Goal: Task Accomplishment & Management: Manage account settings

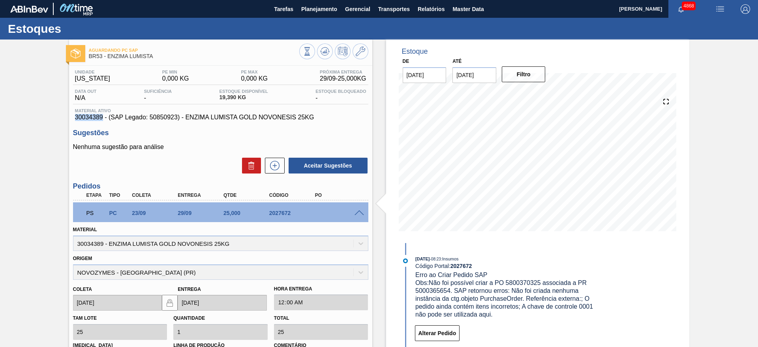
drag, startPoint x: 73, startPoint y: 116, endPoint x: 103, endPoint y: 118, distance: 29.7
click at [103, 118] on div "Material ativo 30034389 - (SAP Legado: 50850923) - ENZIMA LUMISTA GOLD NOVONESI…" at bounding box center [220, 114] width 295 height 13
copy span "30034389"
click at [339, 6] on button "Planejamento" at bounding box center [319, 9] width 44 height 18
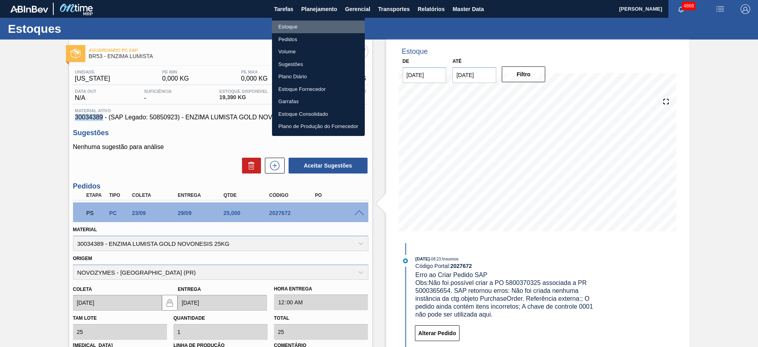
click at [294, 25] on li "Estoque" at bounding box center [318, 27] width 93 height 13
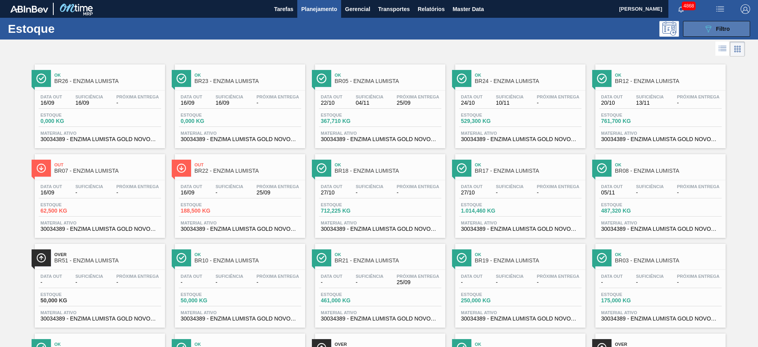
click at [720, 26] on span "Filtro" at bounding box center [723, 29] width 14 height 6
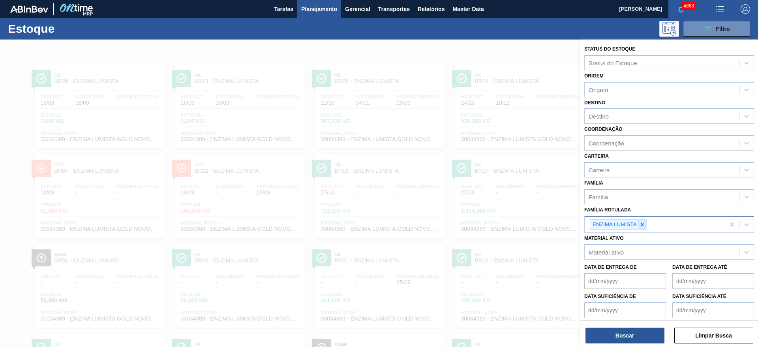
click at [646, 227] on div at bounding box center [642, 224] width 9 height 10
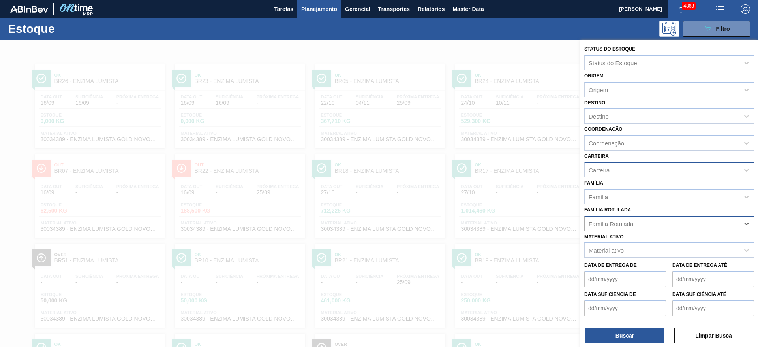
click at [620, 173] on div "Carteira" at bounding box center [662, 169] width 154 height 11
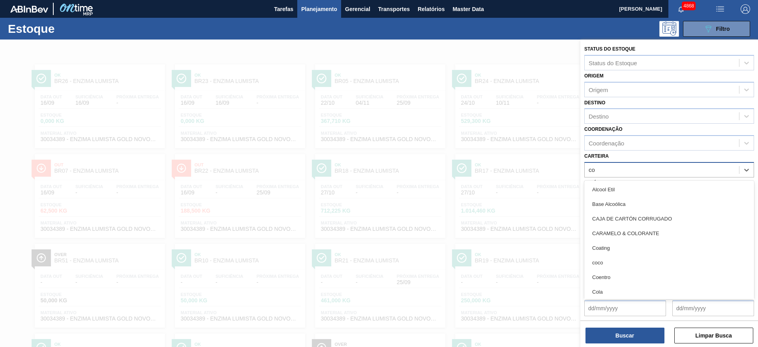
type input "coa"
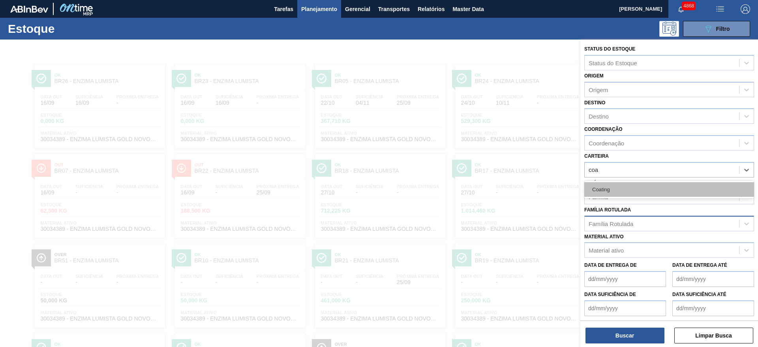
click at [619, 187] on div "Coating" at bounding box center [669, 189] width 170 height 15
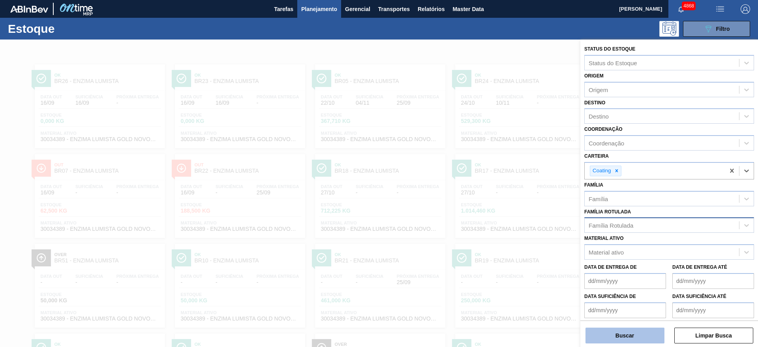
click at [650, 332] on button "Buscar" at bounding box center [624, 335] width 79 height 16
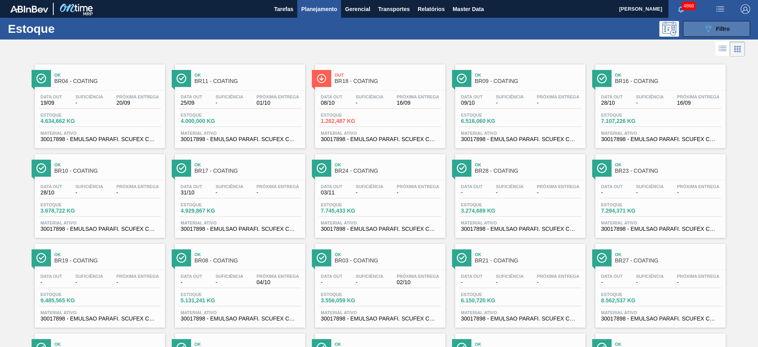
click at [692, 26] on button "089F7B8B-B2A5-4AFE-B5C0-19BA573D28AC Filtro" at bounding box center [716, 29] width 67 height 16
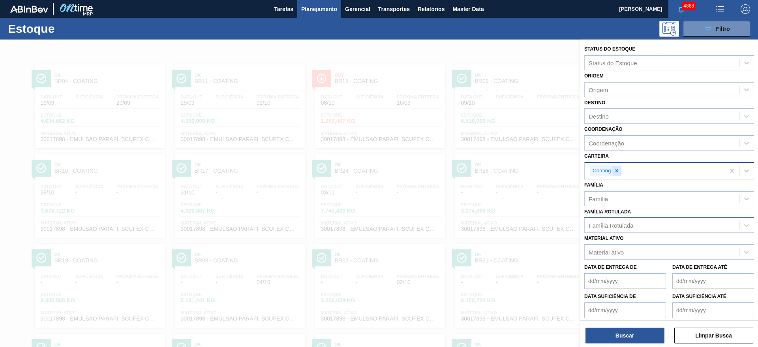
click at [615, 170] on icon at bounding box center [617, 171] width 6 height 6
click at [605, 221] on div "Família Rotulada" at bounding box center [611, 223] width 45 height 7
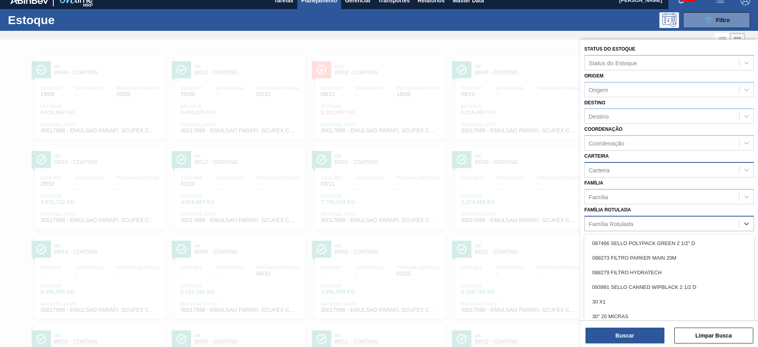
scroll to position [9, 0]
type Rotulada "ác"
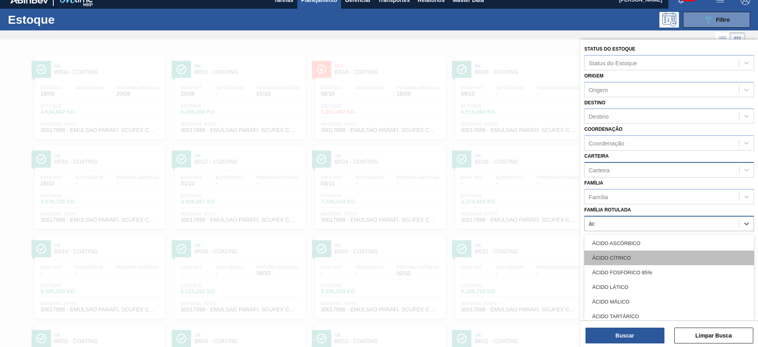
click at [644, 259] on div "ÁCIDO CÍTRICO" at bounding box center [669, 257] width 170 height 15
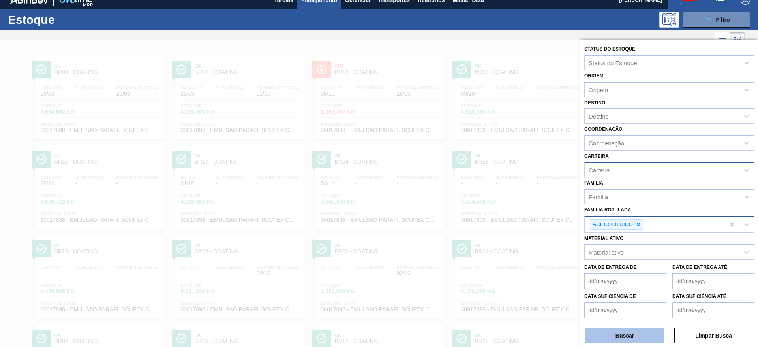
click at [644, 329] on button "Buscar" at bounding box center [624, 335] width 79 height 16
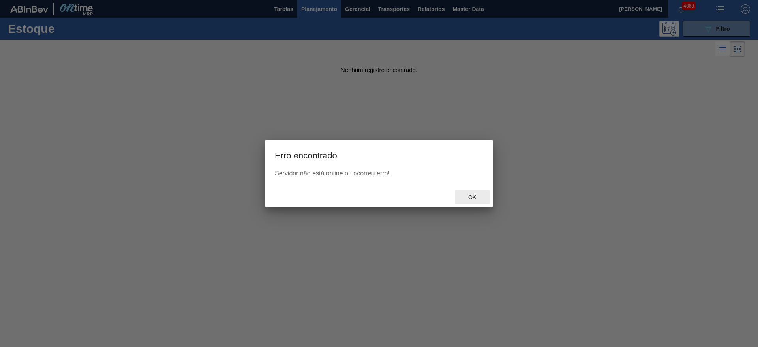
click at [475, 195] on span "Ok" at bounding box center [472, 197] width 21 height 6
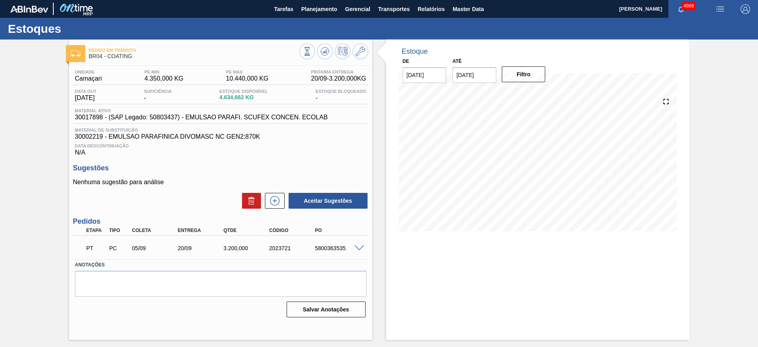
click at [470, 75] on input "[DATE]" at bounding box center [474, 75] width 44 height 16
click at [539, 92] on button "Next Month" at bounding box center [541, 94] width 6 height 6
click at [514, 169] on div "30" at bounding box center [513, 170] width 11 height 11
type input "30/10/2025"
click at [510, 68] on button "Filtro" at bounding box center [524, 74] width 44 height 16
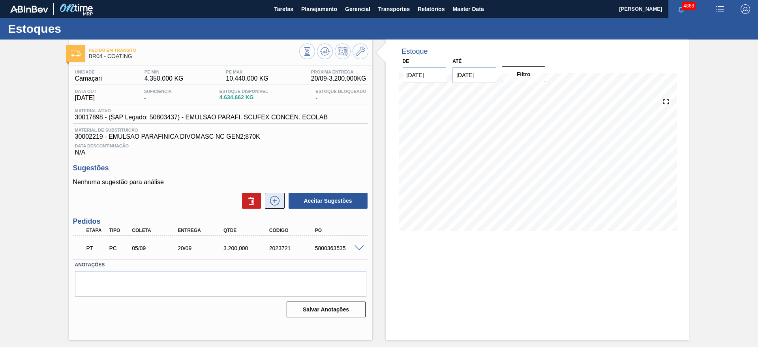
click at [273, 201] on icon at bounding box center [274, 200] width 13 height 9
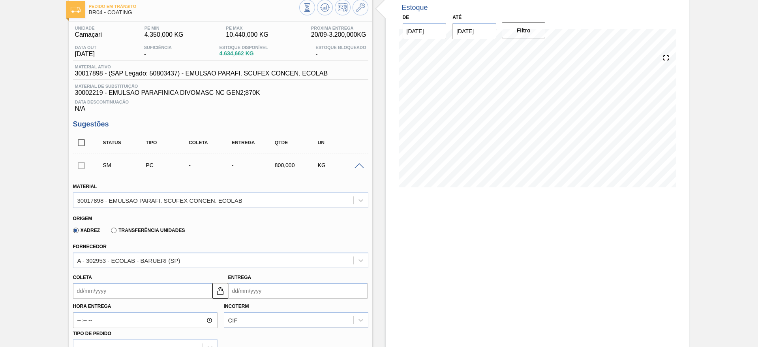
scroll to position [59, 0]
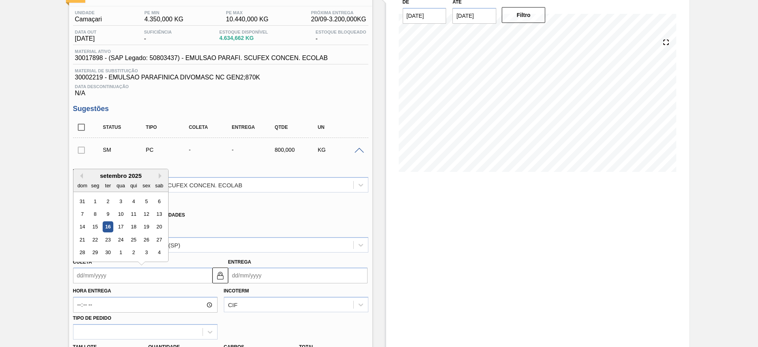
click at [204, 276] on input "Coleta" at bounding box center [142, 275] width 139 height 16
click at [108, 241] on div "23" at bounding box center [107, 239] width 11 height 11
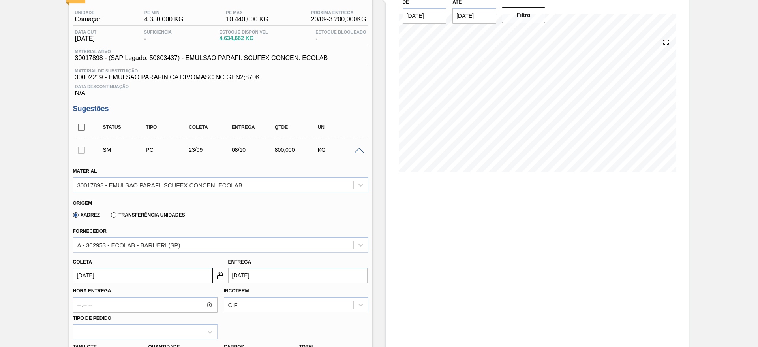
type input "23/09/2025"
type input "08/10/2025"
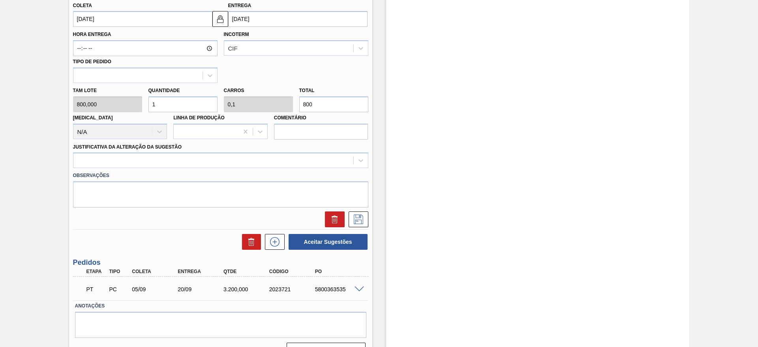
scroll to position [334, 0]
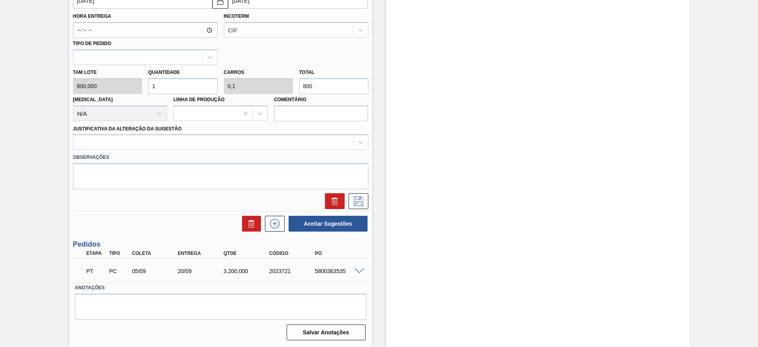
drag, startPoint x: 165, startPoint y: 89, endPoint x: 148, endPoint y: 92, distance: 17.3
click at [148, 92] on input "1" at bounding box center [182, 86] width 69 height 16
type input "2"
type input "0,2"
type input "1.600"
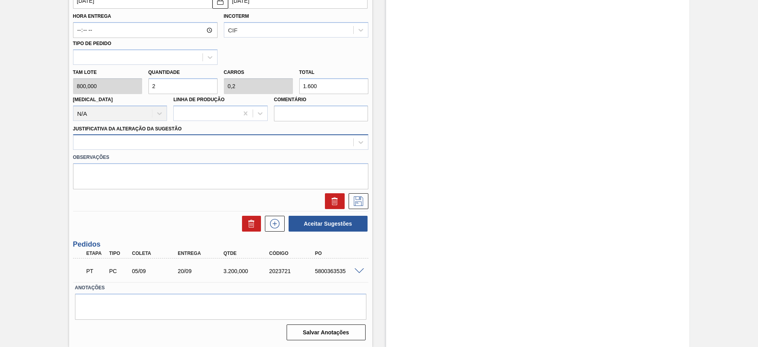
click at [263, 137] on div at bounding box center [213, 142] width 280 height 11
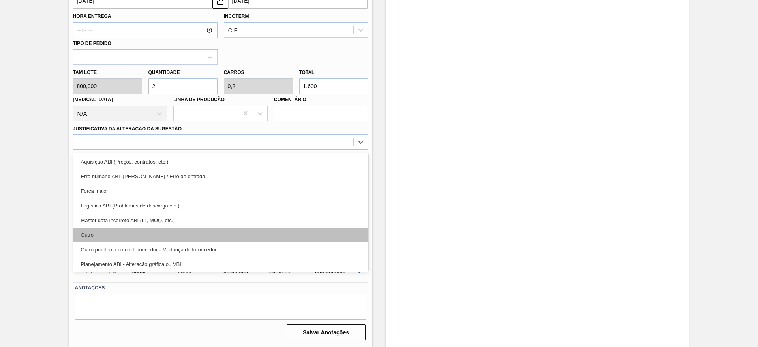
click at [215, 233] on div "Outro" at bounding box center [220, 234] width 295 height 15
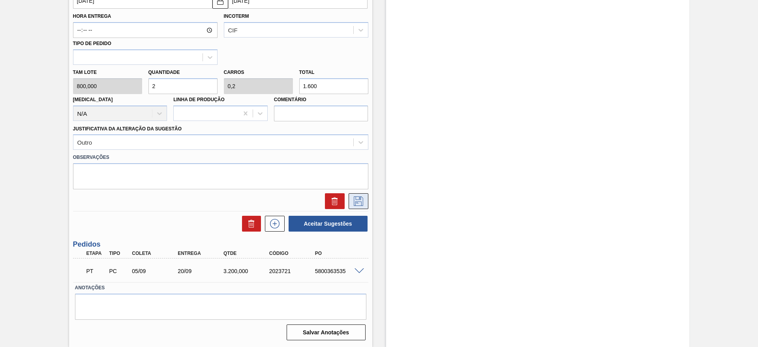
click at [358, 203] on icon at bounding box center [358, 200] width 13 height 9
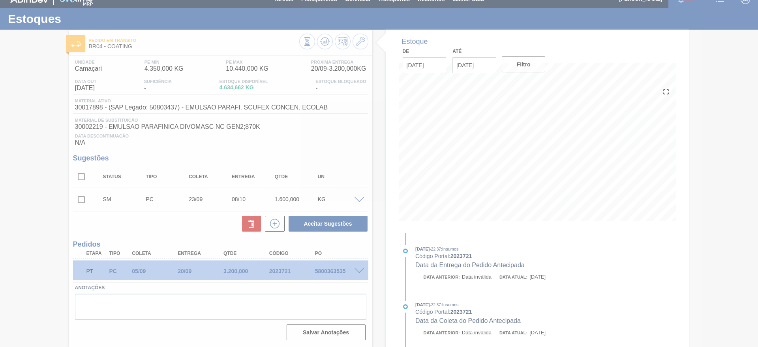
scroll to position [10, 0]
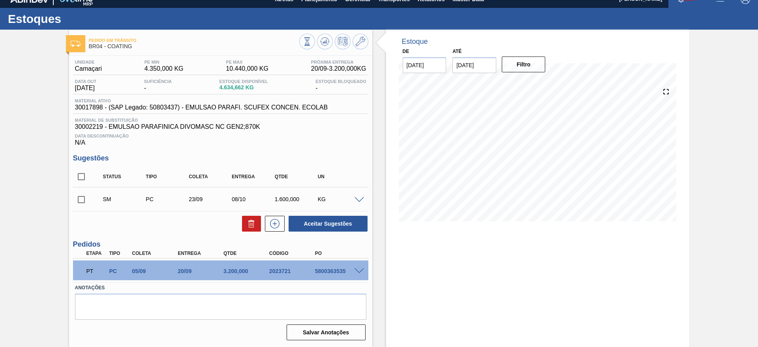
click at [360, 197] on span at bounding box center [358, 200] width 9 height 6
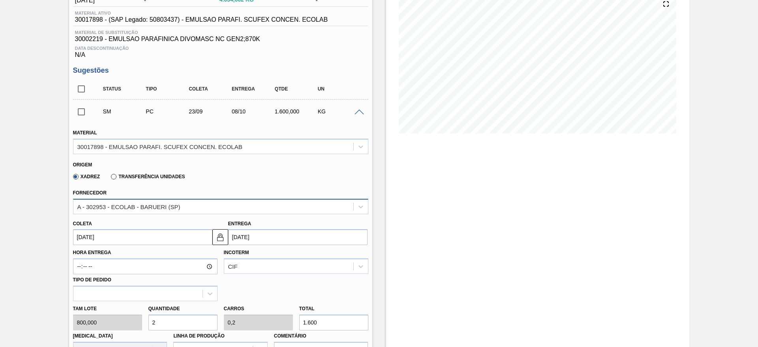
scroll to position [216, 0]
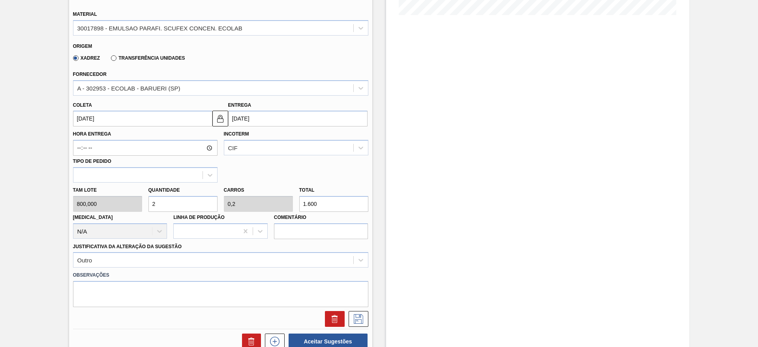
click at [134, 205] on div "Tam lote 800,000 Quantidade 2 Carros 0,2 Total 1.600 Doca N/A Linha de Produção…" at bounding box center [221, 210] width 302 height 56
type input "3"
type input "0,3"
type input "2.400"
type input "3"
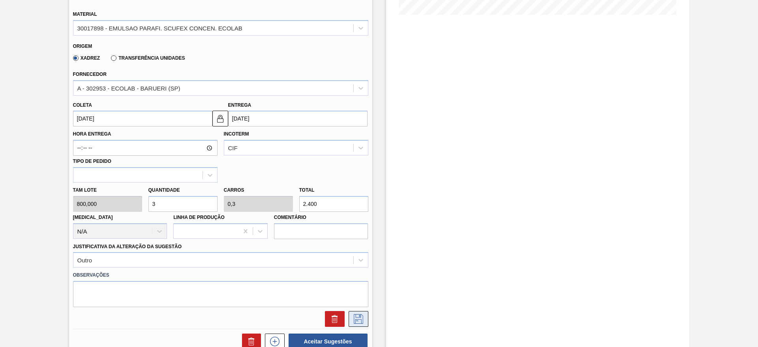
click at [358, 319] on icon at bounding box center [358, 318] width 9 height 9
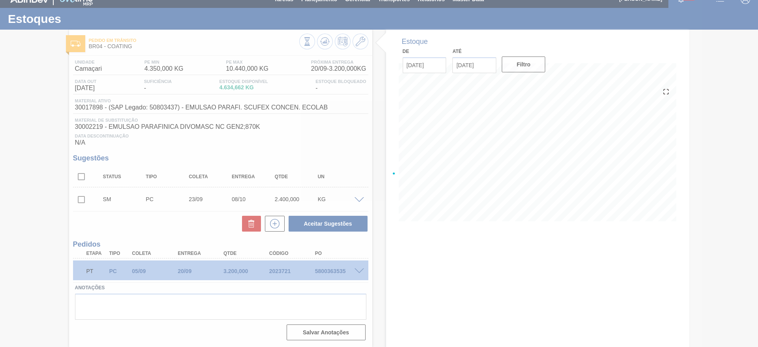
scroll to position [10, 0]
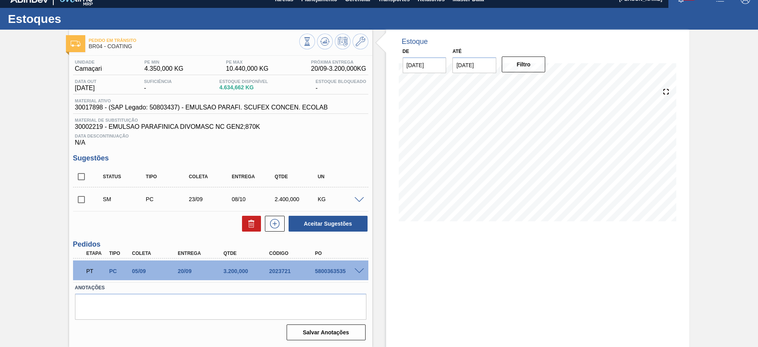
click at [84, 200] on input "checkbox" at bounding box center [81, 199] width 17 height 17
click at [328, 223] on button "Aceitar Sugestões" at bounding box center [328, 224] width 79 height 16
checkbox input "false"
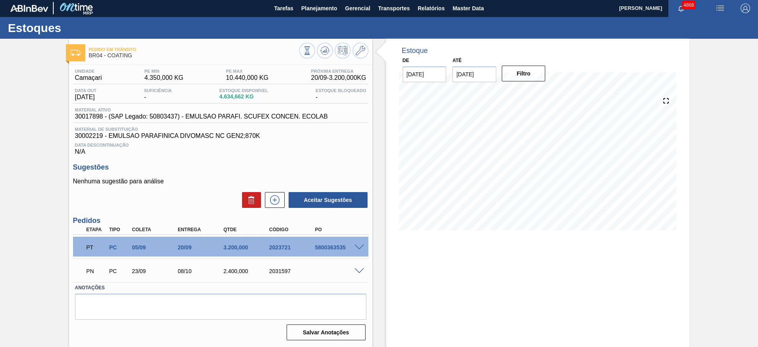
scroll to position [1, 0]
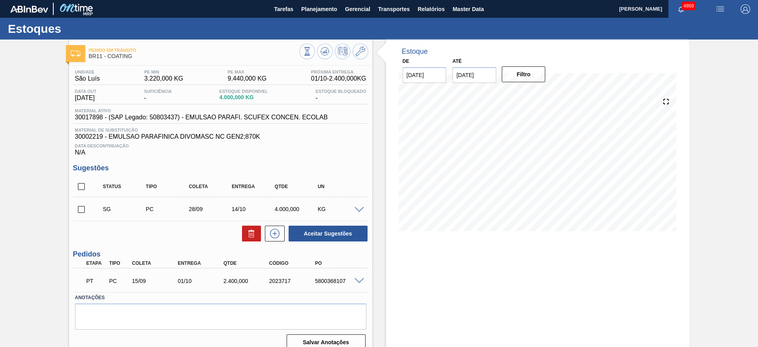
click at [360, 208] on span at bounding box center [358, 210] width 9 height 6
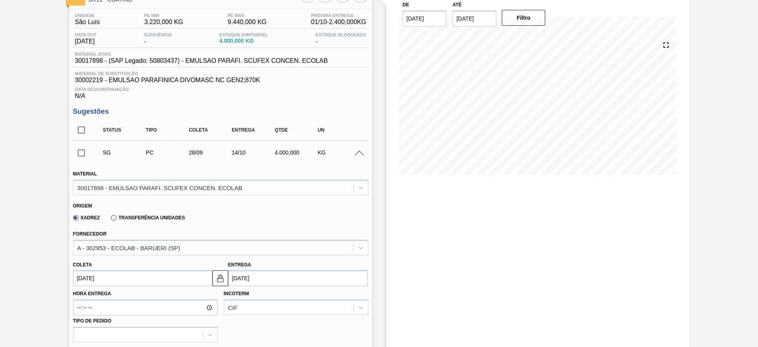
scroll to position [118, 0]
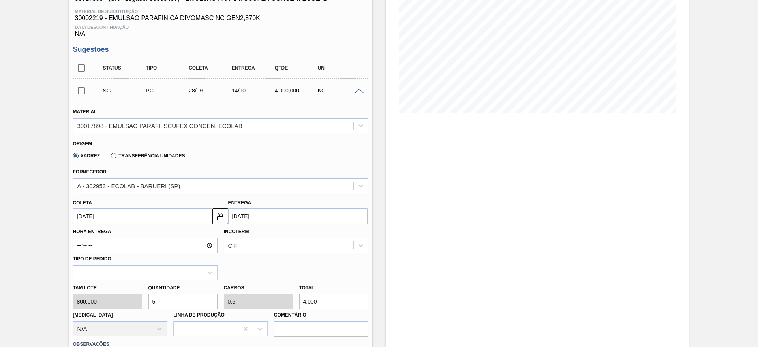
click at [118, 217] on input "[DATE]" at bounding box center [142, 216] width 139 height 16
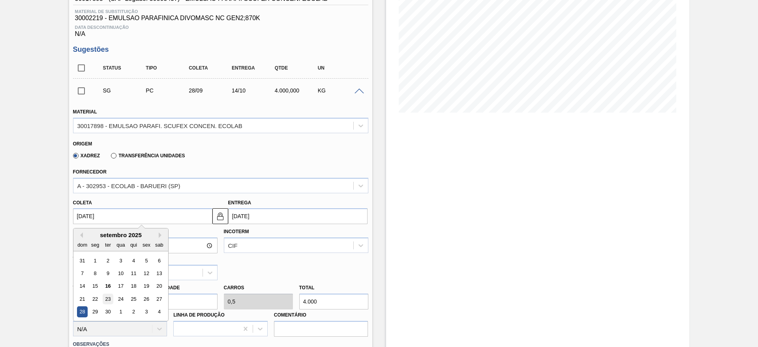
click at [108, 300] on div "23" at bounding box center [107, 298] width 11 height 11
type input "[DATE]"
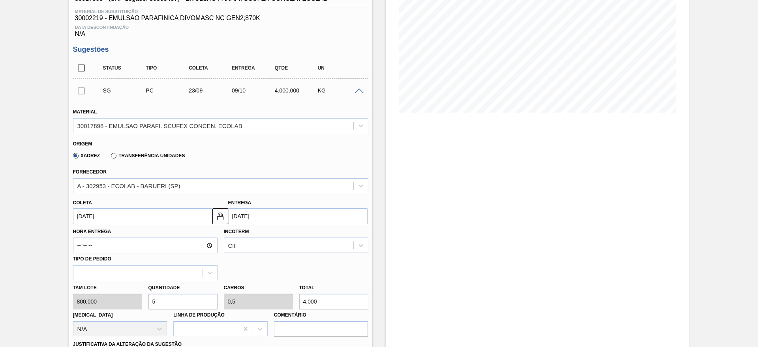
drag, startPoint x: 159, startPoint y: 298, endPoint x: 149, endPoint y: 302, distance: 11.0
click at [149, 302] on input "5" at bounding box center [182, 301] width 69 height 16
type input "3"
type input "0,3"
type input "2.400"
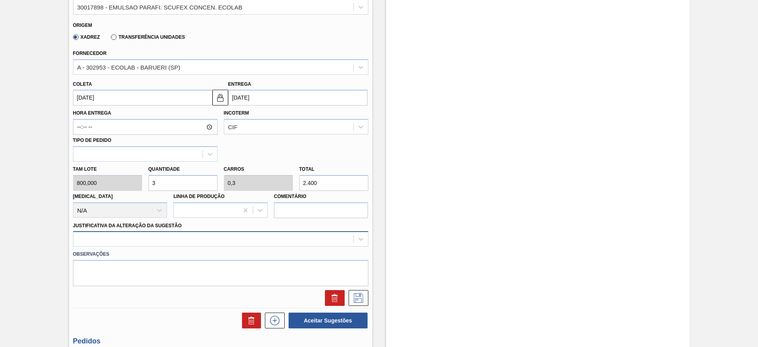
type input "3"
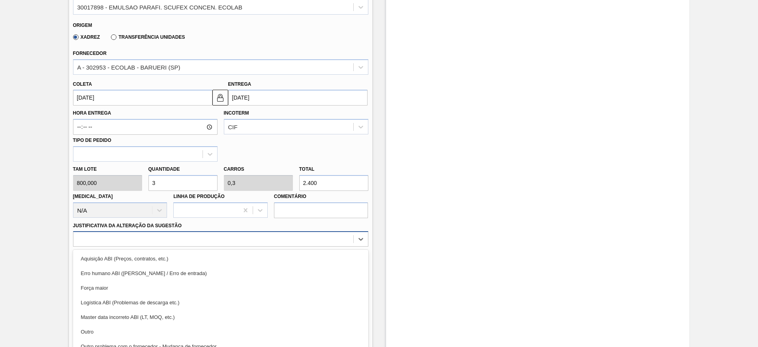
click at [178, 240] on div "option Aquisição ABI (Preços, contratos, etc.) focused, 1 of 18. 18 results ava…" at bounding box center [220, 238] width 295 height 15
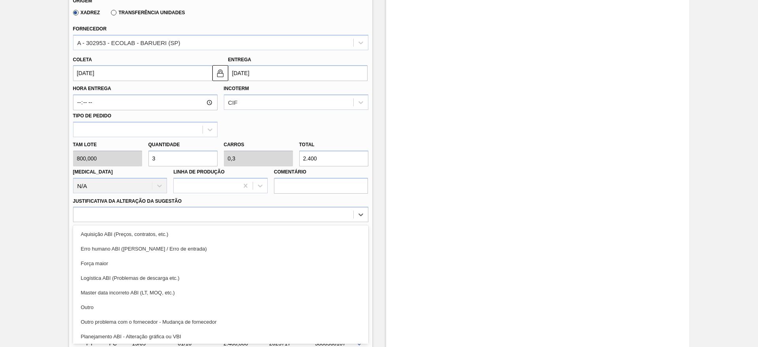
drag, startPoint x: 156, startPoint y: 303, endPoint x: 187, endPoint y: 276, distance: 42.0
click at [155, 303] on div "Outro" at bounding box center [220, 307] width 295 height 15
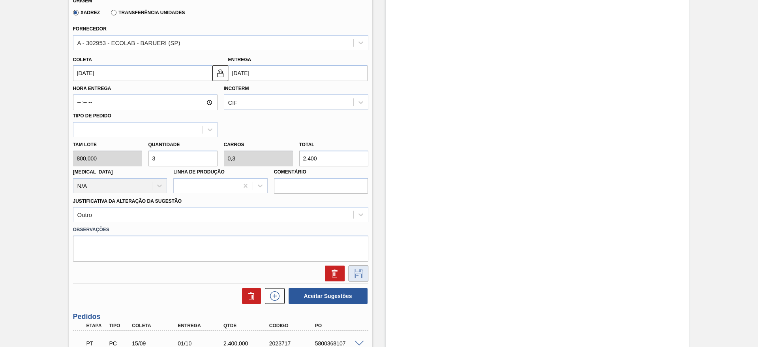
click at [362, 271] on icon at bounding box center [358, 272] width 9 height 9
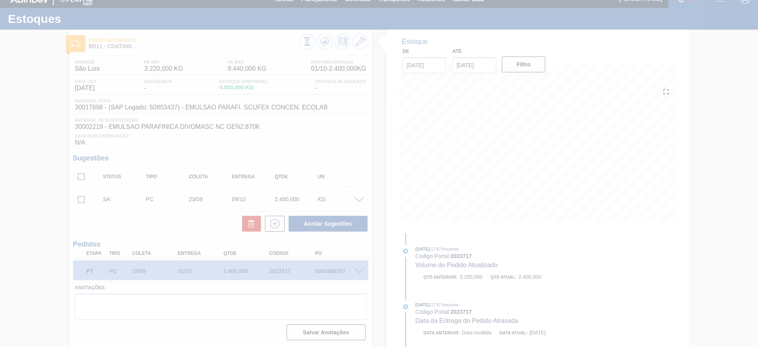
scroll to position [10, 0]
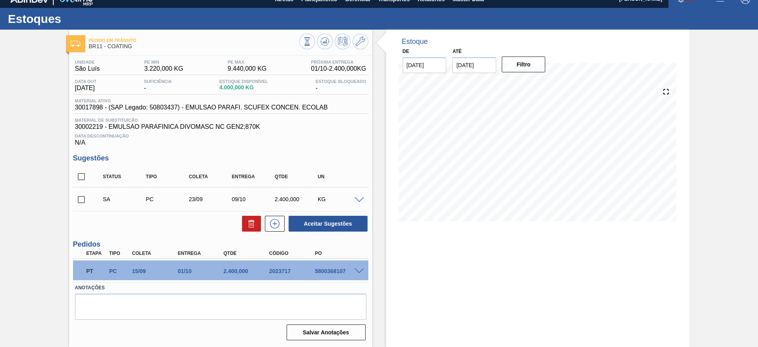
click at [362, 201] on span at bounding box center [358, 200] width 9 height 6
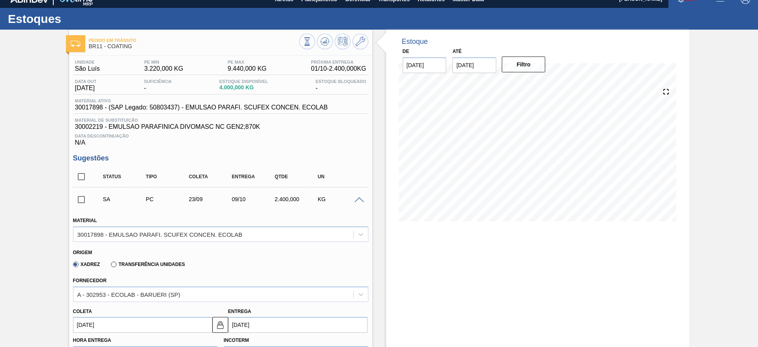
scroll to position [114, 0]
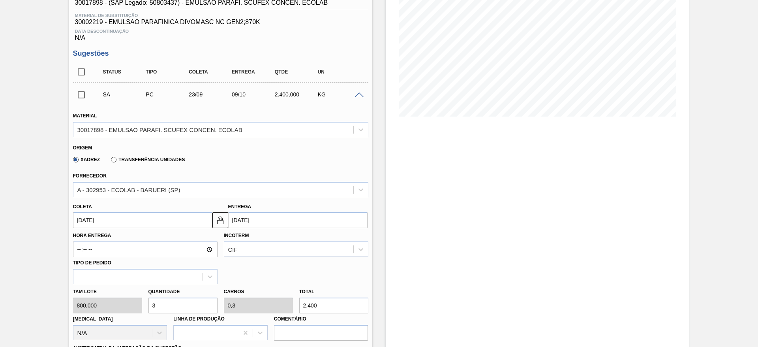
click at [125, 219] on input "23/09/2025" at bounding box center [142, 220] width 139 height 16
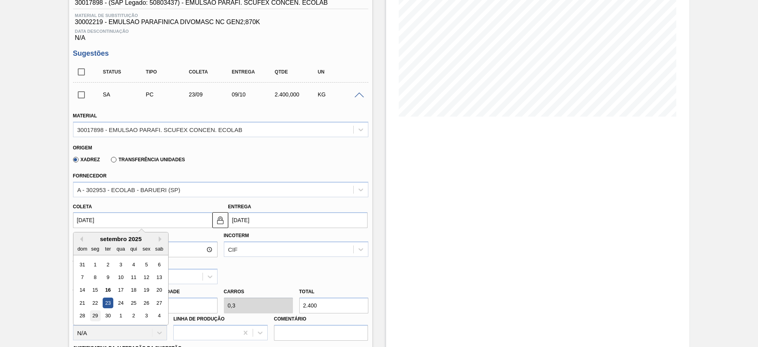
click at [96, 317] on div "29" at bounding box center [95, 315] width 11 height 11
type input "29/09/2025"
type input "15/10/2025"
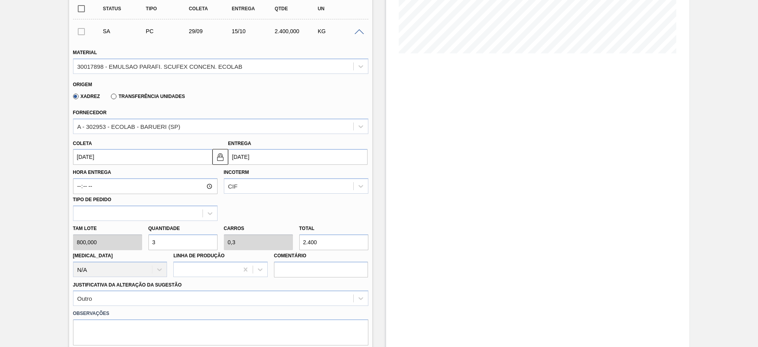
scroll to position [233, 0]
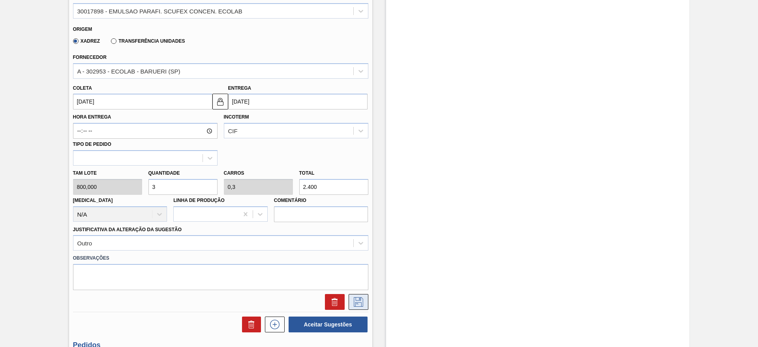
click at [358, 303] on icon at bounding box center [358, 301] width 13 height 9
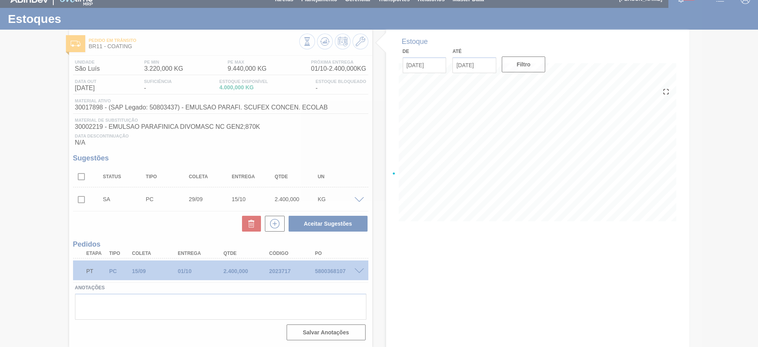
scroll to position [10, 0]
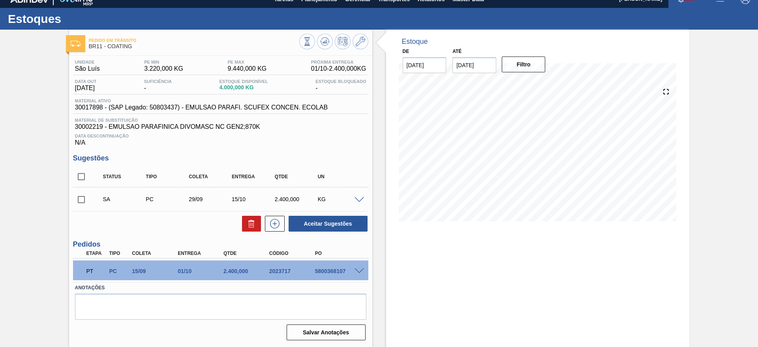
click at [79, 202] on input "checkbox" at bounding box center [81, 199] width 17 height 17
click at [295, 221] on button "Aceitar Sugestões" at bounding box center [328, 224] width 79 height 16
checkbox input "false"
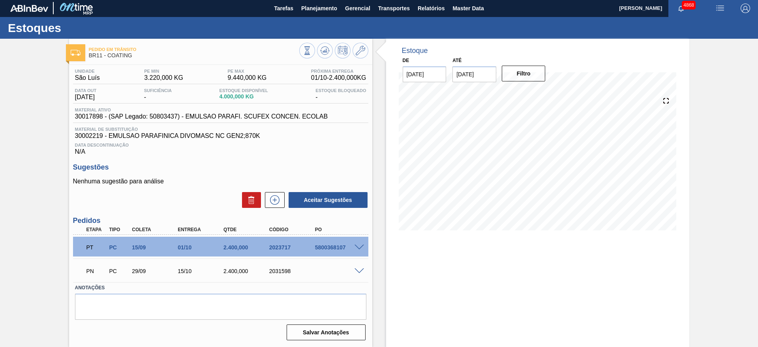
scroll to position [1, 0]
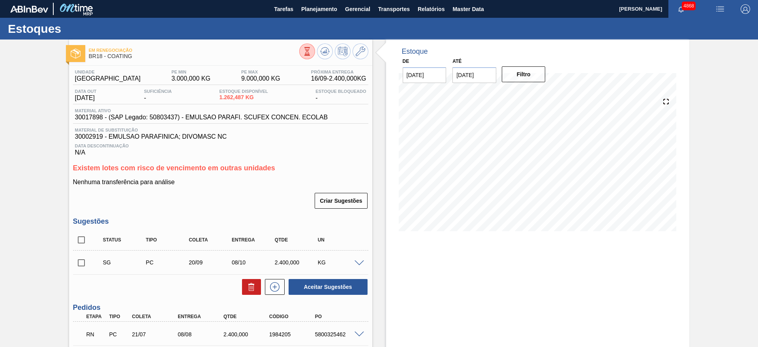
scroll to position [59, 0]
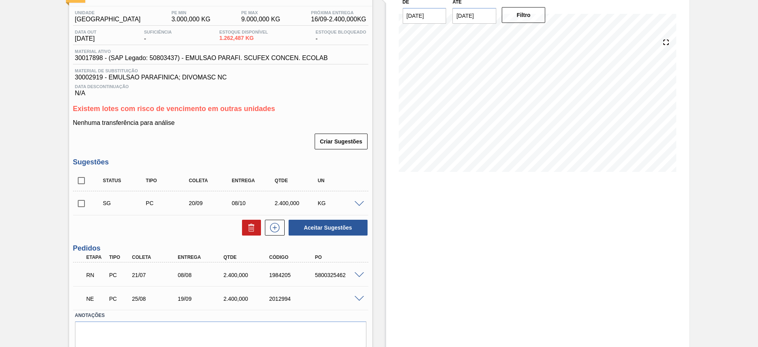
click at [357, 275] on span at bounding box center [358, 275] width 9 height 6
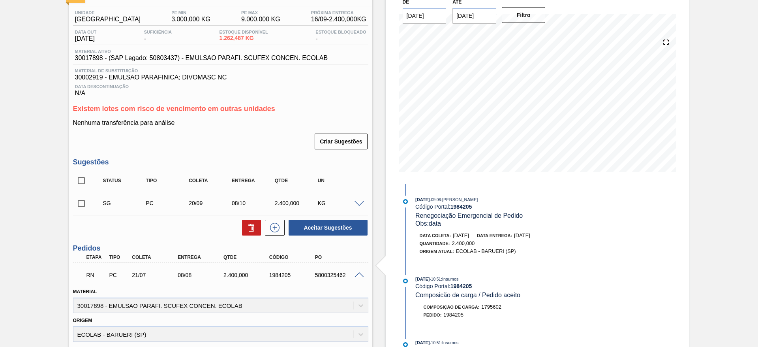
click at [357, 275] on span at bounding box center [358, 275] width 9 height 6
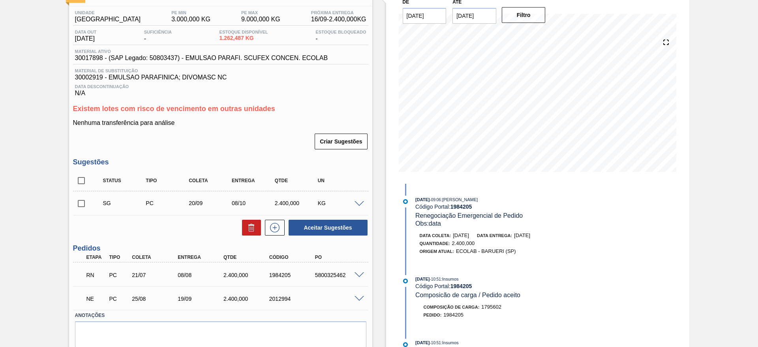
click at [356, 272] on span at bounding box center [358, 275] width 9 height 6
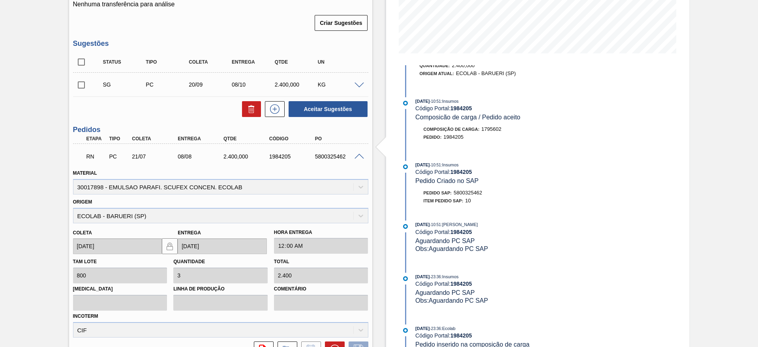
scroll to position [237, 0]
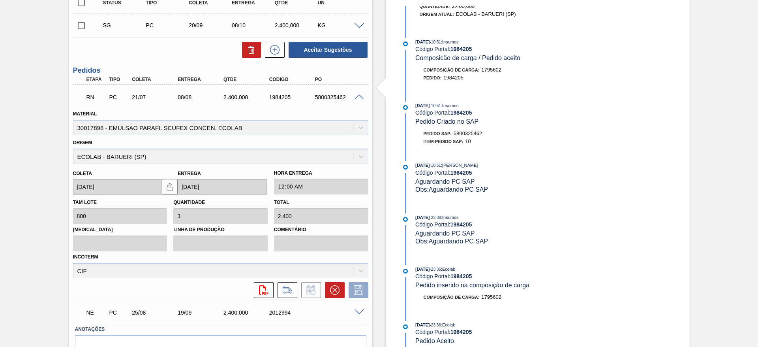
click at [358, 310] on span at bounding box center [358, 312] width 9 height 6
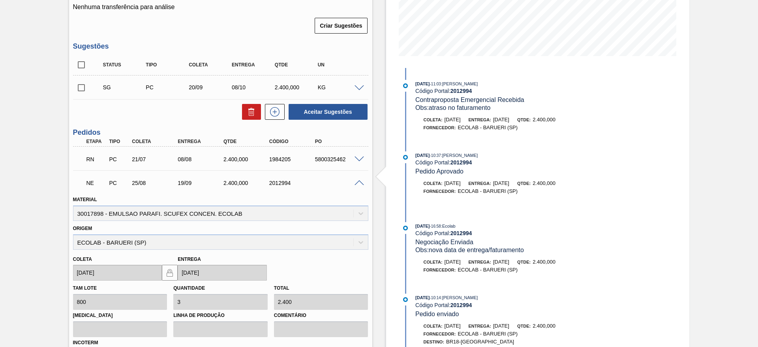
scroll to position [118, 0]
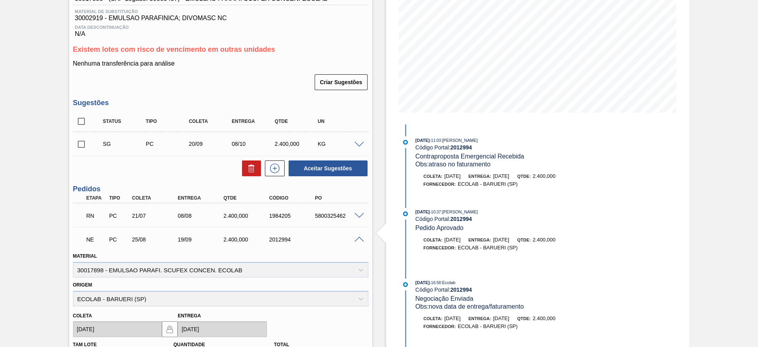
click at [357, 236] on span at bounding box center [358, 239] width 9 height 6
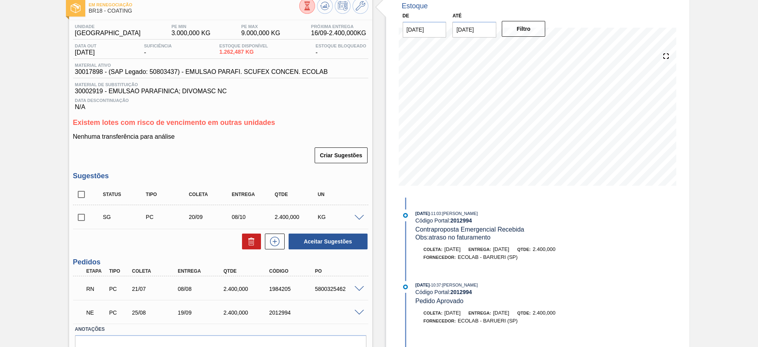
scroll to position [0, 0]
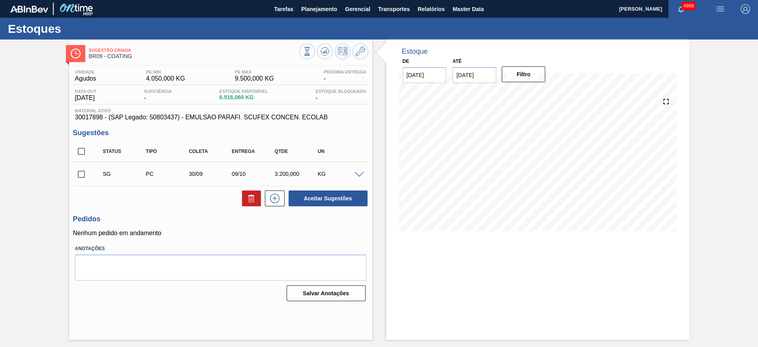
click at [355, 174] on span at bounding box center [358, 175] width 9 height 6
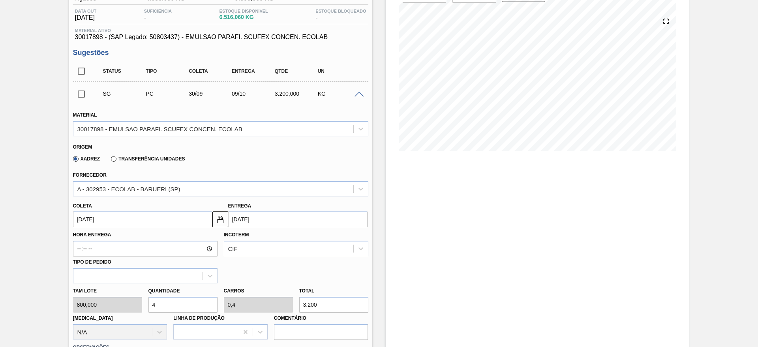
scroll to position [118, 0]
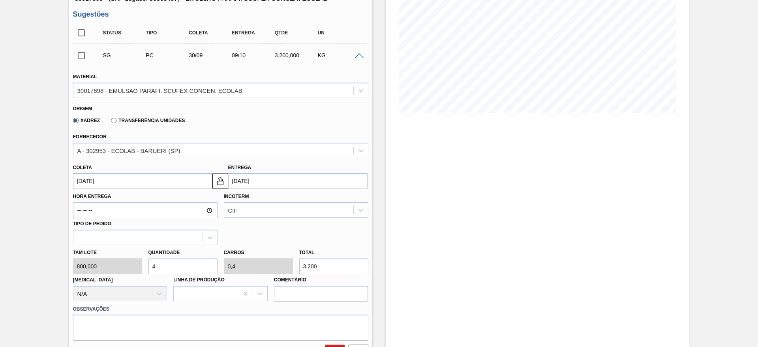
click at [132, 178] on input "[DATE]" at bounding box center [142, 181] width 139 height 16
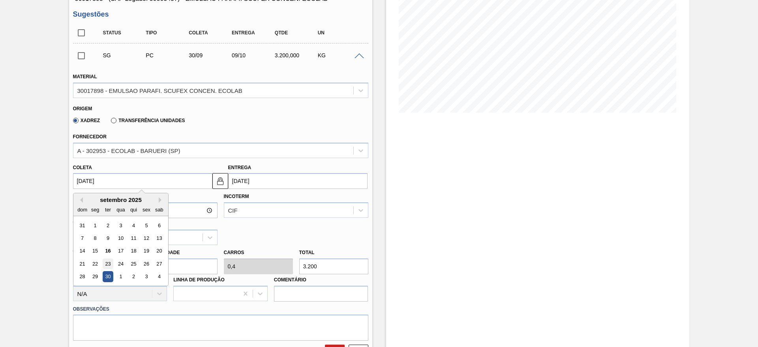
click at [110, 264] on div "23" at bounding box center [107, 263] width 11 height 11
type input "23/09/2025"
type input "02/10/2025"
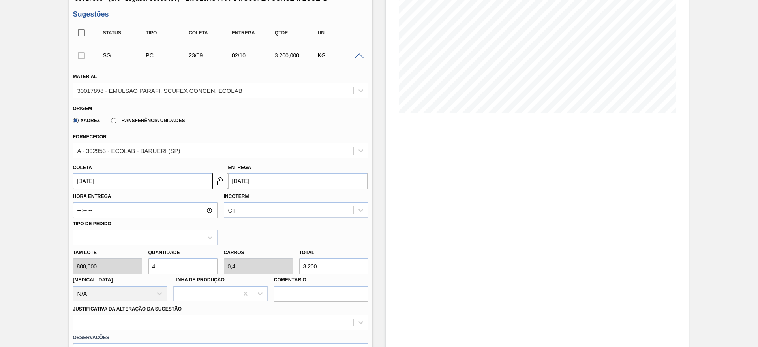
drag, startPoint x: 159, startPoint y: 265, endPoint x: 153, endPoint y: 265, distance: 6.7
click at [153, 265] on input "4" at bounding box center [182, 266] width 69 height 16
click at [411, 232] on div "Estoque De 16/09/2025 Até 30/10/2025 Filtro" at bounding box center [537, 217] width 303 height 592
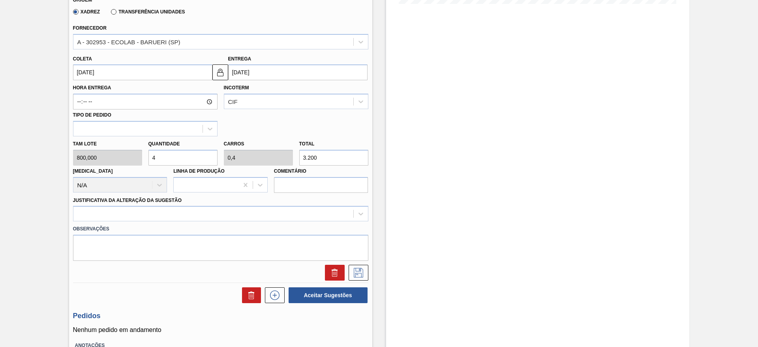
scroll to position [237, 0]
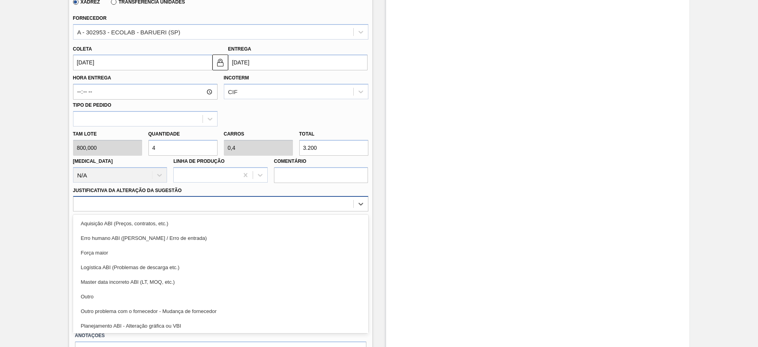
click at [257, 202] on div at bounding box center [213, 203] width 280 height 11
click at [221, 294] on div "Outro" at bounding box center [220, 296] width 295 height 15
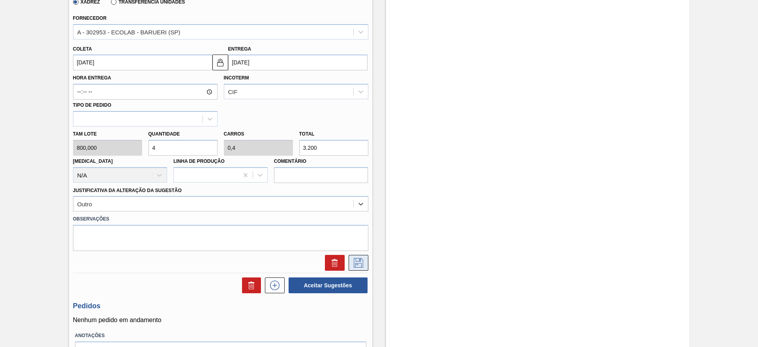
click at [351, 257] on button at bounding box center [359, 263] width 20 height 16
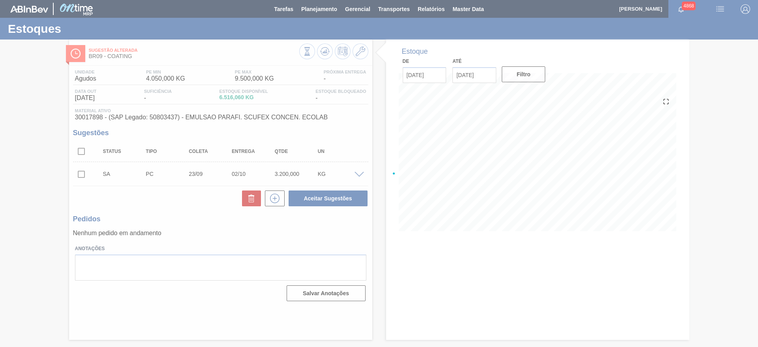
scroll to position [0, 0]
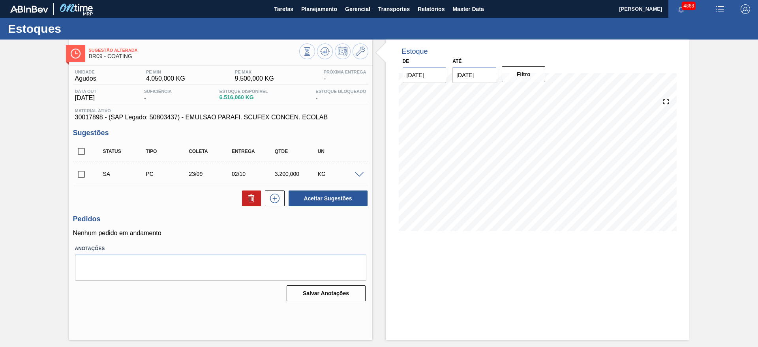
click at [83, 174] on input "checkbox" at bounding box center [81, 174] width 17 height 17
click at [306, 196] on button "Aceitar Sugestões" at bounding box center [328, 198] width 79 height 16
checkbox input "false"
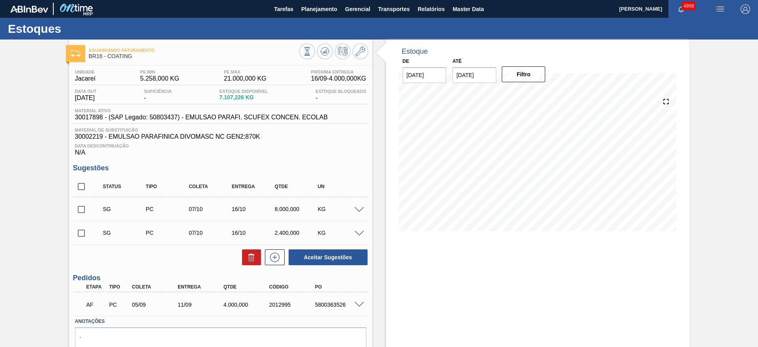
click at [357, 208] on span at bounding box center [358, 210] width 9 height 6
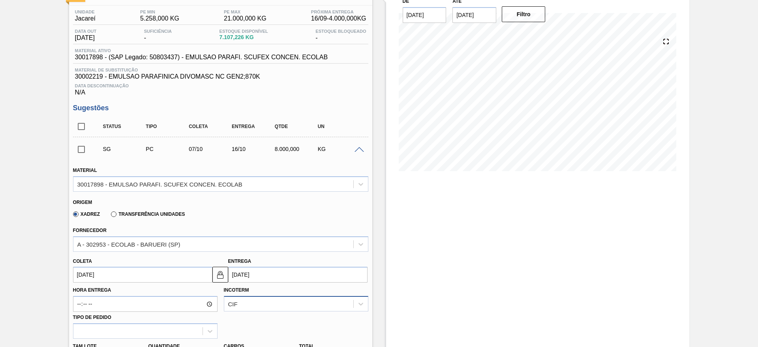
scroll to position [118, 0]
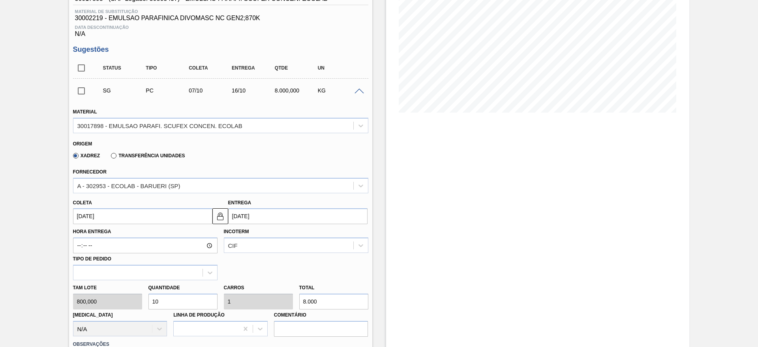
click at [114, 222] on input "07/10/2025" at bounding box center [142, 216] width 139 height 16
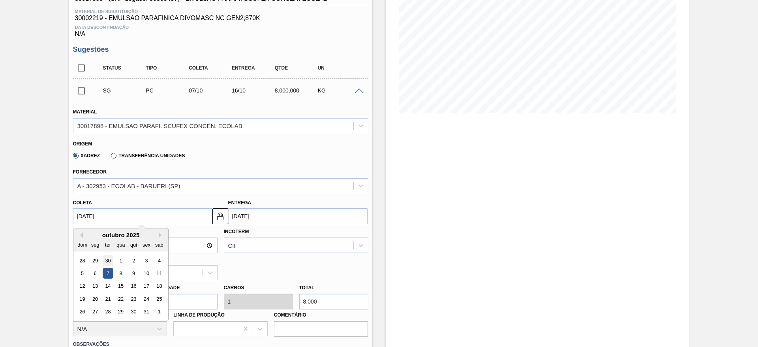
click at [108, 262] on div "30" at bounding box center [107, 260] width 11 height 11
type input "30/09/2025"
type input "09/10/2025"
click at [89, 217] on input "30/09/2025" at bounding box center [142, 216] width 139 height 16
click at [108, 294] on div "23" at bounding box center [107, 298] width 11 height 11
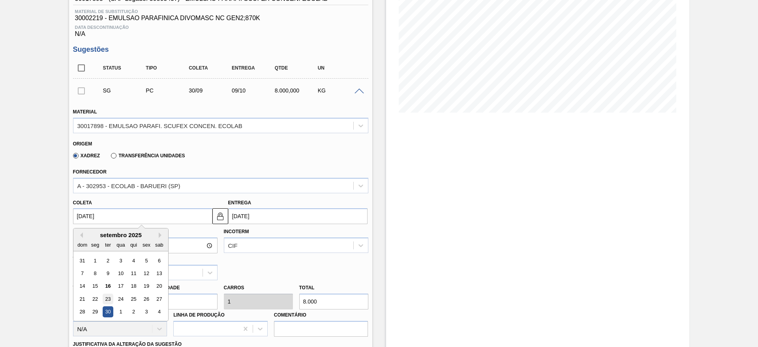
type input "[DATE]"
type input "02/10/2025"
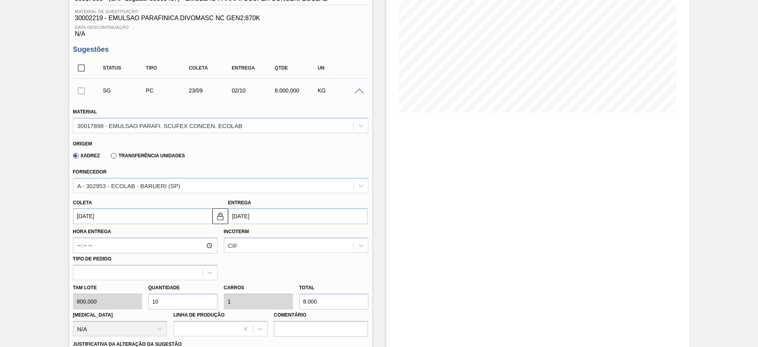
click at [101, 219] on input "23/09/2025" at bounding box center [142, 216] width 139 height 16
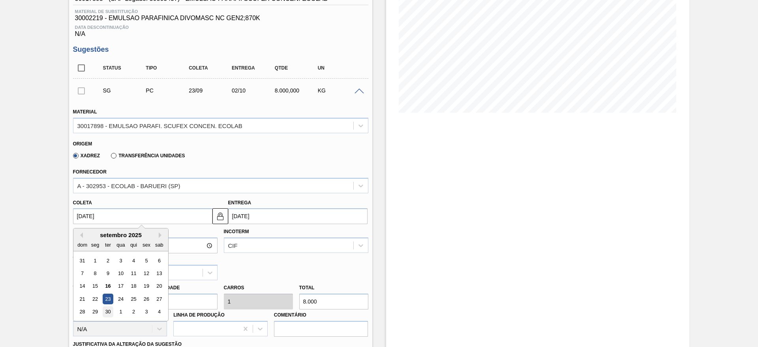
click at [105, 311] on div "30" at bounding box center [107, 311] width 11 height 11
type input "30/09/2025"
type input "09/10/2025"
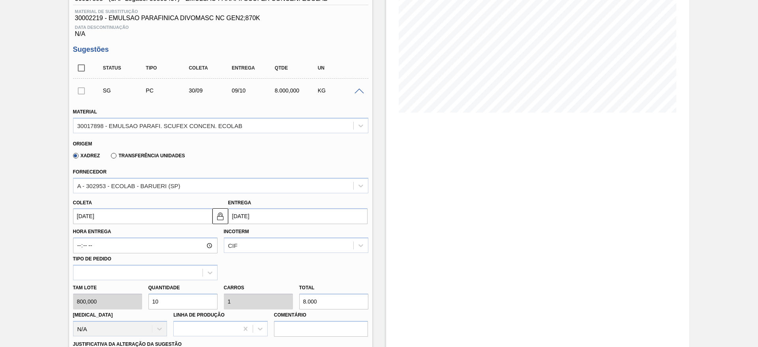
click at [141, 214] on input "30/09/2025" at bounding box center [142, 216] width 139 height 16
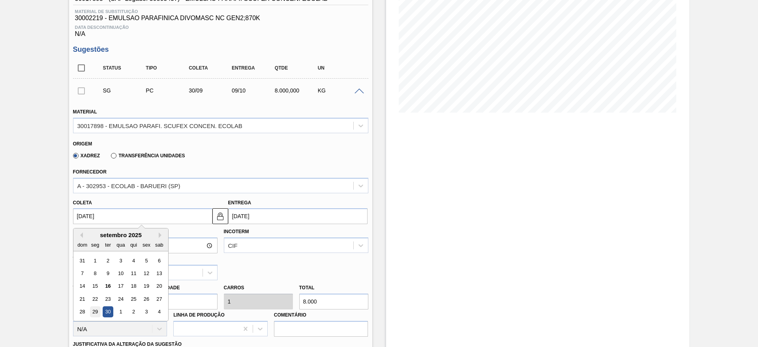
click at [96, 309] on div "29" at bounding box center [95, 311] width 11 height 11
type input "29/09/2025"
type input "08/10/2025"
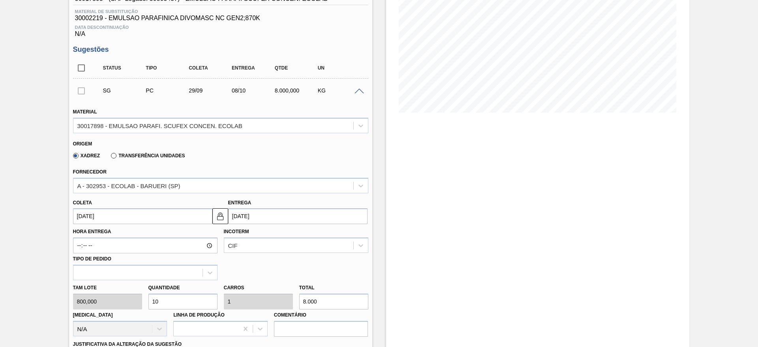
click at [139, 295] on div "Tam lote 800,000 Quantidade 10 Carros 1 Total 8.000 Doca N/A Linha de Produção …" at bounding box center [221, 308] width 302 height 56
type input "8"
type input "0,8"
type input "6.400"
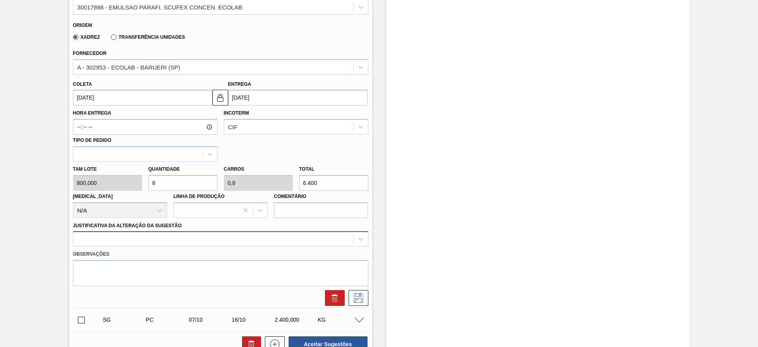
click at [182, 238] on div at bounding box center [220, 238] width 295 height 15
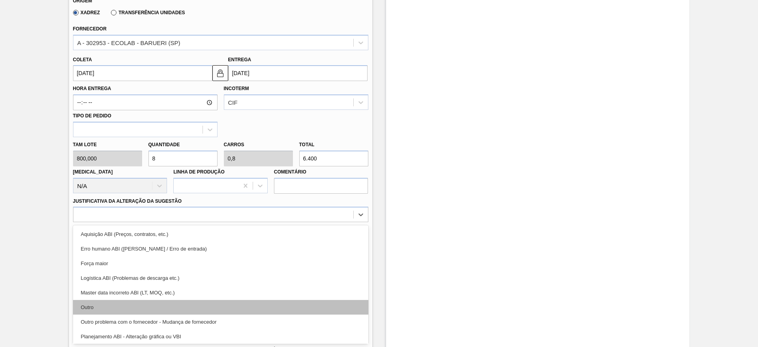
click at [146, 300] on div "Outro" at bounding box center [220, 307] width 295 height 15
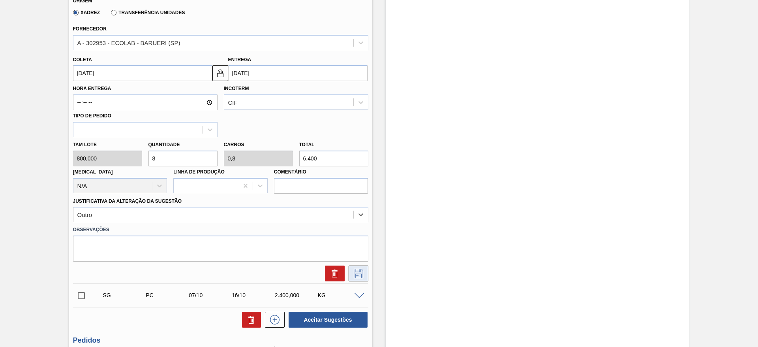
click at [356, 272] on icon at bounding box center [358, 272] width 13 height 9
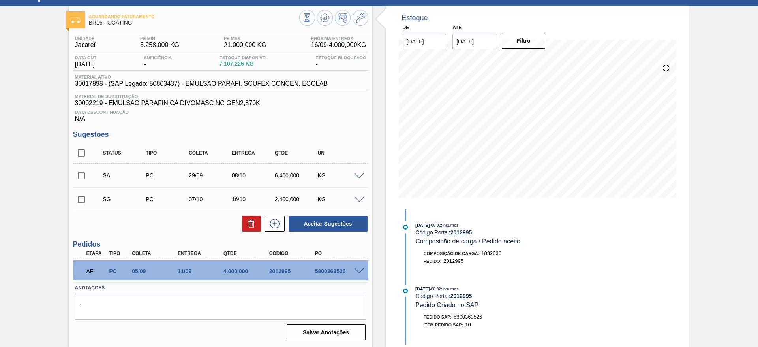
scroll to position [34, 0]
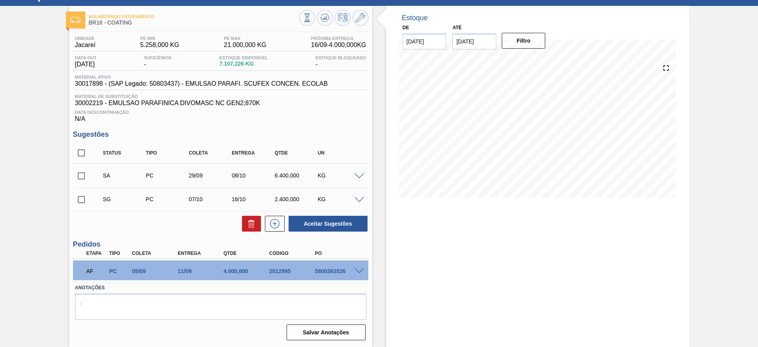
click at [358, 174] on span at bounding box center [358, 176] width 9 height 6
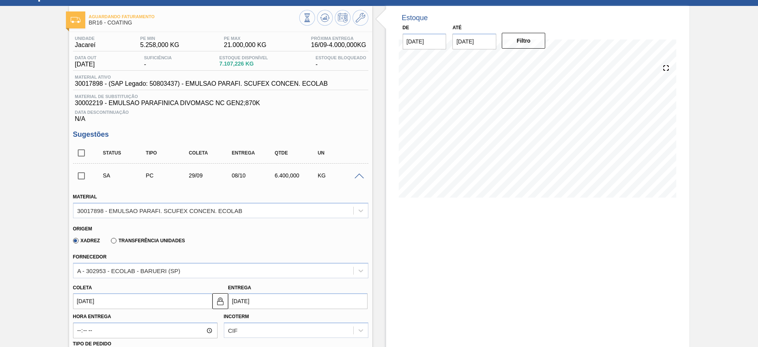
scroll to position [93, 0]
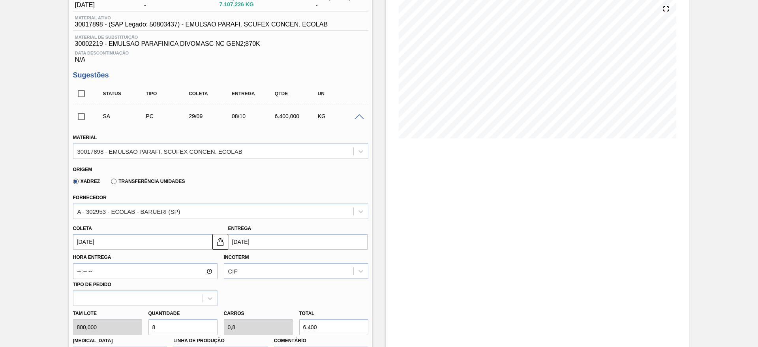
drag, startPoint x: 165, startPoint y: 322, endPoint x: 142, endPoint y: 324, distance: 23.0
click at [142, 324] on div "Tam lote 800,000 Quantidade 8 Carros 0,8 Total 6.400 Doca N/A Linha de Produção…" at bounding box center [221, 334] width 302 height 56
type input "7"
type input "0,7"
type input "5.600"
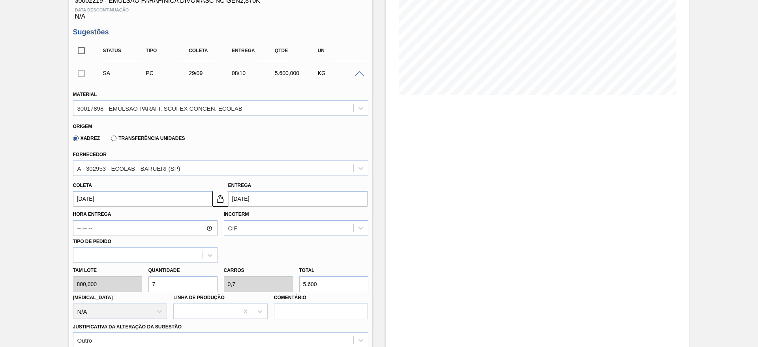
scroll to position [211, 0]
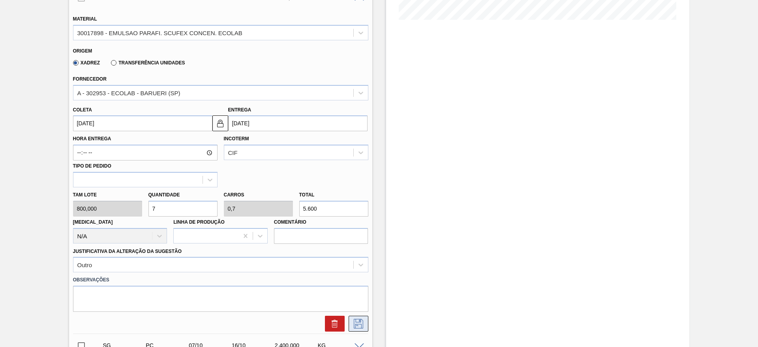
type input "7"
click at [363, 319] on icon at bounding box center [358, 323] width 13 height 9
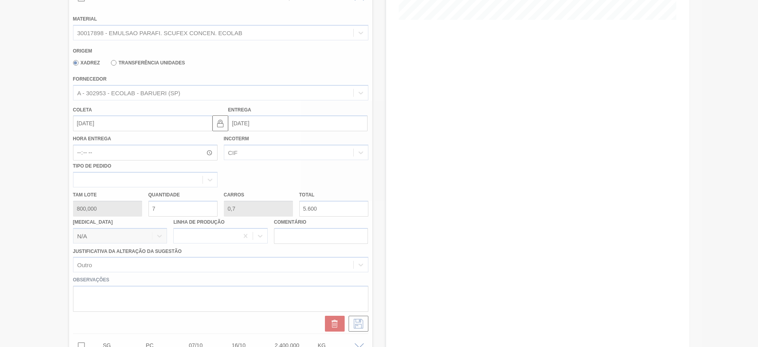
scroll to position [34, 0]
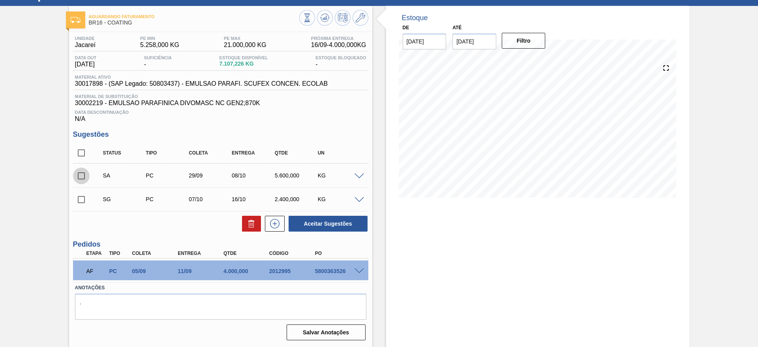
click at [81, 176] on input "checkbox" at bounding box center [81, 175] width 17 height 17
click at [327, 225] on button "Aceitar Sugestões" at bounding box center [328, 224] width 79 height 16
checkbox input "false"
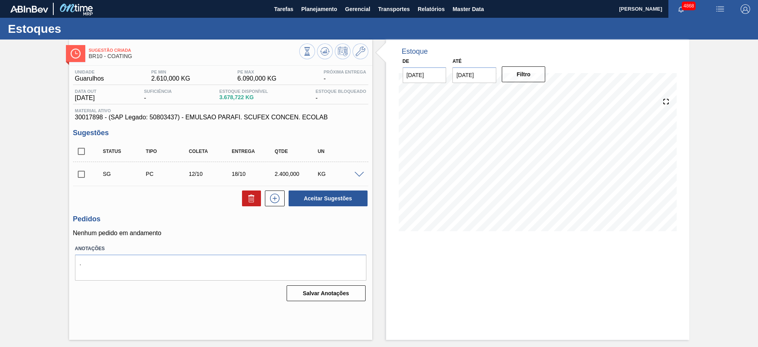
click at [360, 174] on span at bounding box center [358, 175] width 9 height 6
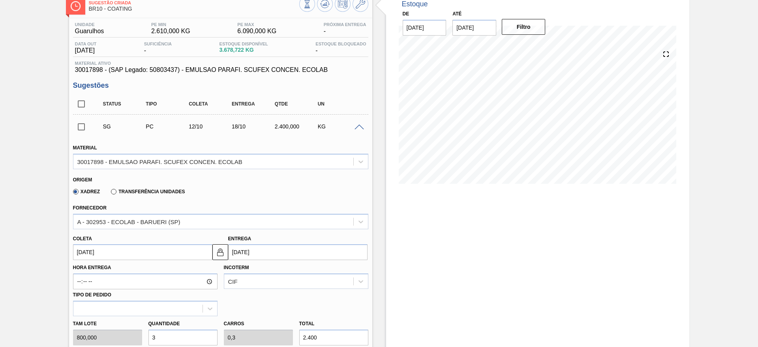
scroll to position [118, 0]
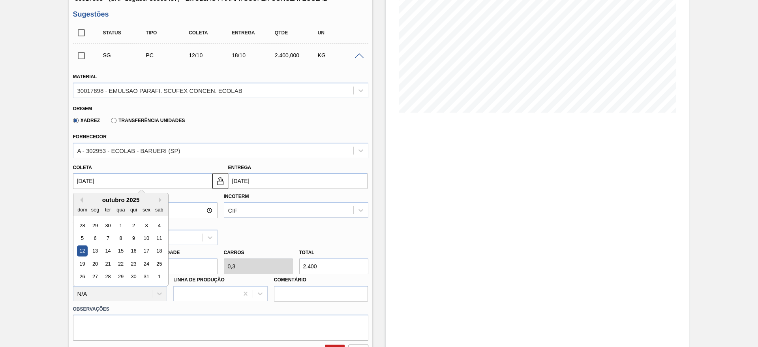
click at [94, 177] on input "[DATE]" at bounding box center [142, 181] width 139 height 16
click at [91, 227] on div "29" at bounding box center [95, 225] width 11 height 11
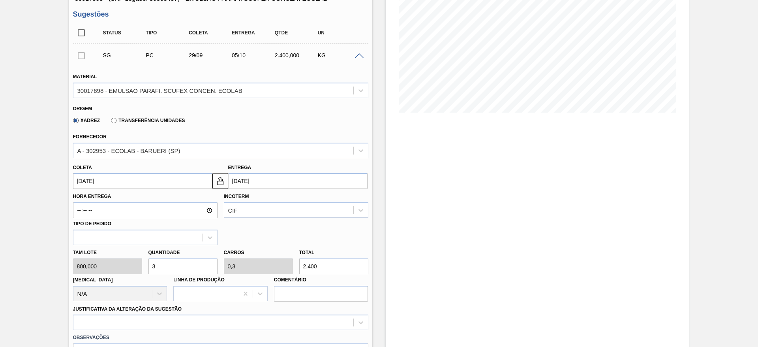
type input "[DATE]"
drag, startPoint x: 159, startPoint y: 269, endPoint x: 143, endPoint y: 263, distance: 17.1
click at [143, 263] on div "[PERSON_NAME] 800,000 Quantidade 3 Carros 0,3 Total 2.400 [MEDICAL_DATA] N/A Li…" at bounding box center [221, 273] width 302 height 56
type input "2"
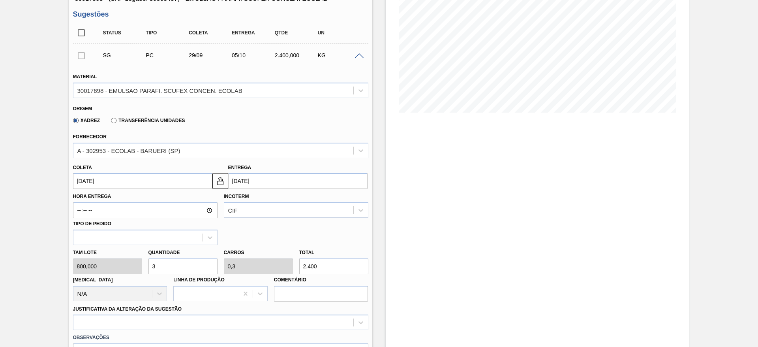
type input "0,2"
type input "1.600"
type input "2"
click at [212, 327] on div at bounding box center [220, 321] width 295 height 15
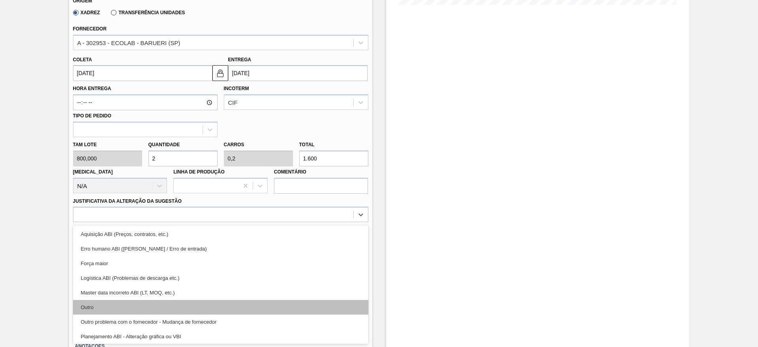
click at [187, 308] on div "Outro" at bounding box center [220, 307] width 295 height 15
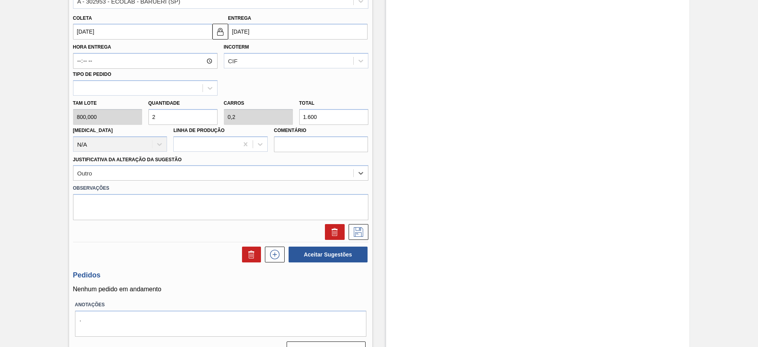
scroll to position [285, 0]
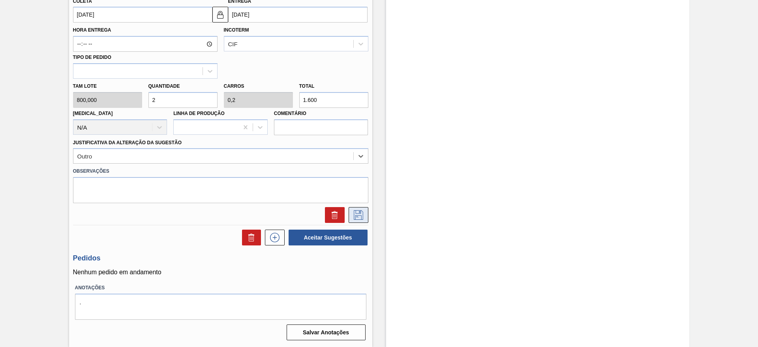
click at [360, 212] on icon at bounding box center [358, 214] width 9 height 9
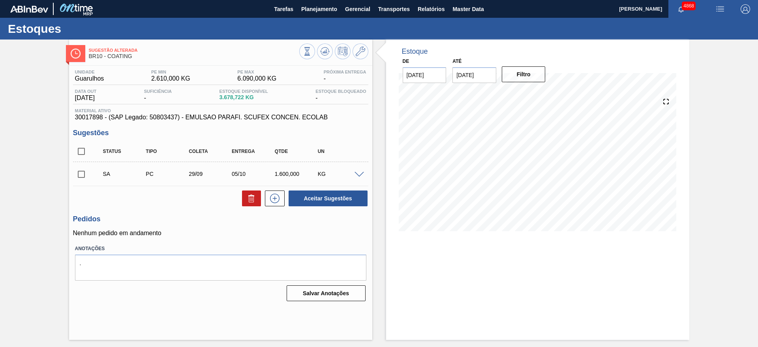
scroll to position [0, 0]
click at [356, 53] on icon at bounding box center [360, 51] width 9 height 9
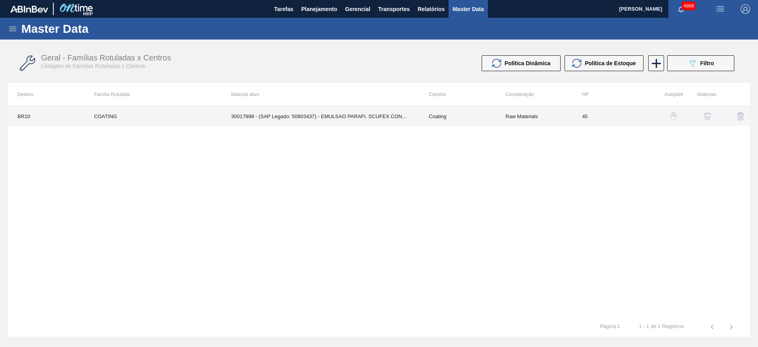
click at [362, 123] on td "30017898 - (SAP Legado: 50803437) - EMULSAO PARAFI. SCUFEX CONCEN. ECOLAB" at bounding box center [320, 116] width 197 height 20
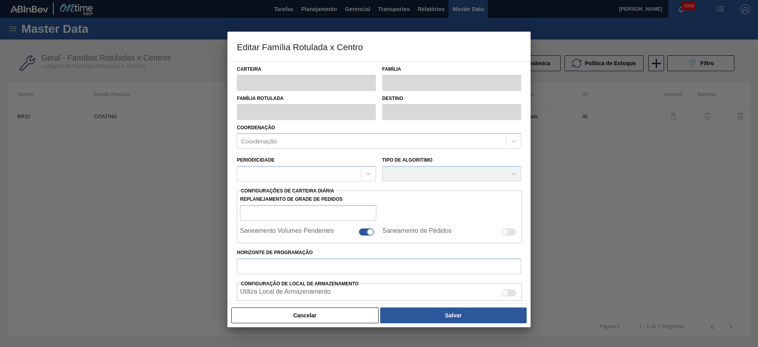
type input "Coating"
type input "COATING"
type input "BR10 - Guarulhos"
type input "45"
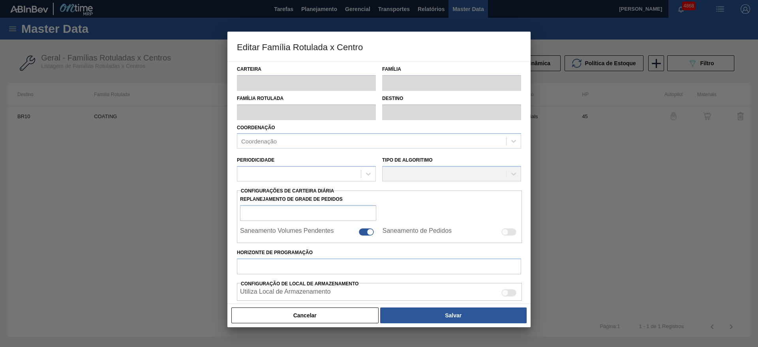
type input "2.610"
type input "6.090"
type input "70"
type input "5.046,000"
checkbox input "true"
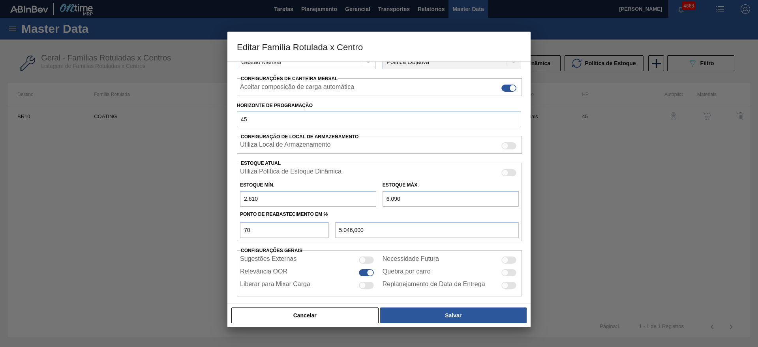
scroll to position [118, 0]
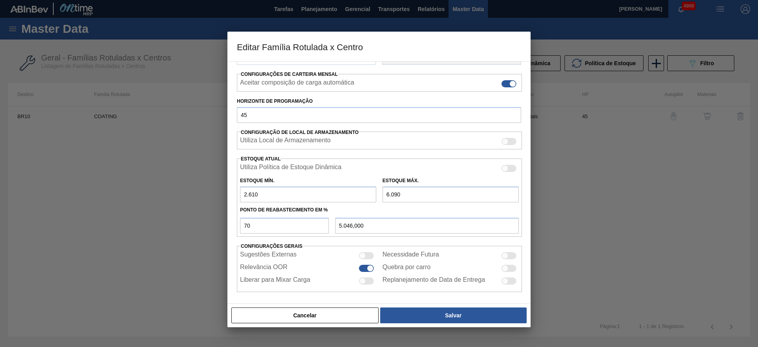
drag, startPoint x: 251, startPoint y: 191, endPoint x: 248, endPoint y: 195, distance: 5.1
click at [248, 195] on input "2.610" at bounding box center [308, 194] width 136 height 16
type input "2.410"
type input "4.986,000"
type input "2.410"
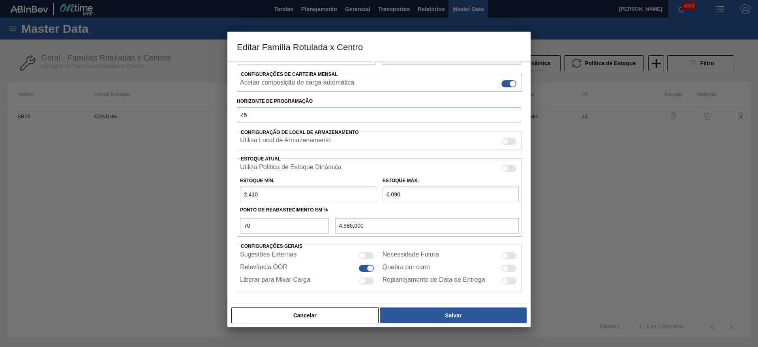
click at [396, 192] on input "6.090" at bounding box center [450, 194] width 136 height 16
type input "6.020"
type input "4.937,000"
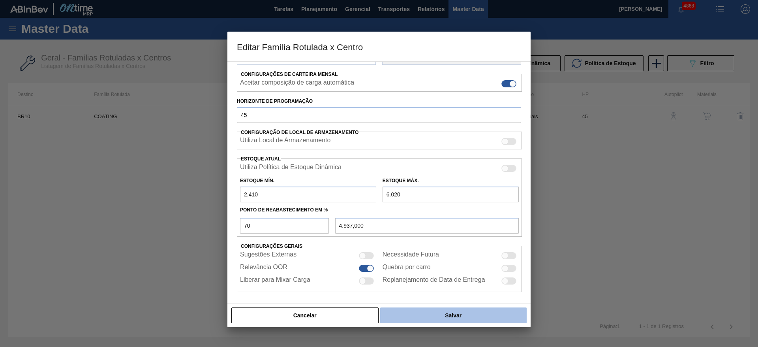
type input "6.020"
click at [443, 322] on button "Salvar" at bounding box center [453, 315] width 146 height 16
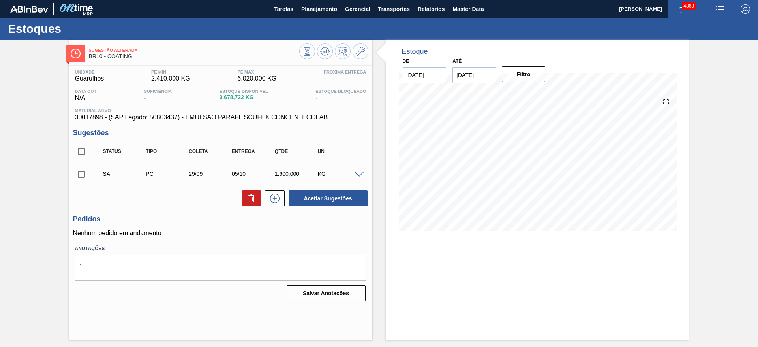
click at [358, 173] on span at bounding box center [358, 175] width 9 height 6
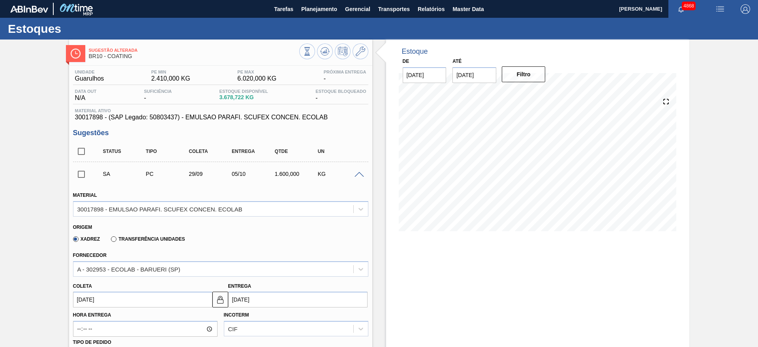
scroll to position [118, 0]
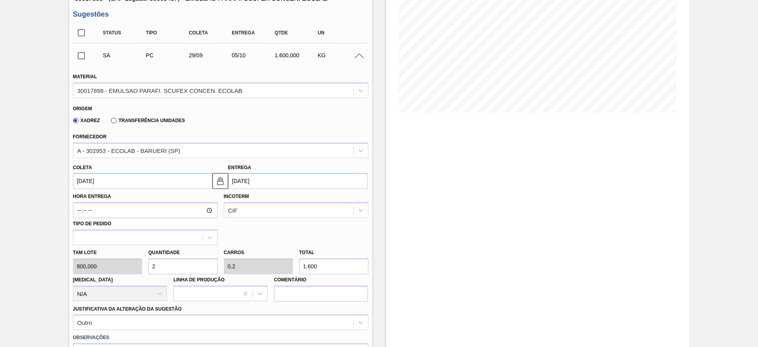
drag, startPoint x: 164, startPoint y: 272, endPoint x: 149, endPoint y: 272, distance: 15.4
click at [149, 272] on input "2" at bounding box center [182, 266] width 69 height 16
type input "1"
type input "0,1"
type input "800"
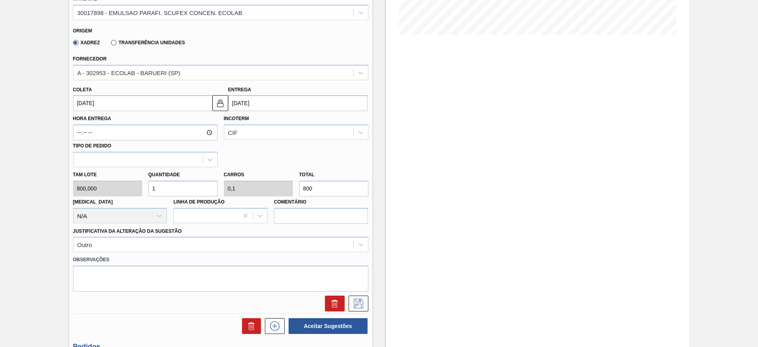
scroll to position [237, 0]
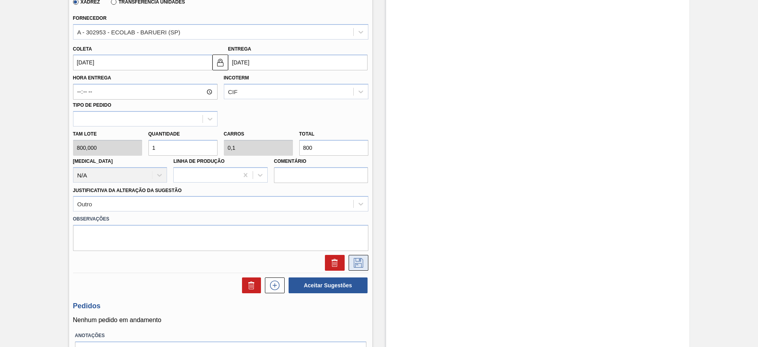
type input "1"
click at [362, 260] on icon at bounding box center [358, 262] width 9 height 9
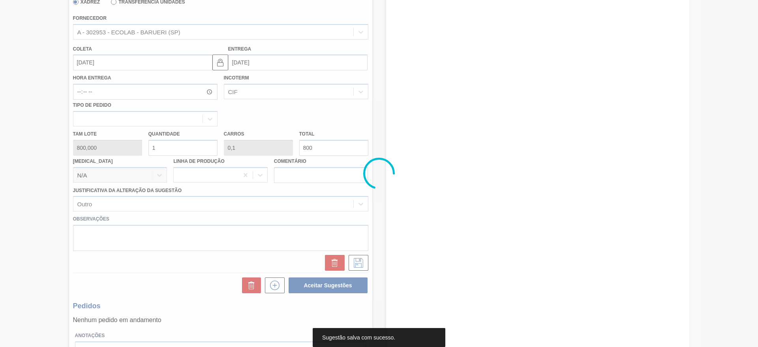
scroll to position [0, 0]
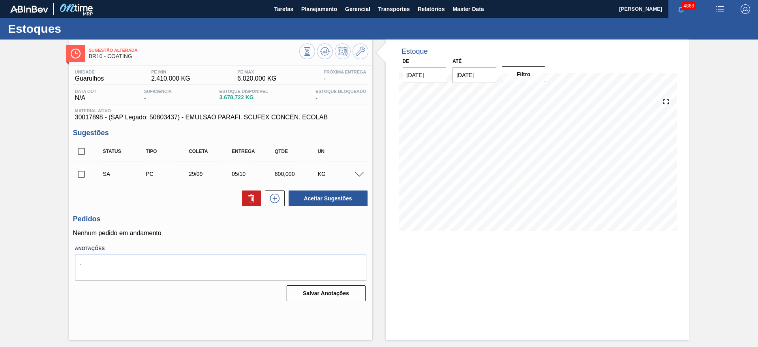
click at [79, 176] on input "checkbox" at bounding box center [81, 174] width 17 height 17
click at [325, 201] on button "Aceitar Sugestões" at bounding box center [328, 198] width 79 height 16
checkbox input "false"
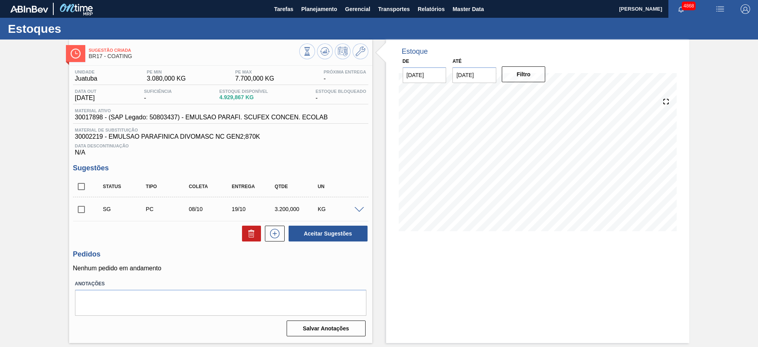
click at [357, 210] on span at bounding box center [358, 210] width 9 height 6
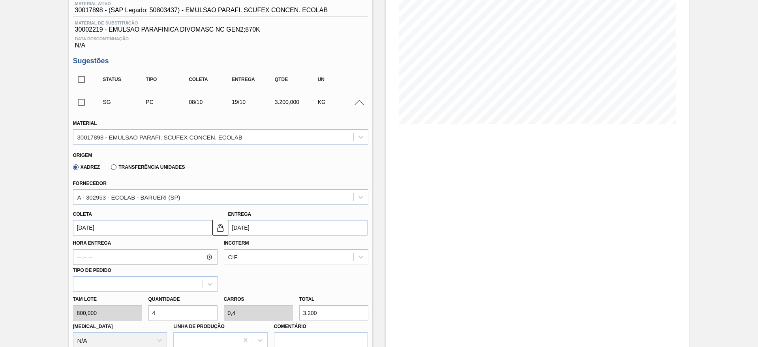
scroll to position [118, 0]
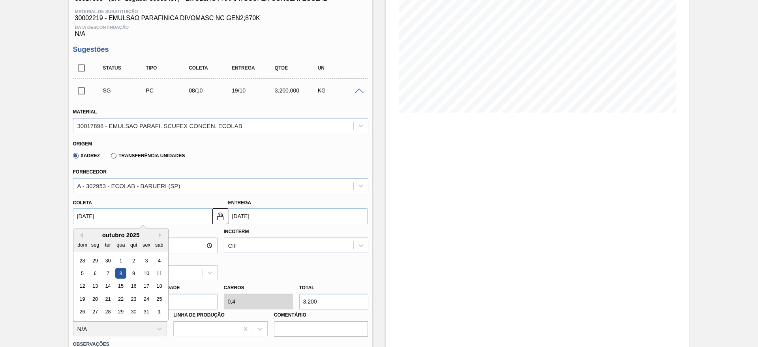
click at [161, 217] on input "[DATE]" at bounding box center [142, 216] width 139 height 16
click at [81, 234] on button "Previous Month" at bounding box center [80, 235] width 6 height 6
click at [98, 307] on div "29" at bounding box center [95, 311] width 11 height 11
type input "[DATE]"
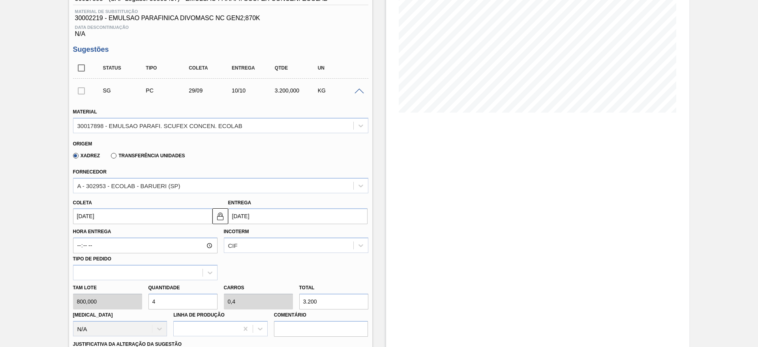
drag, startPoint x: 173, startPoint y: 302, endPoint x: 145, endPoint y: 305, distance: 28.5
click at [145, 305] on div "Quantidade 4" at bounding box center [182, 295] width 75 height 27
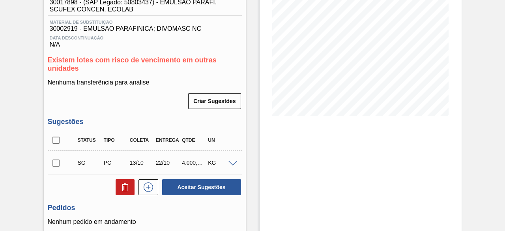
scroll to position [118, 0]
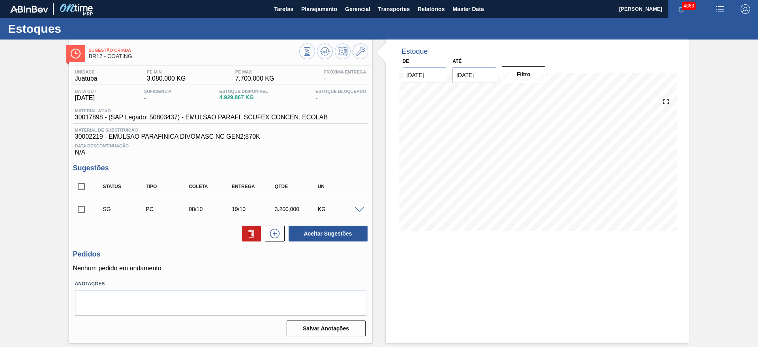
click at [360, 209] on span at bounding box center [358, 210] width 9 height 6
type input "800.000"
type input "0.4"
type input "3,200"
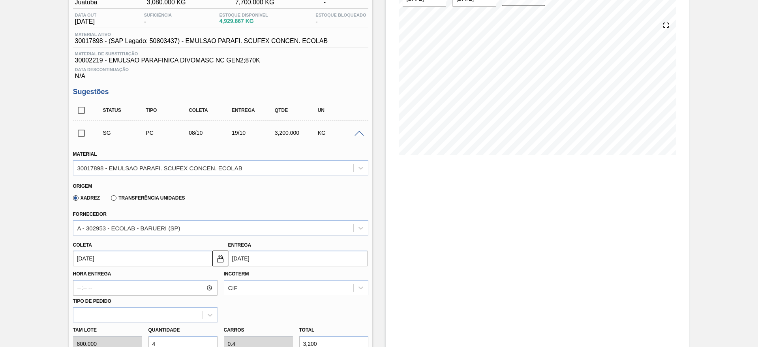
scroll to position [118, 0]
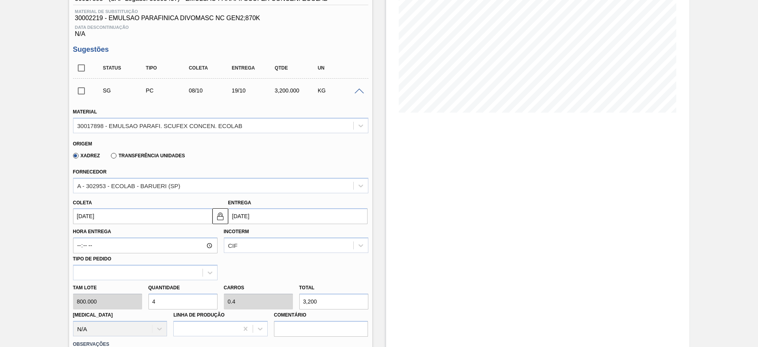
click at [119, 221] on input "08/10/2025" at bounding box center [142, 216] width 139 height 16
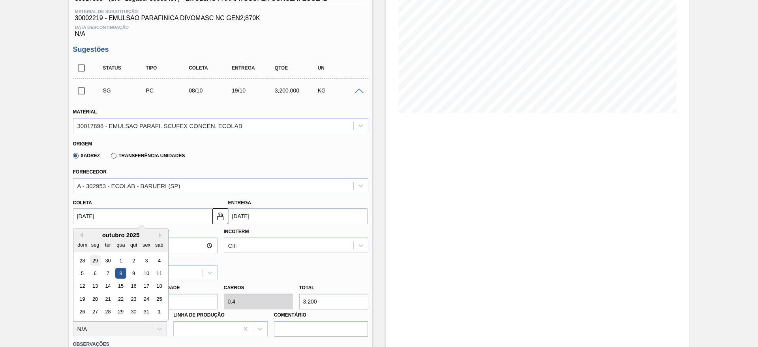
click at [92, 260] on div "29" at bounding box center [95, 260] width 11 height 11
type input "29/09/2025"
type input "10/10/2025"
type input "800,000"
type input "0,4"
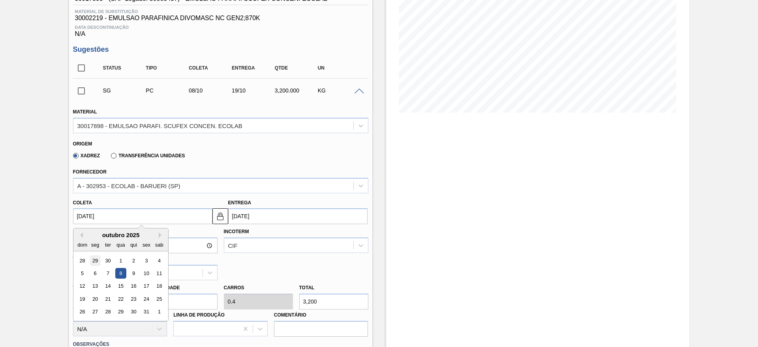
type input "3.200"
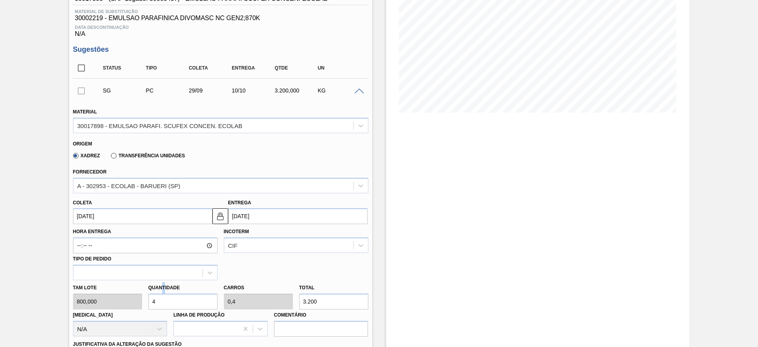
click at [163, 292] on div "Quantidade 4" at bounding box center [182, 295] width 69 height 27
drag, startPoint x: 166, startPoint y: 299, endPoint x: 148, endPoint y: 298, distance: 17.8
click at [148, 298] on input "4" at bounding box center [182, 301] width 69 height 16
type input "2"
type input "0,2"
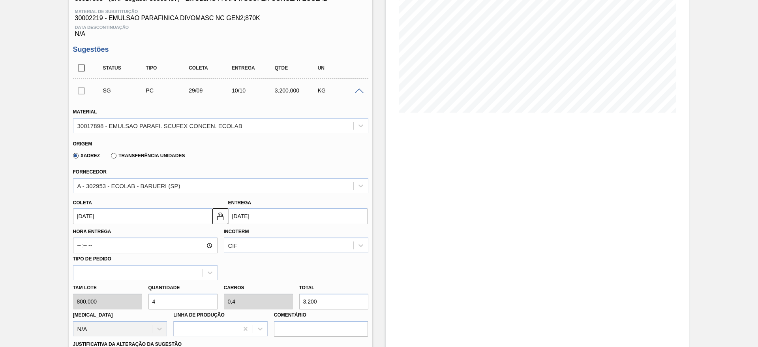
type input "1.600"
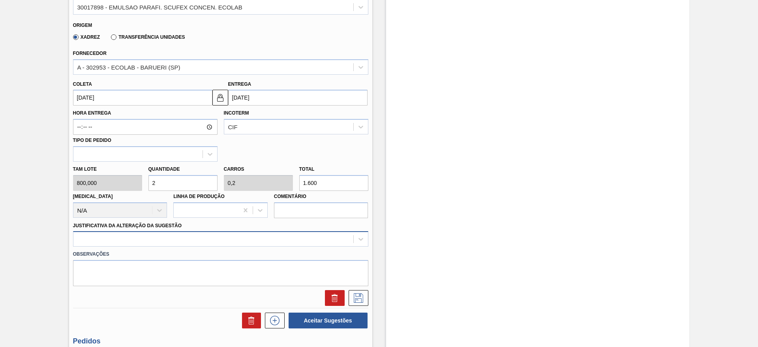
type input "2"
click at [345, 240] on div at bounding box center [220, 238] width 295 height 15
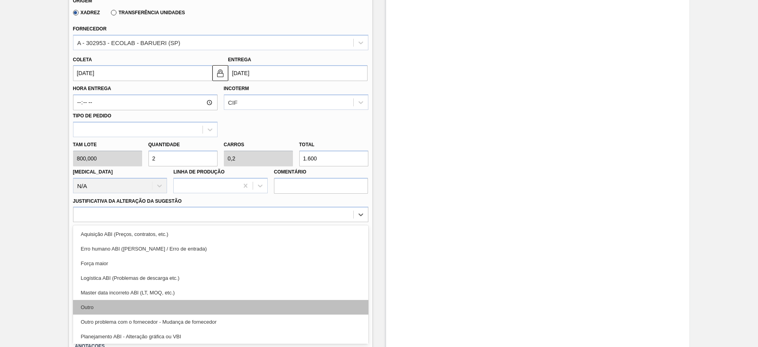
click at [331, 303] on div "Outro" at bounding box center [220, 307] width 295 height 15
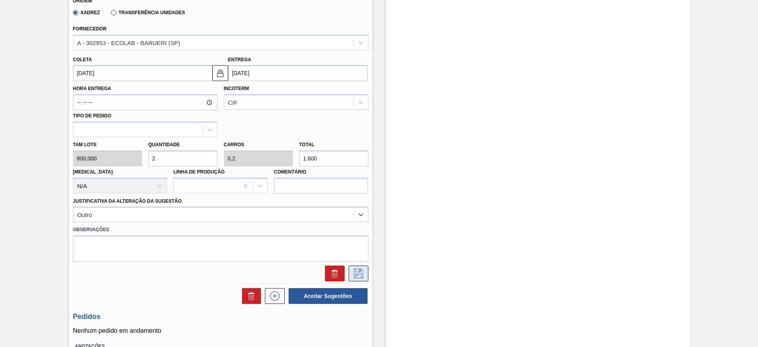
click at [355, 265] on button at bounding box center [359, 273] width 20 height 16
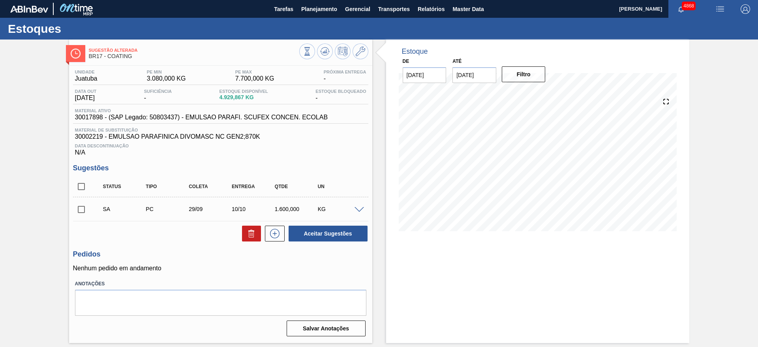
scroll to position [0, 0]
click at [84, 202] on input "checkbox" at bounding box center [81, 209] width 17 height 17
click at [344, 234] on button "Aceitar Sugestões" at bounding box center [328, 233] width 79 height 16
checkbox input "false"
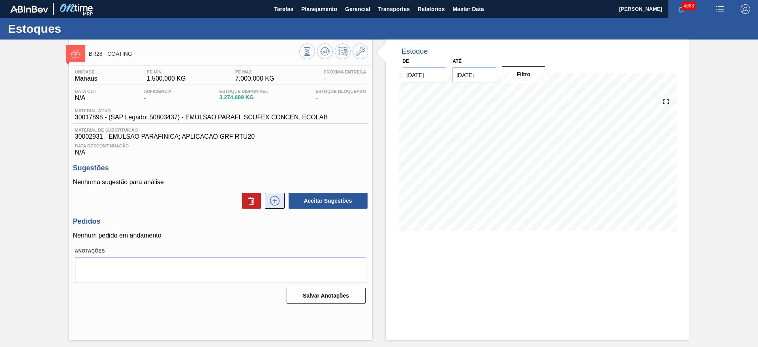
click at [276, 202] on icon at bounding box center [274, 200] width 13 height 9
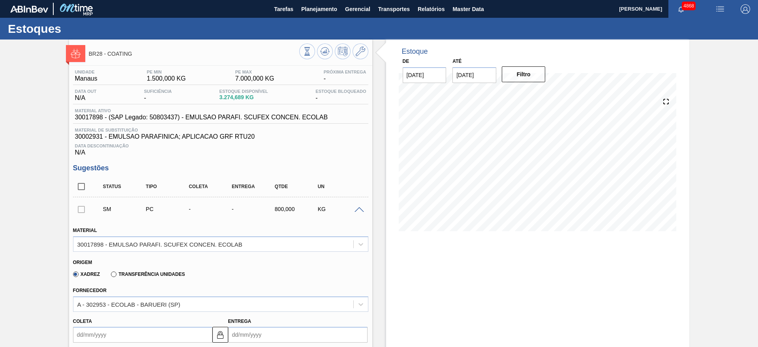
scroll to position [59, 0]
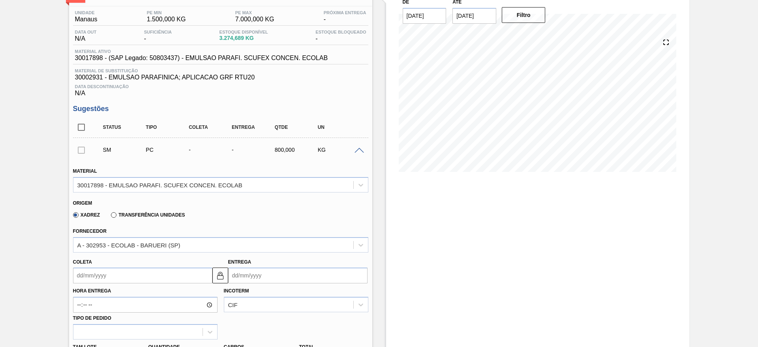
click at [162, 276] on input "Coleta" at bounding box center [142, 275] width 139 height 16
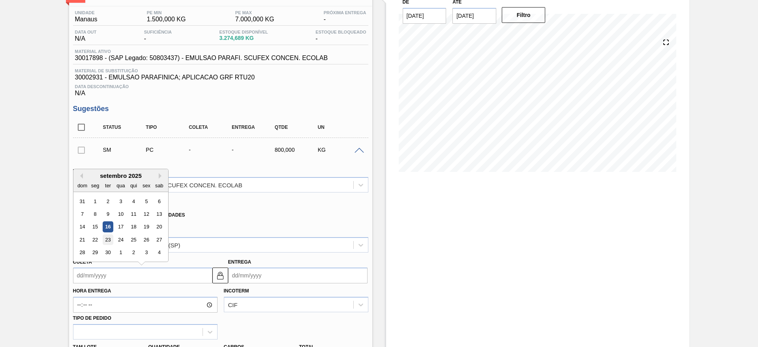
click at [106, 238] on div "23" at bounding box center [107, 239] width 11 height 11
type input "23/09/2025"
type input "28/10/2025"
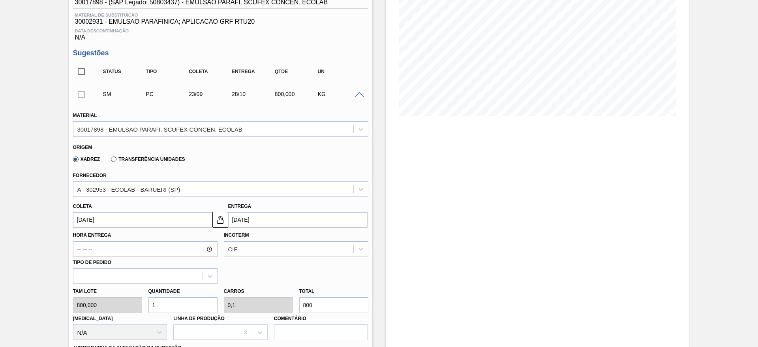
scroll to position [178, 0]
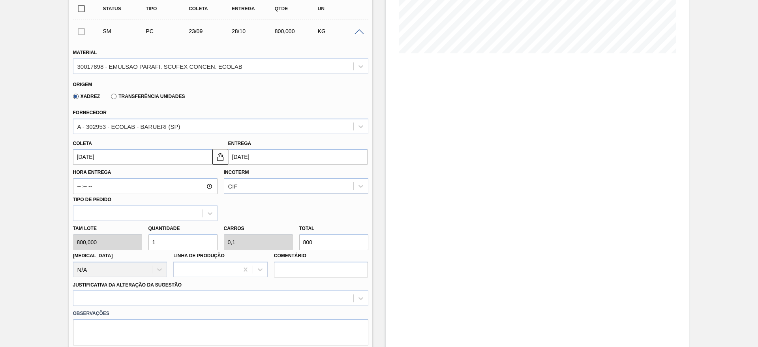
drag, startPoint x: 152, startPoint y: 242, endPoint x: 142, endPoint y: 242, distance: 9.1
click at [142, 242] on div "Tam lote 800,000 Quantidade 1 Carros 0,1 Total 800 Doca N/A Linha de Produção C…" at bounding box center [221, 249] width 302 height 56
type input "3"
type input "0,3"
type input "2.400"
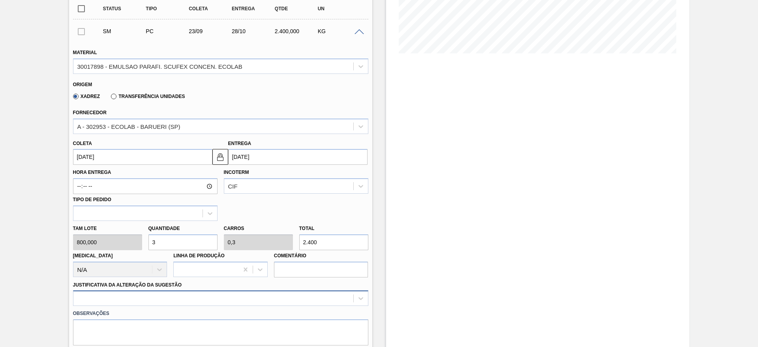
type input "3"
click at [315, 295] on div at bounding box center [220, 297] width 295 height 15
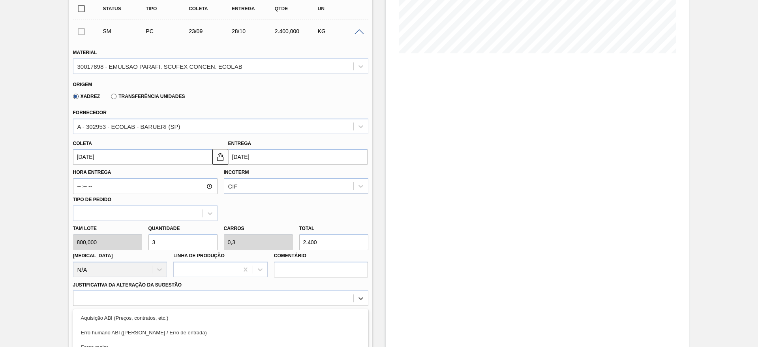
scroll to position [261, 0]
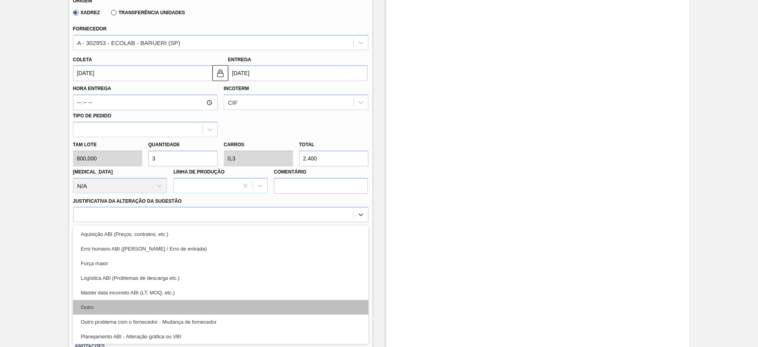
click at [285, 307] on div "Outro" at bounding box center [220, 307] width 295 height 15
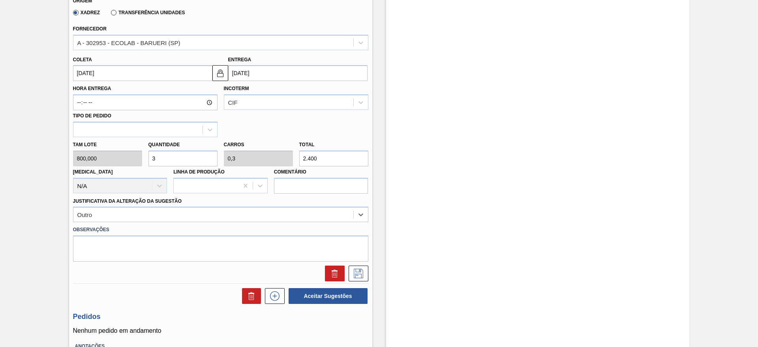
scroll to position [320, 0]
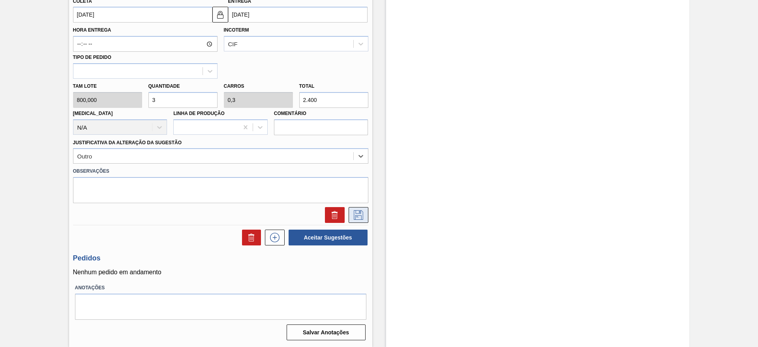
click at [354, 212] on icon at bounding box center [358, 214] width 13 height 9
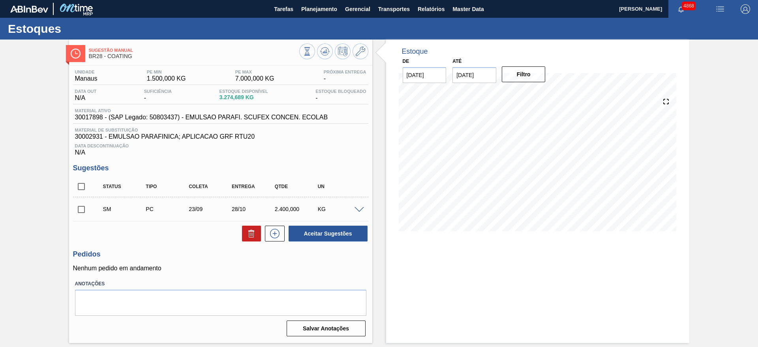
scroll to position [0, 0]
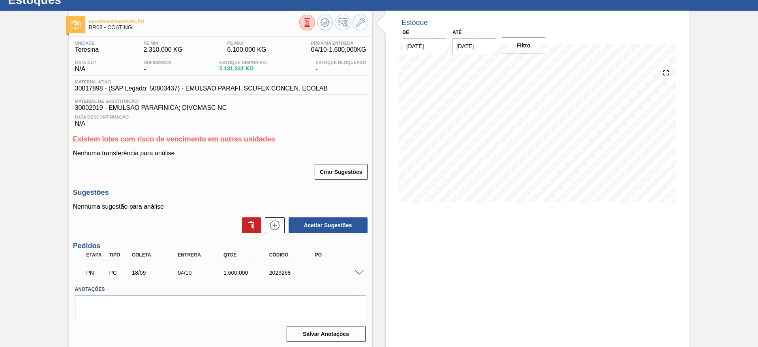
scroll to position [30, 0]
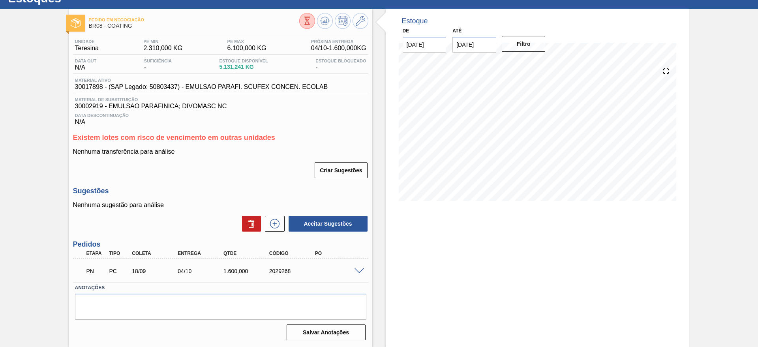
click at [356, 268] on span at bounding box center [358, 271] width 9 height 6
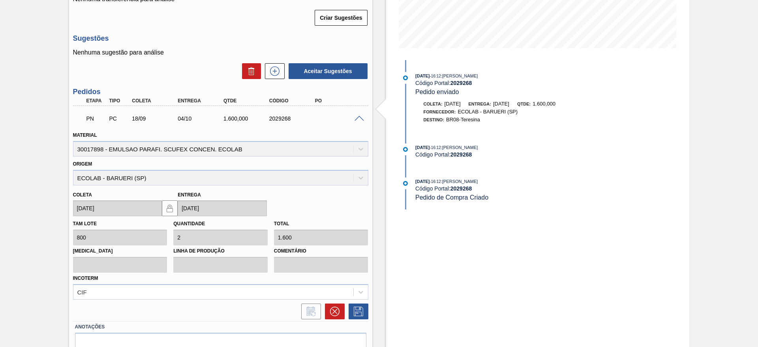
scroll to position [222, 0]
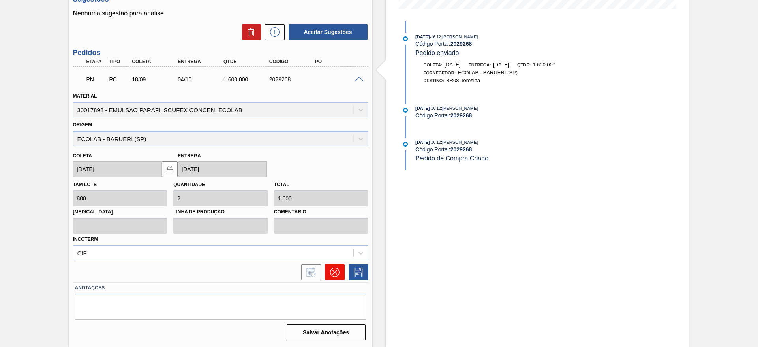
click at [332, 266] on button at bounding box center [335, 272] width 20 height 16
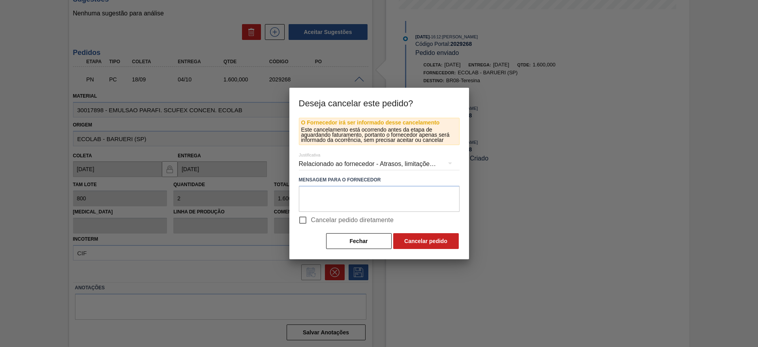
click at [320, 161] on div "Relacionado ao fornecedor - Atrasos, limitações de capacidade, etc." at bounding box center [379, 164] width 161 height 22
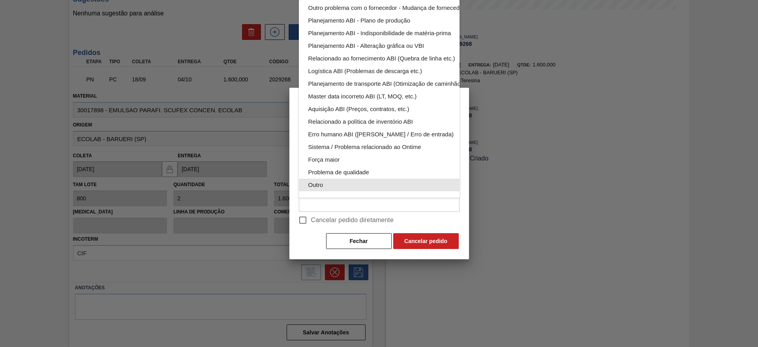
click at [345, 178] on div "Outro" at bounding box center [397, 184] width 179 height 13
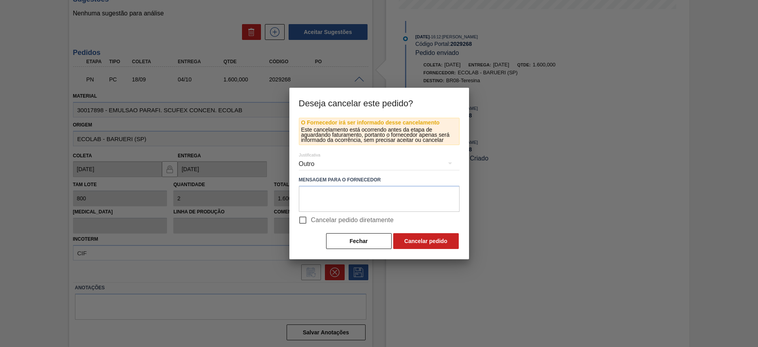
click at [304, 219] on input "Cancelar pedido diretamente" at bounding box center [302, 220] width 17 height 17
checkbox input "true"
click at [435, 238] on button "Cancelar pedido" at bounding box center [426, 241] width 66 height 16
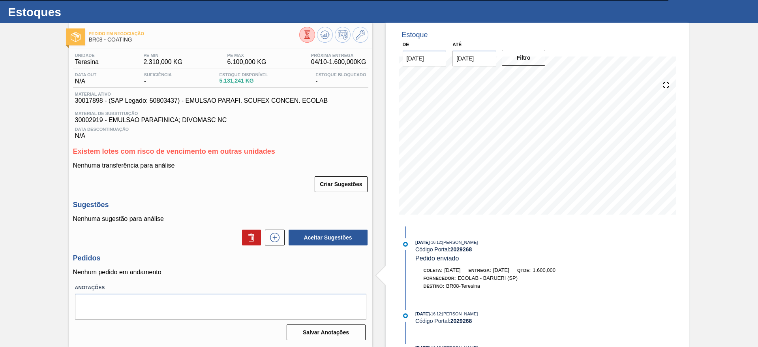
scroll to position [17, 0]
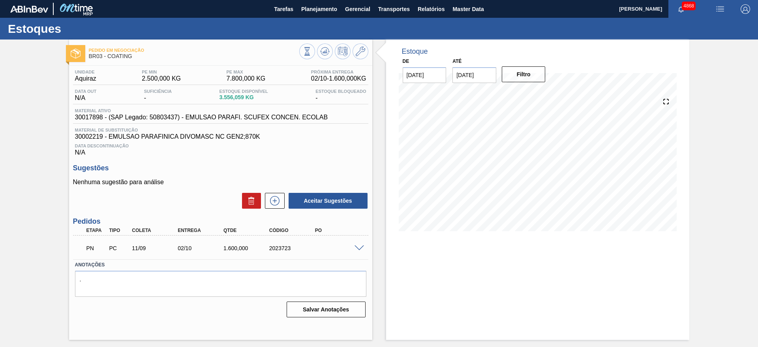
click at [357, 247] on span at bounding box center [358, 248] width 9 height 6
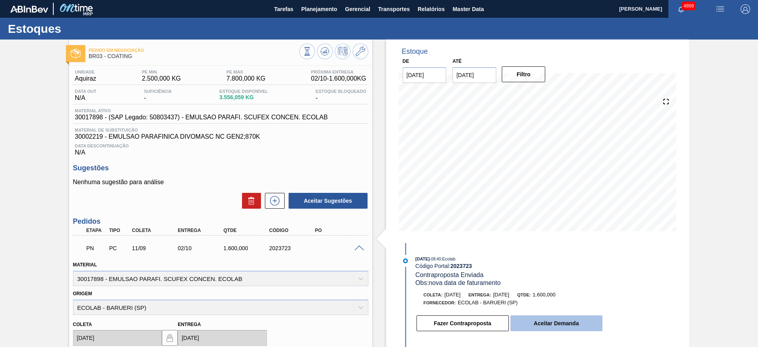
click at [559, 318] on button "Aceitar Demanda" at bounding box center [556, 323] width 92 height 16
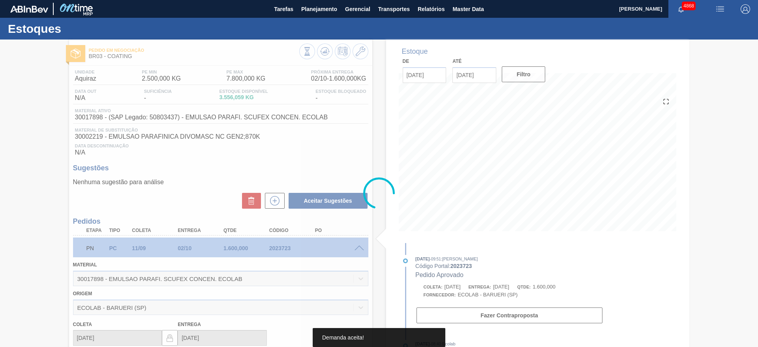
type input "15/09/2025"
type input "10/10/2025"
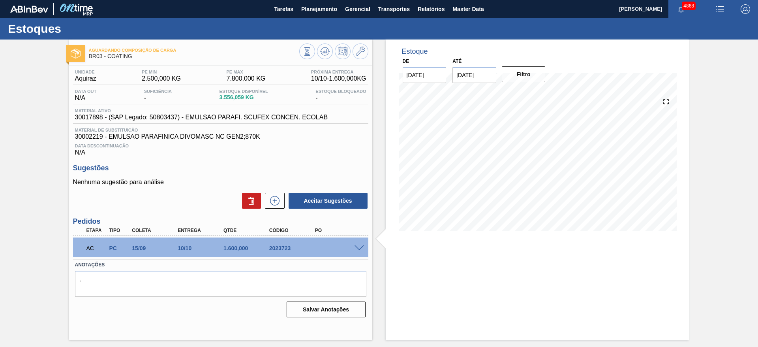
click at [358, 247] on span at bounding box center [358, 248] width 9 height 6
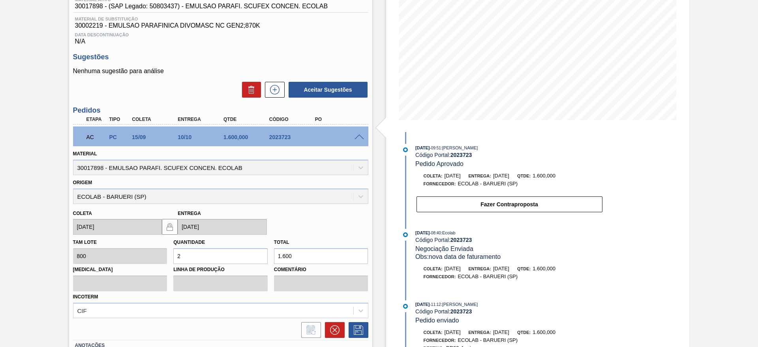
scroll to position [118, 0]
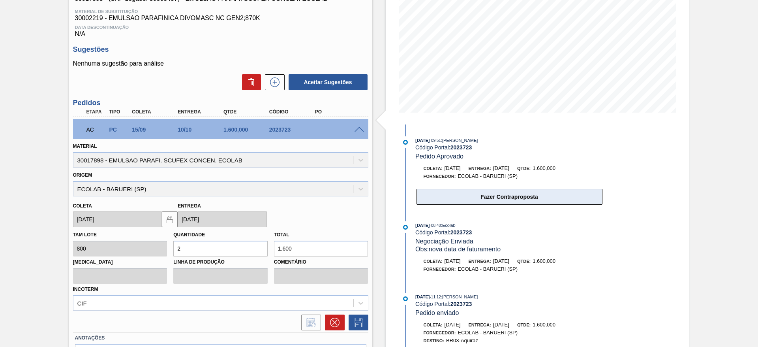
click at [503, 195] on button "Fazer Contraproposta" at bounding box center [509, 197] width 186 height 16
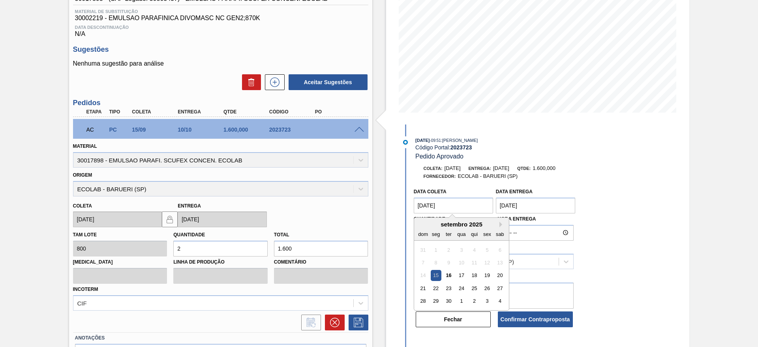
click at [447, 208] on coleta "15/09/2025" at bounding box center [454, 205] width 80 height 16
click at [456, 272] on div "17" at bounding box center [461, 275] width 11 height 11
type coleta "17/09/2025"
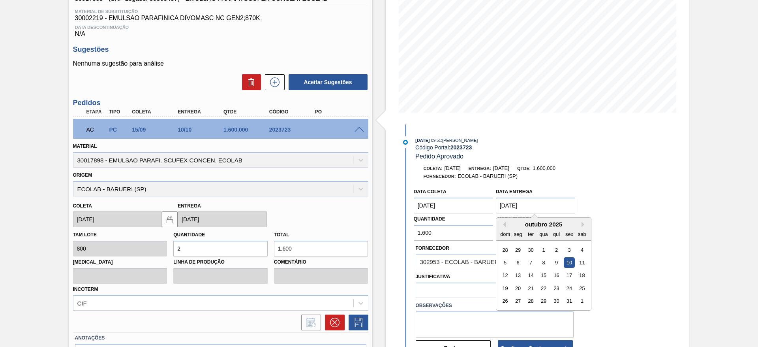
click at [504, 206] on entrega "10/10/2025" at bounding box center [536, 205] width 80 height 16
click at [518, 263] on div "6" at bounding box center [517, 262] width 11 height 11
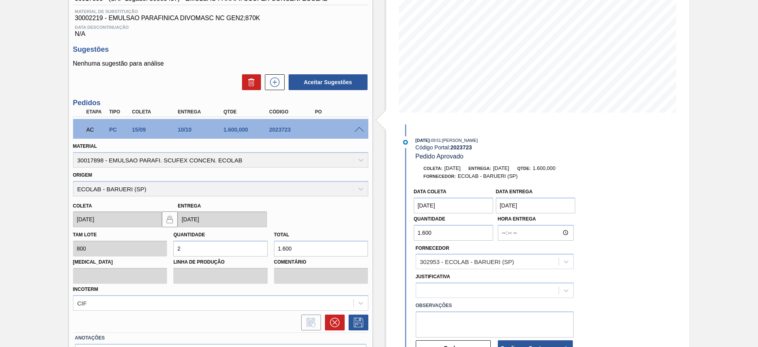
click at [531, 204] on entrega "06/10/2025" at bounding box center [536, 205] width 80 height 16
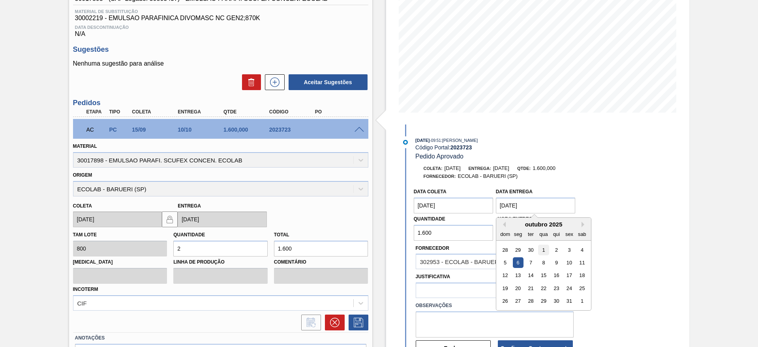
click at [542, 250] on div "1" at bounding box center [543, 249] width 11 height 11
type entrega "01/10/2025"
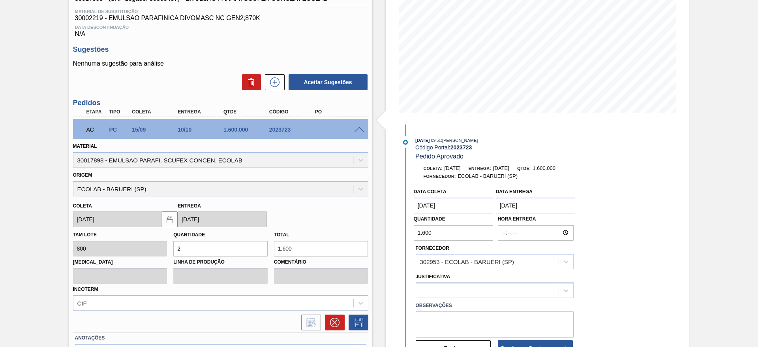
click at [482, 289] on div at bounding box center [495, 289] width 158 height 15
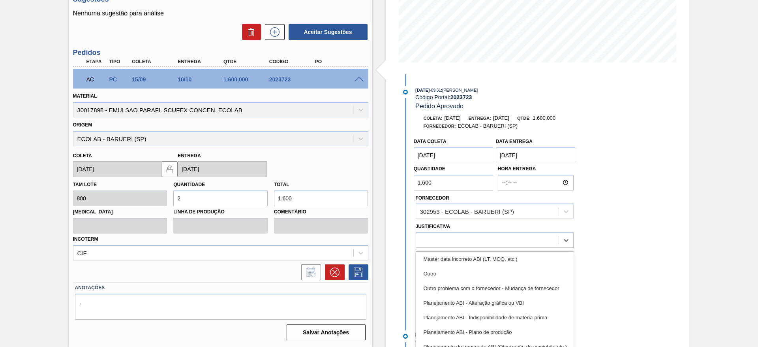
scroll to position [148, 0]
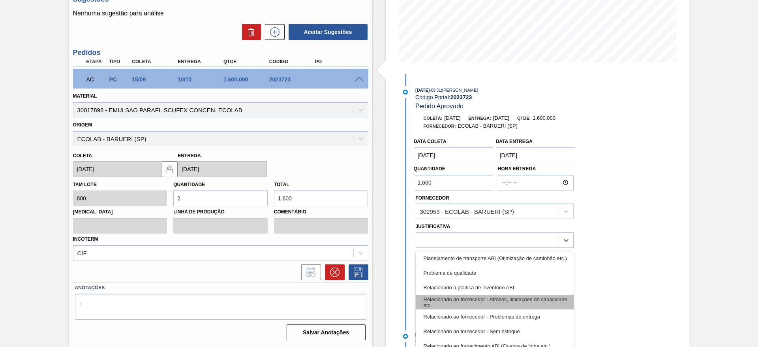
click at [504, 296] on div "Relacionado ao fornecedor - Atrasos, limitações de capacidade, etc." at bounding box center [495, 301] width 158 height 15
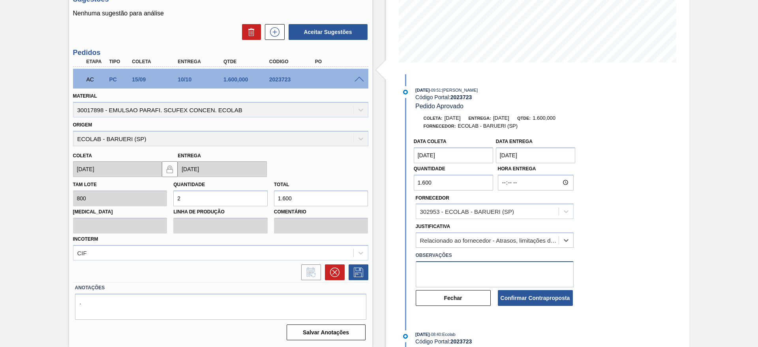
click at [444, 274] on textarea at bounding box center [495, 274] width 158 height 26
type textarea "data ajustada"
click at [522, 294] on button "Confirmar Contraproposta" at bounding box center [535, 298] width 75 height 16
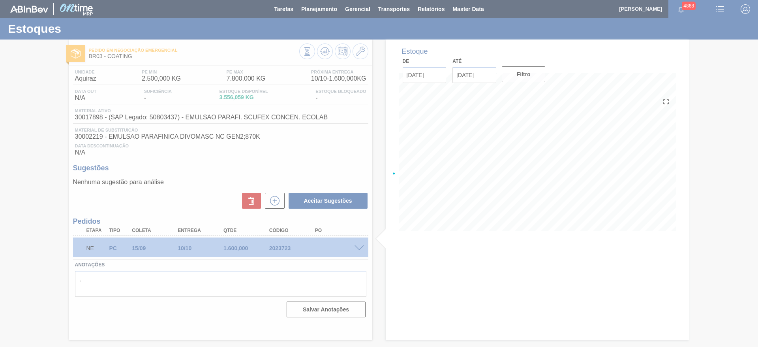
scroll to position [0, 0]
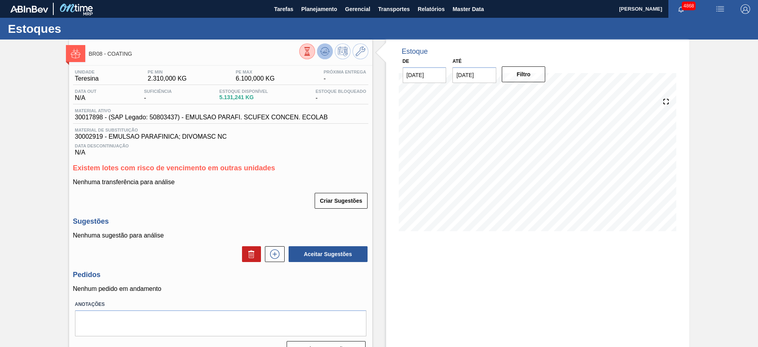
click at [323, 51] on icon at bounding box center [324, 51] width 9 height 9
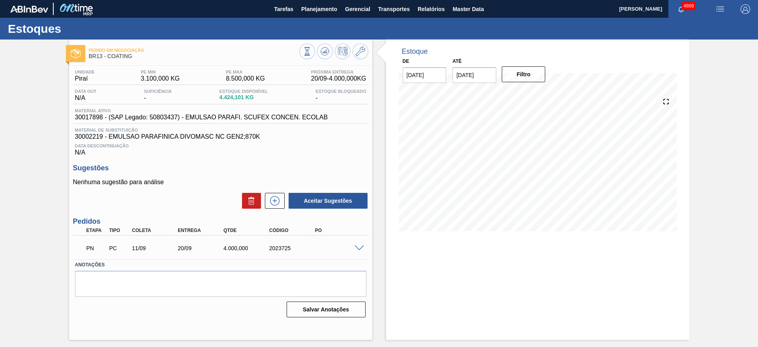
click at [357, 248] on span at bounding box center [358, 248] width 9 height 6
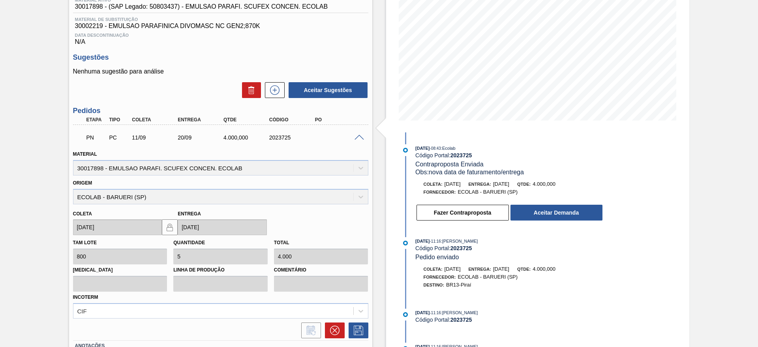
scroll to position [118, 0]
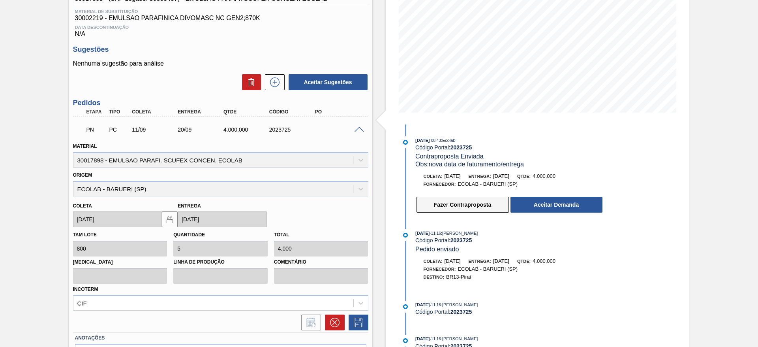
click at [445, 201] on button "Fazer Contraproposta" at bounding box center [462, 205] width 92 height 16
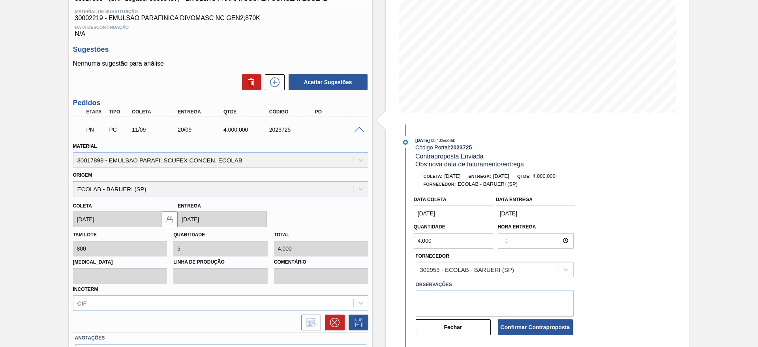
click at [427, 216] on coleta "15/09/2025" at bounding box center [454, 213] width 80 height 16
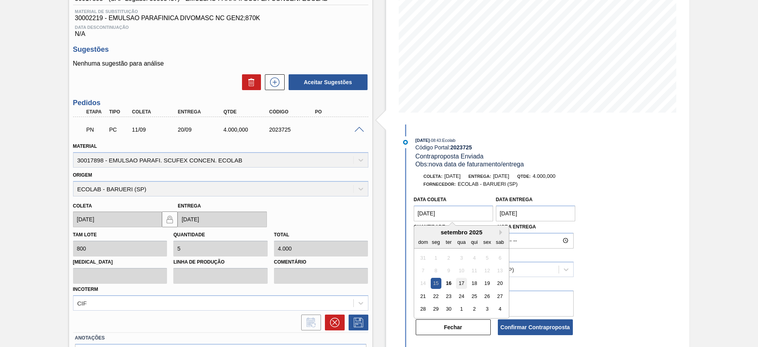
click at [457, 282] on div "17" at bounding box center [461, 282] width 11 height 11
type coleta "17/09/2025"
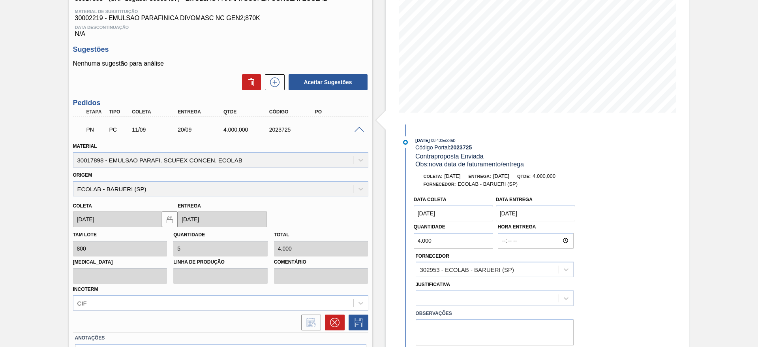
click at [528, 208] on entrega "30/09/2025" at bounding box center [536, 213] width 80 height 16
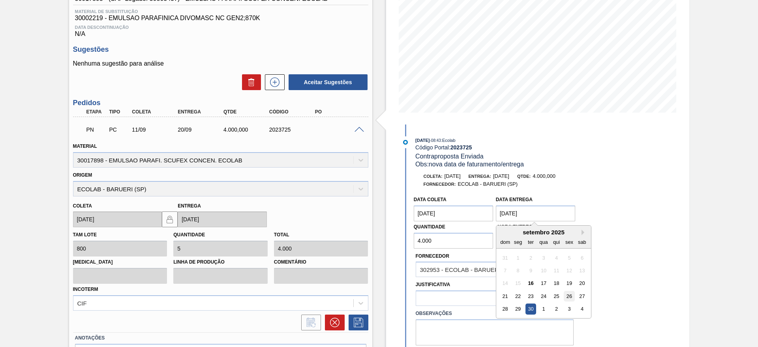
click at [564, 296] on div "26" at bounding box center [569, 296] width 11 height 11
type entrega "26/09/2025"
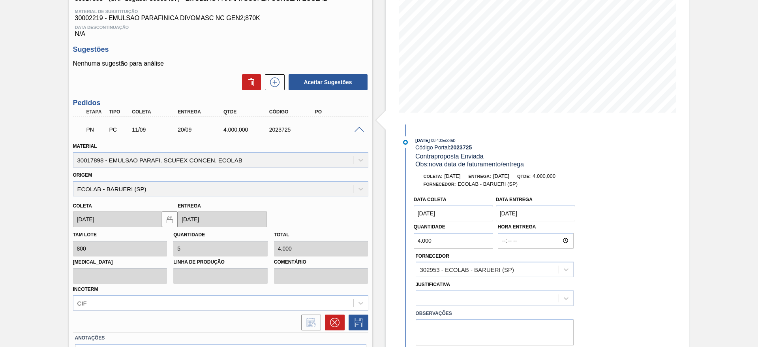
click at [420, 240] on input "4.000" at bounding box center [454, 240] width 80 height 16
click at [415, 239] on input "4.000" at bounding box center [454, 240] width 80 height 16
click at [422, 239] on input "3.000" at bounding box center [454, 240] width 80 height 16
click at [417, 239] on input "3.200" at bounding box center [454, 240] width 80 height 16
click at [425, 236] on input "2.200" at bounding box center [454, 240] width 80 height 16
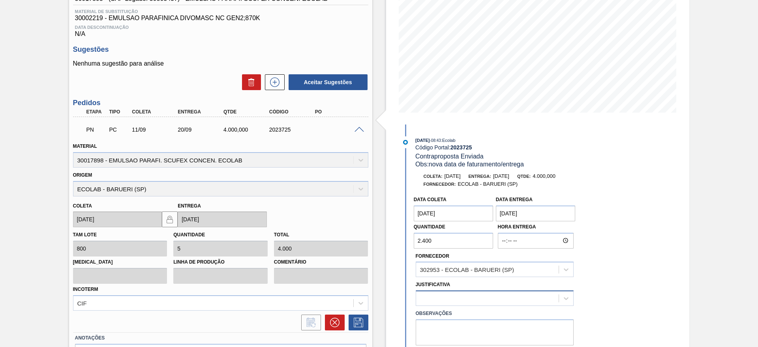
type input "2.400"
click at [461, 294] on div at bounding box center [495, 297] width 158 height 15
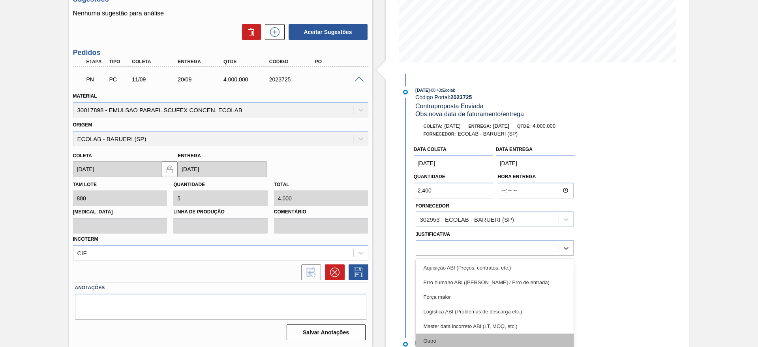
click at [455, 336] on div "Outro" at bounding box center [495, 340] width 158 height 15
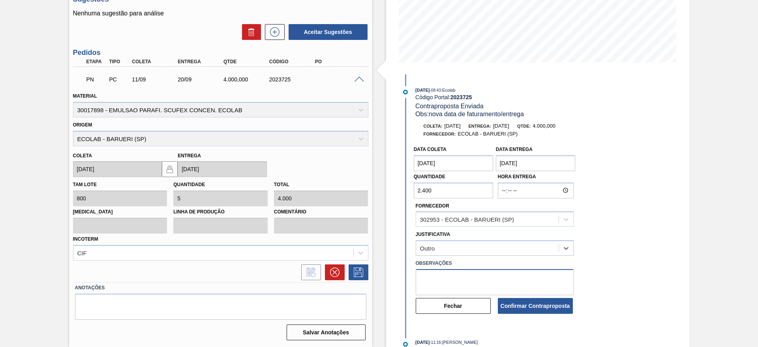
click at [502, 273] on textarea at bounding box center [495, 282] width 158 height 26
type textarea "ajustes"
click at [525, 303] on button "Confirmar Contraproposta" at bounding box center [535, 306] width 75 height 16
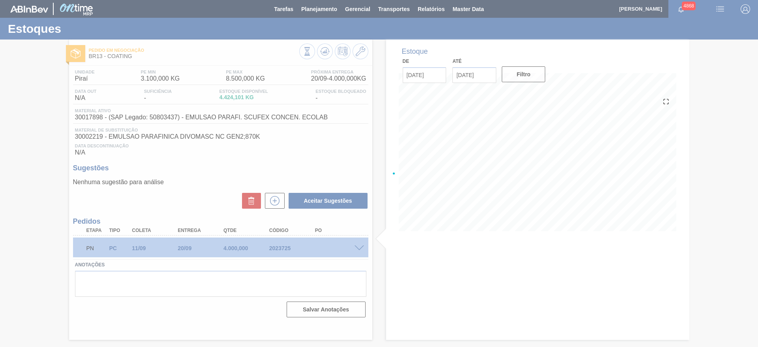
scroll to position [0, 0]
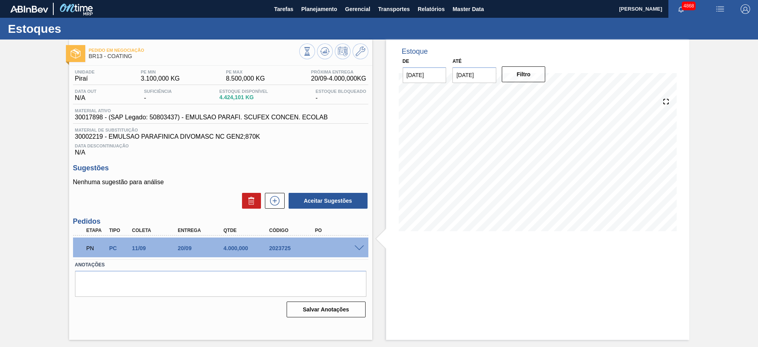
click at [358, 247] on span at bounding box center [358, 248] width 9 height 6
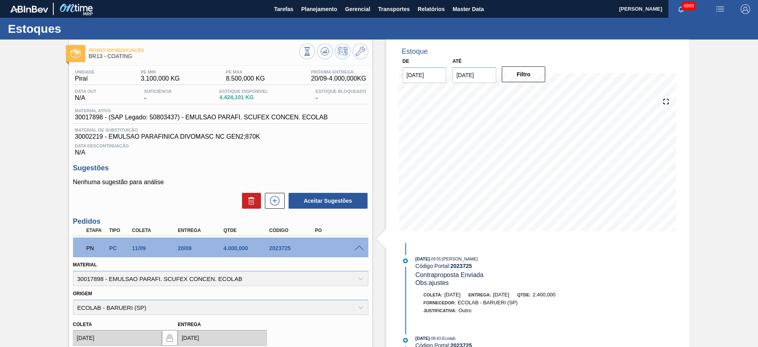
click at [358, 247] on span at bounding box center [358, 248] width 9 height 6
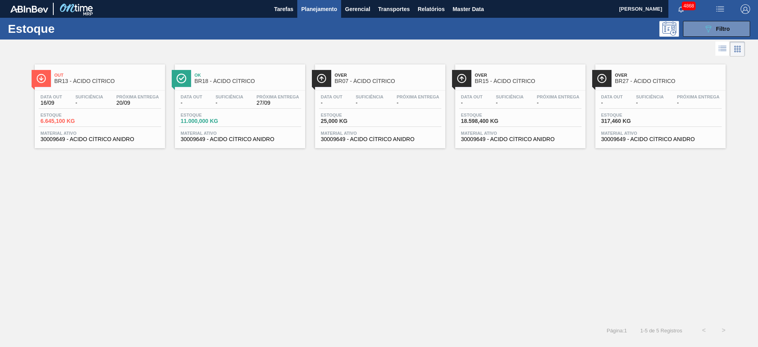
drag, startPoint x: 738, startPoint y: 26, endPoint x: 733, endPoint y: 59, distance: 33.1
click at [738, 28] on button "089F7B8B-B2A5-4AFE-B5C0-19BA573D28AC Filtro" at bounding box center [716, 29] width 67 height 16
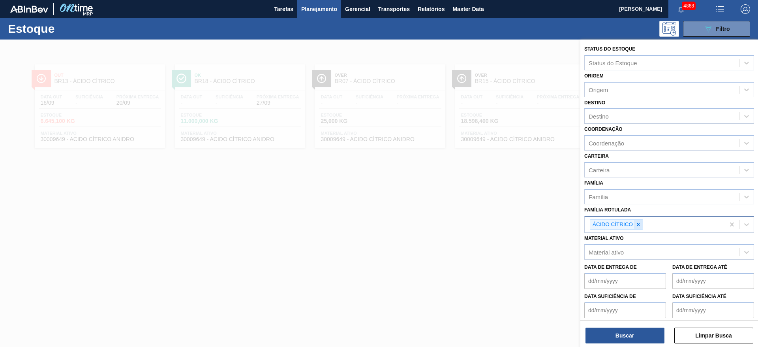
click at [637, 223] on icon at bounding box center [638, 224] width 6 height 6
type Rotulada "máli"
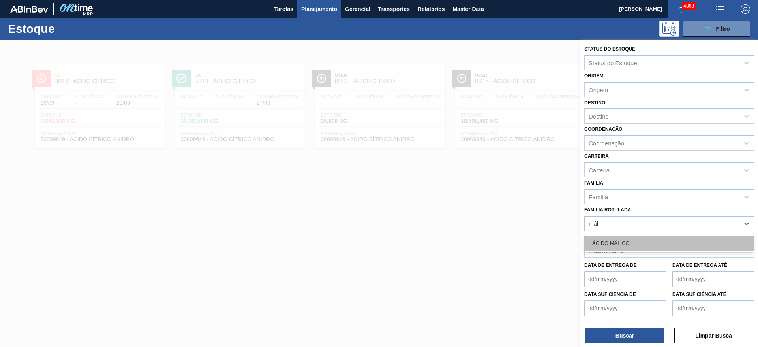
click at [630, 242] on div "ÁCIDO MÁLICO" at bounding box center [669, 243] width 170 height 15
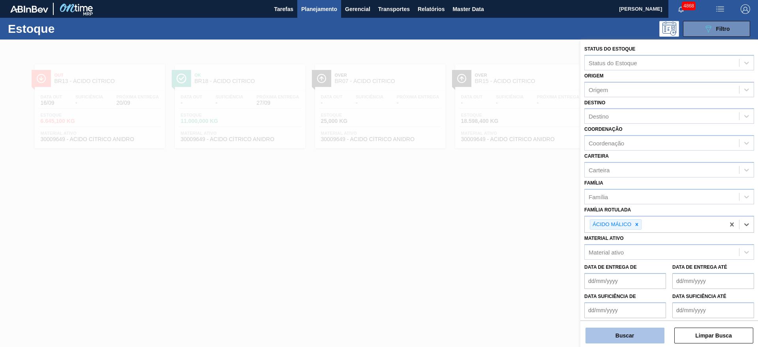
click at [627, 332] on button "Buscar" at bounding box center [624, 335] width 79 height 16
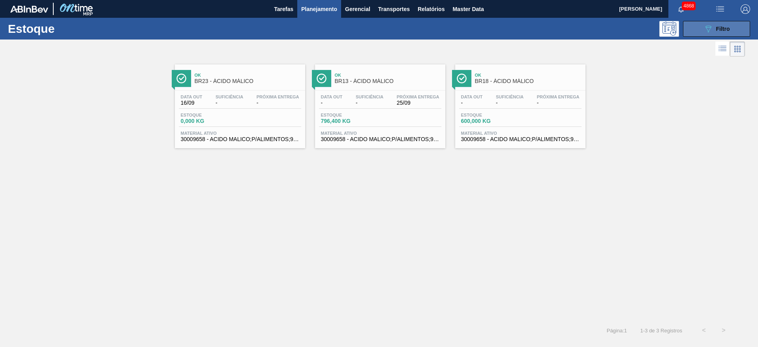
click at [729, 26] on span "Filtro" at bounding box center [723, 29] width 14 height 6
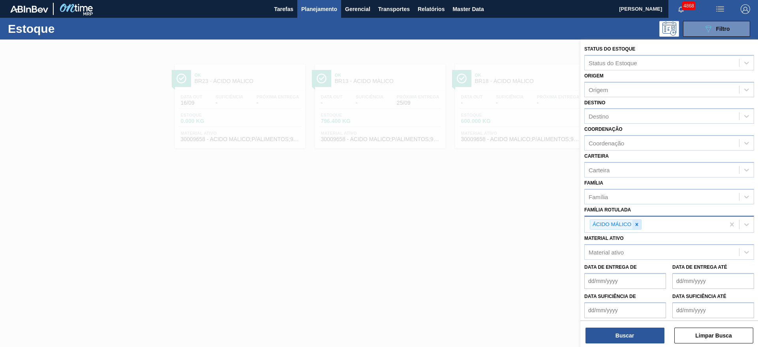
click at [635, 225] on icon at bounding box center [637, 224] width 6 height 6
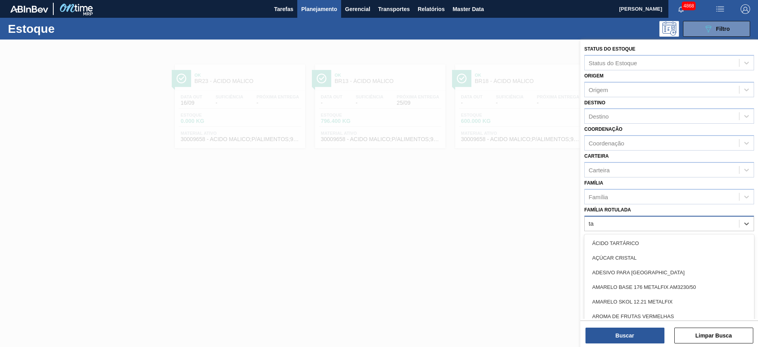
type Rotulada "tar"
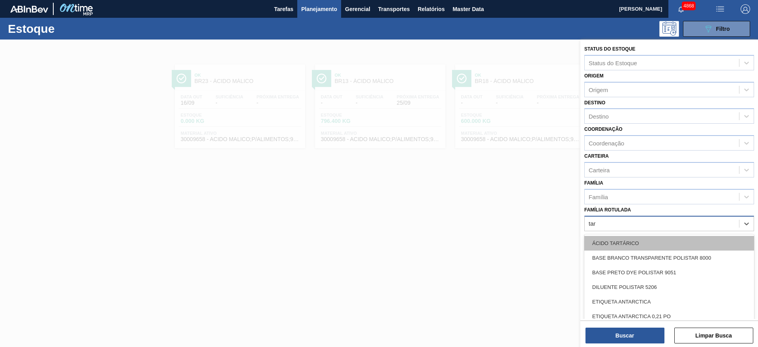
click at [620, 237] on div "ÁCIDO TARTÁRICO" at bounding box center [669, 243] width 170 height 15
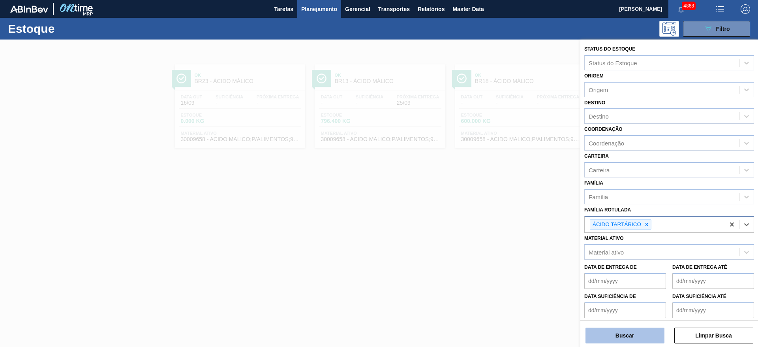
click at [598, 331] on button "Buscar" at bounding box center [624, 335] width 79 height 16
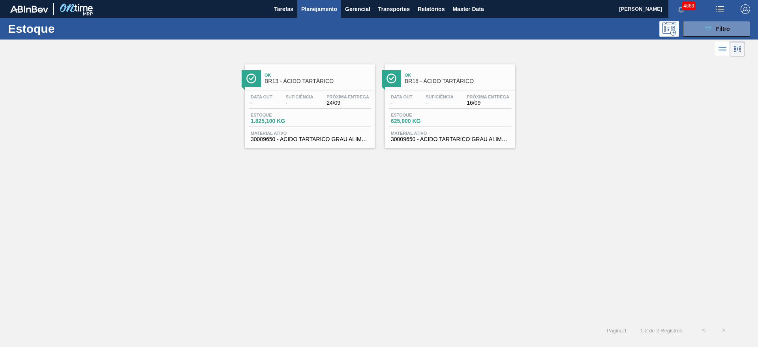
click at [448, 138] on span "30009650 - ACIDO TARTARICO GRAU ALIMENTICIO" at bounding box center [450, 139] width 118 height 6
click at [718, 23] on button "089F7B8B-B2A5-4AFE-B5C0-19BA573D28AC Filtro" at bounding box center [716, 29] width 67 height 16
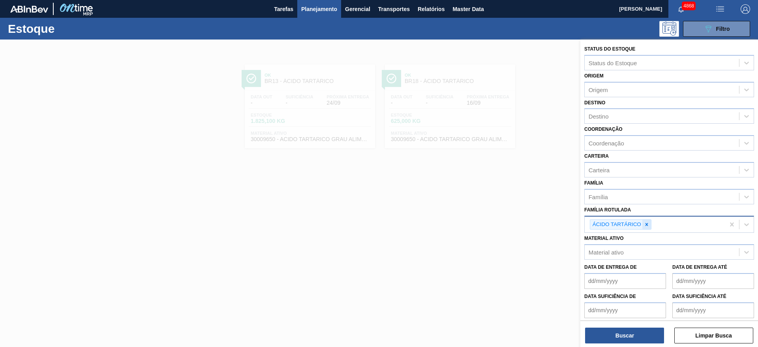
click at [647, 223] on icon at bounding box center [646, 224] width 3 height 3
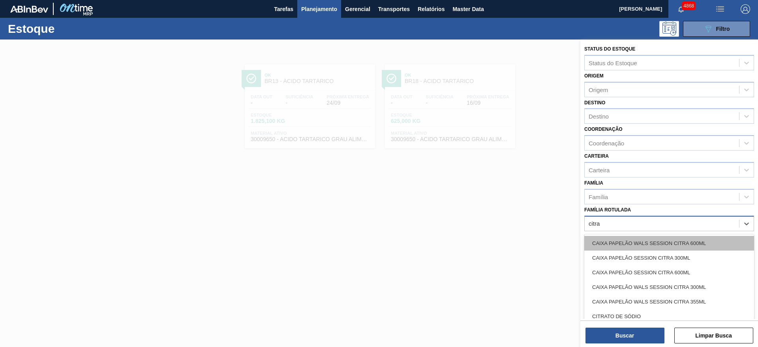
type Rotulada "citrat"
click at [647, 238] on div "CITRATO DE SÓDIO" at bounding box center [669, 243] width 170 height 15
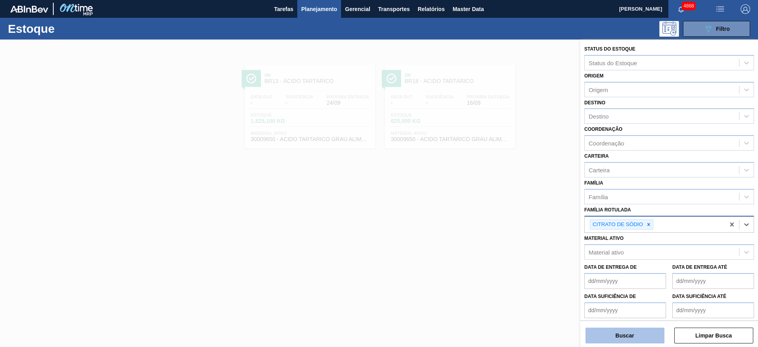
click at [646, 332] on button "Buscar" at bounding box center [624, 335] width 79 height 16
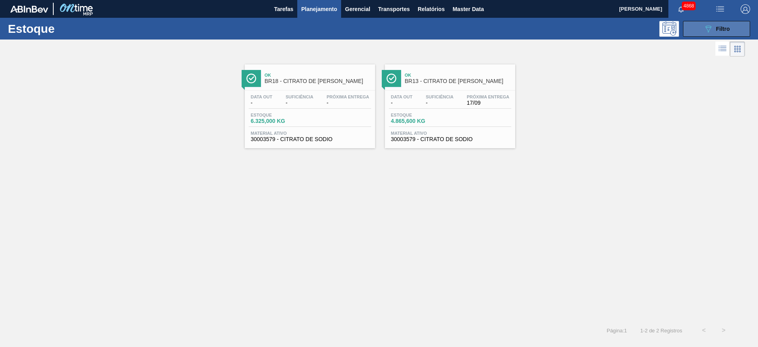
click at [722, 29] on span "Filtro" at bounding box center [723, 29] width 14 height 6
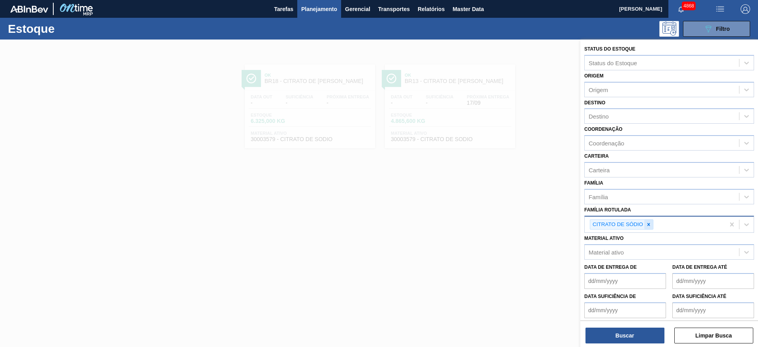
click at [647, 223] on icon at bounding box center [649, 224] width 6 height 6
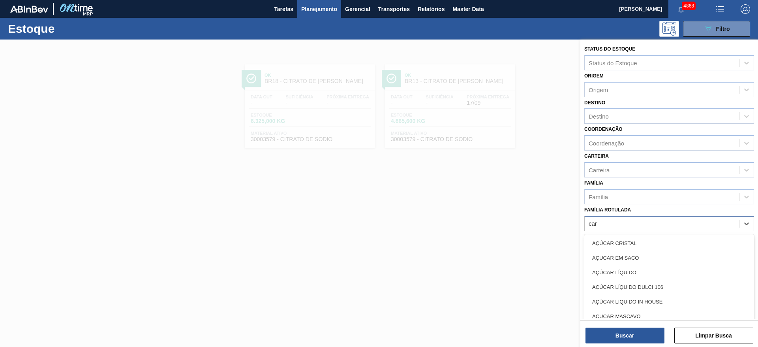
type Rotulada "cara"
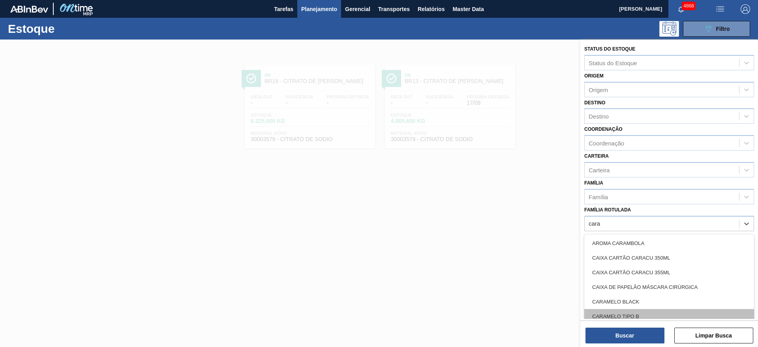
click at [639, 314] on div "CARAMELO TIPO B" at bounding box center [669, 316] width 170 height 15
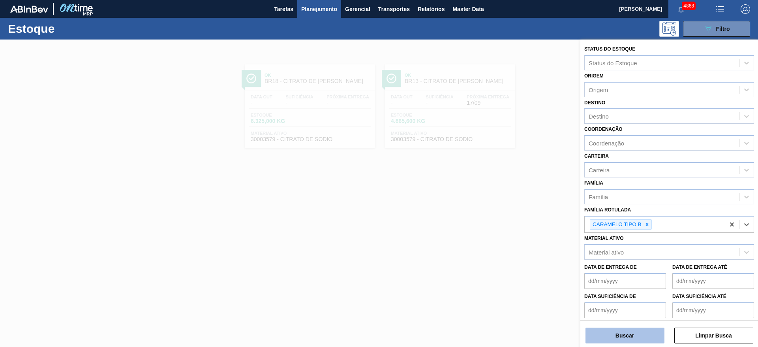
click at [634, 331] on button "Buscar" at bounding box center [624, 335] width 79 height 16
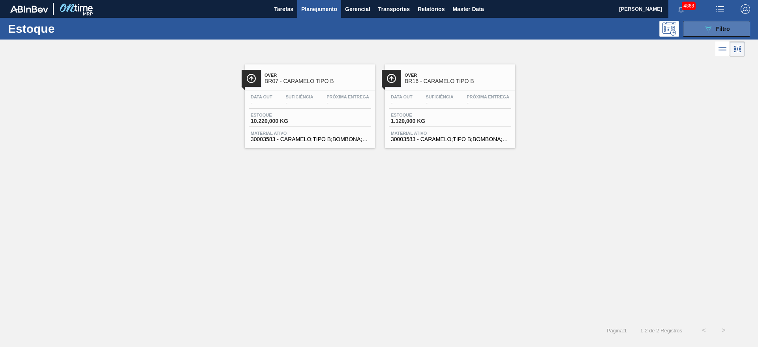
click at [720, 28] on span "Filtro" at bounding box center [723, 29] width 14 height 6
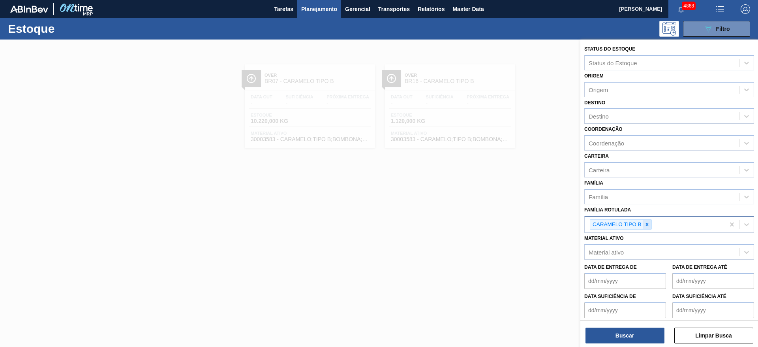
click at [643, 229] on div at bounding box center [647, 224] width 9 height 10
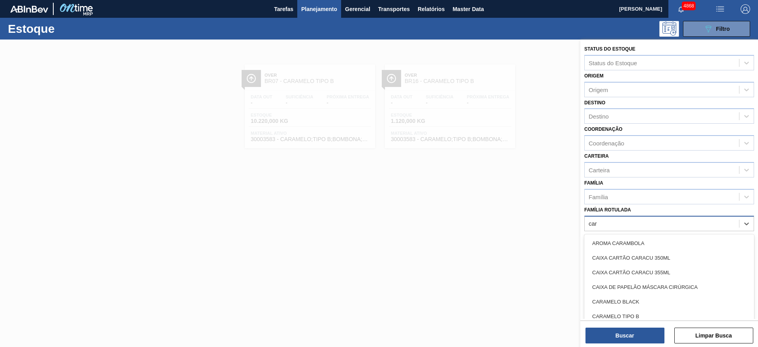
type Rotulada "cara"
drag, startPoint x: 638, startPoint y: 303, endPoint x: 637, endPoint y: 314, distance: 11.1
click at [638, 304] on div "CARAMELO BLACK" at bounding box center [669, 301] width 170 height 15
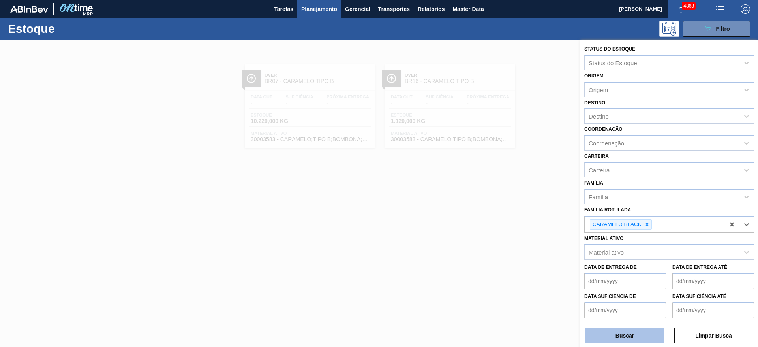
click at [636, 330] on button "Buscar" at bounding box center [624, 335] width 79 height 16
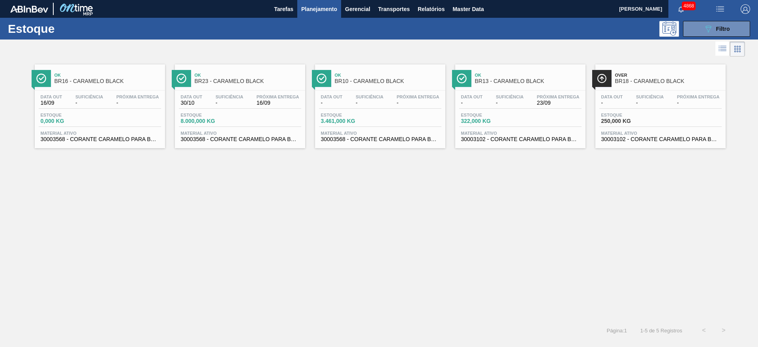
click at [705, 14] on div "4868" at bounding box center [687, 9] width 39 height 18
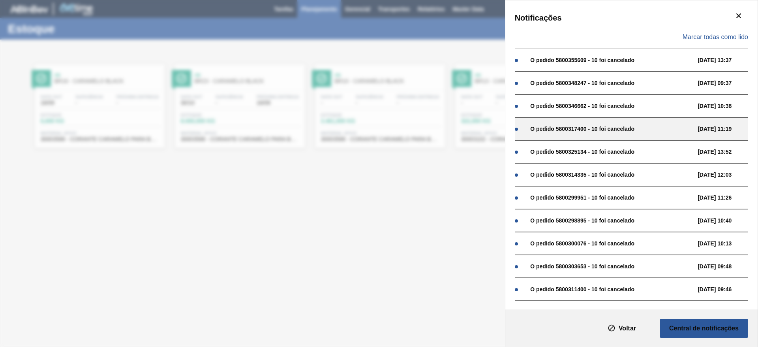
drag, startPoint x: 403, startPoint y: 221, endPoint x: 523, endPoint y: 126, distance: 152.6
click at [404, 221] on div "Notificações Marcar todas como lido O pedido 5800355609 - 10 foi cancelado 27/0…" at bounding box center [379, 173] width 758 height 347
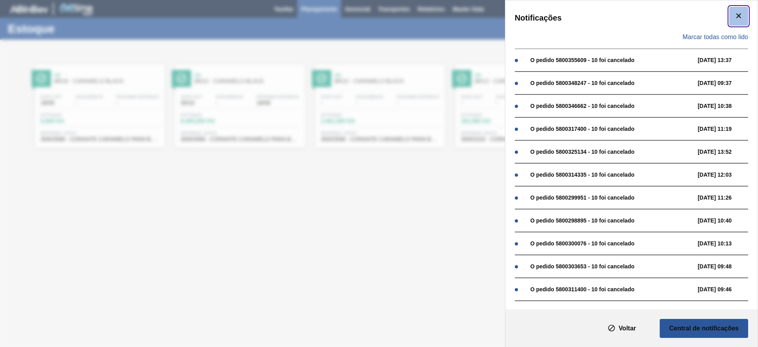
click at [729, 21] on button "botão de ícone" at bounding box center [738, 16] width 19 height 19
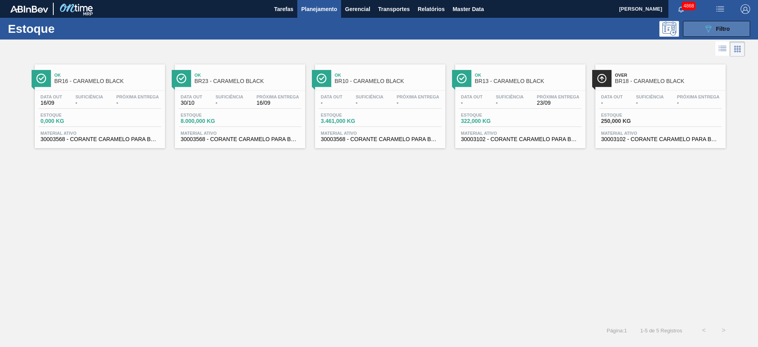
click at [707, 30] on icon "089F7B8B-B2A5-4AFE-B5C0-19BA573D28AC" at bounding box center [707, 28] width 9 height 9
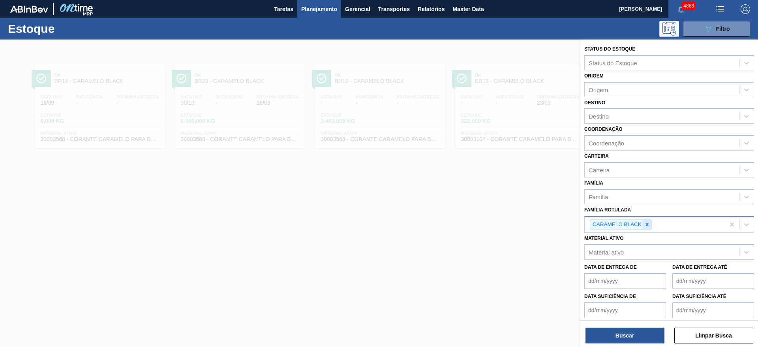
click at [648, 225] on icon at bounding box center [647, 224] width 3 height 3
type Rotulada "á"
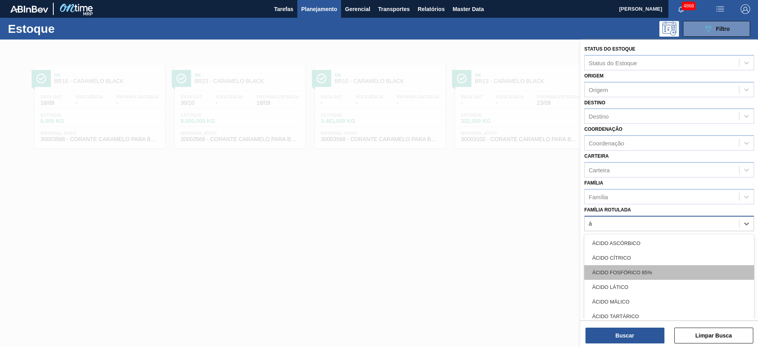
click at [640, 272] on div "ÁCIDO FOSFÓRICO 85%" at bounding box center [669, 272] width 170 height 15
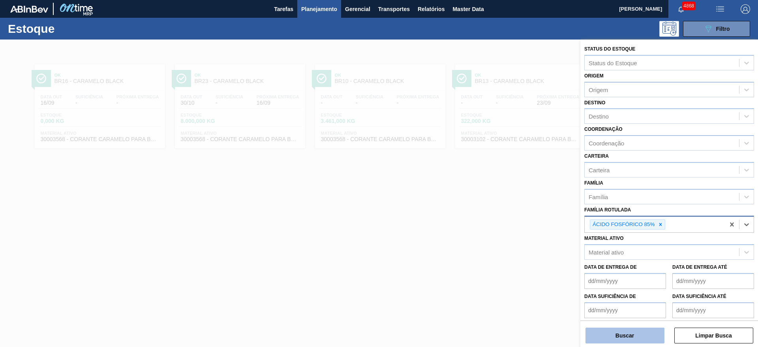
click at [641, 330] on button "Buscar" at bounding box center [624, 335] width 79 height 16
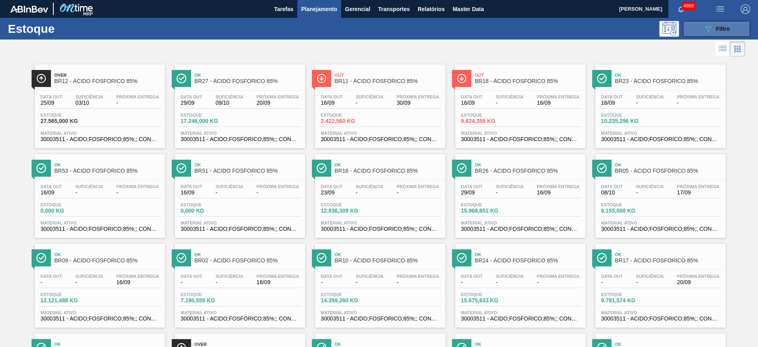
click at [703, 23] on button "089F7B8B-B2A5-4AFE-B5C0-19BA573D28AC Filtro" at bounding box center [716, 29] width 67 height 16
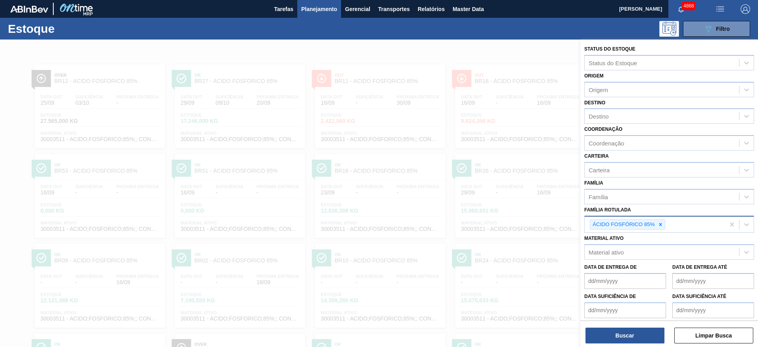
click at [658, 221] on div at bounding box center [660, 224] width 9 height 10
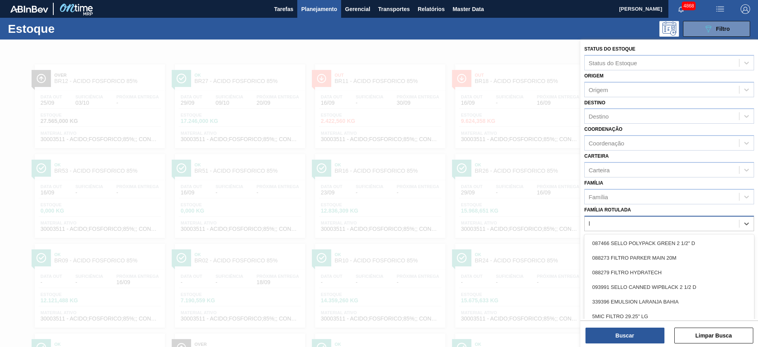
scroll to position [9, 0]
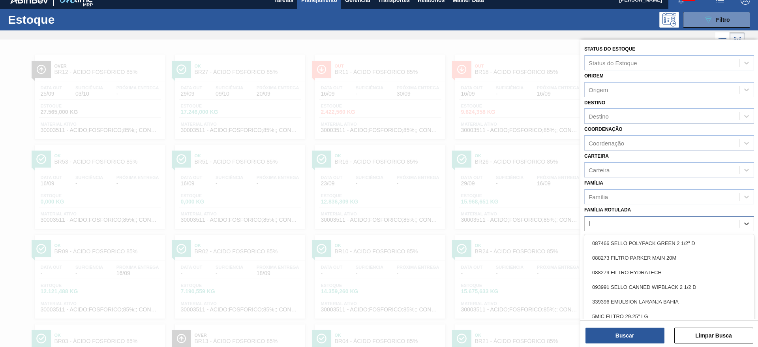
type Rotulada "lá"
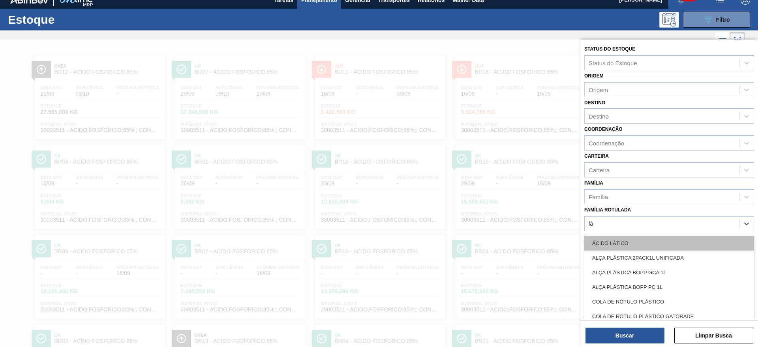
click at [645, 239] on div "ÁCIDO LÁTICO" at bounding box center [669, 243] width 170 height 15
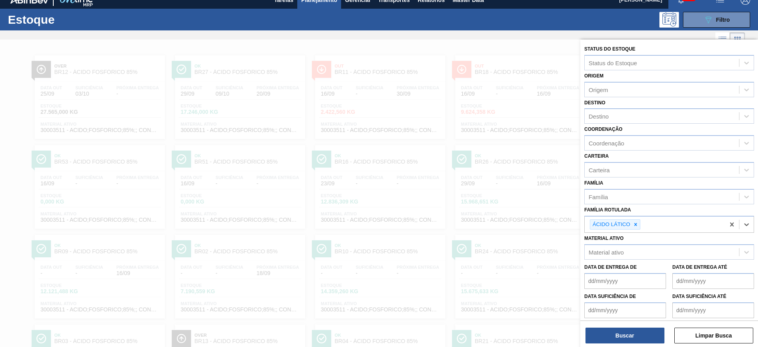
click at [619, 326] on div "Buscar Limpar Busca" at bounding box center [669, 331] width 178 height 22
click at [622, 332] on button "Buscar" at bounding box center [624, 335] width 79 height 16
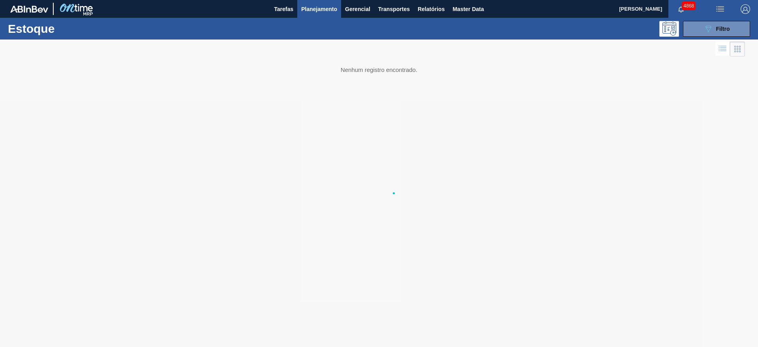
scroll to position [0, 0]
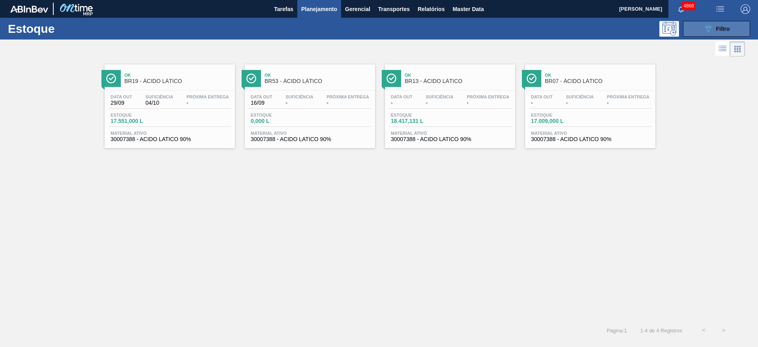
click at [707, 28] on icon "089F7B8B-B2A5-4AFE-B5C0-19BA573D28AC" at bounding box center [707, 28] width 9 height 9
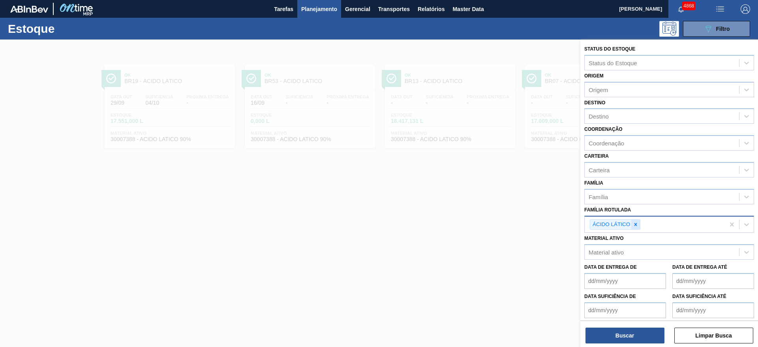
click at [635, 225] on icon at bounding box center [635, 224] width 3 height 3
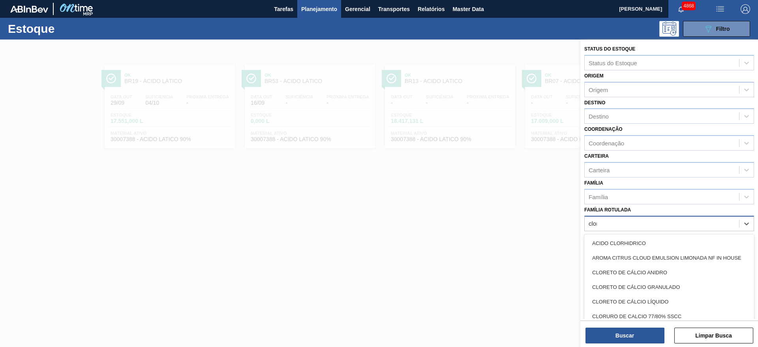
type Rotulada "clore"
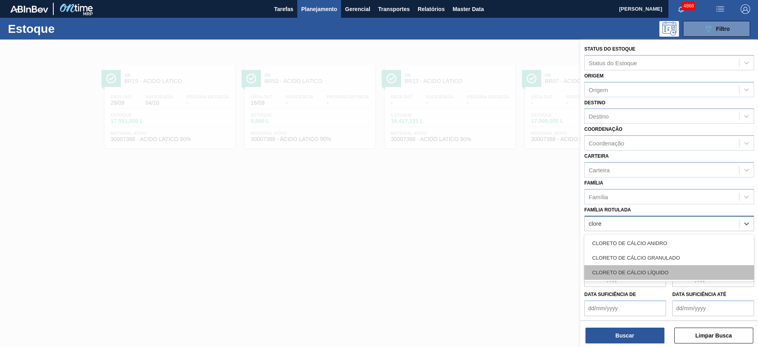
click at [653, 272] on div "CLORETO DE CÁLCIO LÍQUIDO" at bounding box center [669, 272] width 170 height 15
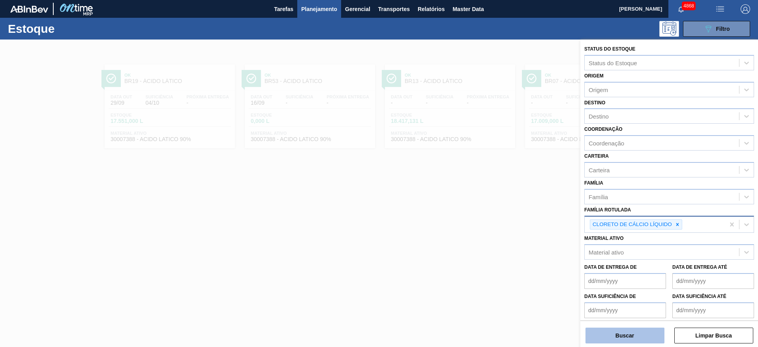
click at [608, 338] on button "Buscar" at bounding box center [624, 335] width 79 height 16
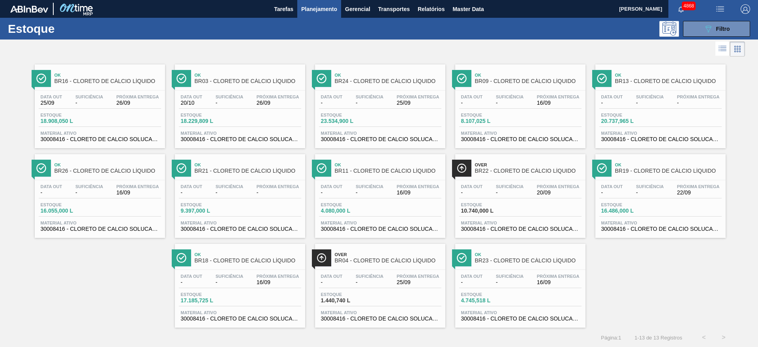
click at [672, 287] on div "Ok BR16 - CLORETO DE CÁLCIO LÍQUIDO Data out 25/09 Suficiência - Próxima Entreg…" at bounding box center [379, 192] width 758 height 269
click at [716, 30] on span "Filtro" at bounding box center [723, 29] width 14 height 6
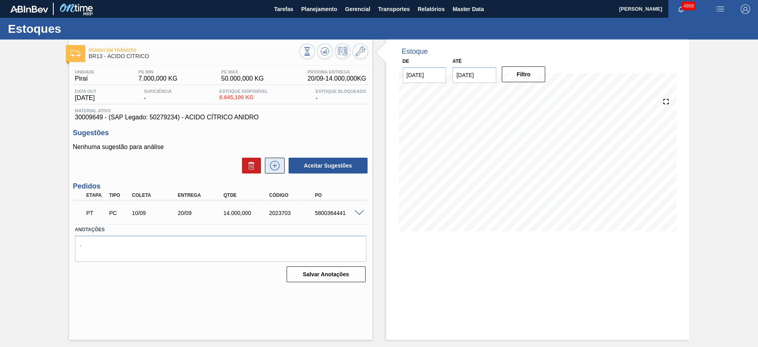
click at [276, 165] on icon at bounding box center [274, 165] width 13 height 9
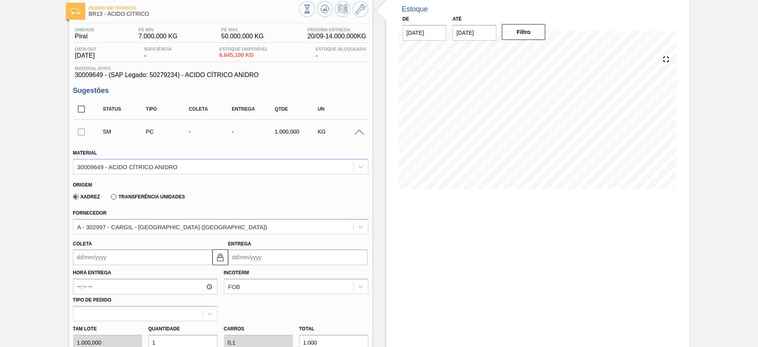
scroll to position [59, 0]
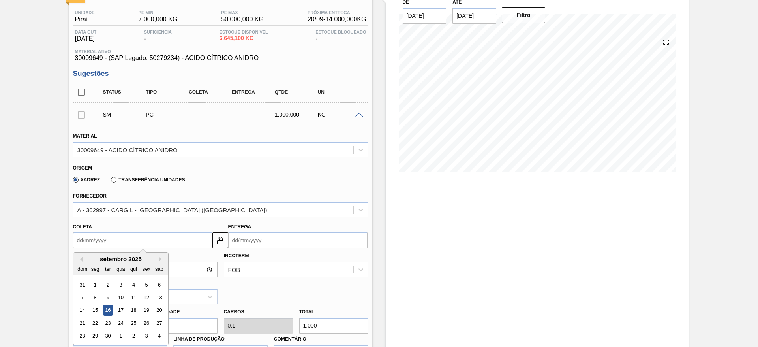
click at [191, 244] on input "Coleta" at bounding box center [142, 240] width 139 height 16
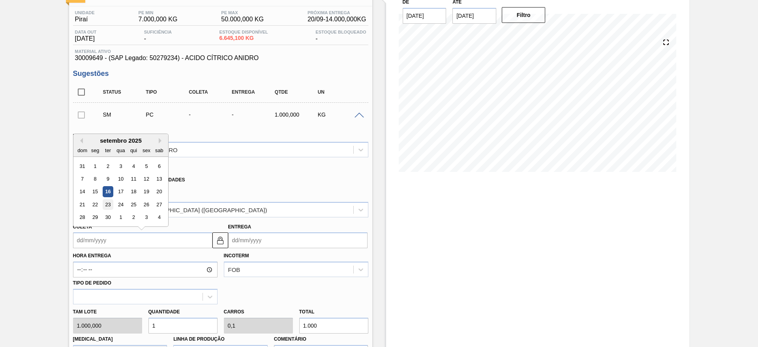
click at [105, 204] on div "23" at bounding box center [107, 204] width 11 height 11
type input "23/09/2025"
type input "03/10/2025"
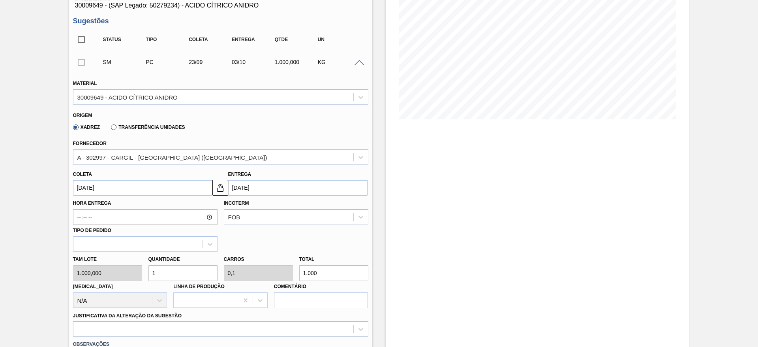
scroll to position [178, 0]
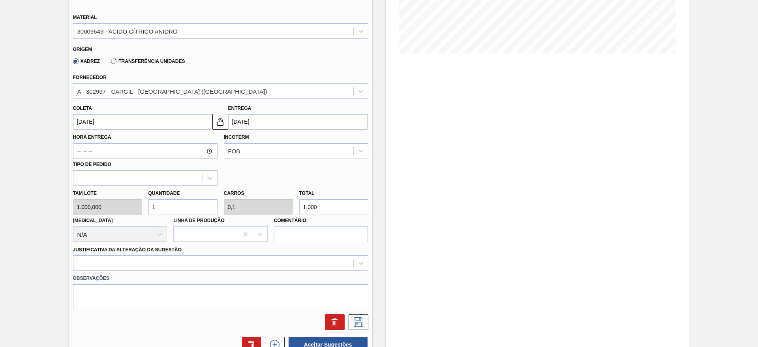
click at [129, 202] on div "Tam lote 1.000,000 Quantidade 1 Carros 0,1 Total 1.000 Doca N/A Linha de Produç…" at bounding box center [221, 214] width 302 height 56
type input "10"
type input "1"
type input "10.000"
type input "10"
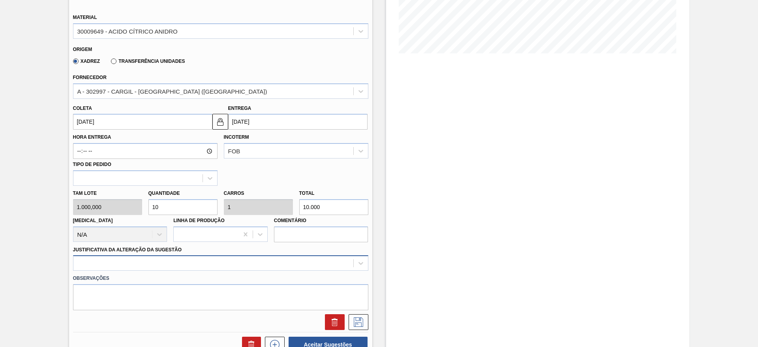
click at [217, 259] on div at bounding box center [220, 262] width 295 height 15
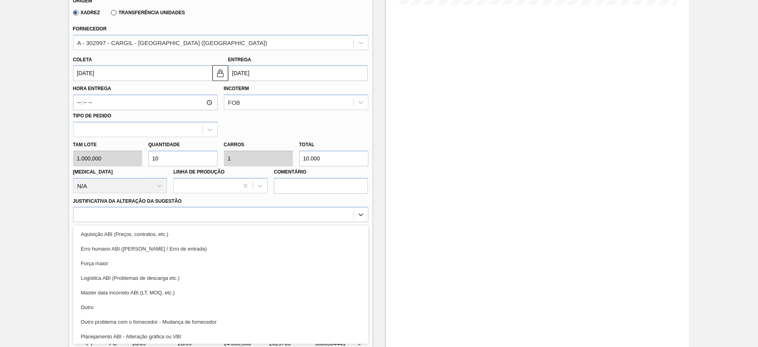
drag, startPoint x: 201, startPoint y: 306, endPoint x: 212, endPoint y: 296, distance: 14.8
click at [201, 304] on div "Outro" at bounding box center [220, 307] width 295 height 15
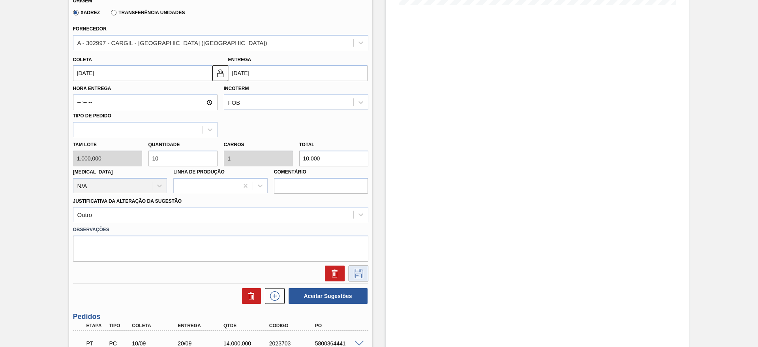
click at [356, 274] on icon at bounding box center [358, 272] width 13 height 9
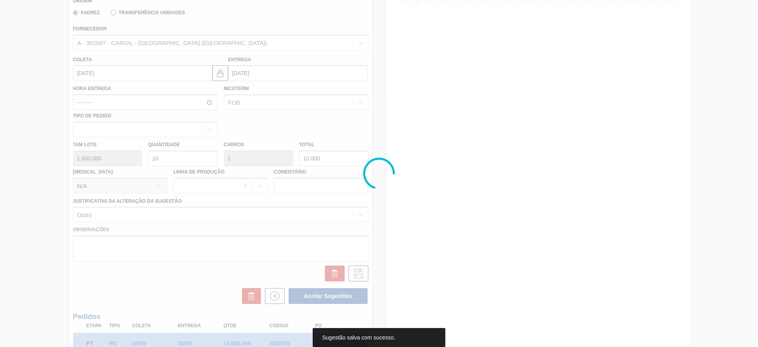
scroll to position [0, 0]
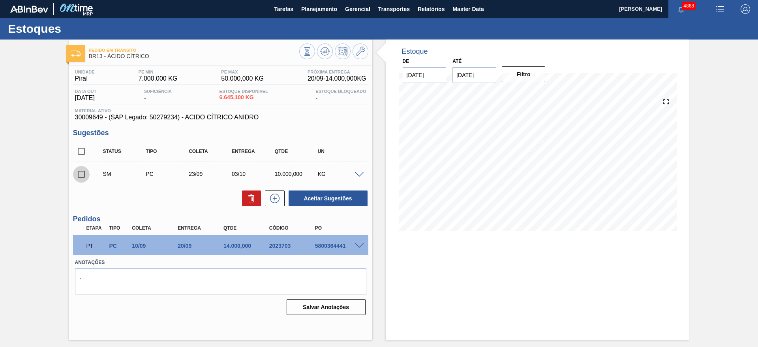
click at [82, 172] on input "checkbox" at bounding box center [81, 174] width 17 height 17
click at [311, 199] on button "Aceitar Sugestões" at bounding box center [328, 198] width 79 height 16
checkbox input "false"
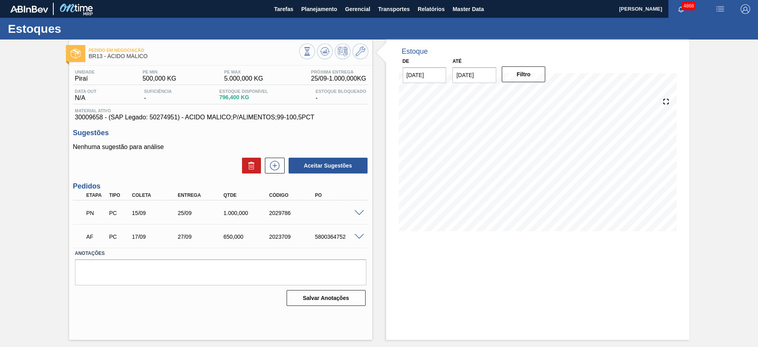
click at [358, 212] on span at bounding box center [358, 213] width 9 height 6
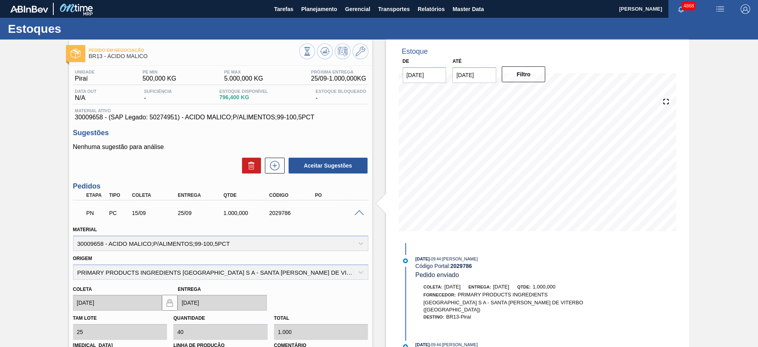
click at [359, 210] on span at bounding box center [358, 213] width 9 height 6
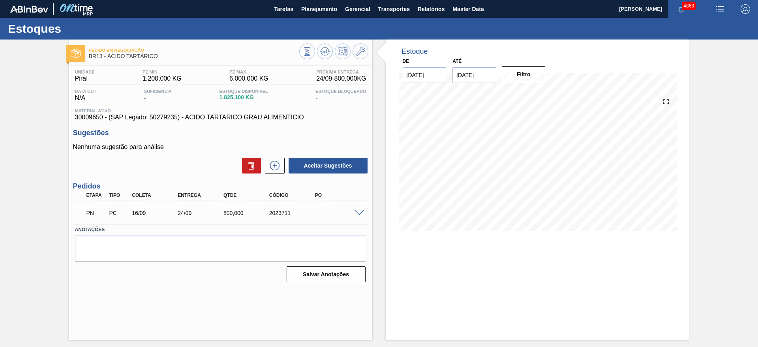
click at [357, 211] on span at bounding box center [358, 213] width 9 height 6
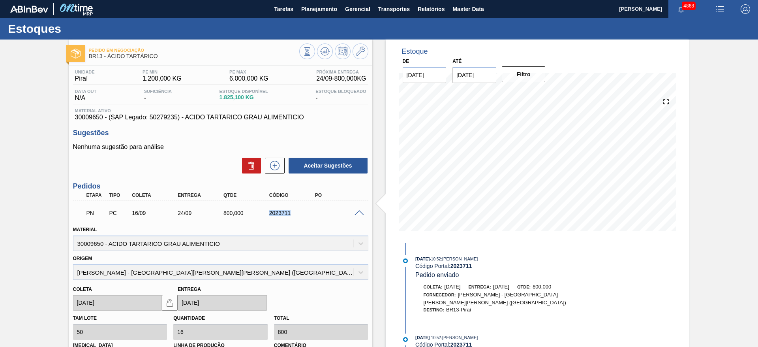
drag, startPoint x: 262, startPoint y: 216, endPoint x: 308, endPoint y: 217, distance: 45.8
click at [308, 217] on div "PN PC 16/09 24/09 800,000 2023711" at bounding box center [218, 212] width 274 height 16
copy div "2023711"
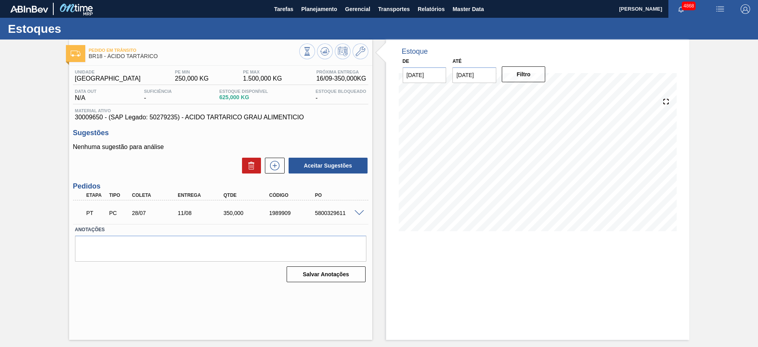
click at [360, 211] on span at bounding box center [358, 213] width 9 height 6
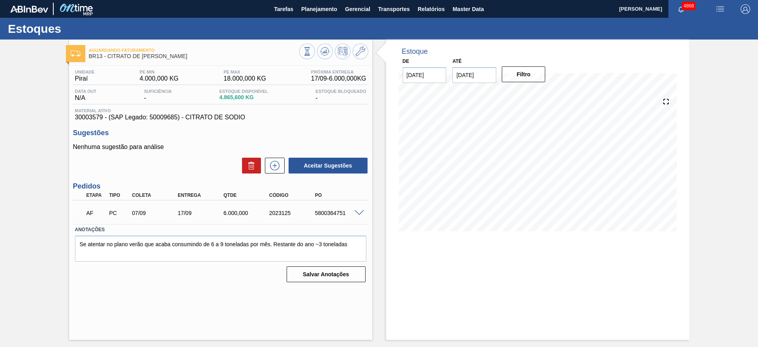
click at [360, 212] on span at bounding box center [358, 213] width 9 height 6
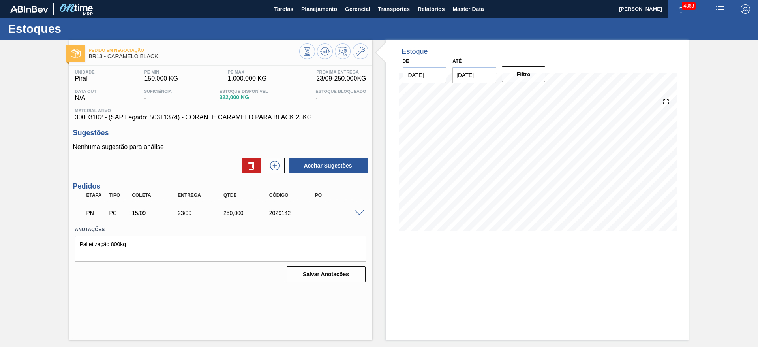
click at [362, 212] on span at bounding box center [358, 213] width 9 height 6
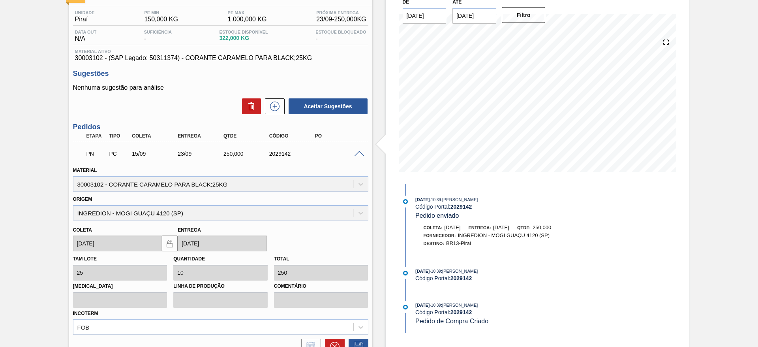
scroll to position [118, 0]
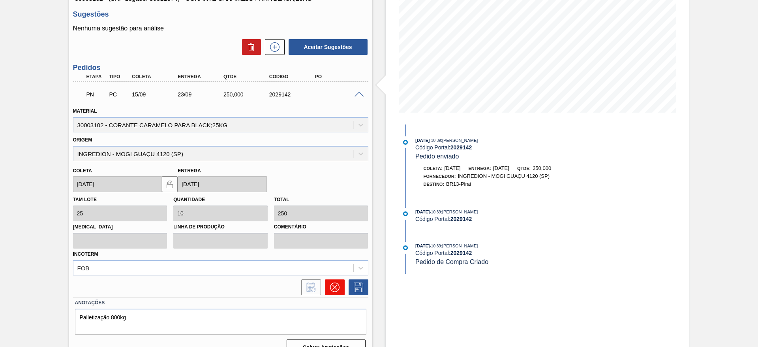
click at [333, 288] on icon at bounding box center [334, 287] width 5 height 5
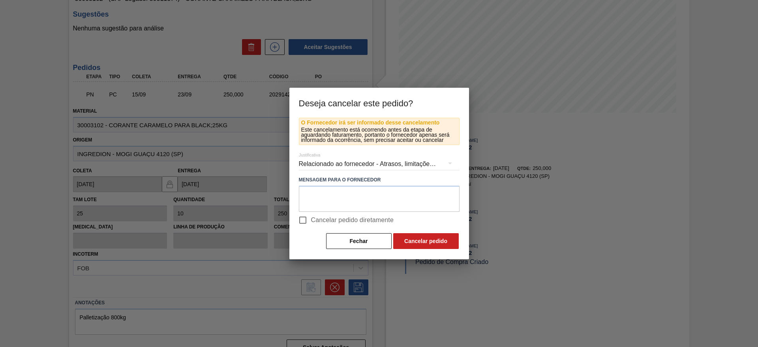
click at [347, 164] on div "Relacionado ao fornecedor - Atrasos, limitações de capacidade, etc." at bounding box center [379, 164] width 161 height 22
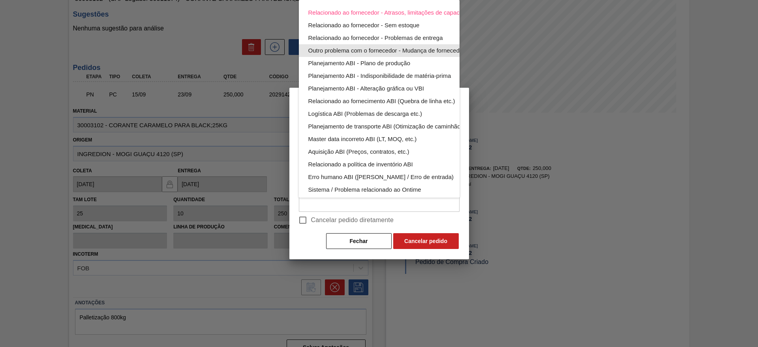
click at [336, 48] on div "Outro problema com o fornecedor - Mudança de fornecedor" at bounding box center [397, 50] width 179 height 13
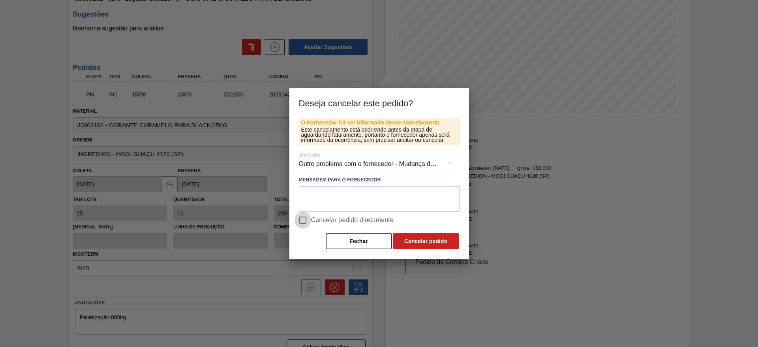
click at [304, 223] on input "Cancelar pedido diretamente" at bounding box center [302, 220] width 17 height 17
checkbox input "true"
click at [447, 241] on button "Cancelar pedido" at bounding box center [426, 241] width 66 height 16
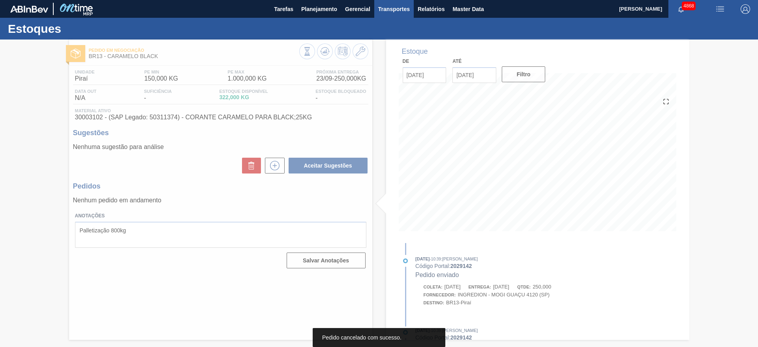
scroll to position [0, 0]
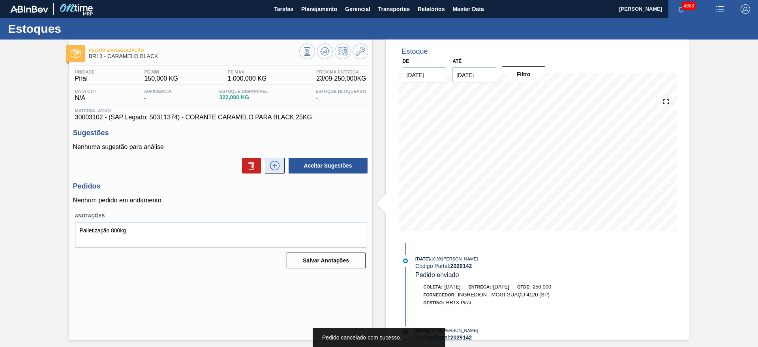
click at [270, 171] on button at bounding box center [275, 165] width 20 height 16
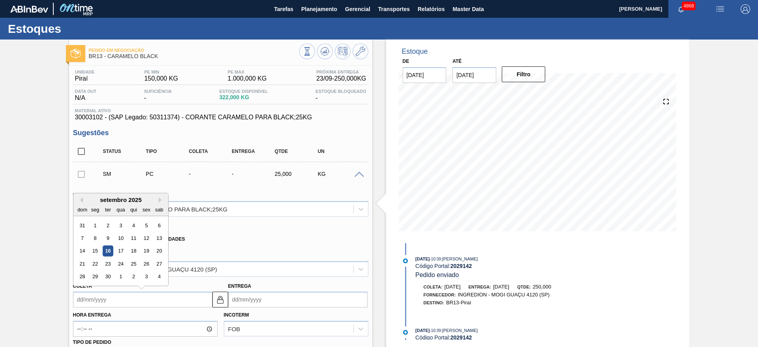
click at [148, 301] on input "Coleta" at bounding box center [142, 299] width 139 height 16
click at [118, 251] on div "17" at bounding box center [120, 251] width 11 height 11
type input "17/09/2025"
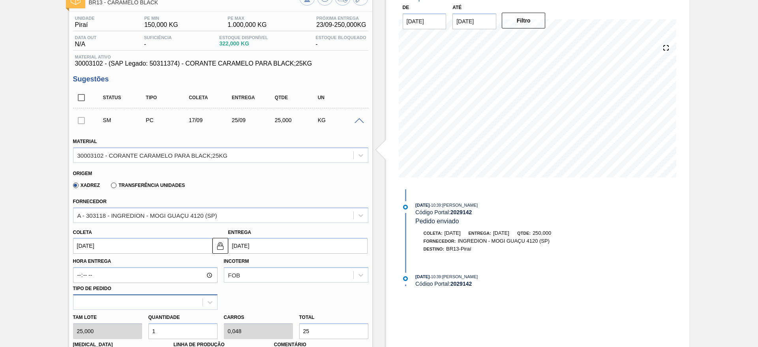
scroll to position [118, 0]
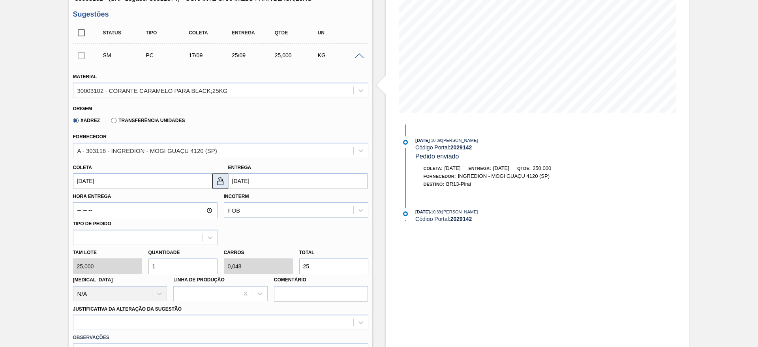
click at [217, 178] on img at bounding box center [220, 180] width 9 height 9
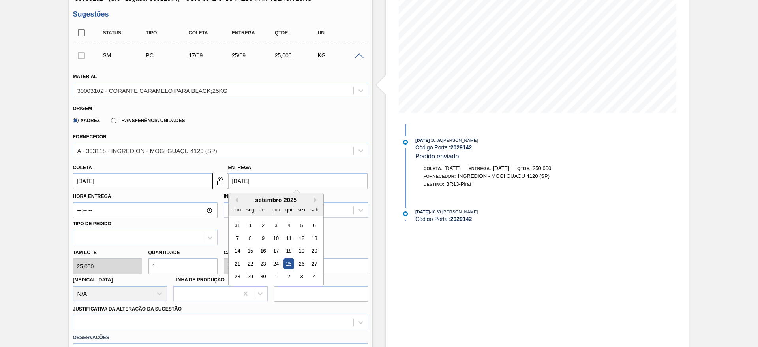
click at [270, 184] on input "25/09/2025" at bounding box center [297, 181] width 139 height 16
click at [270, 263] on div "24" at bounding box center [275, 263] width 11 height 11
type input "[DATE]"
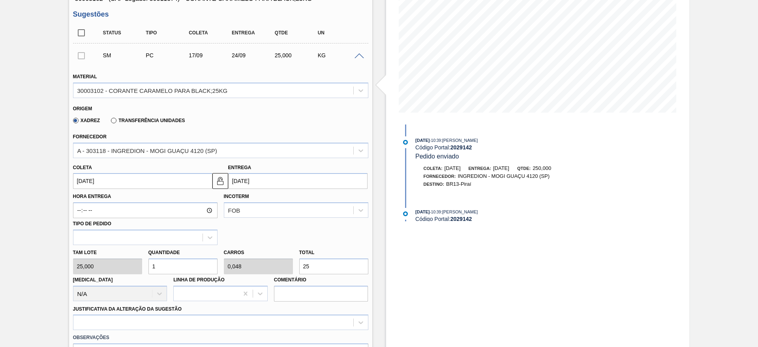
click at [179, 268] on input "1" at bounding box center [182, 266] width 69 height 16
type input "12"
type input "0,571"
type input "300"
type input "12"
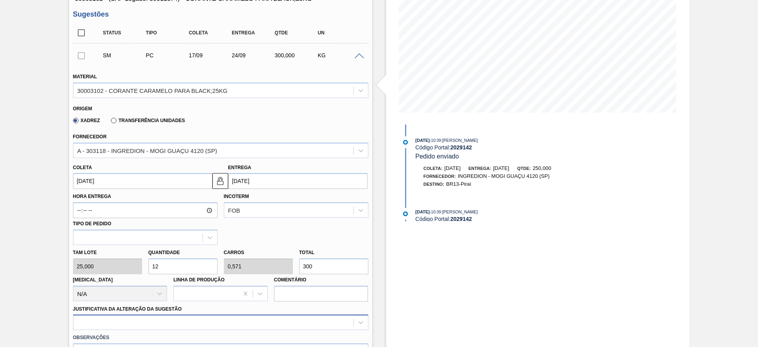
click at [167, 321] on div at bounding box center [220, 321] width 295 height 15
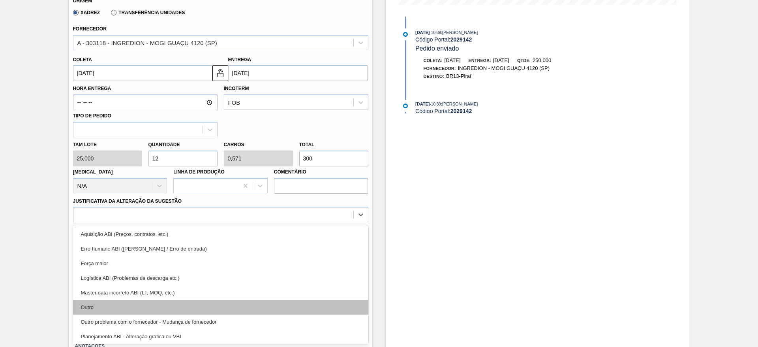
click at [156, 302] on div "Outro" at bounding box center [220, 307] width 295 height 15
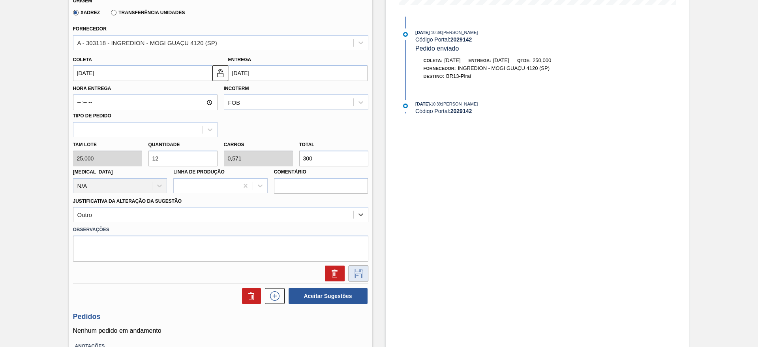
click at [352, 271] on icon at bounding box center [358, 272] width 13 height 9
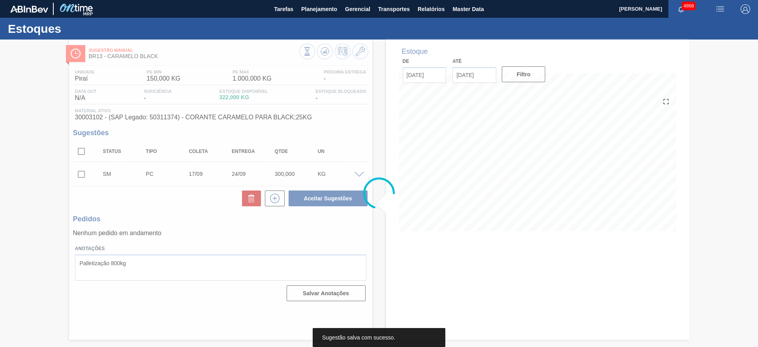
scroll to position [0, 0]
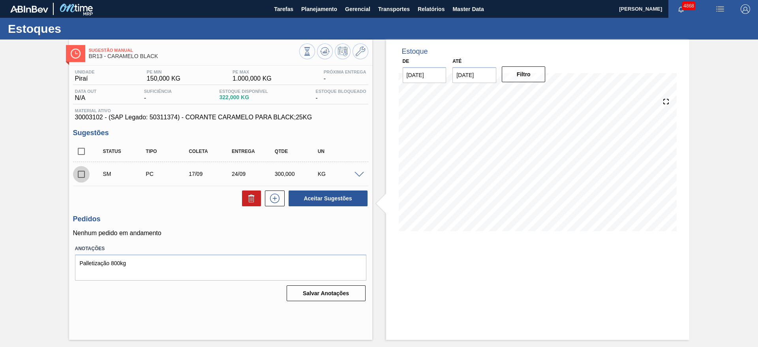
click at [83, 174] on input "checkbox" at bounding box center [81, 174] width 17 height 17
click at [302, 204] on button "Aceitar Sugestões" at bounding box center [328, 198] width 79 height 16
checkbox input "false"
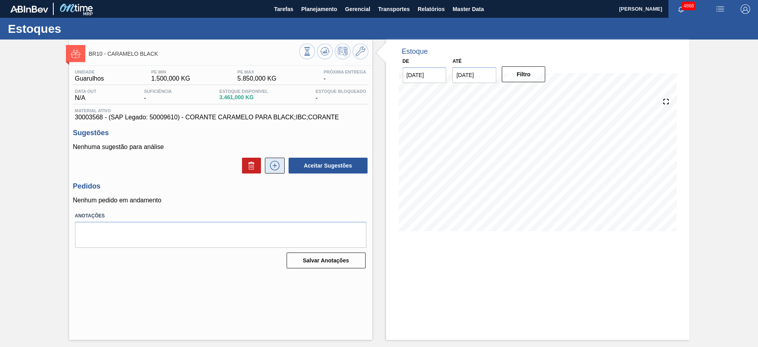
click at [273, 166] on icon at bounding box center [274, 165] width 13 height 9
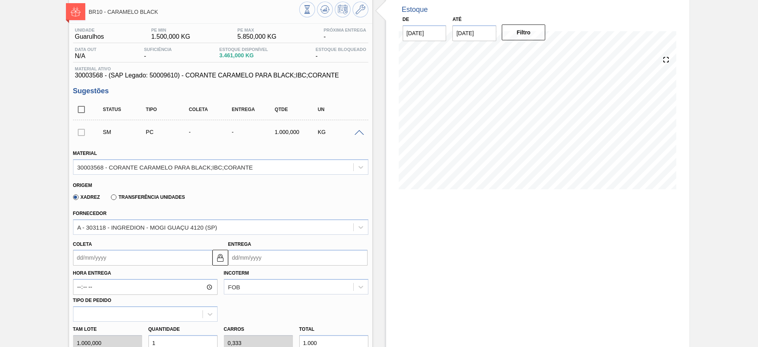
scroll to position [59, 0]
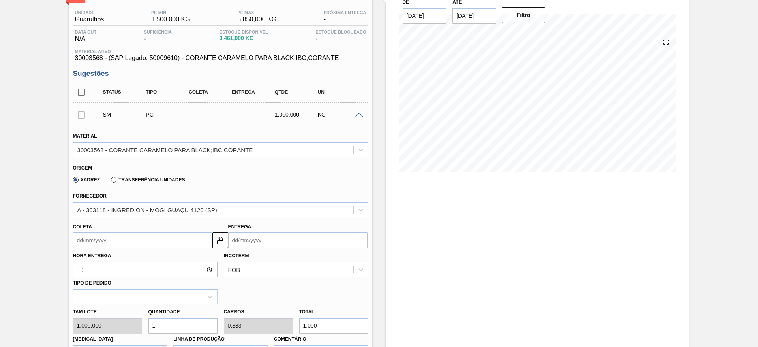
click at [198, 234] on input "Coleta" at bounding box center [142, 240] width 139 height 16
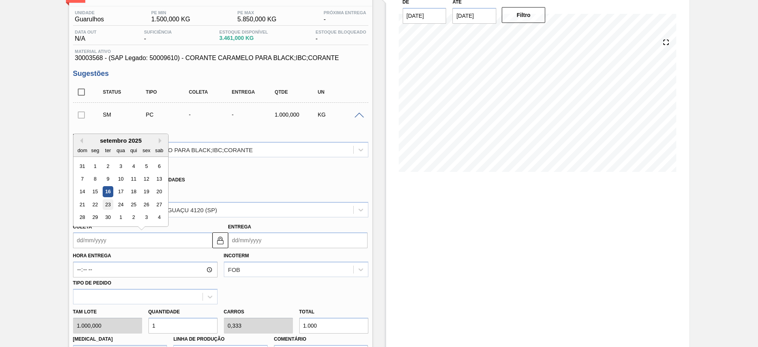
click at [111, 207] on div "23" at bounding box center [107, 204] width 11 height 11
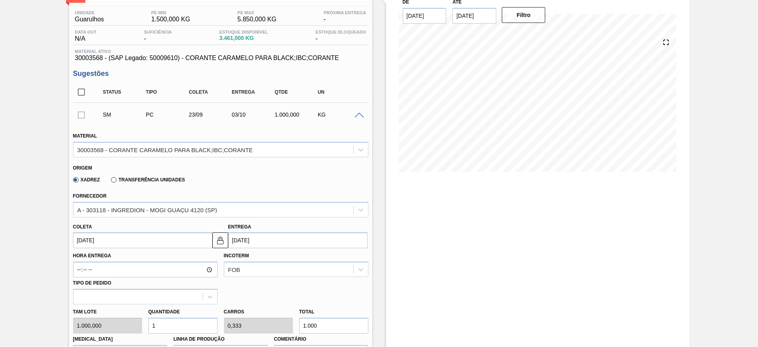
type input "[DATE]"
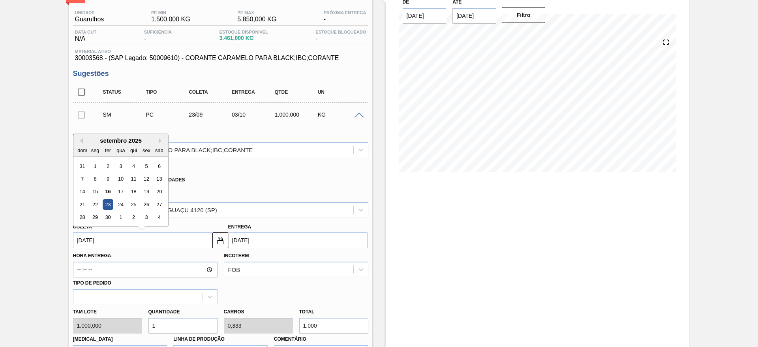
click at [148, 236] on input "[DATE]" at bounding box center [142, 240] width 139 height 16
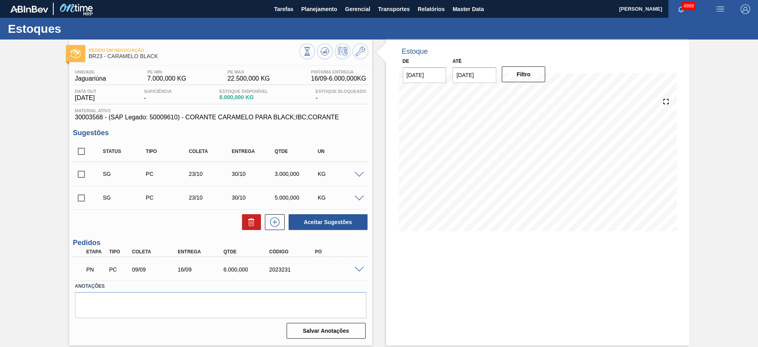
click at [356, 267] on span at bounding box center [358, 269] width 9 height 6
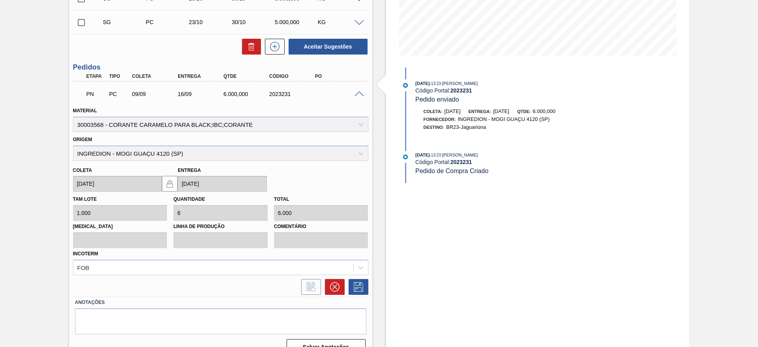
scroll to position [178, 0]
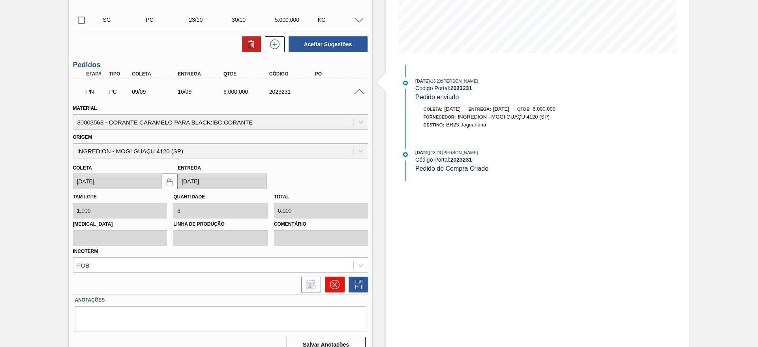
click at [340, 289] on button at bounding box center [335, 284] width 20 height 16
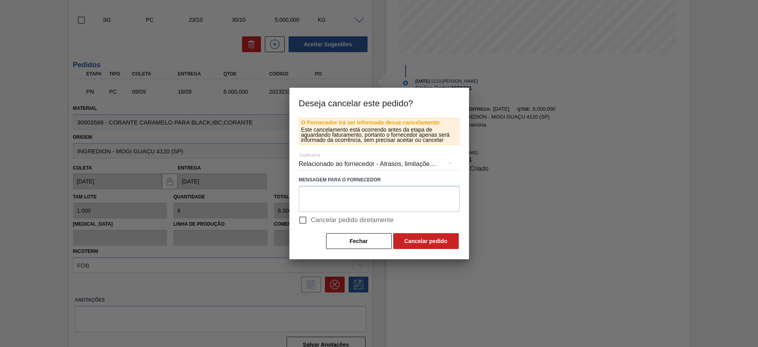
click at [384, 156] on div "Relacionado ao fornecedor - Atrasos, limitações de capacidade, etc." at bounding box center [379, 164] width 161 height 22
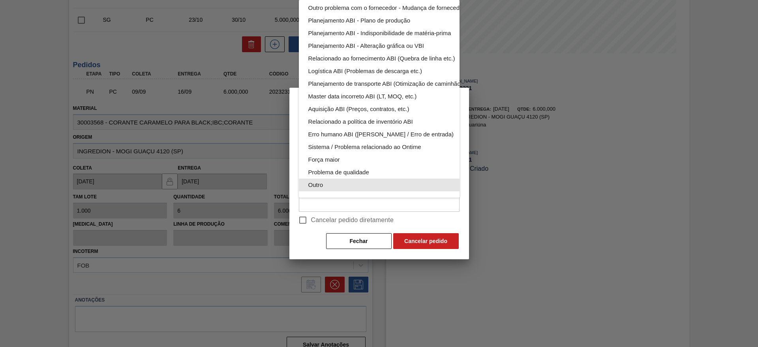
click at [351, 178] on div "Outro" at bounding box center [397, 184] width 179 height 13
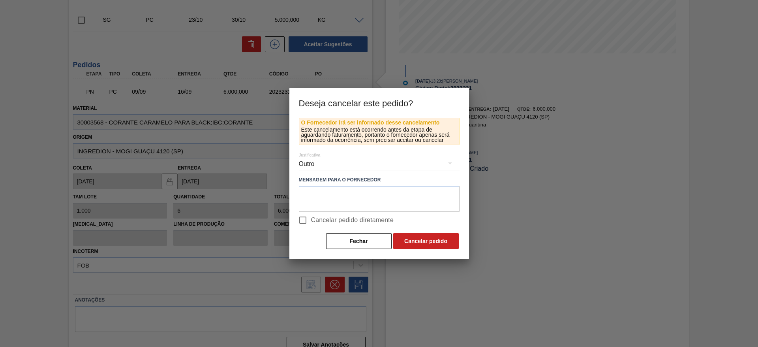
click at [306, 219] on input "Cancelar pedido diretamente" at bounding box center [302, 220] width 17 height 17
checkbox input "true"
click at [415, 161] on div "Outro" at bounding box center [379, 164] width 161 height 22
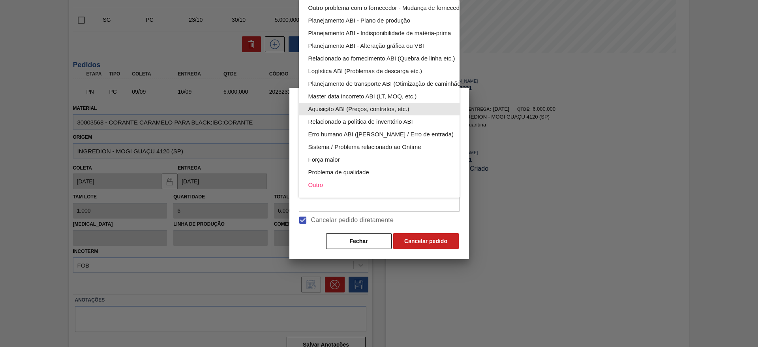
scroll to position [0, 0]
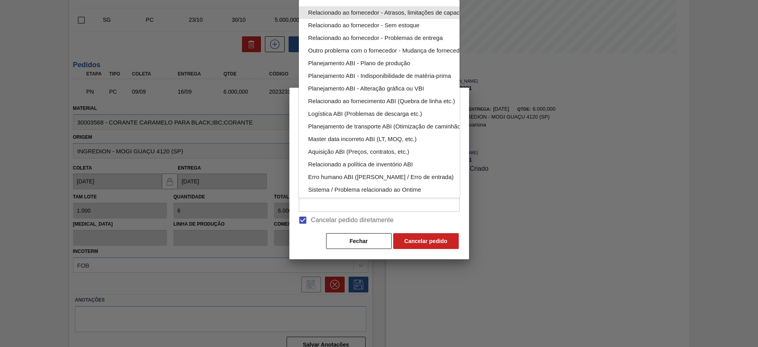
click at [394, 13] on div "Relacionado ao fornecedor - Atrasos, limitações de capacidade, etc." at bounding box center [397, 12] width 179 height 13
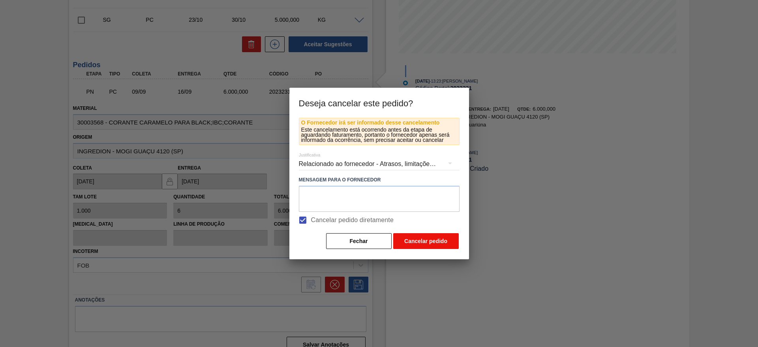
click at [422, 243] on button "Cancelar pedido" at bounding box center [426, 241] width 66 height 16
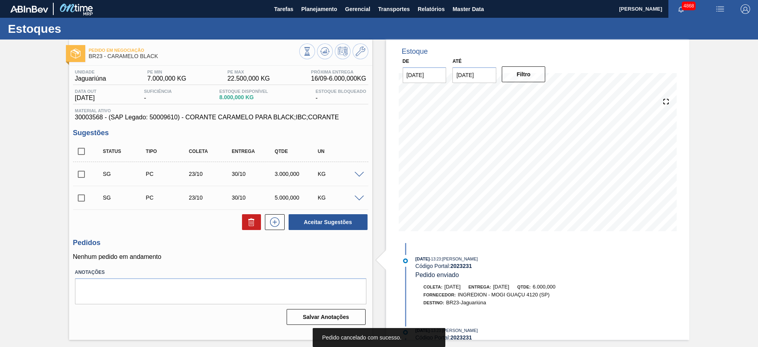
click at [322, 59] on div at bounding box center [333, 52] width 69 height 18
click at [328, 52] on icon at bounding box center [324, 51] width 9 height 9
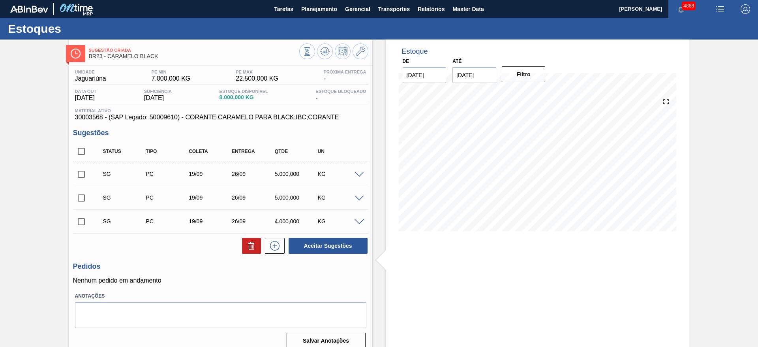
click at [356, 172] on span at bounding box center [358, 175] width 9 height 6
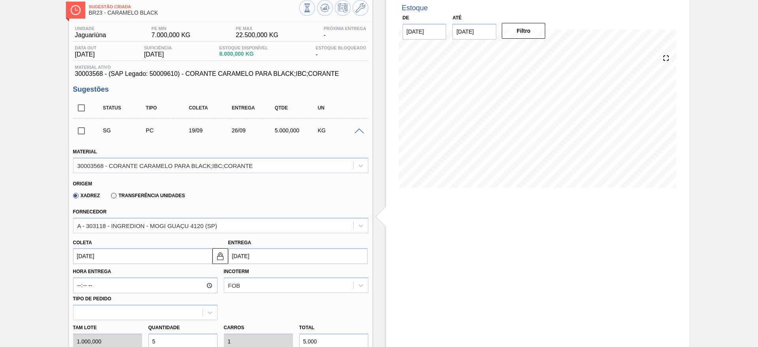
scroll to position [59, 0]
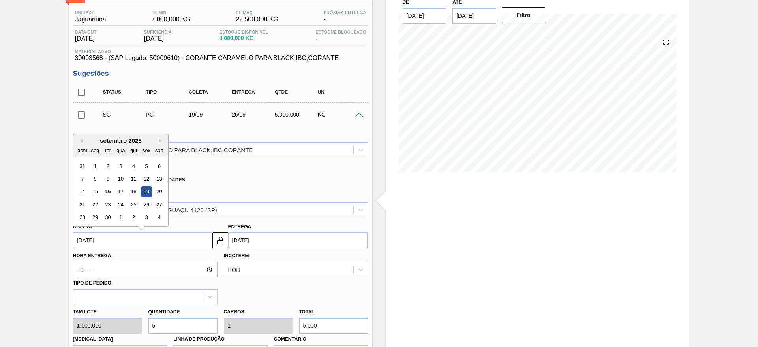
click at [160, 238] on input "19/09/2025" at bounding box center [142, 240] width 139 height 16
click at [119, 191] on div "17" at bounding box center [120, 191] width 11 height 11
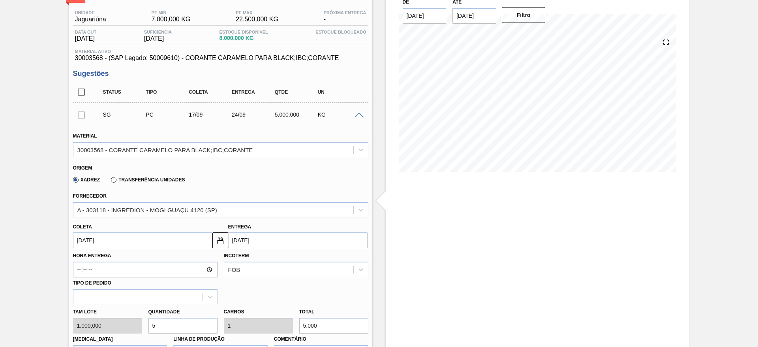
type input "17/09/2025"
click at [219, 236] on img at bounding box center [220, 239] width 9 height 9
click at [236, 244] on input "24/09/2025" at bounding box center [297, 240] width 139 height 16
click at [251, 204] on div "22" at bounding box center [250, 204] width 11 height 11
type input "22/09/2025"
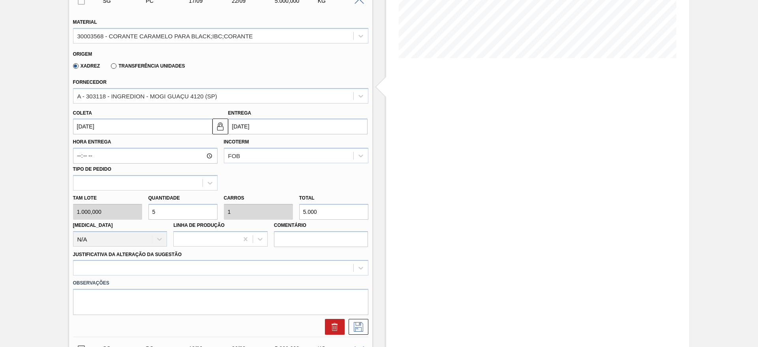
scroll to position [178, 0]
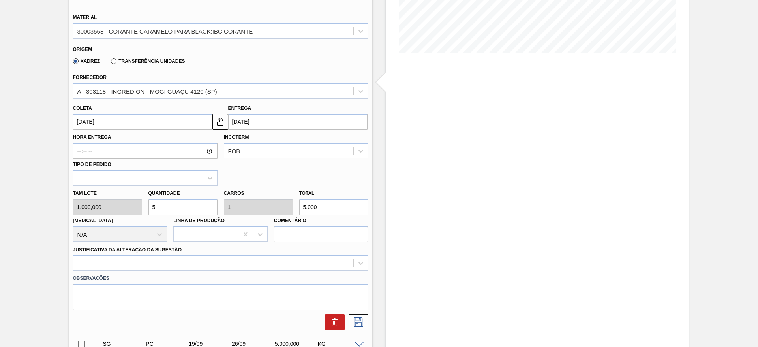
drag, startPoint x: 156, startPoint y: 205, endPoint x: 142, endPoint y: 209, distance: 14.4
click at [143, 209] on div "Tam lote 1.000,000 Quantidade 5 Carros 1 Total 5.000 Doca N/A Linha de Produção…" at bounding box center [221, 214] width 302 height 56
type input "4"
type input "0,8"
type input "4.000"
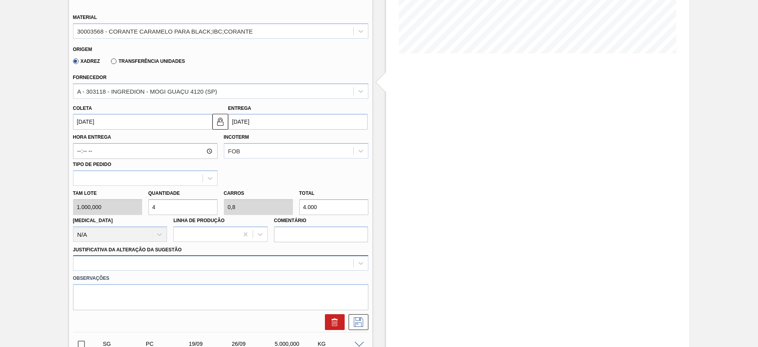
type input "4"
click at [307, 263] on div at bounding box center [220, 262] width 295 height 15
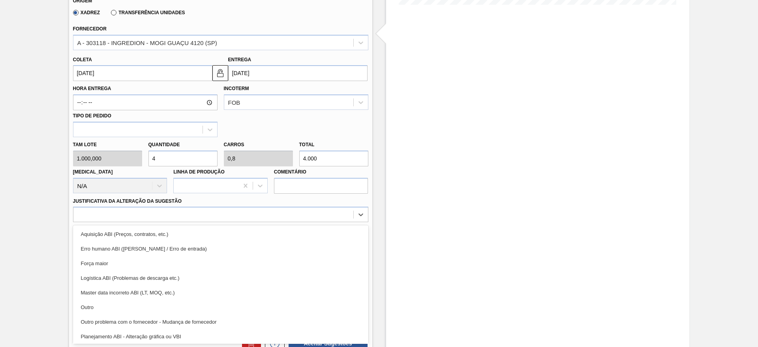
click at [225, 309] on div "Outro" at bounding box center [220, 307] width 295 height 15
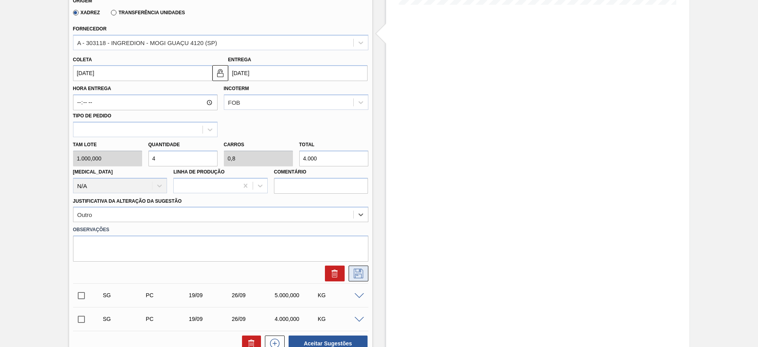
click at [353, 279] on button at bounding box center [359, 273] width 20 height 16
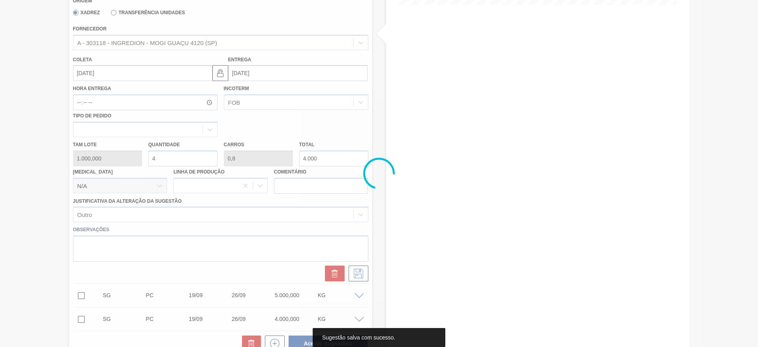
scroll to position [8, 0]
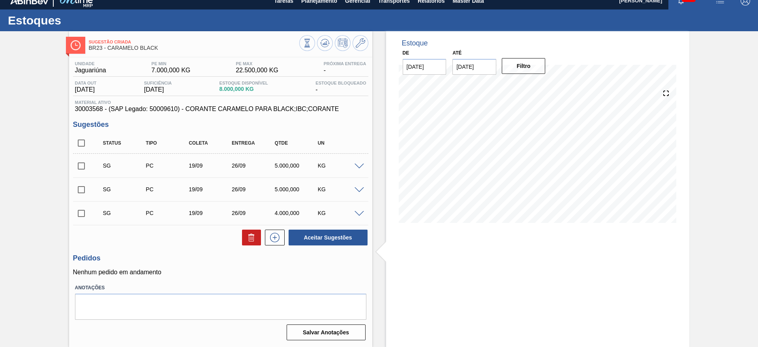
click at [356, 165] on span at bounding box center [358, 166] width 9 height 6
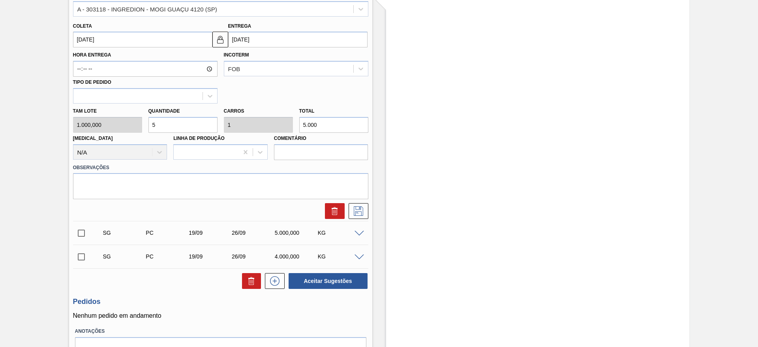
scroll to position [285, 0]
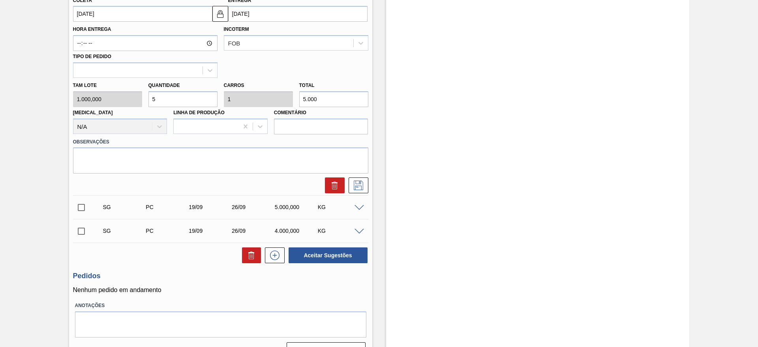
click at [139, 100] on div "Tam lote 1.000,000 Quantidade 5 Carros 1 Total 5.000 Doca N/A Linha de Produção…" at bounding box center [221, 106] width 302 height 56
type input "4"
type input "0,8"
type input "4.000"
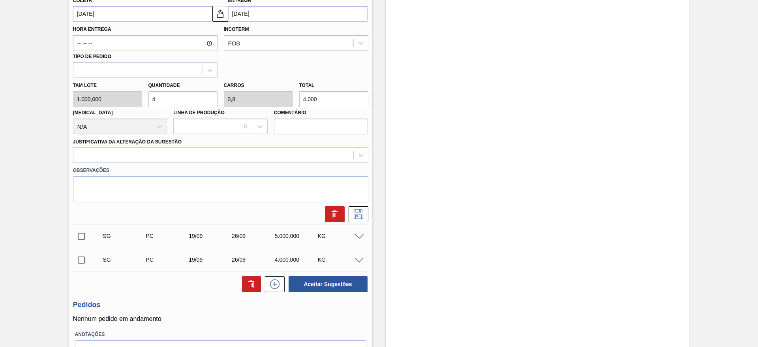
type input "4"
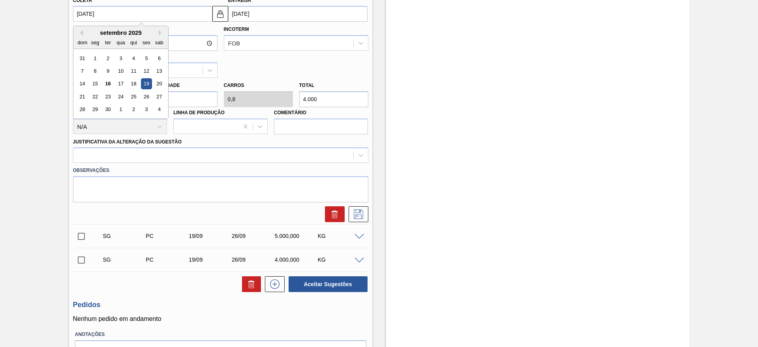
click at [123, 15] on input "19/09/2025" at bounding box center [142, 14] width 139 height 16
click at [109, 84] on div "16" at bounding box center [107, 84] width 11 height 11
type input "[DATE]"
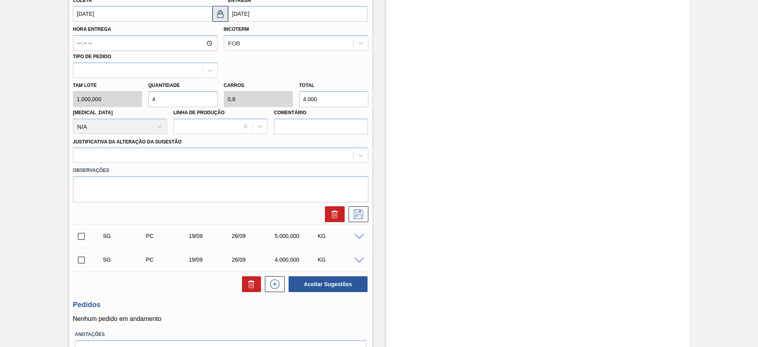
click at [223, 18] on img at bounding box center [220, 13] width 9 height 9
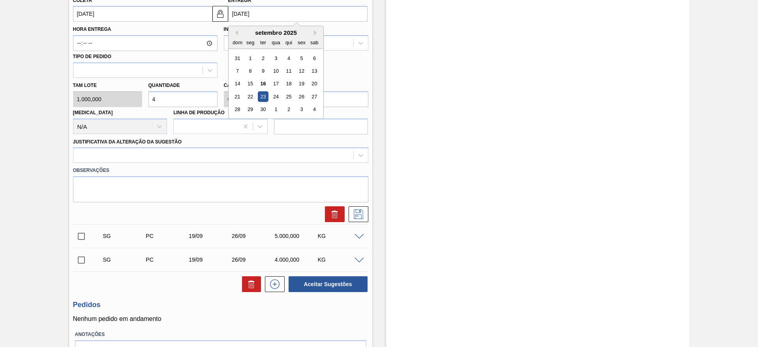
click at [235, 16] on input "23/09/2025" at bounding box center [297, 14] width 139 height 16
click at [247, 92] on div "22" at bounding box center [250, 96] width 11 height 11
type input "22/09/2025"
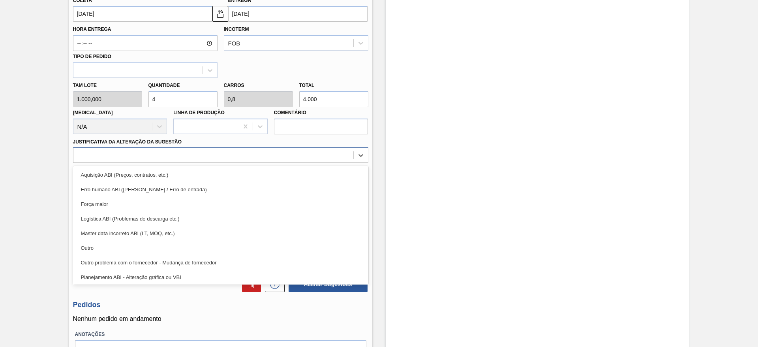
click at [232, 150] on div at bounding box center [213, 155] width 280 height 11
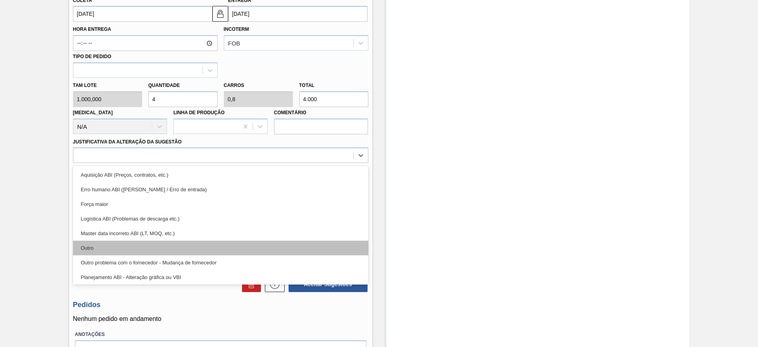
click at [202, 246] on div "Outro" at bounding box center [220, 247] width 295 height 15
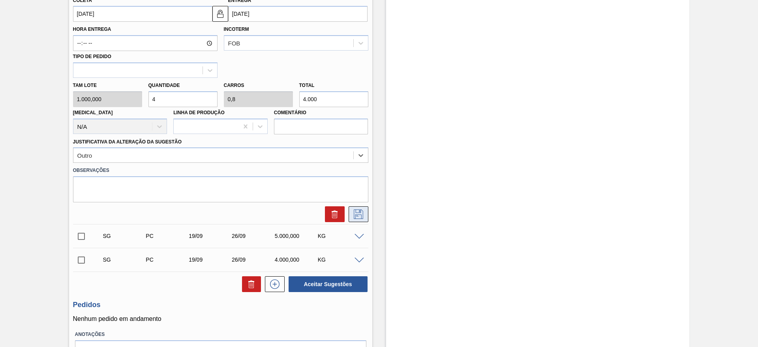
click at [356, 209] on icon at bounding box center [358, 213] width 9 height 9
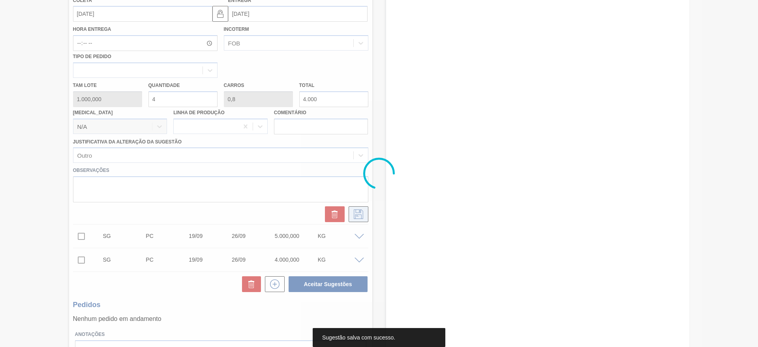
scroll to position [8, 0]
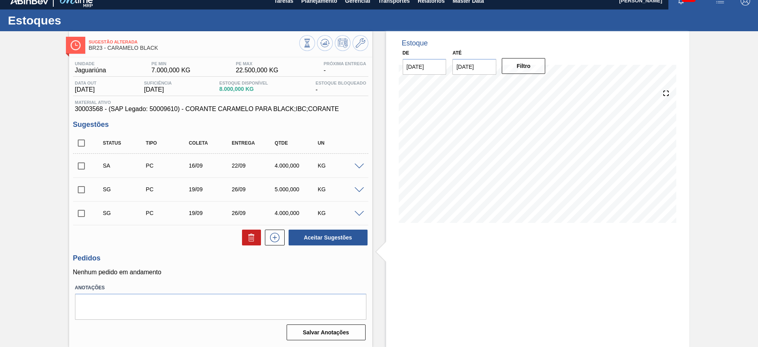
click at [355, 165] on span at bounding box center [358, 166] width 9 height 6
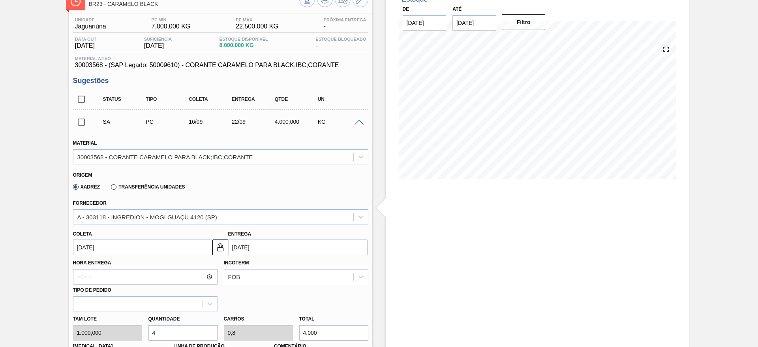
scroll to position [67, 0]
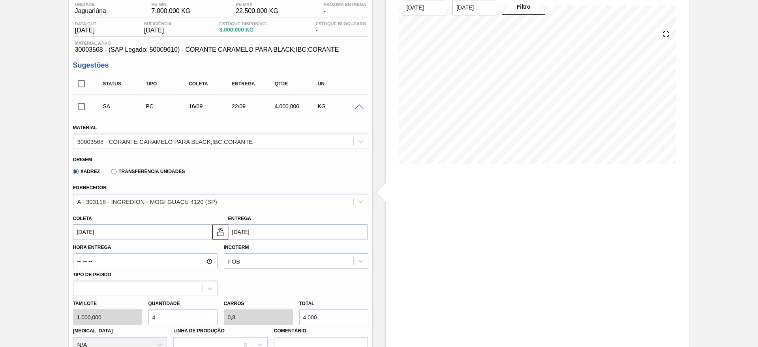
drag, startPoint x: 154, startPoint y: 322, endPoint x: 148, endPoint y: 324, distance: 6.1
click at [148, 324] on input "4" at bounding box center [182, 317] width 69 height 16
type input "7"
type input "1,4"
type input "7.000"
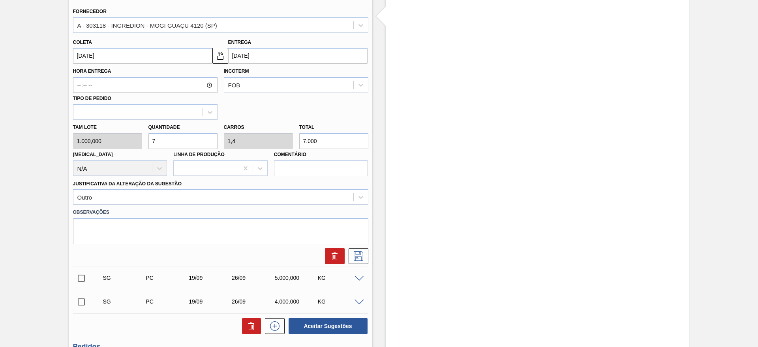
scroll to position [245, 0]
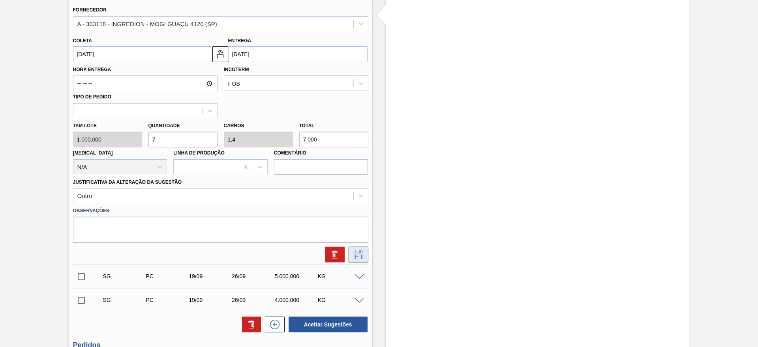
click at [354, 256] on icon at bounding box center [358, 253] width 13 height 9
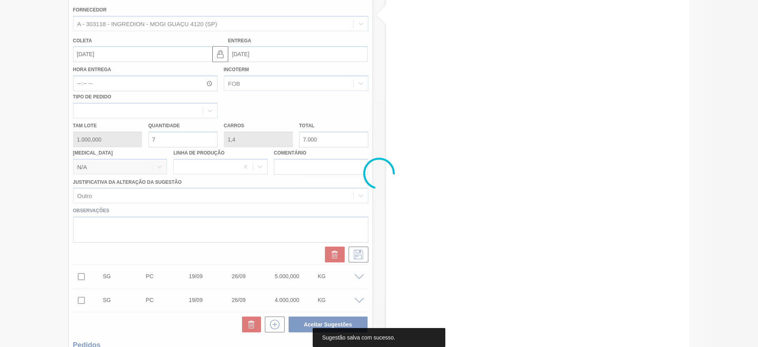
scroll to position [8, 0]
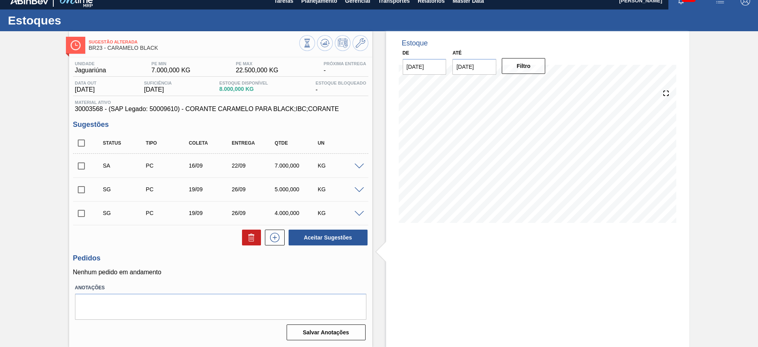
click at [358, 165] on span at bounding box center [358, 166] width 9 height 6
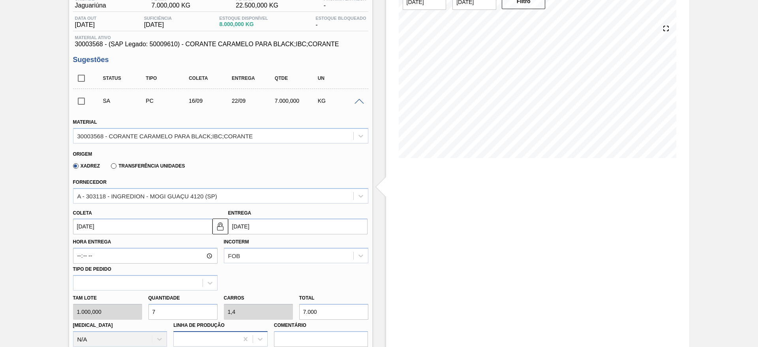
scroll to position [127, 0]
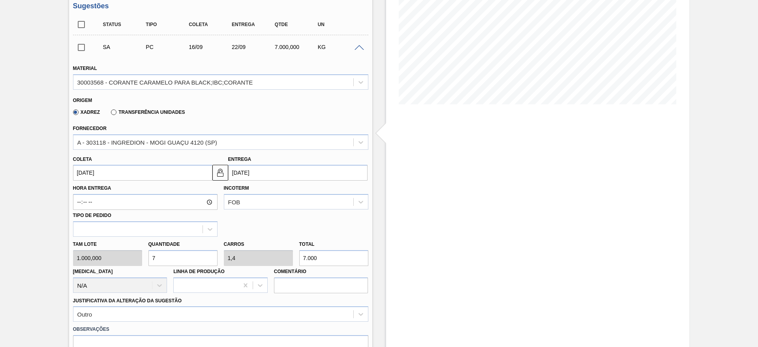
drag, startPoint x: 154, startPoint y: 255, endPoint x: 144, endPoint y: 257, distance: 9.2
click at [145, 257] on div "Quantidade 7" at bounding box center [182, 251] width 75 height 27
type input "8"
type input "1,6"
type input "8.000"
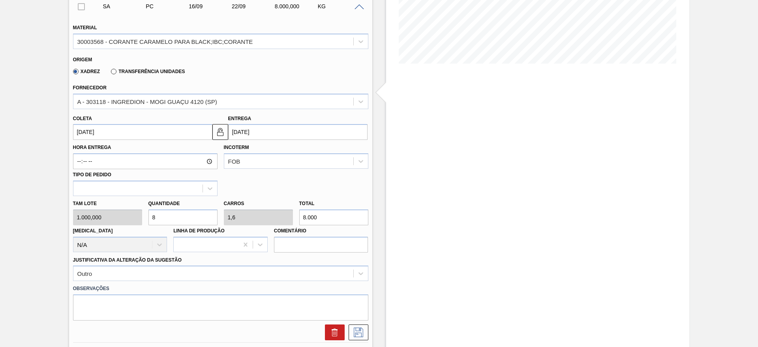
scroll to position [186, 0]
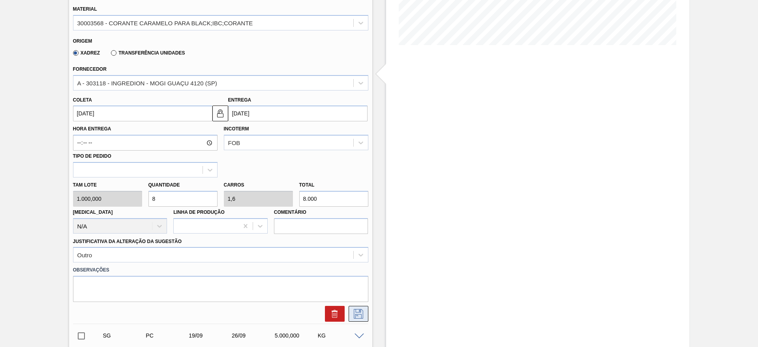
type input "8"
click at [363, 312] on icon at bounding box center [358, 313] width 13 height 9
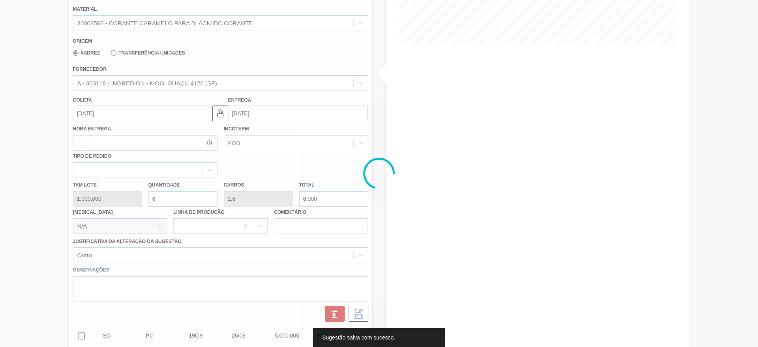
scroll to position [8, 0]
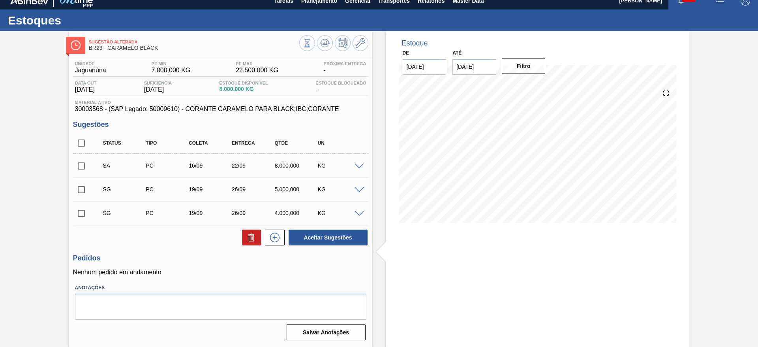
click at [82, 165] on input "checkbox" at bounding box center [81, 165] width 17 height 17
click at [351, 237] on button "Aceitar Sugestões" at bounding box center [328, 237] width 79 height 16
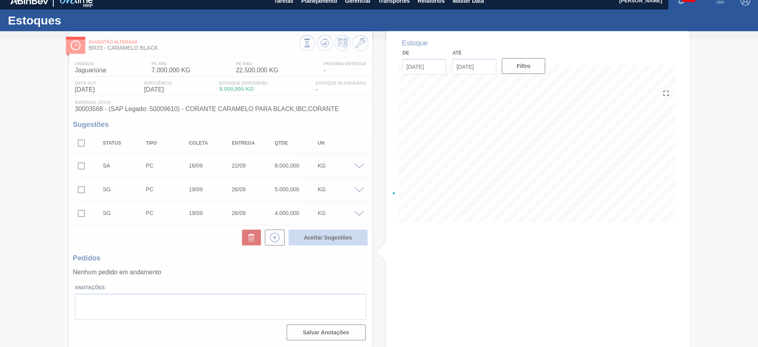
checkbox input "false"
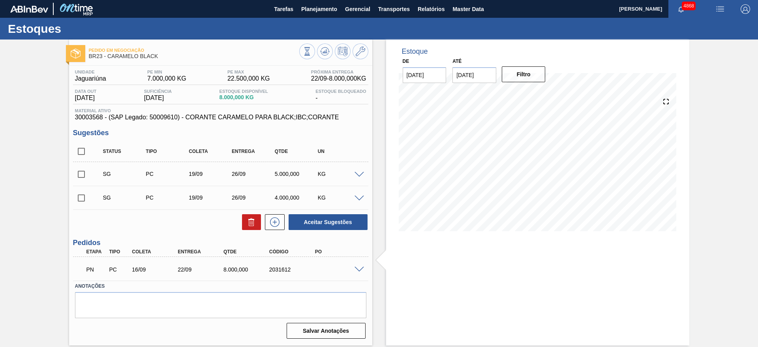
scroll to position [0, 0]
click at [317, 10] on span "Planejamento" at bounding box center [319, 8] width 36 height 9
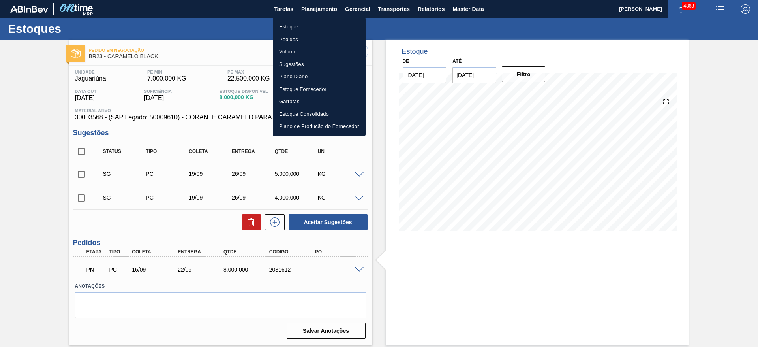
click at [321, 36] on li "Pedidos" at bounding box center [319, 39] width 93 height 13
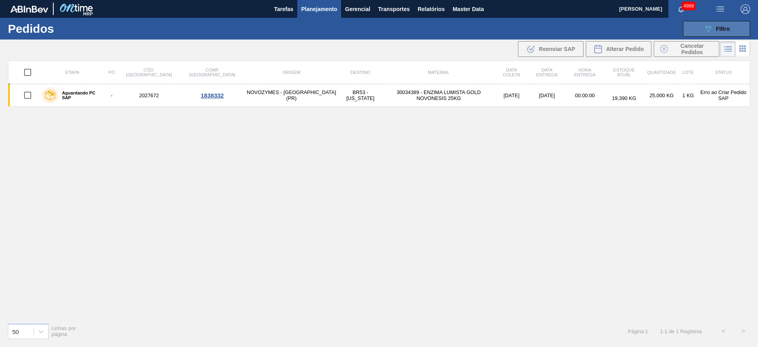
click at [733, 31] on button "089F7B8B-B2A5-4AFE-B5C0-19BA573D28AC Filtro" at bounding box center [716, 29] width 67 height 16
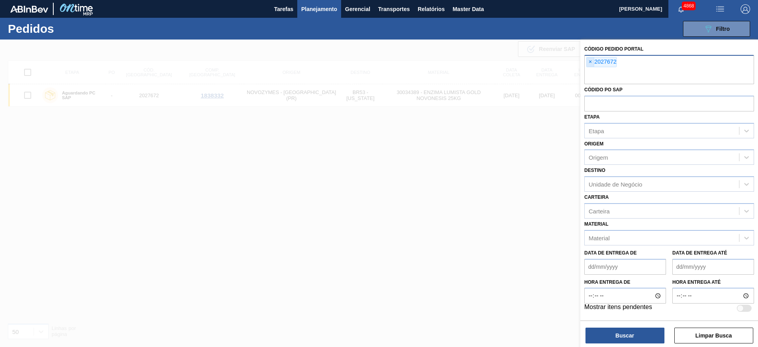
click at [591, 61] on span "×" at bounding box center [590, 61] width 7 height 9
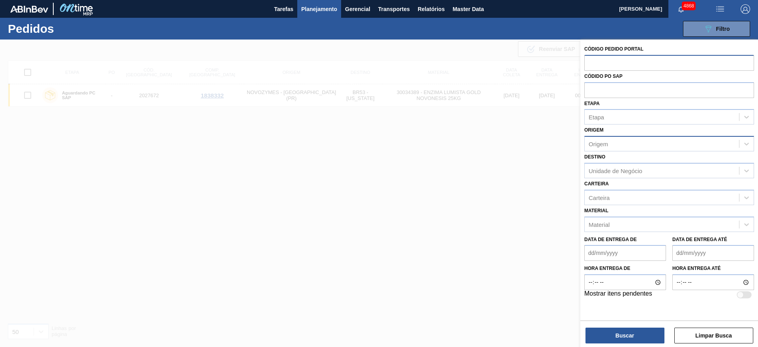
click at [602, 144] on div "Origem" at bounding box center [598, 144] width 19 height 7
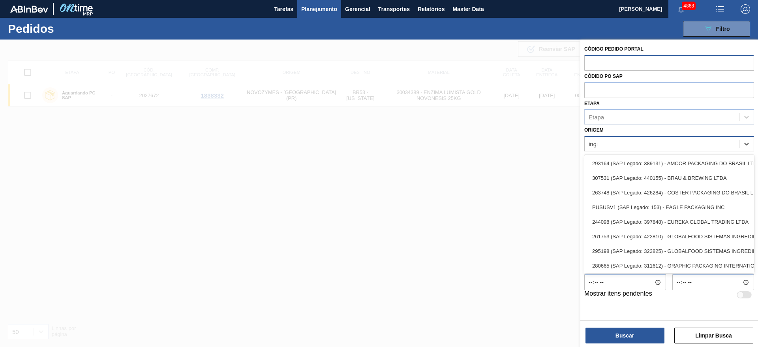
type input "ingre"
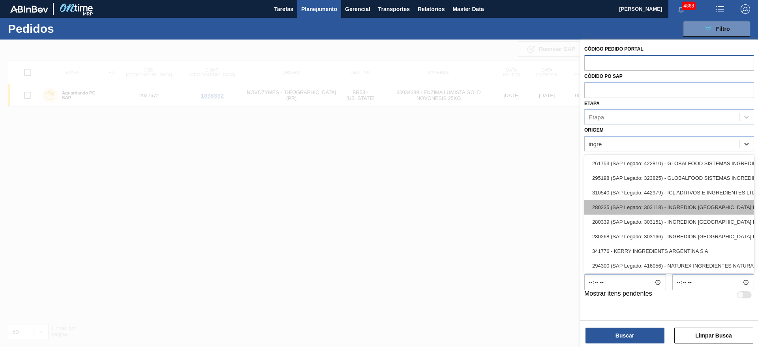
click at [673, 210] on div "280235 (SAP Legado: 303118) - INGREDION BRASIL INGREDIENTES" at bounding box center [669, 207] width 170 height 15
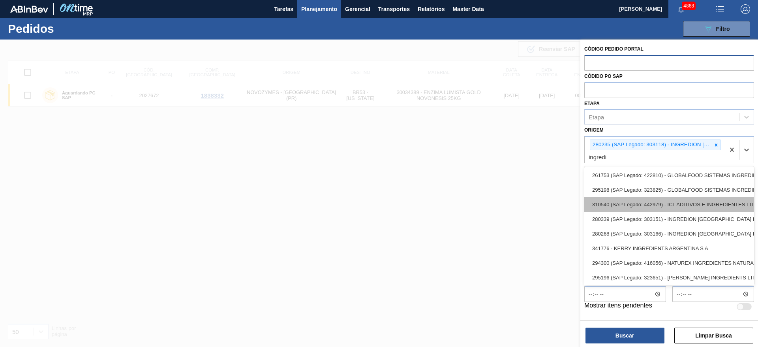
type input "ingredio"
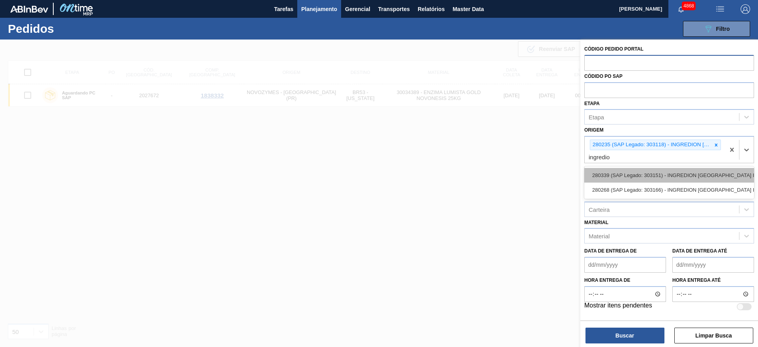
click at [655, 172] on div "280339 (SAP Legado: 303151) - INGREDION BRASIL INGREDIENTES" at bounding box center [669, 175] width 170 height 15
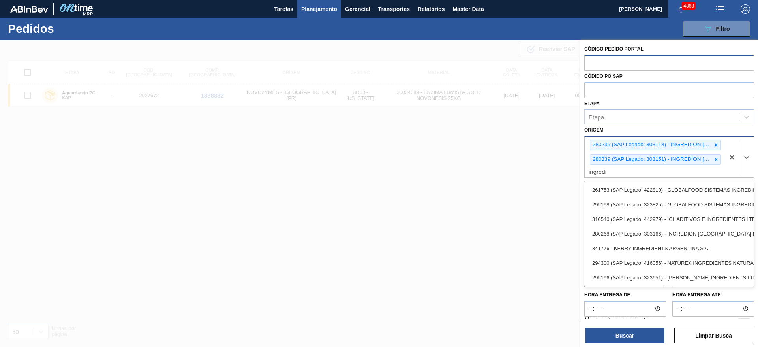
type input "ingredio"
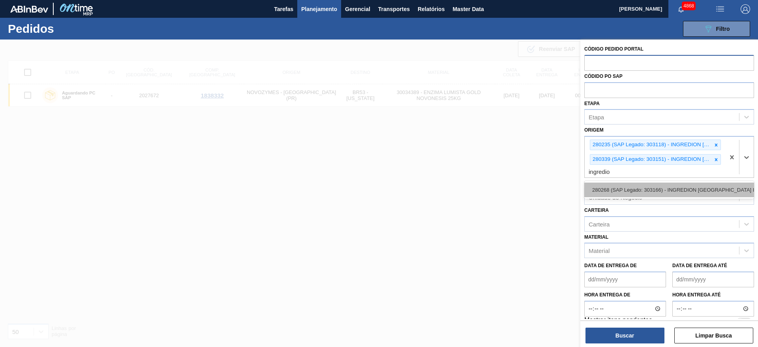
click at [641, 183] on div "280268 (SAP Legado: 303166) - INGREDION BRASIL INGREDIENTES" at bounding box center [669, 189] width 170 height 15
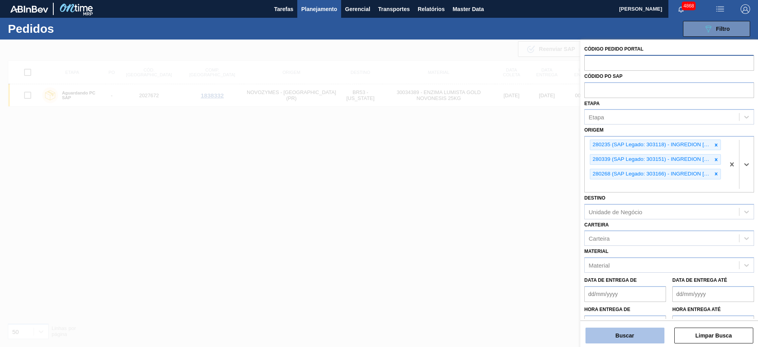
click at [632, 340] on button "Buscar" at bounding box center [624, 335] width 79 height 16
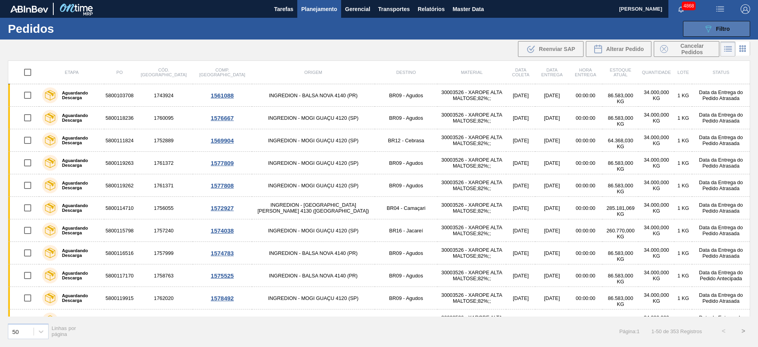
click at [734, 22] on button "089F7B8B-B2A5-4AFE-B5C0-19BA573D28AC Filtro" at bounding box center [716, 29] width 67 height 16
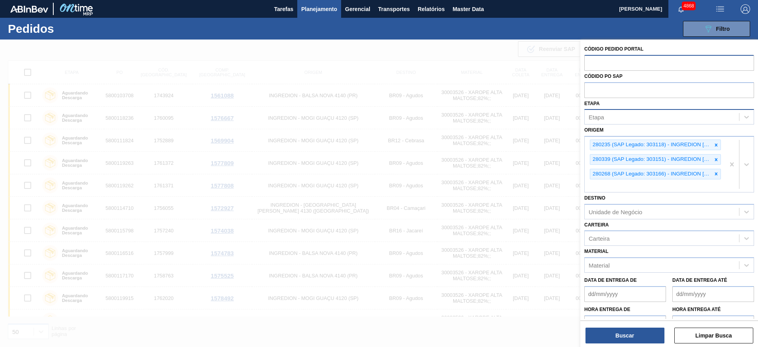
click at [617, 114] on div "Etapa" at bounding box center [662, 116] width 154 height 11
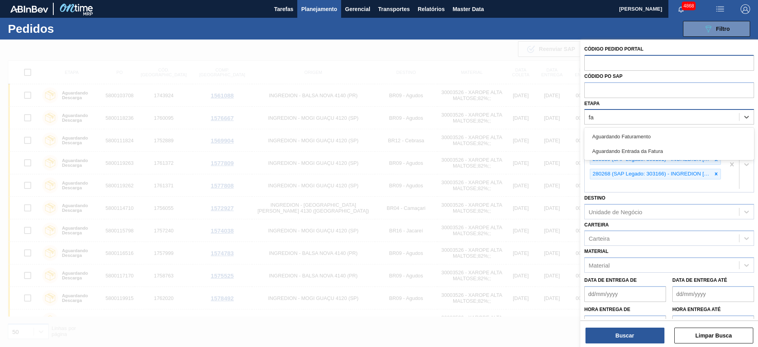
type input "fat"
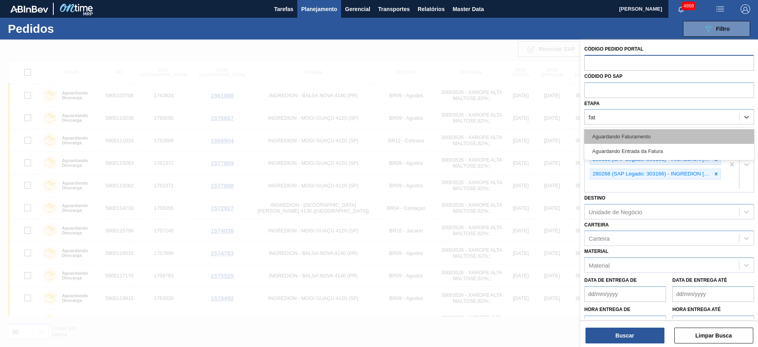
click at [604, 130] on div "Aguardando Faturamento" at bounding box center [669, 136] width 170 height 15
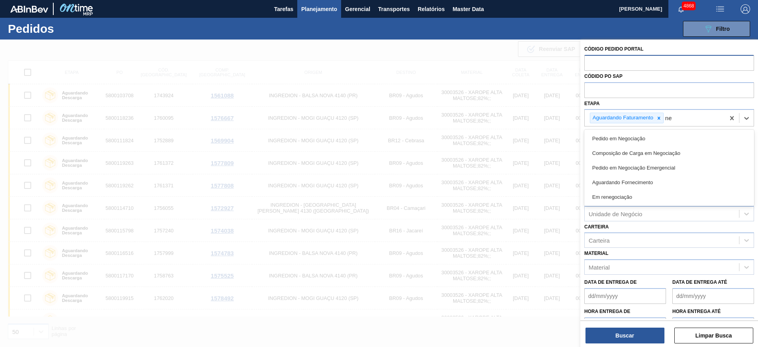
type input "neg"
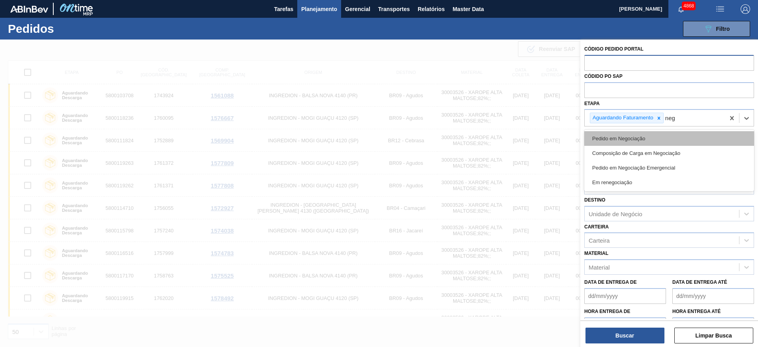
click at [605, 135] on div "Pedido em Negociação" at bounding box center [669, 138] width 170 height 15
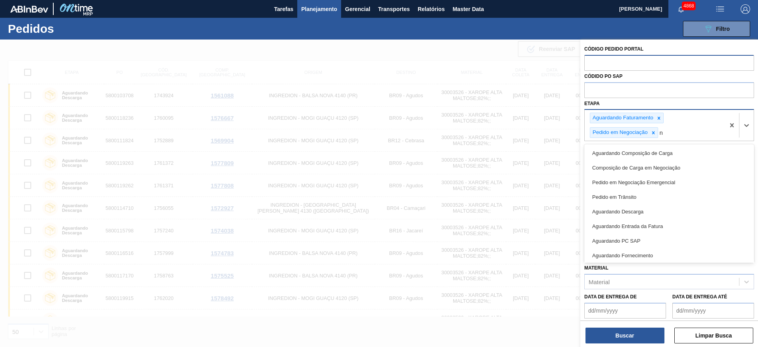
type input "ne"
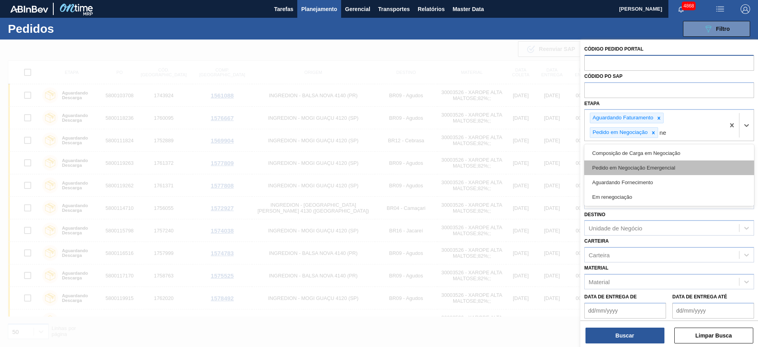
click at [623, 161] on div "Pedido em Negociação Emergencial" at bounding box center [669, 167] width 170 height 15
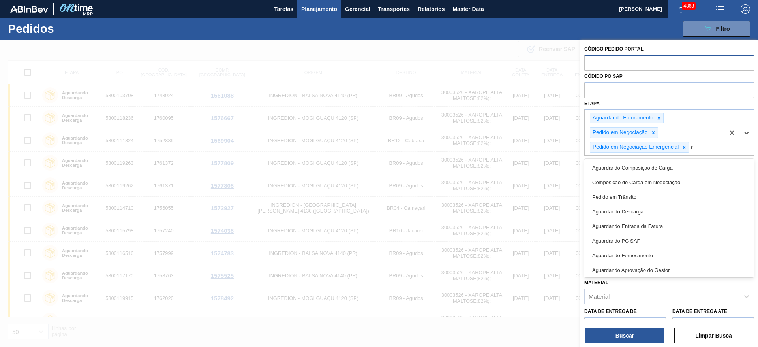
type input "re"
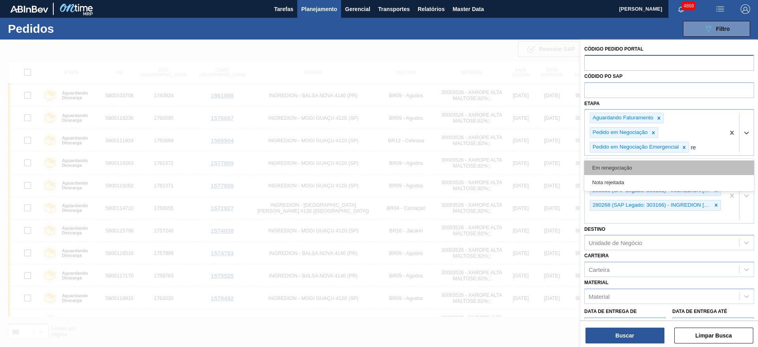
click at [625, 168] on div "Em renegociação" at bounding box center [669, 167] width 170 height 15
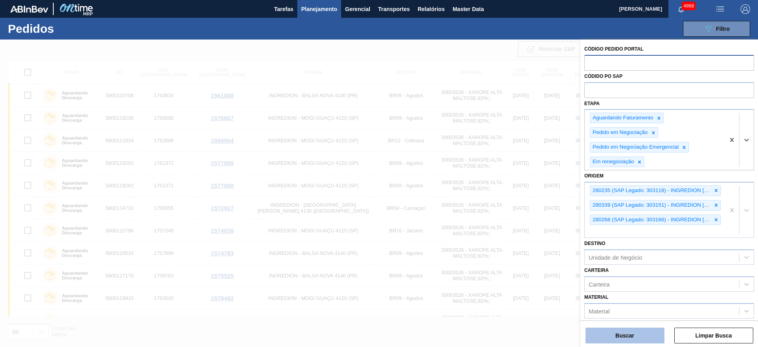
click at [656, 339] on button "Buscar" at bounding box center [624, 335] width 79 height 16
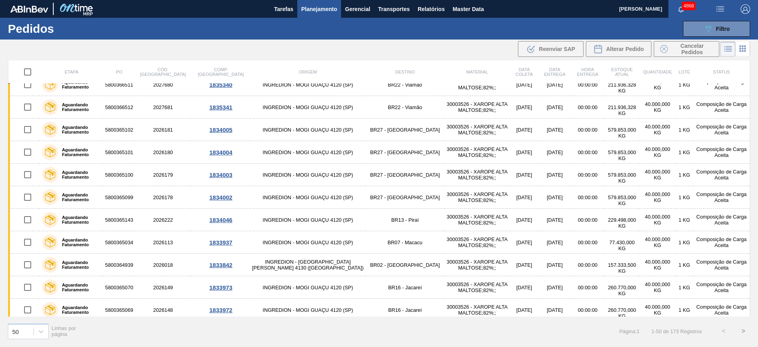
scroll to position [893, 0]
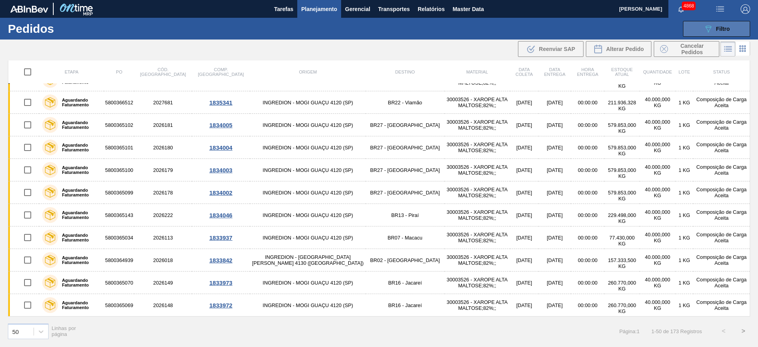
click at [695, 23] on button "089F7B8B-B2A5-4AFE-B5C0-19BA573D28AC Filtro" at bounding box center [716, 29] width 67 height 16
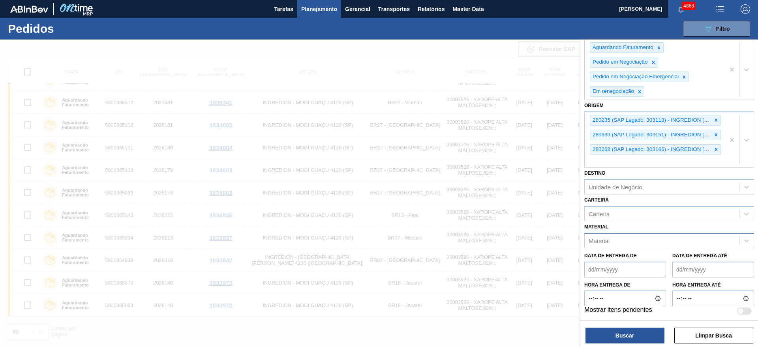
scroll to position [71, 0]
click at [622, 187] on div "Unidade de Negócio" at bounding box center [616, 186] width 54 height 7
type input "colo"
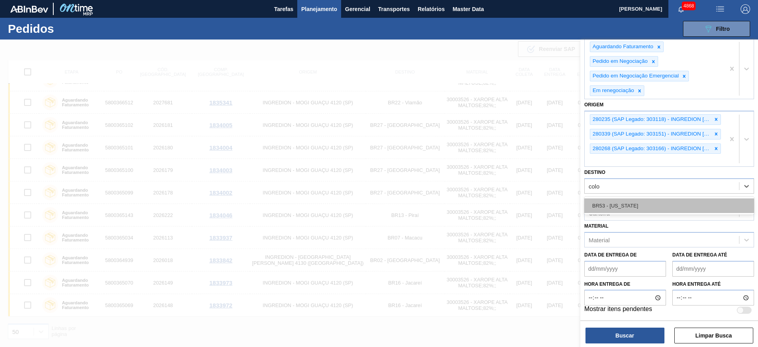
click at [610, 205] on div "BR53 - Colorado" at bounding box center [669, 205] width 170 height 15
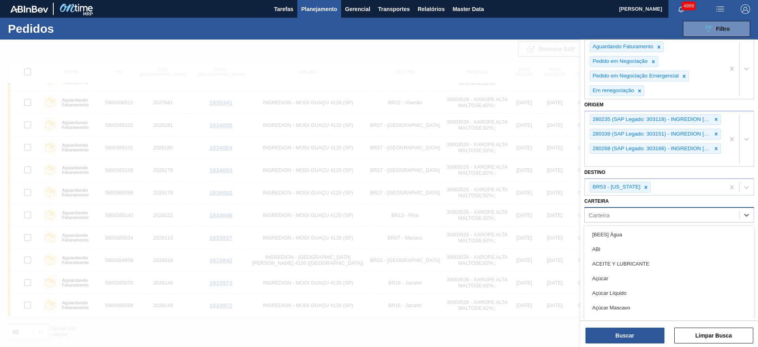
click at [620, 216] on div "Carteira" at bounding box center [662, 214] width 154 height 11
type input "c"
type input "quí"
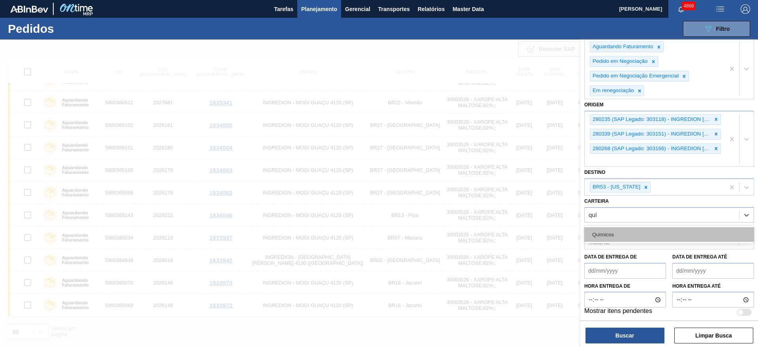
click at [616, 234] on div "Químicos" at bounding box center [669, 234] width 170 height 15
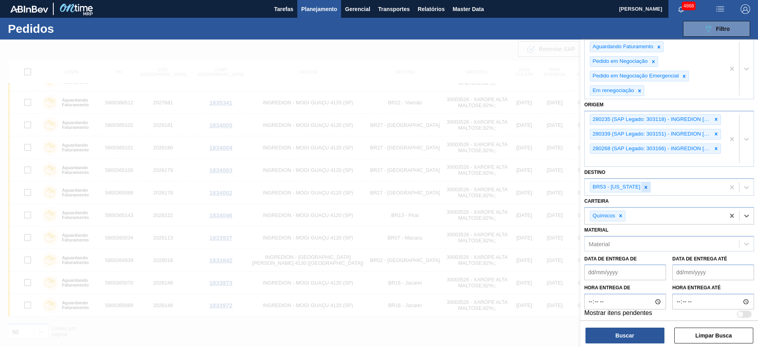
click at [643, 186] on icon at bounding box center [646, 187] width 6 height 6
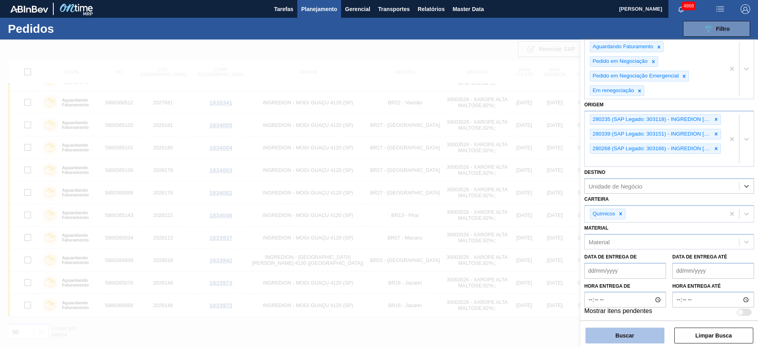
click at [634, 332] on button "Buscar" at bounding box center [624, 335] width 79 height 16
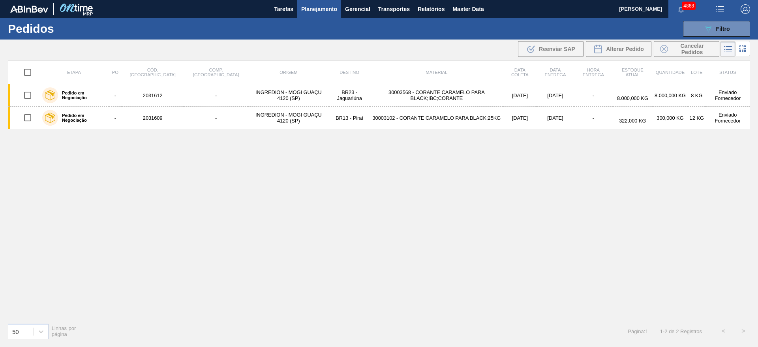
scroll to position [0, 0]
click at [724, 26] on span "Filtro" at bounding box center [723, 29] width 14 height 6
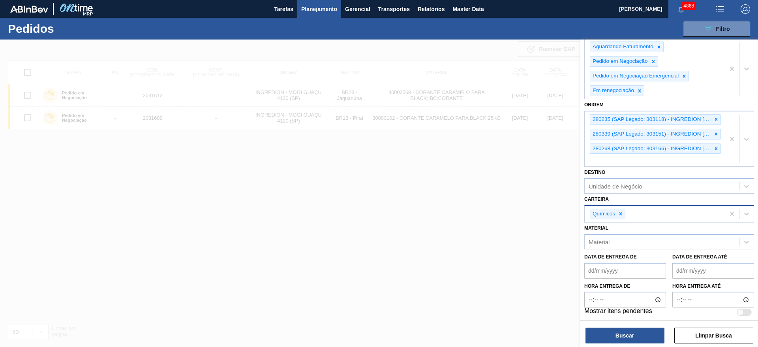
click at [622, 214] on icon at bounding box center [621, 214] width 6 height 6
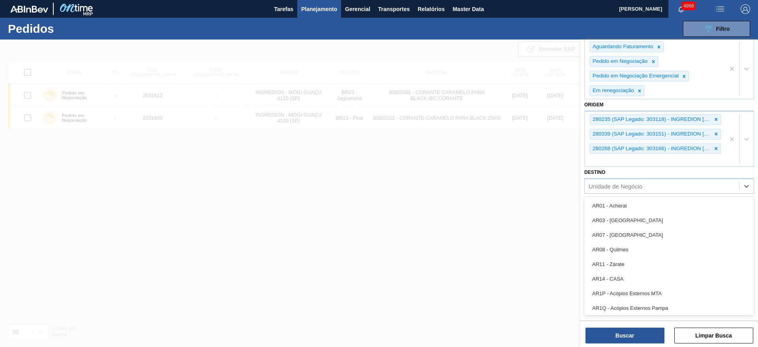
click at [615, 187] on div "Unidade de Negócio" at bounding box center [616, 186] width 54 height 7
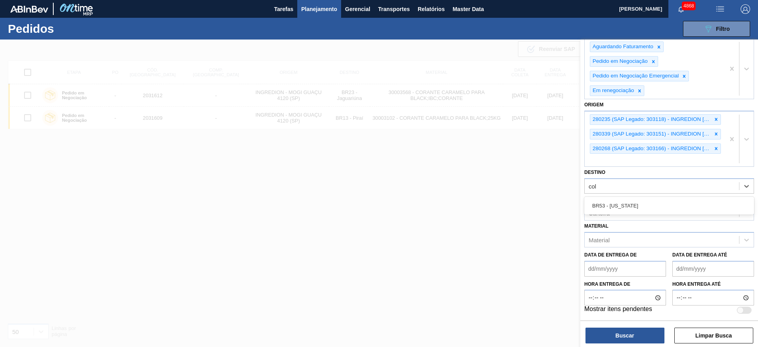
type input "colo"
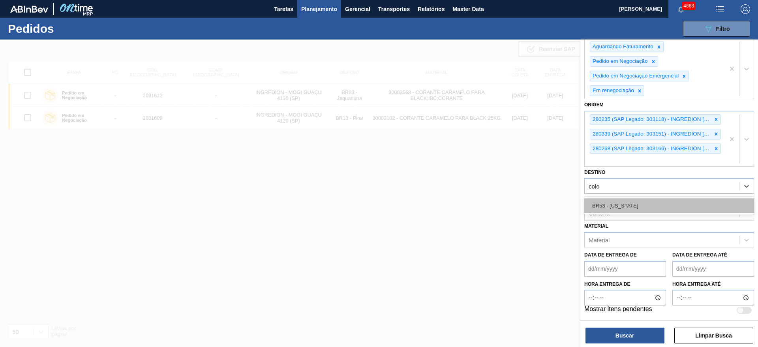
click at [592, 201] on div "BR53 - Colorado" at bounding box center [669, 205] width 170 height 15
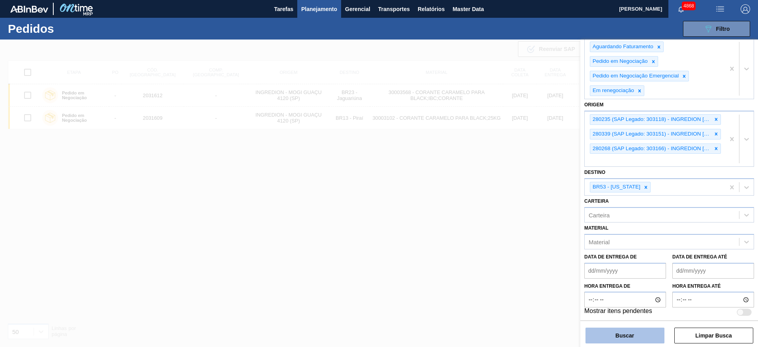
click at [614, 334] on button "Buscar" at bounding box center [624, 335] width 79 height 16
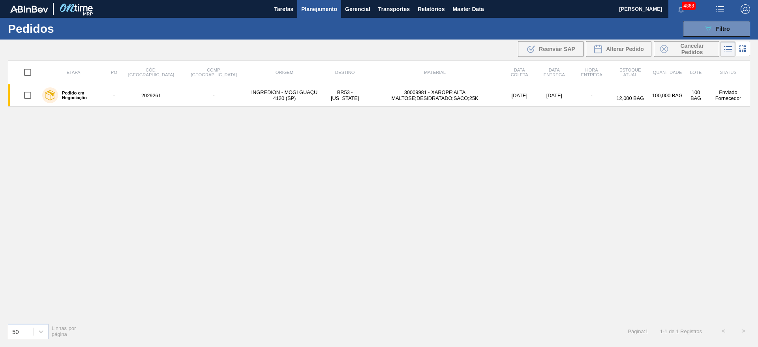
drag, startPoint x: 717, startPoint y: 29, endPoint x: 717, endPoint y: 38, distance: 9.1
click at [717, 29] on span "Filtro" at bounding box center [723, 29] width 14 height 6
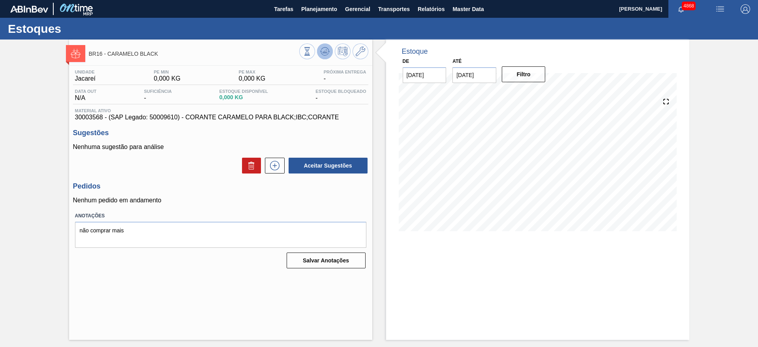
click at [327, 55] on icon at bounding box center [324, 51] width 9 height 9
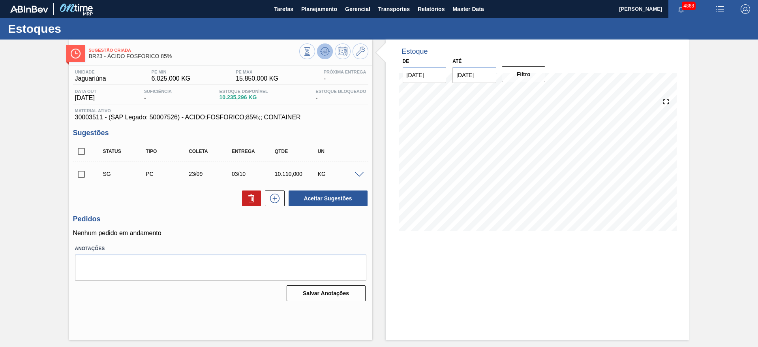
click at [324, 50] on icon at bounding box center [324, 51] width 9 height 9
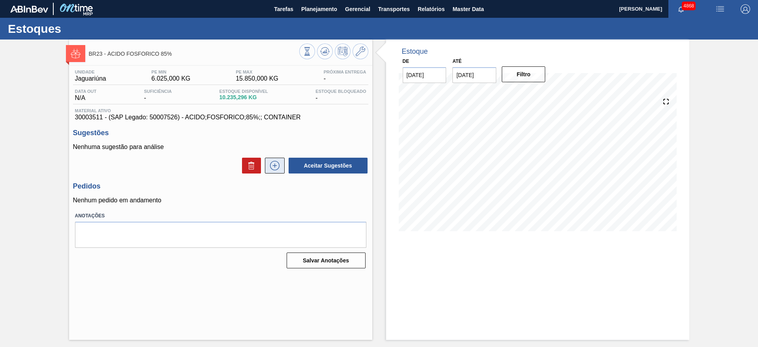
click at [276, 165] on icon at bounding box center [274, 165] width 13 height 9
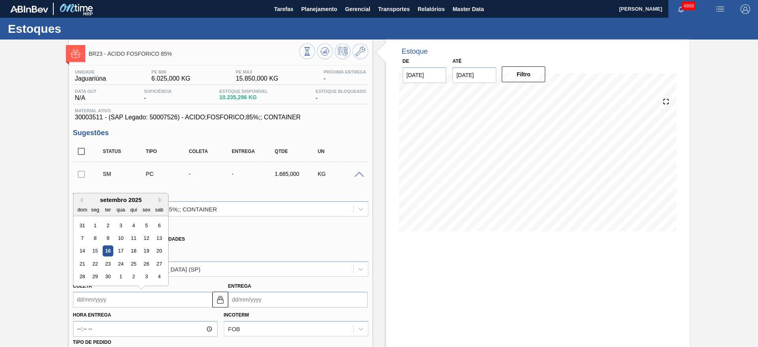
click at [94, 295] on input "Coleta" at bounding box center [142, 299] width 139 height 16
click at [94, 261] on div "22" at bounding box center [95, 263] width 11 height 11
type input "[DATE]"
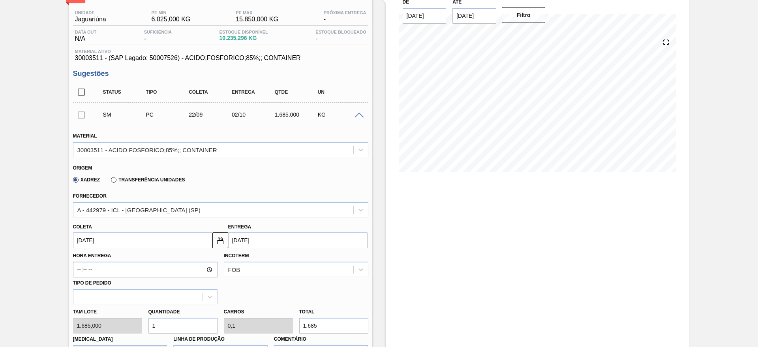
scroll to position [118, 0]
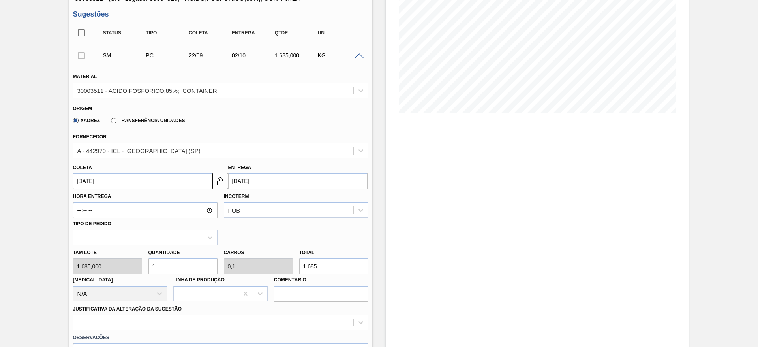
drag, startPoint x: 156, startPoint y: 267, endPoint x: 145, endPoint y: 268, distance: 10.7
click at [145, 268] on div "Quantidade 1" at bounding box center [182, 260] width 75 height 27
type input "7"
type input "0,7"
type input "11.795"
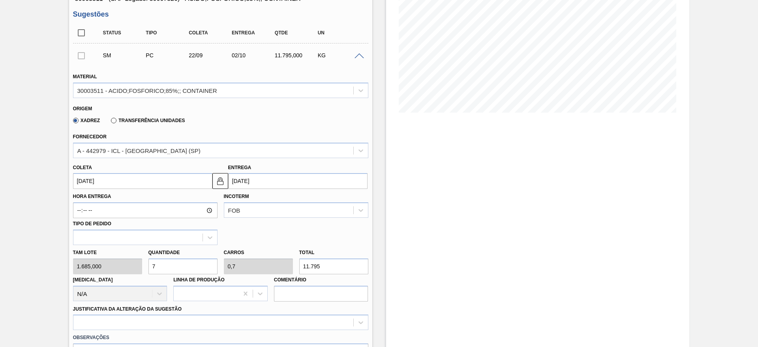
drag, startPoint x: 167, startPoint y: 269, endPoint x: 146, endPoint y: 270, distance: 21.0
click at [146, 270] on div "Quantidade 7" at bounding box center [182, 260] width 75 height 27
type input "5"
type input "0,5"
type input "8.425"
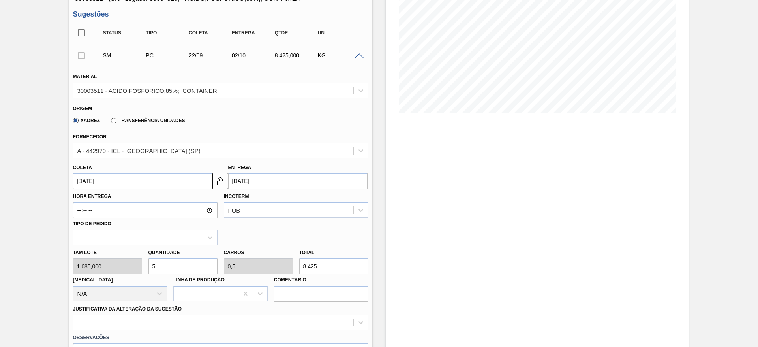
scroll to position [237, 0]
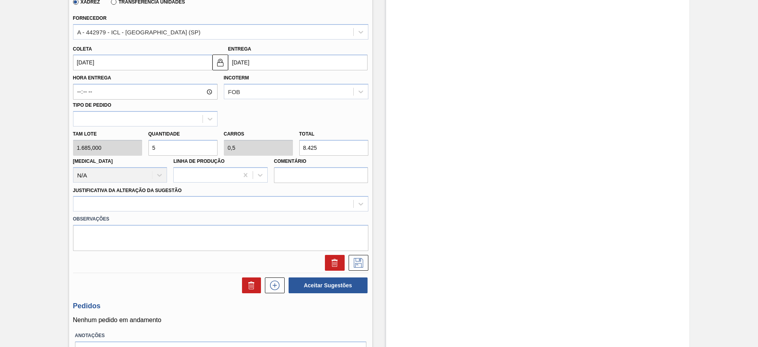
drag, startPoint x: 157, startPoint y: 149, endPoint x: 148, endPoint y: 147, distance: 9.3
click at [148, 147] on input "5" at bounding box center [182, 148] width 69 height 16
type input "4"
type input "0,4"
type input "6.740"
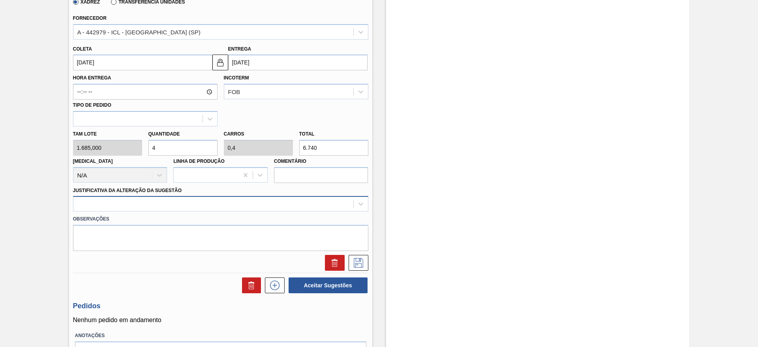
click at [209, 201] on div at bounding box center [213, 203] width 280 height 11
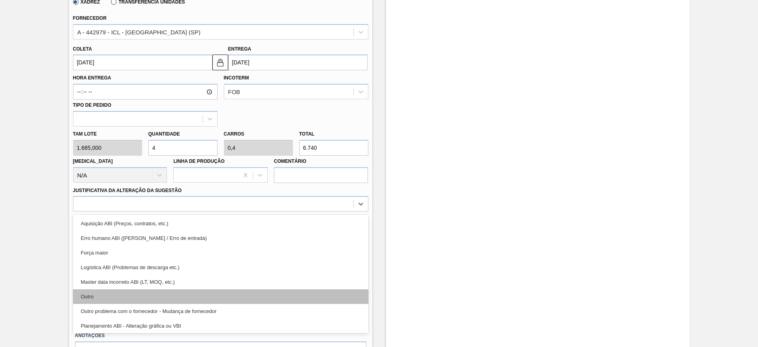
click at [163, 301] on div "Outro" at bounding box center [220, 296] width 295 height 15
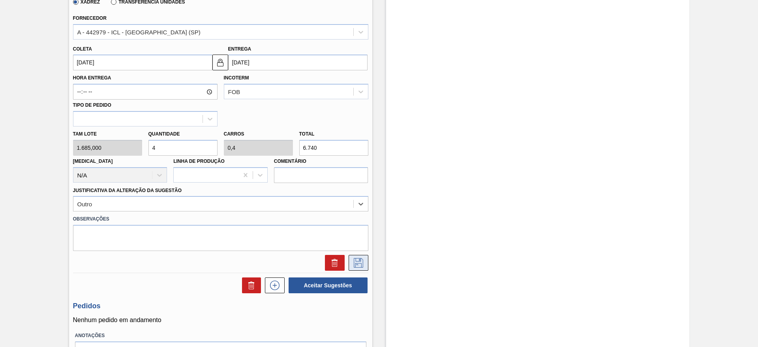
click at [352, 258] on icon at bounding box center [358, 262] width 13 height 9
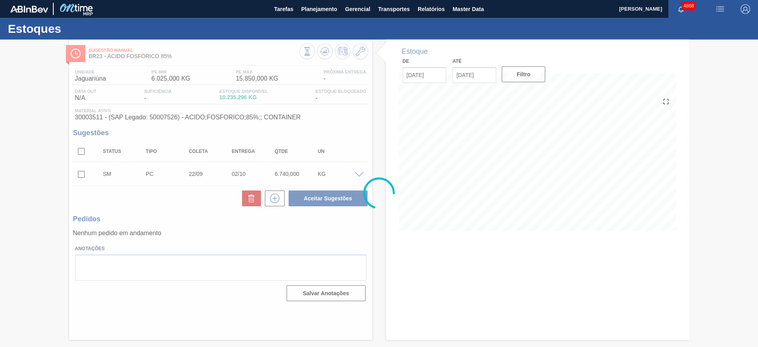
scroll to position [0, 0]
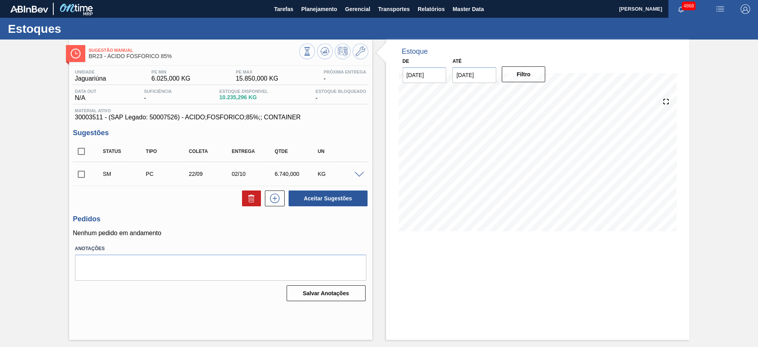
click at [360, 172] on span at bounding box center [358, 175] width 9 height 6
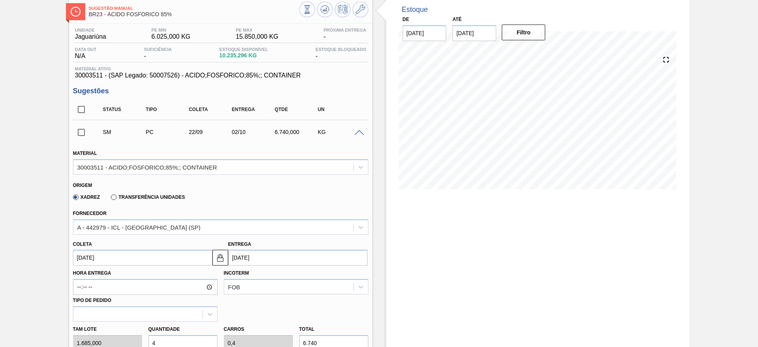
scroll to position [59, 0]
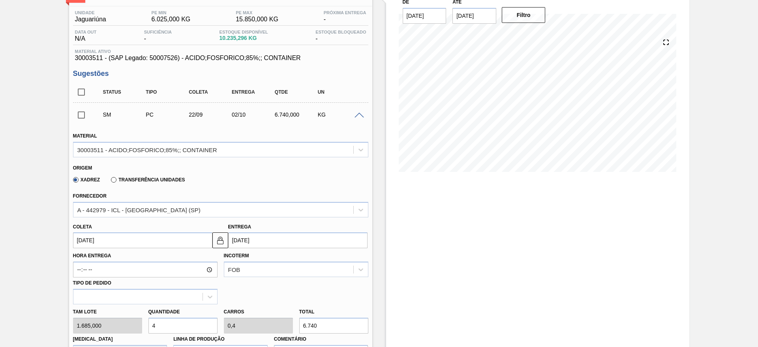
drag, startPoint x: 161, startPoint y: 321, endPoint x: 142, endPoint y: 331, distance: 20.7
click at [142, 331] on div "Tam lote 1.685,000 Quantidade 4 Carros 0,4 Total 6.740 [MEDICAL_DATA] N/A Linha…" at bounding box center [221, 332] width 302 height 56
type input "3"
type input "0,3"
type input "5.055"
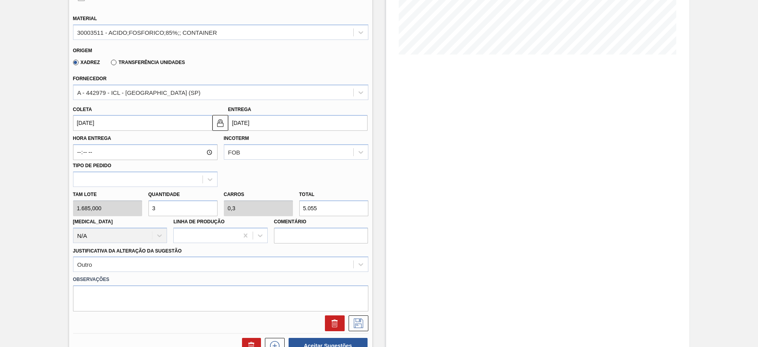
scroll to position [178, 0]
type input "3"
click at [356, 321] on icon at bounding box center [358, 321] width 13 height 9
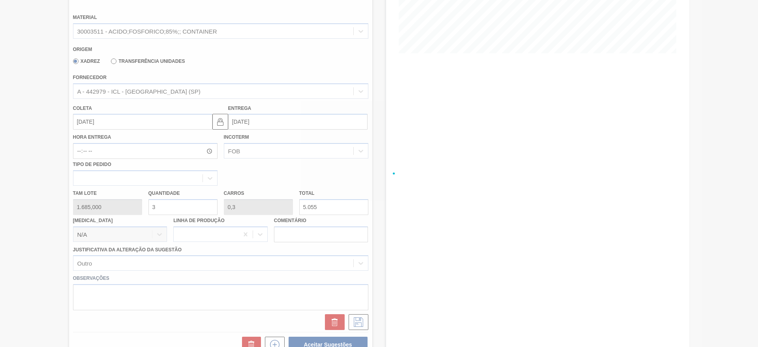
scroll to position [0, 0]
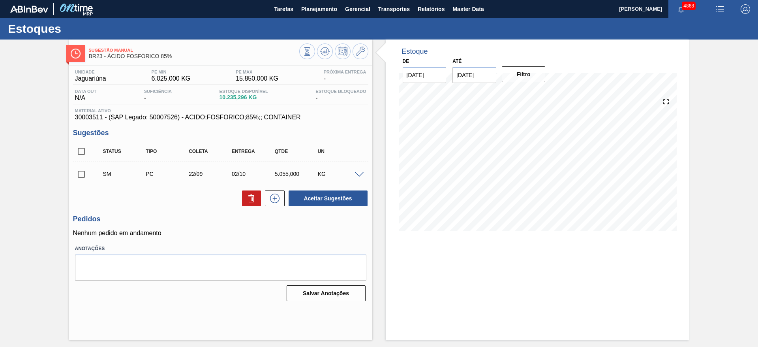
click at [84, 177] on input "checkbox" at bounding box center [81, 174] width 17 height 17
click at [326, 202] on button "Aceitar Sugestões" at bounding box center [328, 198] width 79 height 16
checkbox input "false"
click at [359, 174] on span at bounding box center [358, 175] width 9 height 6
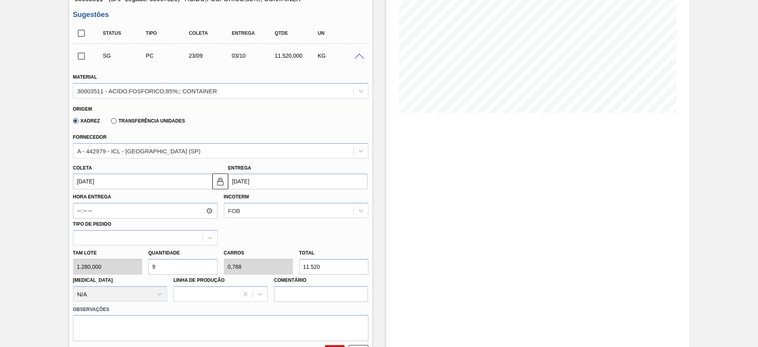
scroll to position [118, 0]
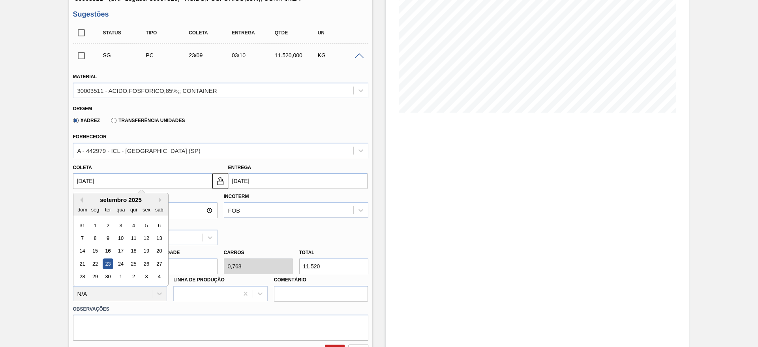
click at [127, 178] on input "23/09/2025" at bounding box center [142, 181] width 139 height 16
click at [149, 251] on div "19" at bounding box center [146, 251] width 11 height 11
type input "19/09/2025"
type input "29/09/2025"
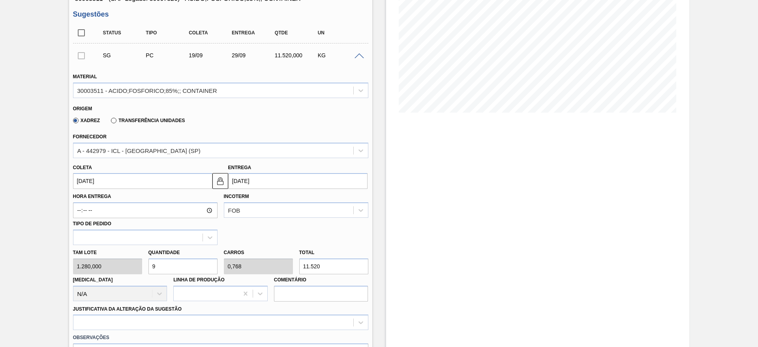
click at [131, 266] on div "Tam lote 1.280,000 Quantidade 9 Carros 0,768 Total 11.520 Doca N/A Linha de Pro…" at bounding box center [221, 273] width 302 height 56
type input "7"
type input "0,597"
type input "8.960"
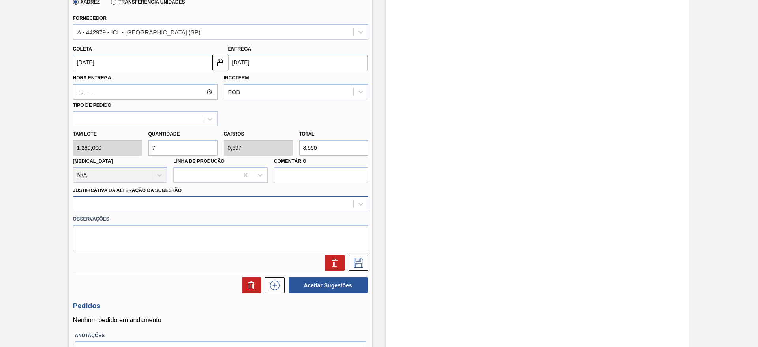
type input "7"
click at [191, 204] on div at bounding box center [213, 203] width 280 height 11
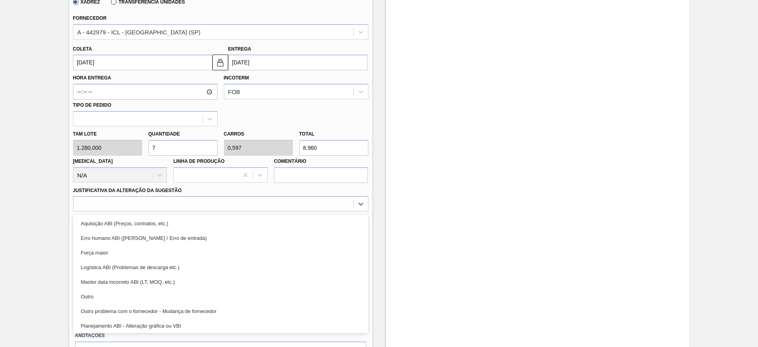
drag, startPoint x: 180, startPoint y: 294, endPoint x: 221, endPoint y: 274, distance: 44.7
click at [181, 292] on div "Outro" at bounding box center [220, 296] width 295 height 15
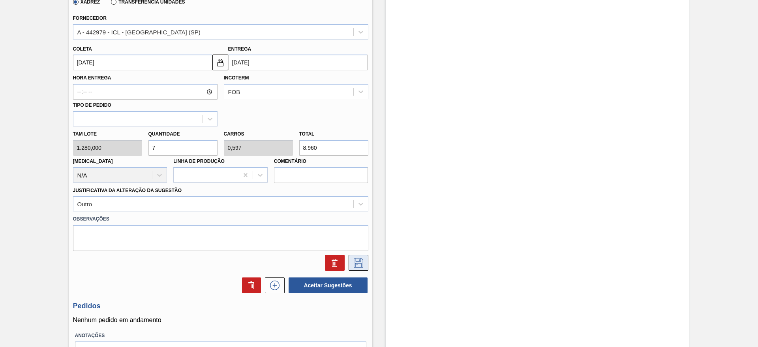
click at [350, 257] on button at bounding box center [359, 263] width 20 height 16
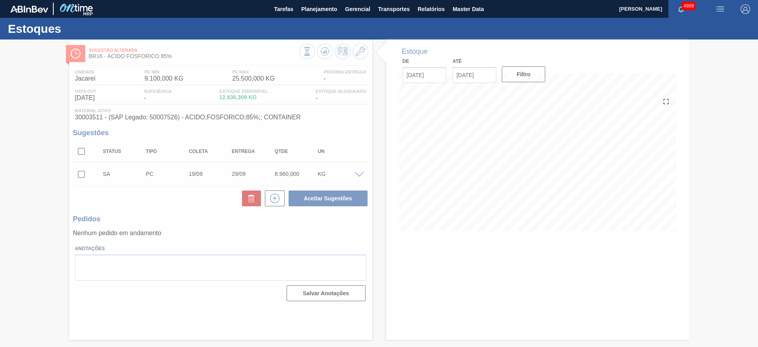
scroll to position [0, 0]
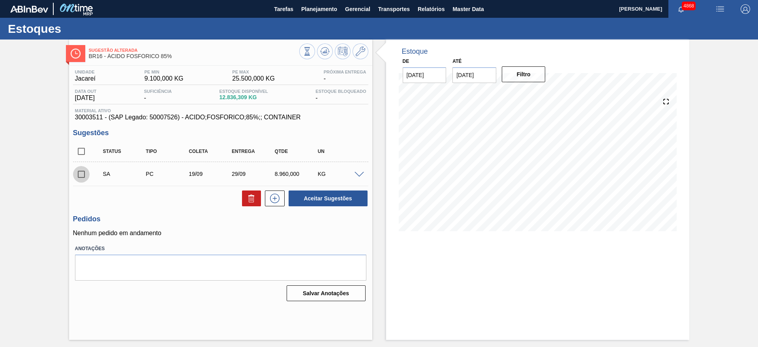
click at [82, 175] on input "checkbox" at bounding box center [81, 174] width 17 height 17
click at [358, 202] on button "Aceitar Sugestões" at bounding box center [328, 198] width 79 height 16
checkbox input "false"
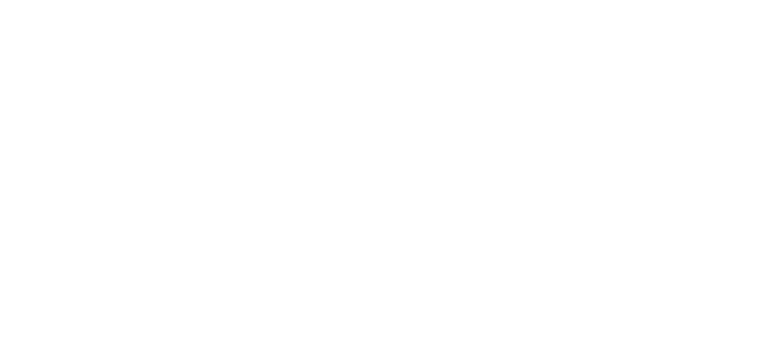
click at [143, 0] on html at bounding box center [379, 0] width 758 height 0
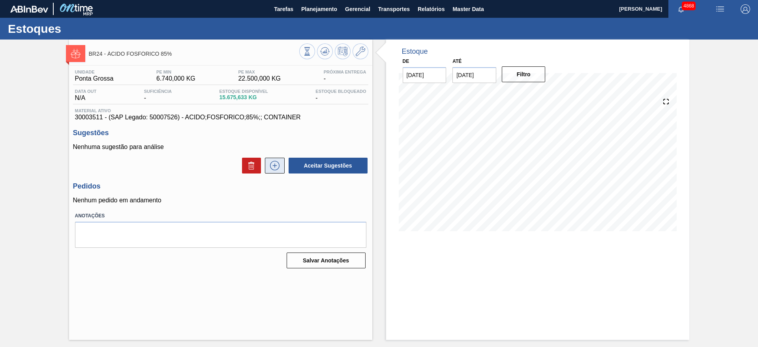
click at [271, 168] on icon at bounding box center [274, 165] width 9 height 9
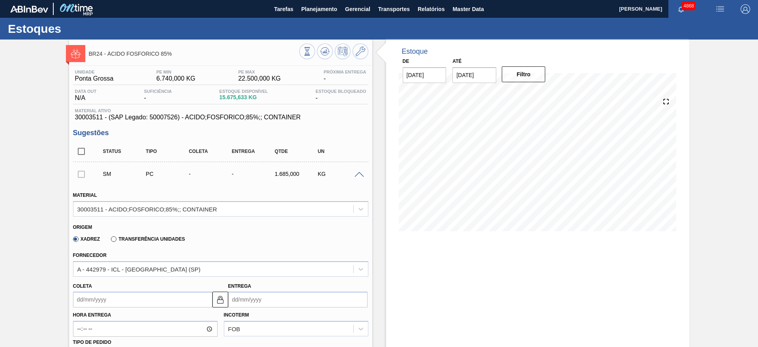
click at [104, 296] on input "Coleta" at bounding box center [142, 299] width 139 height 16
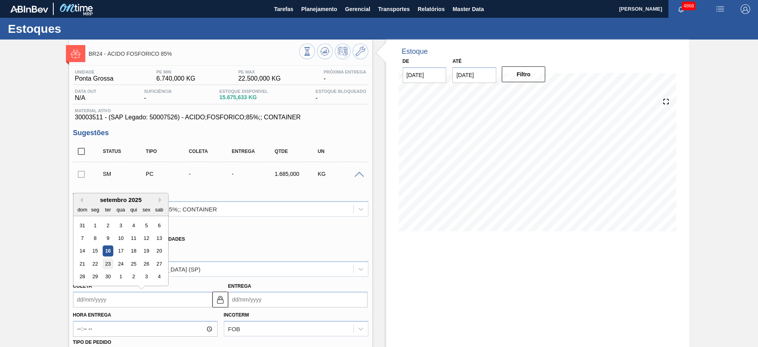
click at [107, 264] on div "23" at bounding box center [107, 263] width 11 height 11
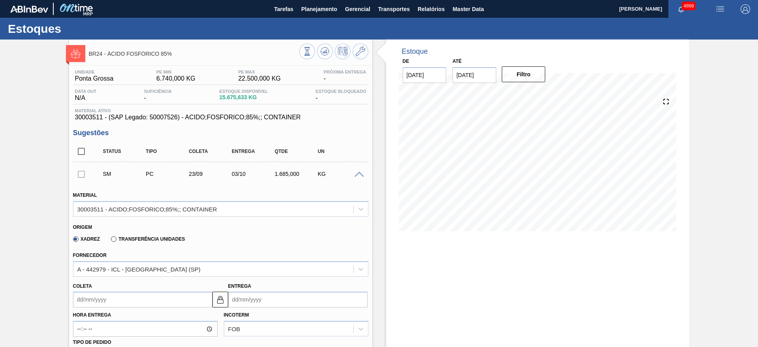
type input "[DATE]"
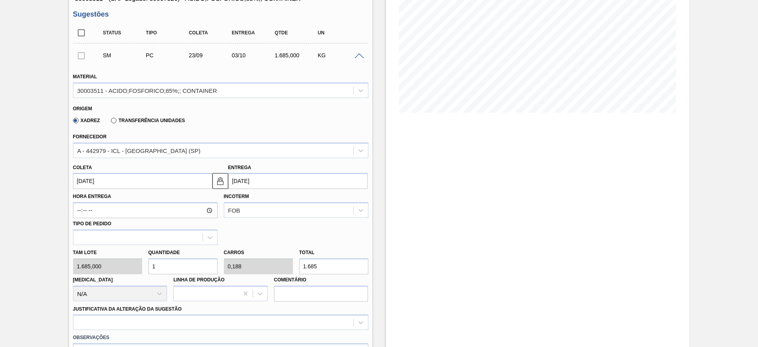
click at [116, 273] on div "Tam lote 1.685,000 Quantidade 1 Carros 0,188 Total 1.685 [MEDICAL_DATA] N/A Lin…" at bounding box center [221, 273] width 302 height 56
type input "4"
type input "0,752"
type input "6.740"
drag, startPoint x: 171, startPoint y: 268, endPoint x: 146, endPoint y: 261, distance: 26.4
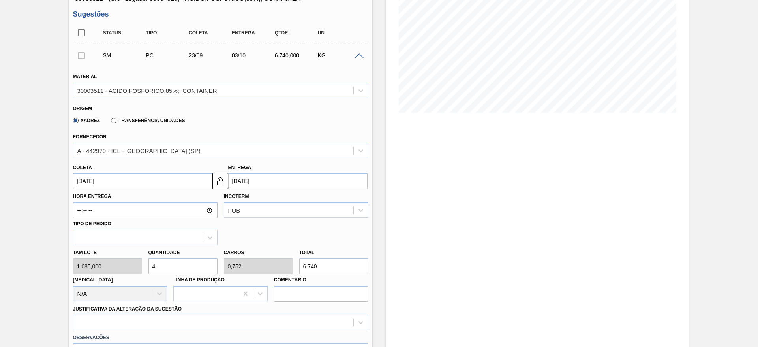
click at [146, 266] on div "Quantidade 4" at bounding box center [182, 260] width 75 height 27
type input "3"
type input "0,564"
type input "5.055"
type input "3"
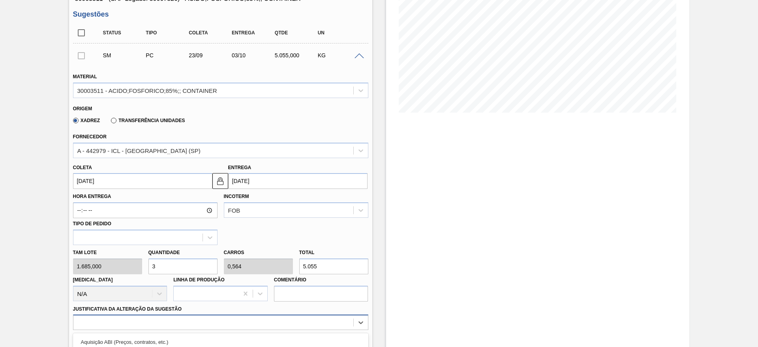
click at [199, 319] on div "option Outro problema com o fornecedor - Mudança de fornecedor focused, 7 of 18…" at bounding box center [220, 321] width 295 height 15
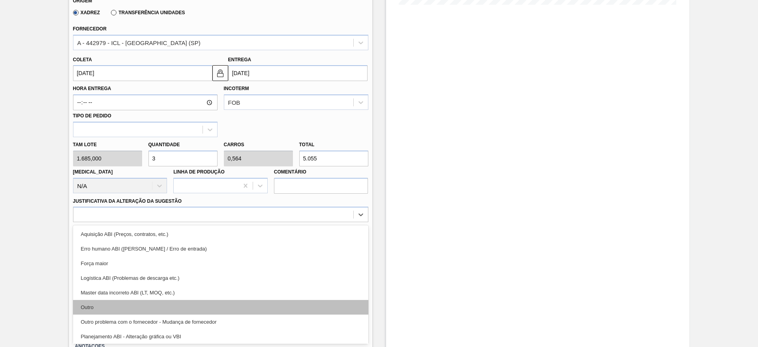
click at [189, 306] on div "Outro" at bounding box center [220, 307] width 295 height 15
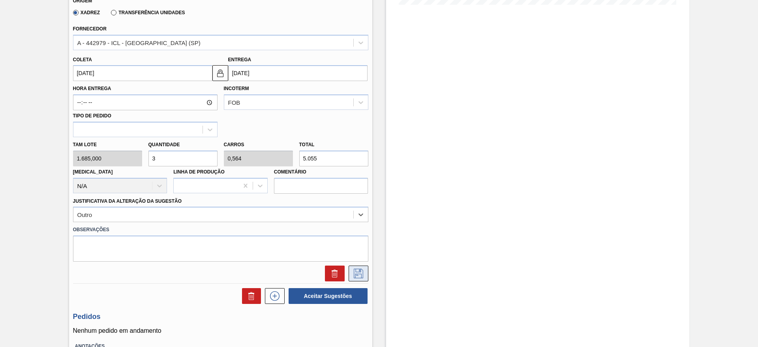
click at [357, 273] on icon at bounding box center [358, 272] width 13 height 9
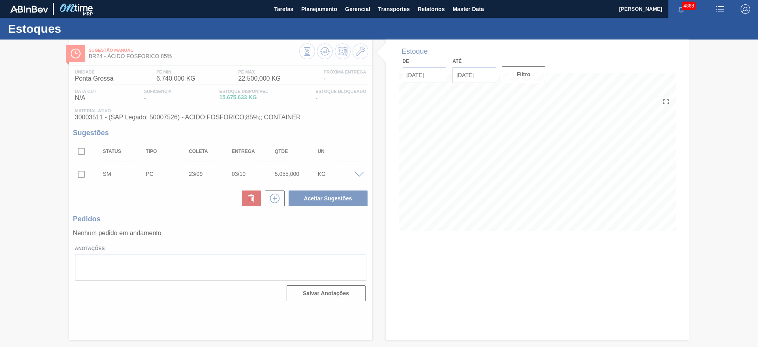
scroll to position [0, 0]
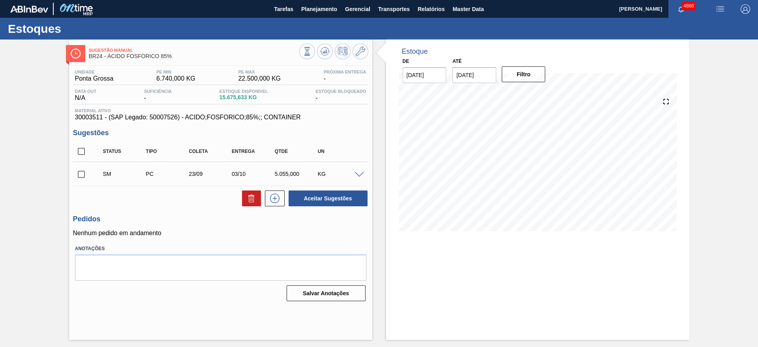
click at [84, 174] on input "checkbox" at bounding box center [81, 174] width 17 height 17
click at [313, 197] on button "Aceitar Sugestões" at bounding box center [328, 198] width 79 height 16
checkbox input "false"
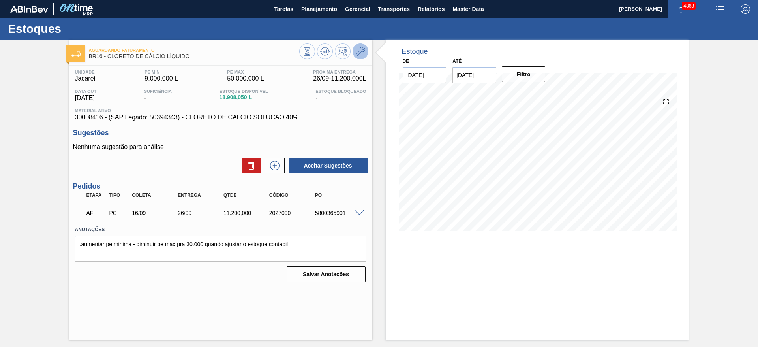
click at [363, 53] on icon at bounding box center [360, 51] width 9 height 9
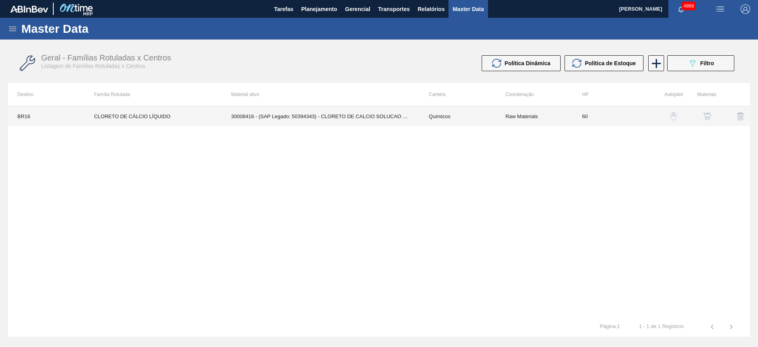
click at [399, 112] on td "30008416 - (SAP Legado: 50394343) - CLORETO DE CALCIO SOLUCAO 40%" at bounding box center [320, 116] width 197 height 20
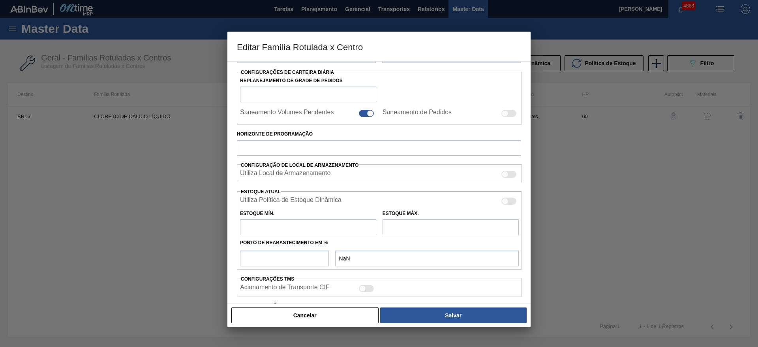
type input "Químicos"
type input "Cloreto de Cálcio"
type input "CLORETO DE CÁLCIO LÍQUIDO"
type input "BR16 - Jacareí"
type input "60"
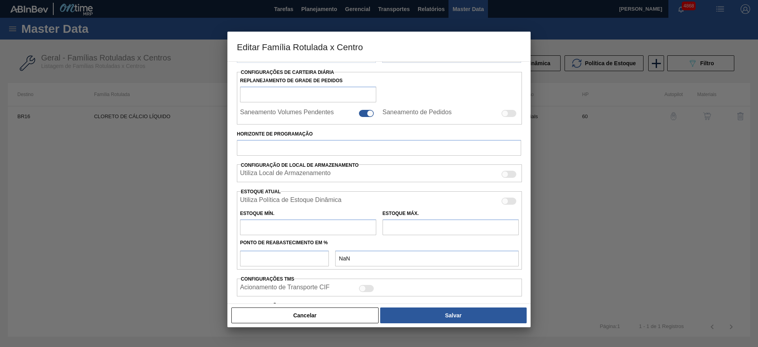
type input "9.000"
type input "50.000"
type input "50"
type input "29.500,000"
checkbox input "true"
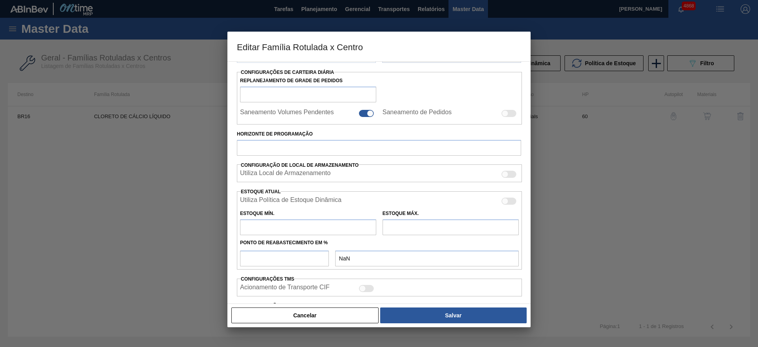
checkbox input "true"
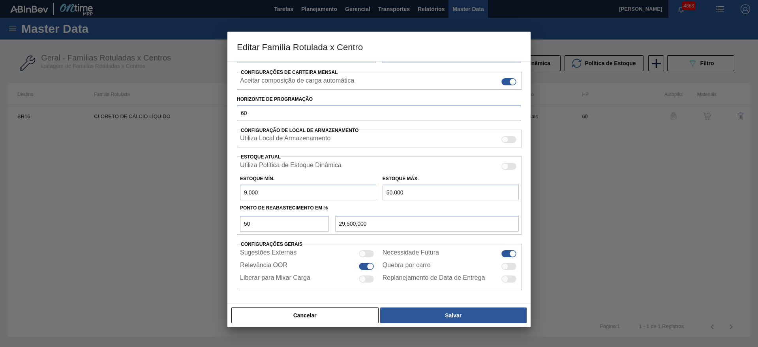
click at [388, 195] on input "50.000" at bounding box center [450, 192] width 136 height 16
type input "30.000"
type input "19.500,000"
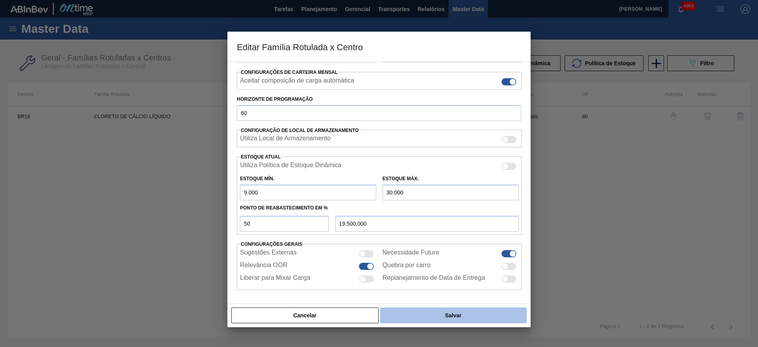
type input "30.000"
click at [468, 311] on button "Salvar" at bounding box center [453, 315] width 146 height 16
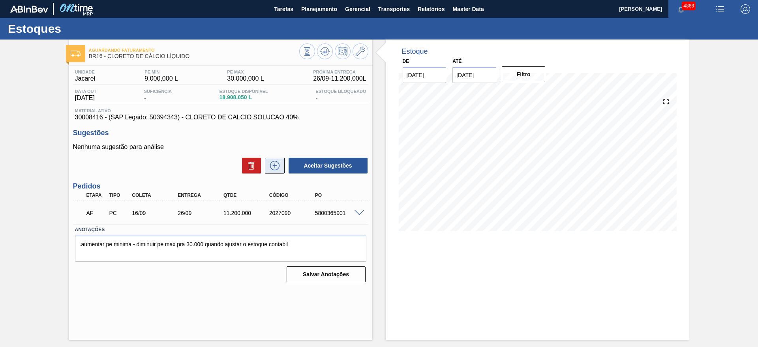
click at [272, 165] on icon at bounding box center [274, 165] width 13 height 9
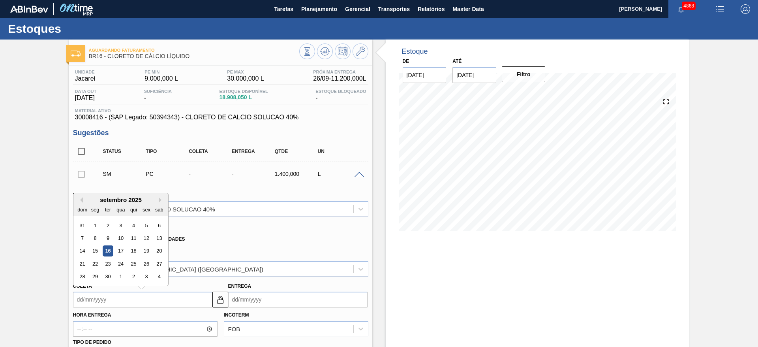
click at [134, 304] on input "Coleta" at bounding box center [142, 299] width 139 height 16
click at [141, 250] on div "19" at bounding box center [146, 251] width 11 height 11
type input "[DATE]"
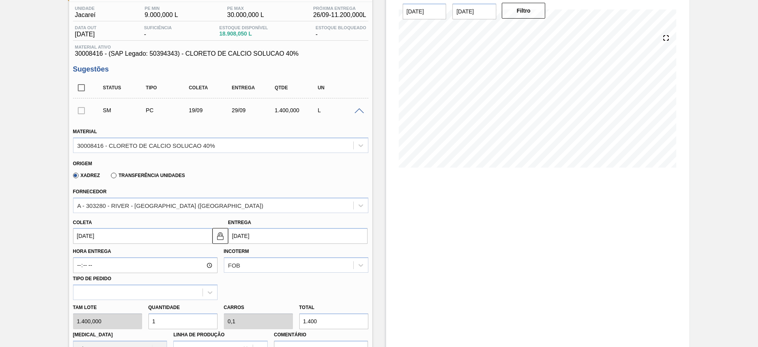
scroll to position [62, 0]
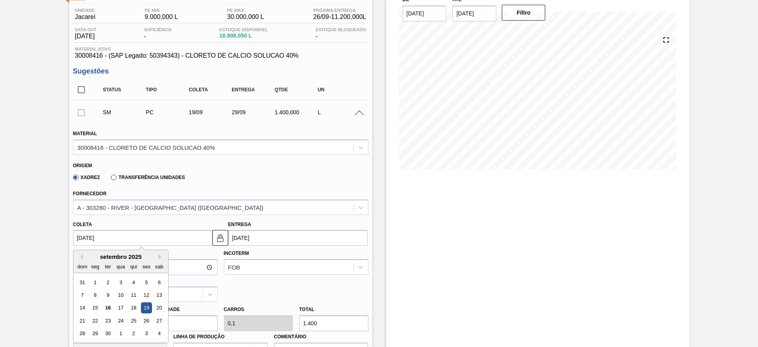
click at [144, 236] on input "[DATE]" at bounding box center [142, 238] width 139 height 16
click at [96, 316] on div "22" at bounding box center [95, 320] width 11 height 11
type input "[DATE]"
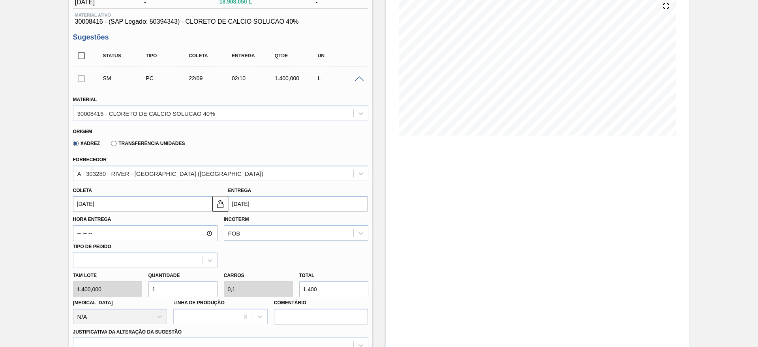
scroll to position [121, 0]
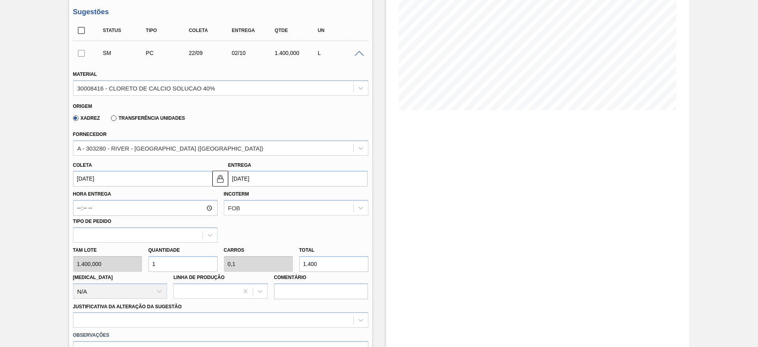
drag, startPoint x: 160, startPoint y: 263, endPoint x: 152, endPoint y: 263, distance: 7.9
click at [152, 263] on input "1" at bounding box center [182, 264] width 69 height 16
type input "5"
type input "0,5"
type input "7.000"
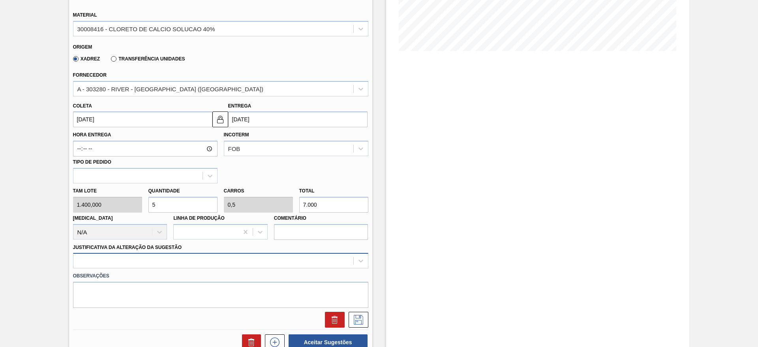
click at [219, 258] on div at bounding box center [220, 260] width 295 height 15
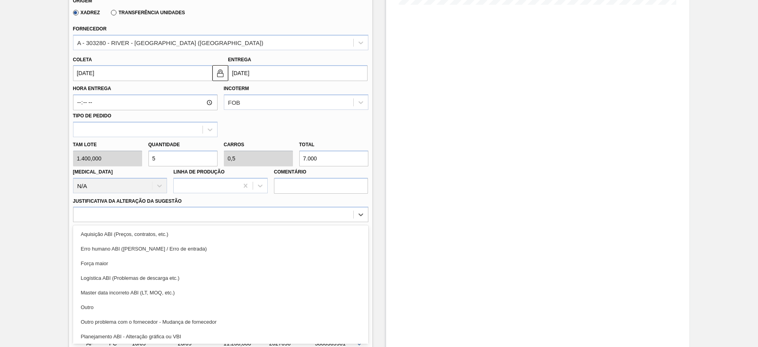
drag, startPoint x: 210, startPoint y: 307, endPoint x: 212, endPoint y: 303, distance: 5.0
click at [210, 306] on div "Outro" at bounding box center [220, 307] width 295 height 15
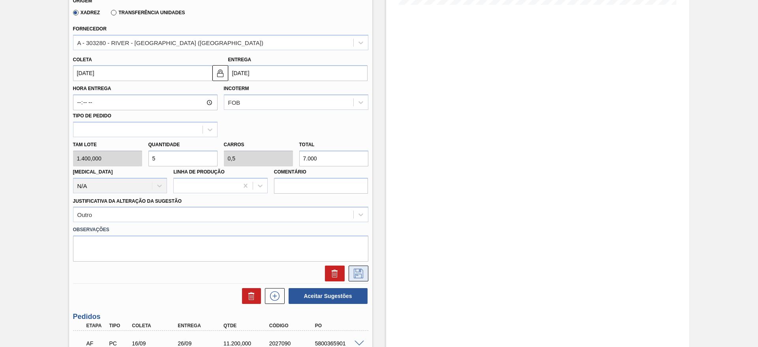
click at [352, 271] on icon at bounding box center [358, 272] width 13 height 9
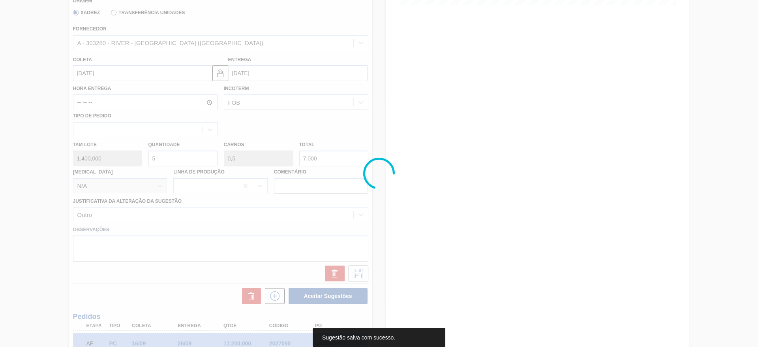
scroll to position [0, 0]
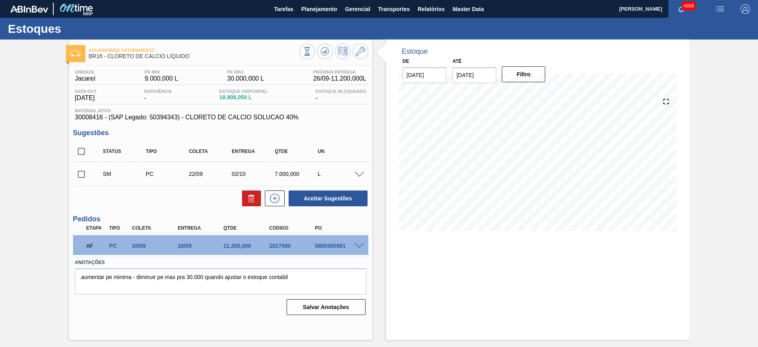
click at [359, 174] on span at bounding box center [358, 175] width 9 height 6
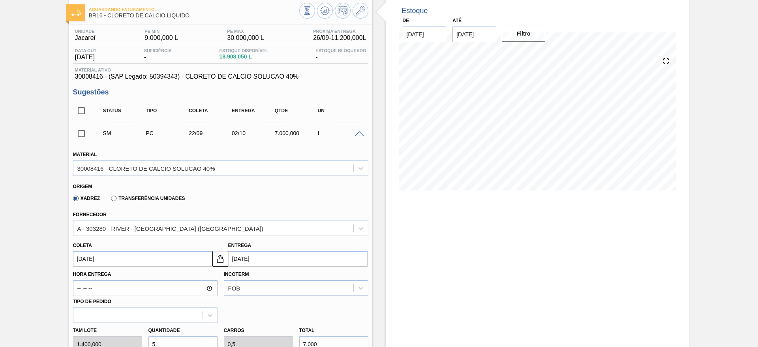
scroll to position [59, 0]
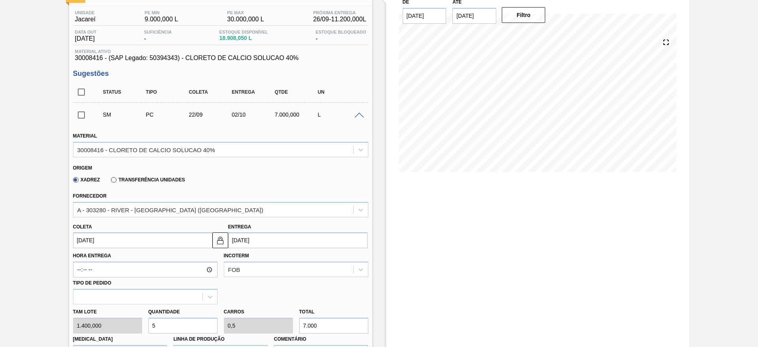
click at [135, 324] on div "Tam lote 1.400,000 Quantidade 5 Carros 0,5 Total 7.000 [MEDICAL_DATA] N/A Linha…" at bounding box center [221, 332] width 302 height 56
type input "6"
type input "0,6"
type input "8.400"
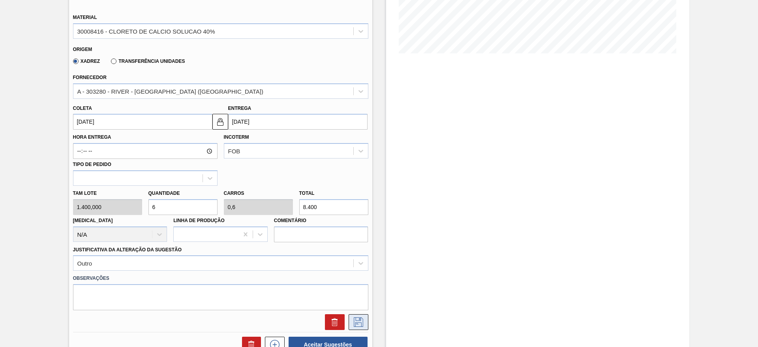
type input "6"
click at [360, 321] on icon at bounding box center [358, 321] width 13 height 9
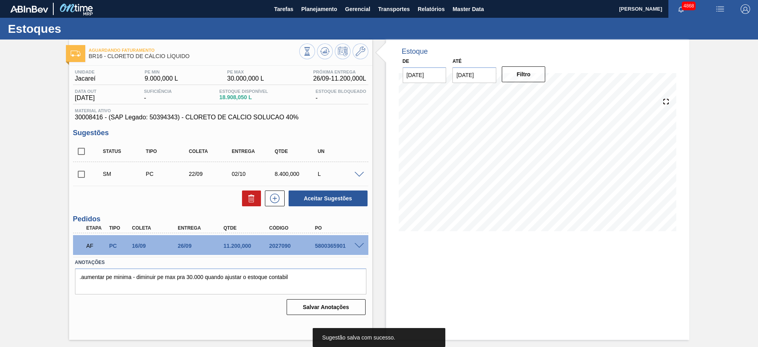
scroll to position [0, 0]
click at [82, 172] on input "checkbox" at bounding box center [81, 174] width 17 height 17
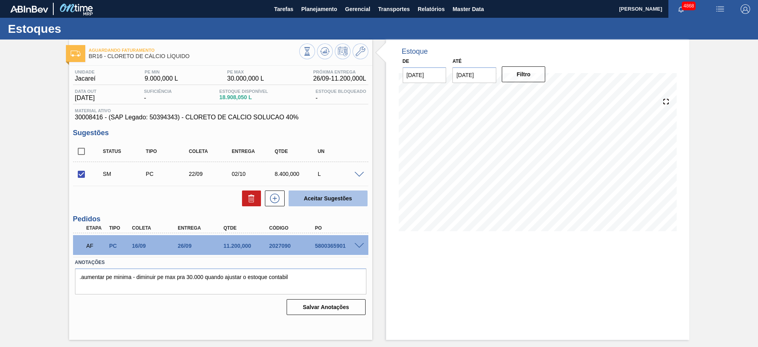
click at [347, 202] on button "Aceitar Sugestões" at bounding box center [328, 198] width 79 height 16
checkbox input "false"
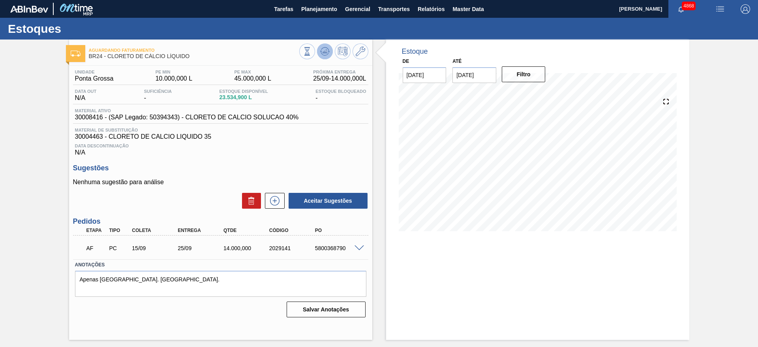
click at [327, 54] on icon at bounding box center [324, 51] width 9 height 9
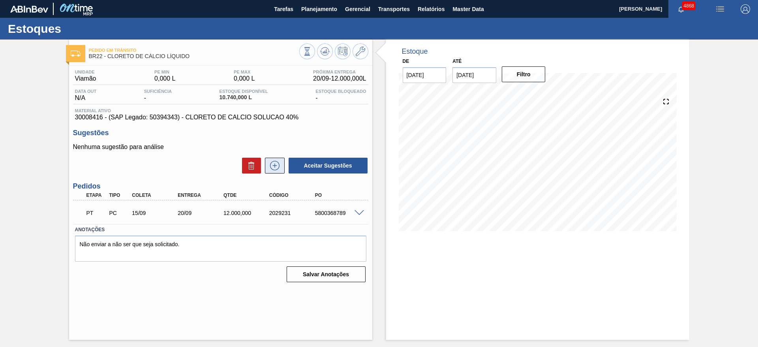
click at [276, 161] on icon at bounding box center [274, 165] width 13 height 9
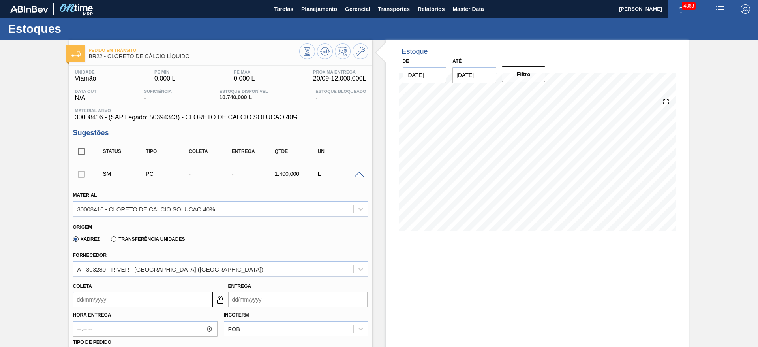
click at [185, 300] on input "Coleta" at bounding box center [142, 299] width 139 height 16
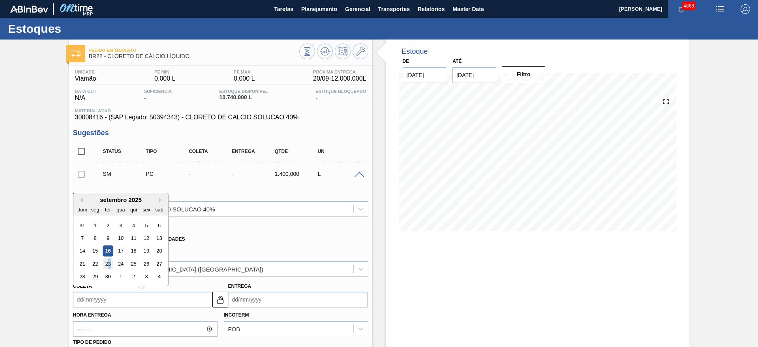
click at [109, 264] on div "23" at bounding box center [107, 263] width 11 height 11
type input "[DATE]"
type input "28/09/2025"
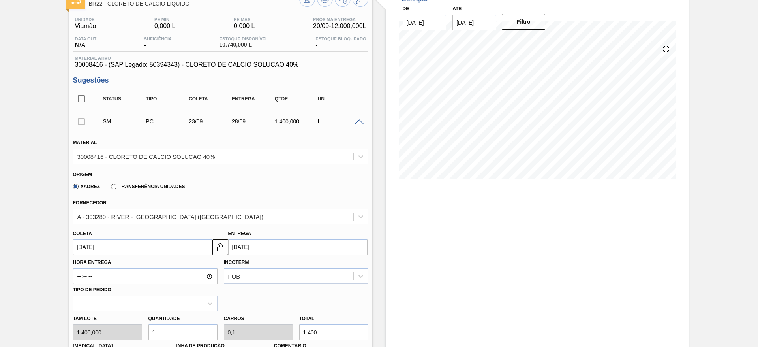
scroll to position [118, 0]
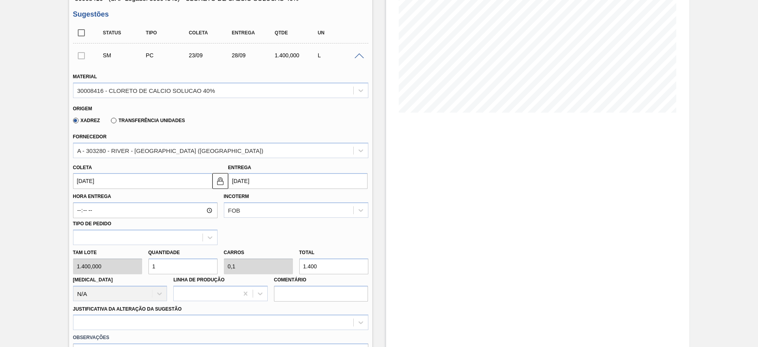
click at [156, 266] on input "1" at bounding box center [182, 266] width 69 height 16
type input "12"
type input "1,2"
type input "16.800"
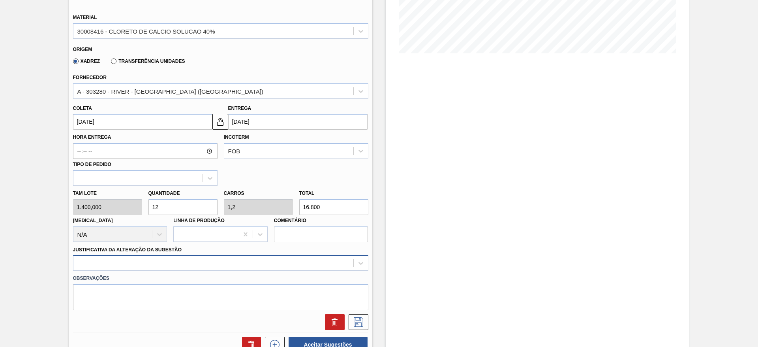
type input "12"
click at [257, 261] on div at bounding box center [220, 262] width 295 height 15
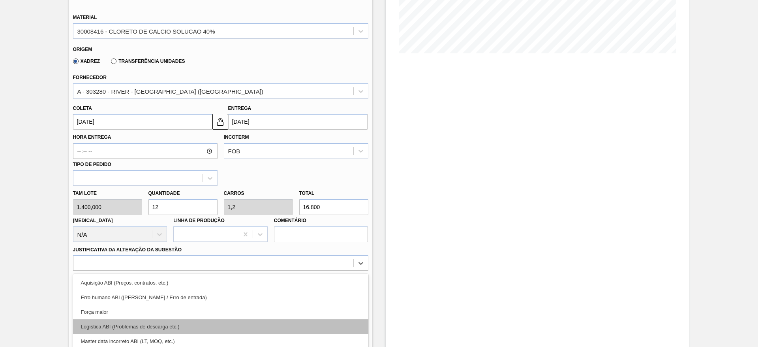
scroll to position [226, 0]
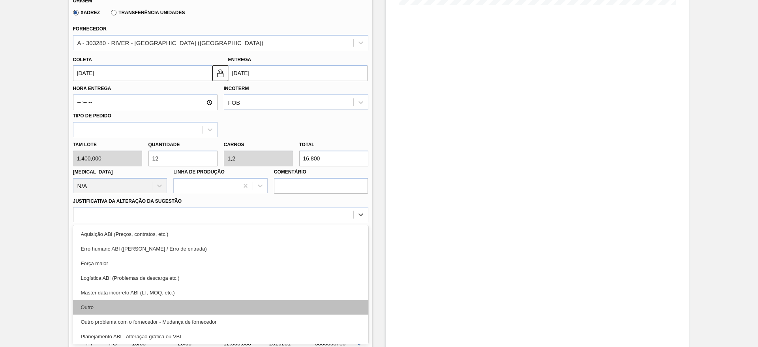
click at [247, 305] on div "Outro" at bounding box center [220, 307] width 295 height 15
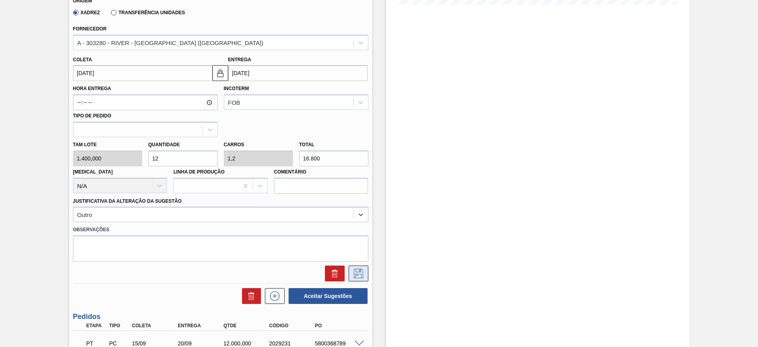
click at [362, 273] on icon at bounding box center [358, 272] width 13 height 9
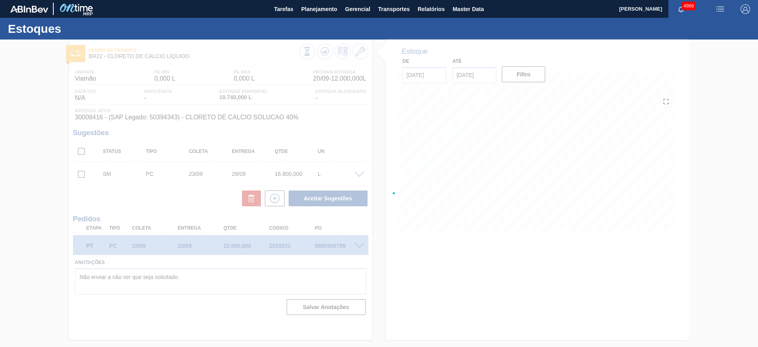
scroll to position [0, 0]
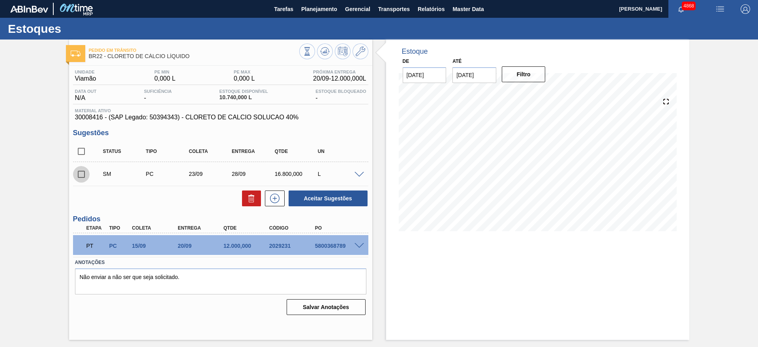
click at [76, 176] on input "checkbox" at bounding box center [81, 174] width 17 height 17
click at [336, 195] on button "Aceitar Sugestões" at bounding box center [328, 198] width 79 height 16
checkbox input "false"
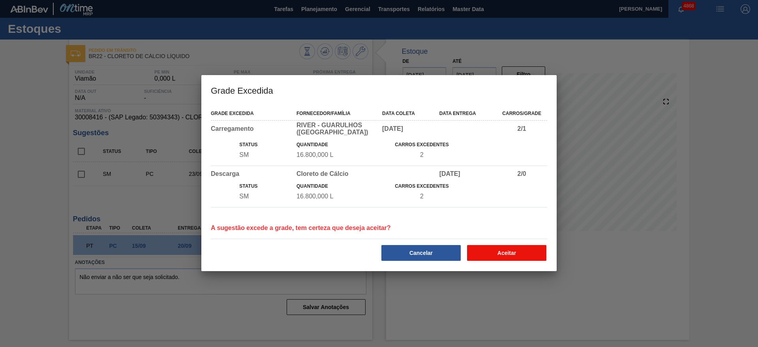
click at [500, 251] on button "Aceitar" at bounding box center [506, 253] width 79 height 16
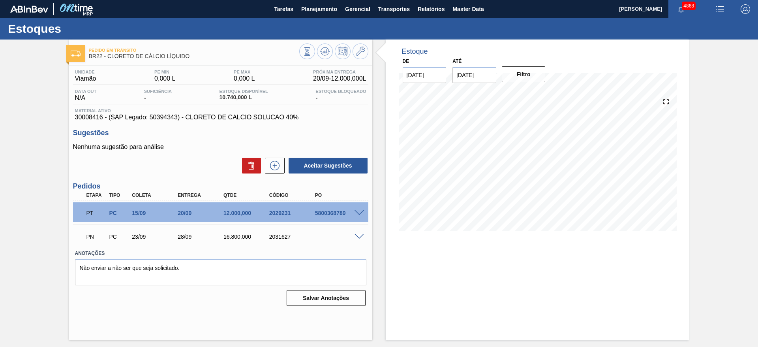
click at [360, 234] on span at bounding box center [358, 237] width 9 height 6
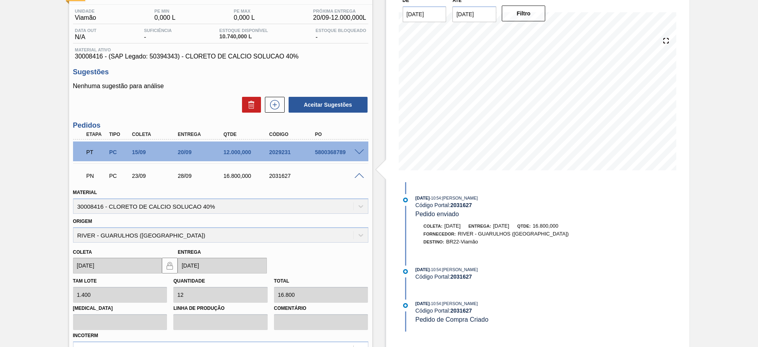
scroll to position [118, 0]
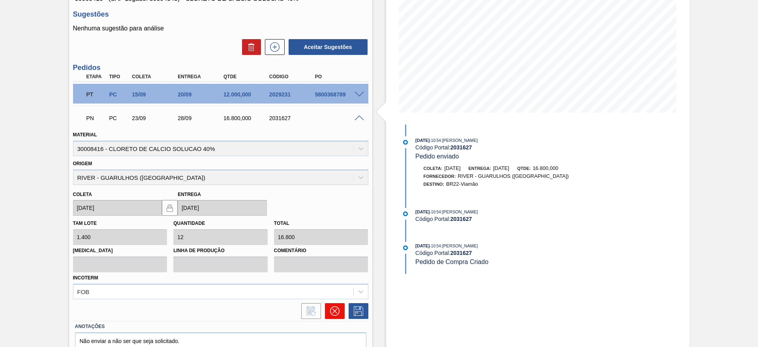
click at [342, 314] on button at bounding box center [335, 311] width 20 height 16
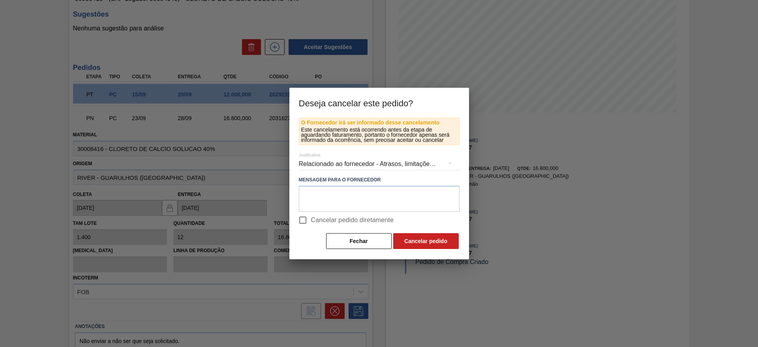
click at [313, 168] on div "Relacionado ao fornecedor - Atrasos, limitações de capacidade, etc." at bounding box center [379, 164] width 161 height 22
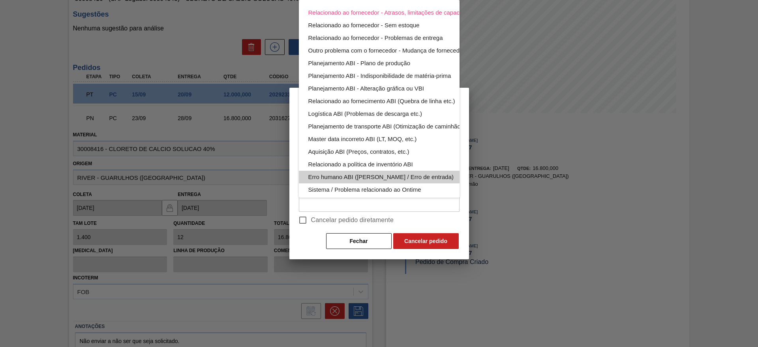
click at [323, 177] on div "Erro humano ABI (Cálculo / Erro de entrada)" at bounding box center [397, 177] width 179 height 13
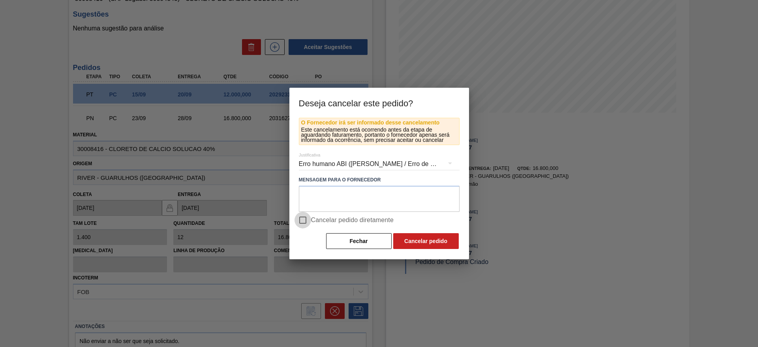
drag, startPoint x: 304, startPoint y: 216, endPoint x: 375, endPoint y: 229, distance: 71.8
click at [307, 216] on input "Cancelar pedido diretamente" at bounding box center [302, 220] width 17 height 17
checkbox input "true"
click at [414, 241] on button "Cancelar pedido" at bounding box center [426, 241] width 66 height 16
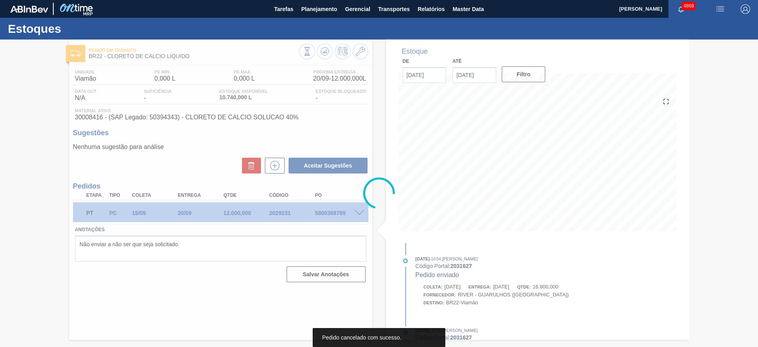
scroll to position [0, 0]
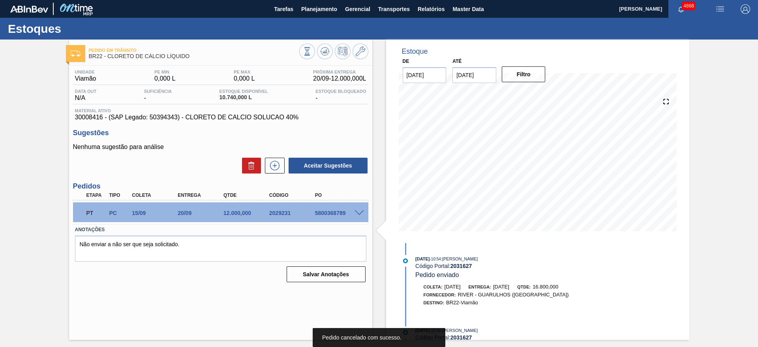
click at [272, 175] on div "Unidade Viamão PE MIN 0,000 L PE MAX 0,000 L Próxima Entrega 20/09 - 12.000,000…" at bounding box center [220, 175] width 303 height 219
click at [271, 169] on icon at bounding box center [274, 165] width 13 height 9
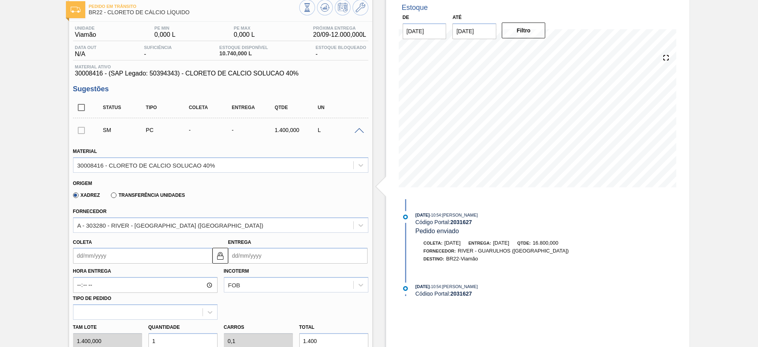
scroll to position [59, 0]
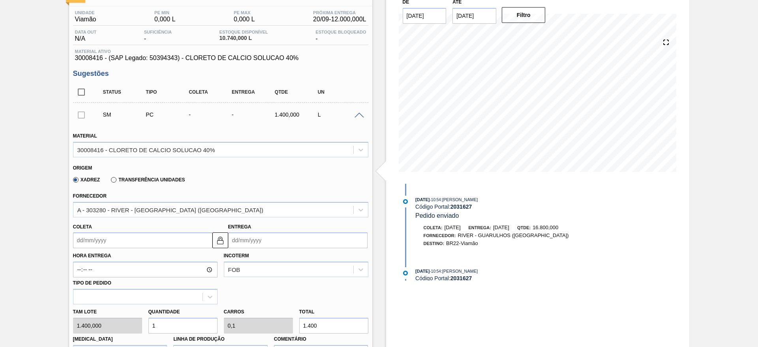
click at [109, 243] on input "Coleta" at bounding box center [142, 240] width 139 height 16
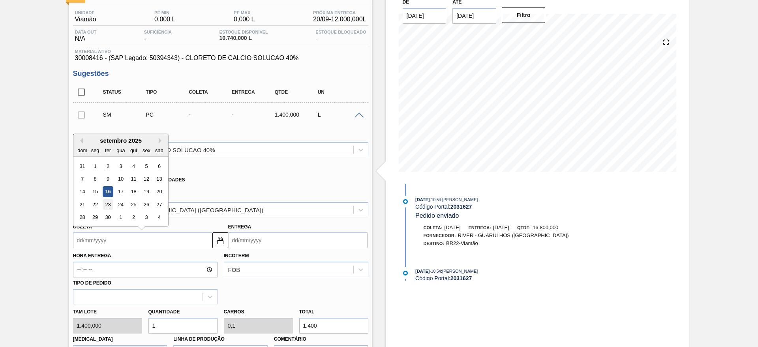
click at [108, 208] on div "23" at bounding box center [107, 204] width 11 height 11
type input "23/09/2025"
type input "28/09/2025"
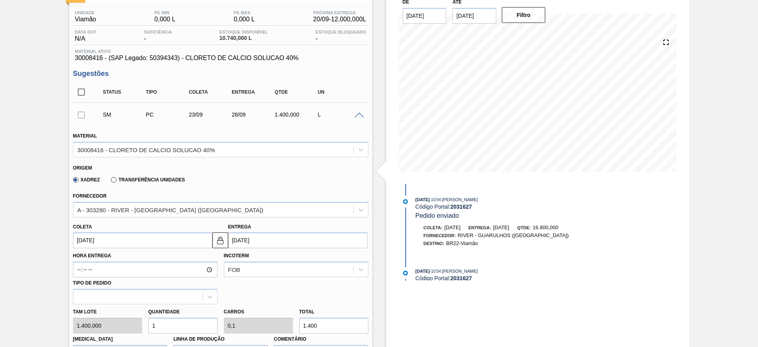
click at [181, 326] on input "1" at bounding box center [182, 325] width 69 height 16
type input "11"
type input "1,1"
type input "15.400"
click at [140, 324] on div "Tam lote 1.400,000 Quantidade 11 Carros 1,1 Total 15.400 Doca N/A Linha de Prod…" at bounding box center [221, 332] width 302 height 56
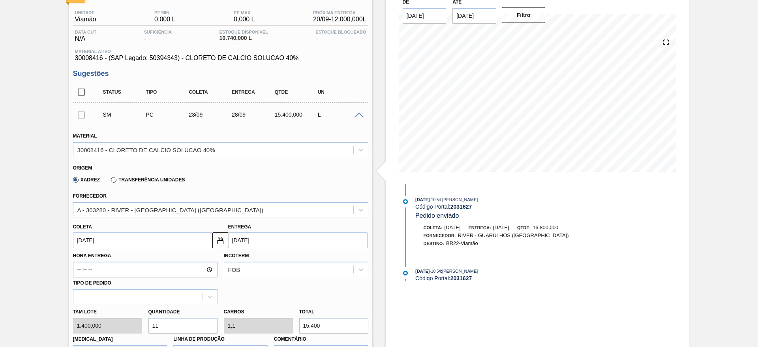
type input "9"
type input "0,9"
type input "12.600"
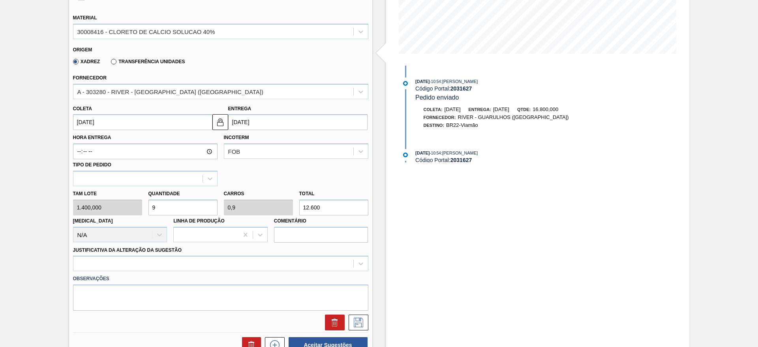
scroll to position [178, 0]
type input "9"
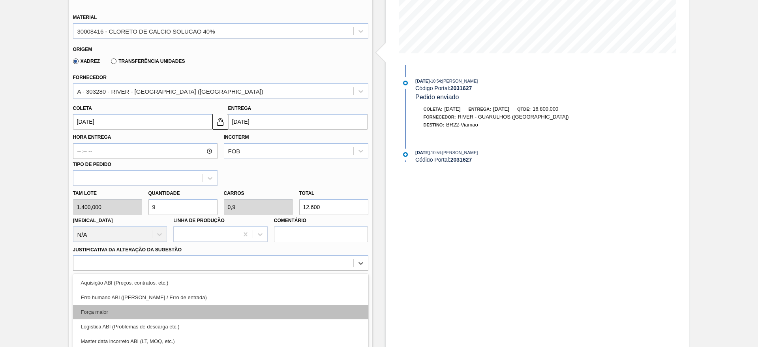
click at [166, 264] on div "option Força maior focused, 3 of 18. 18 results available. Use Up and Down to c…" at bounding box center [220, 262] width 295 height 15
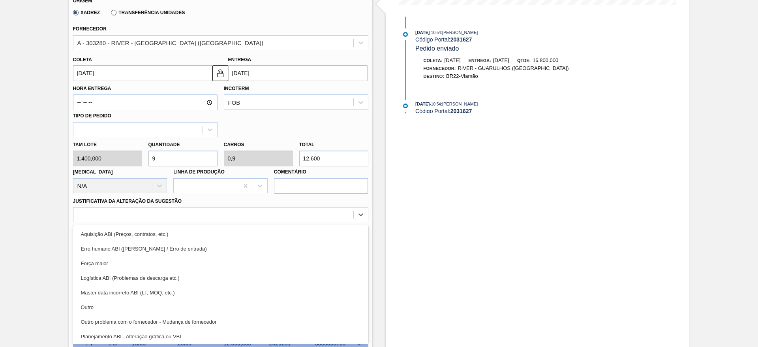
drag, startPoint x: 169, startPoint y: 302, endPoint x: 321, endPoint y: 269, distance: 155.4
click at [170, 302] on div "Outro" at bounding box center [220, 307] width 295 height 15
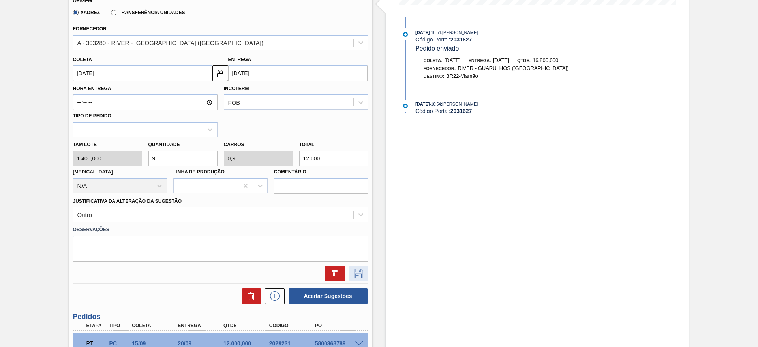
click at [355, 265] on div at bounding box center [221, 271] width 302 height 20
click at [358, 274] on icon at bounding box center [358, 272] width 13 height 9
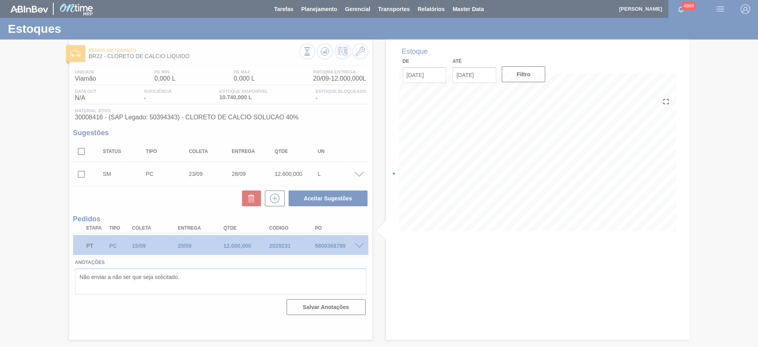
scroll to position [0, 0]
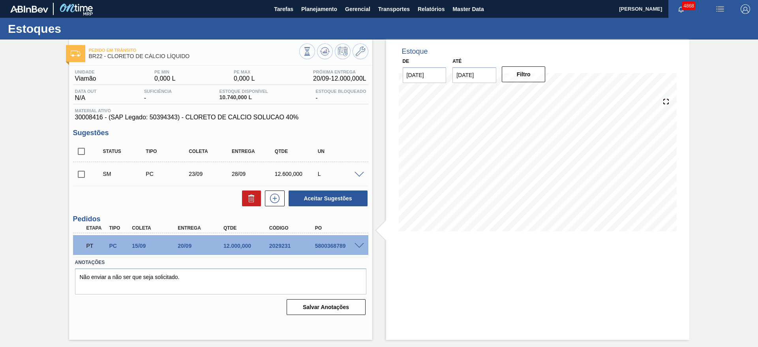
click at [85, 170] on input "checkbox" at bounding box center [81, 174] width 17 height 17
click at [342, 200] on button "Aceitar Sugestões" at bounding box center [328, 198] width 79 height 16
checkbox input "false"
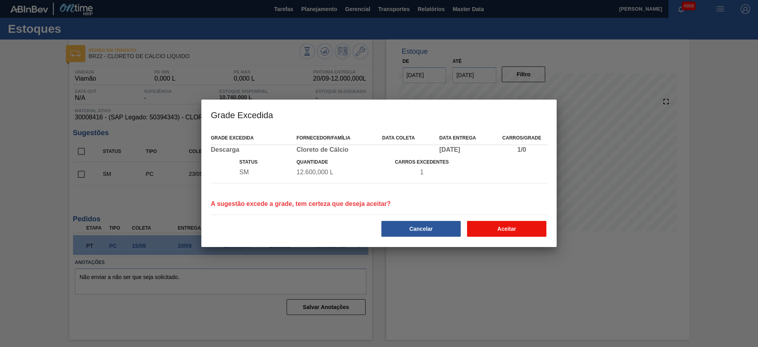
click at [506, 223] on button "Aceitar" at bounding box center [506, 229] width 79 height 16
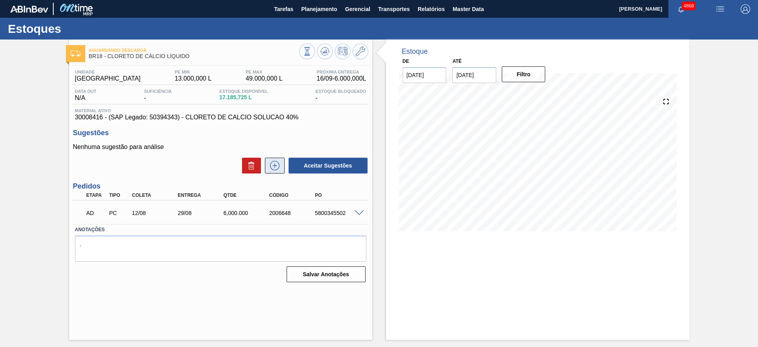
click at [272, 166] on icon at bounding box center [274, 165] width 13 height 9
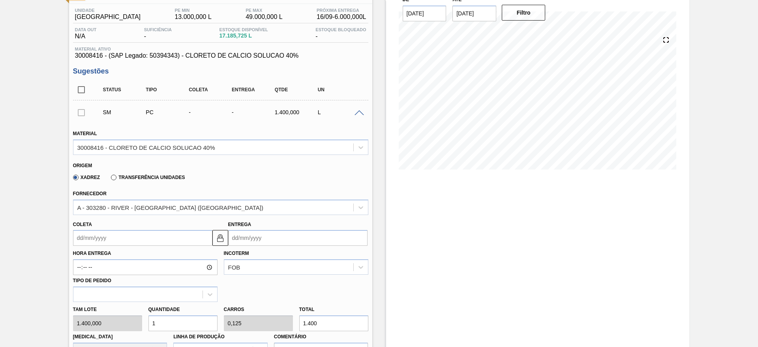
scroll to position [59, 0]
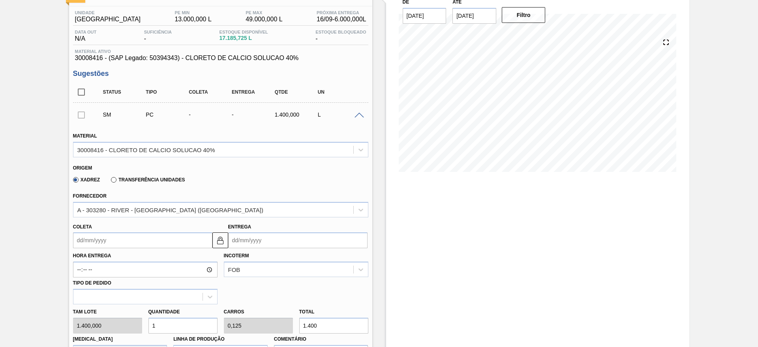
click at [358, 113] on span at bounding box center [358, 115] width 9 height 6
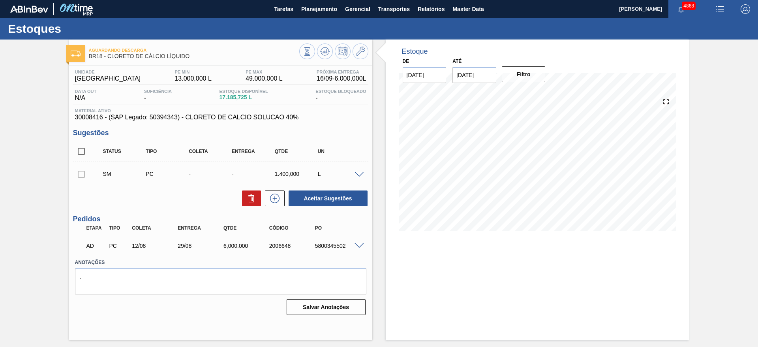
scroll to position [0, 0]
click at [359, 244] on span at bounding box center [358, 246] width 9 height 6
type input "1.400"
type input "4,286"
type input "6.000"
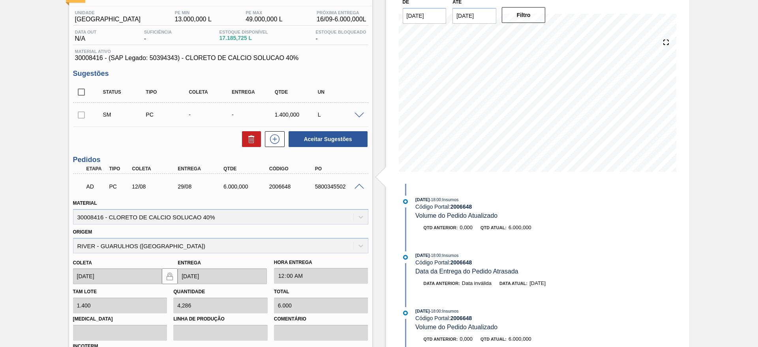
click at [356, 115] on span at bounding box center [358, 115] width 9 height 6
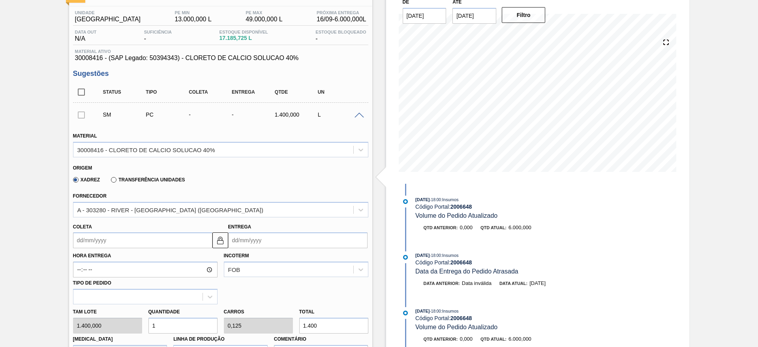
click at [164, 241] on input "Coleta" at bounding box center [142, 240] width 139 height 16
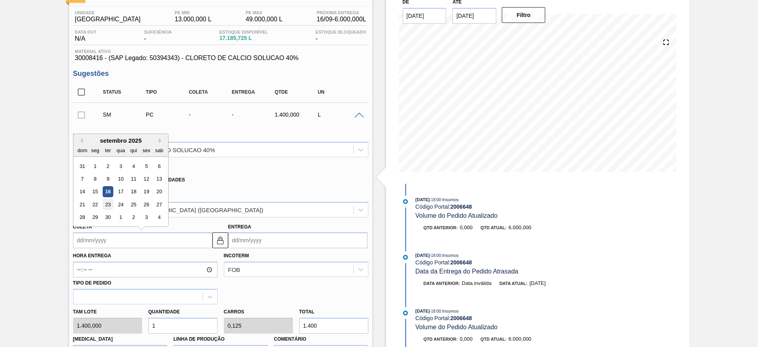
click at [108, 205] on div "23" at bounding box center [107, 204] width 11 height 11
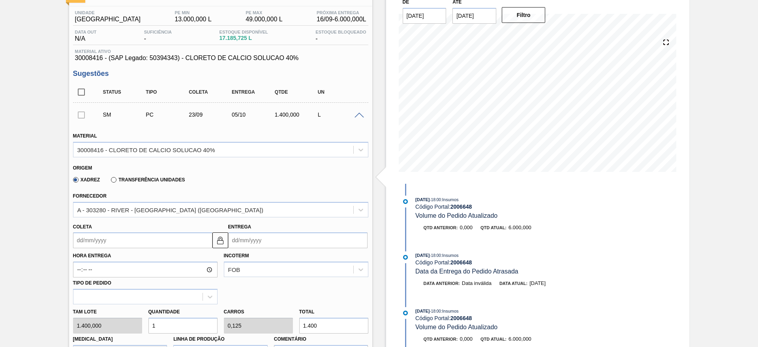
type input "[DATE]"
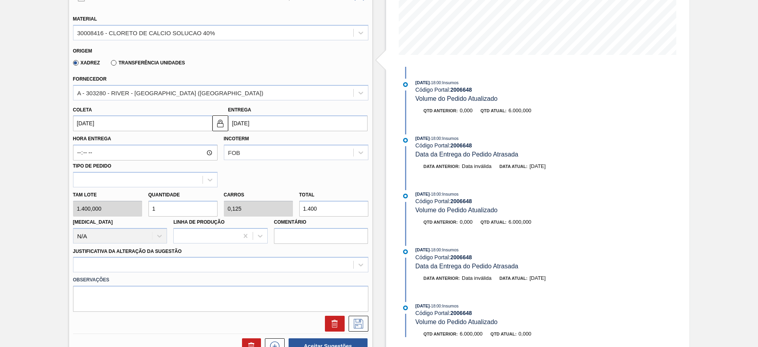
scroll to position [178, 0]
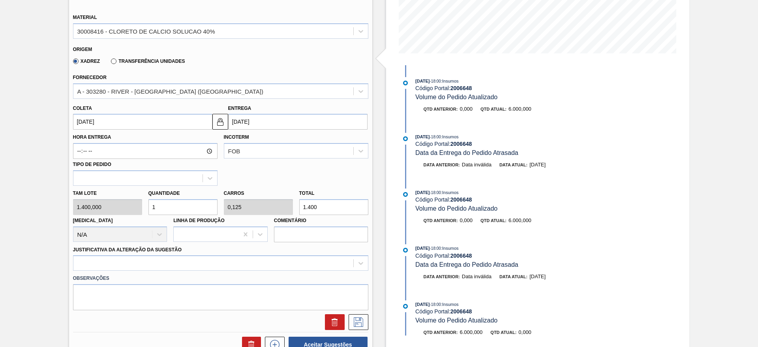
drag, startPoint x: 171, startPoint y: 204, endPoint x: 152, endPoint y: 206, distance: 19.1
click at [152, 206] on input "1" at bounding box center [182, 207] width 69 height 16
type input "6"
type input "0,75"
type input "8.400"
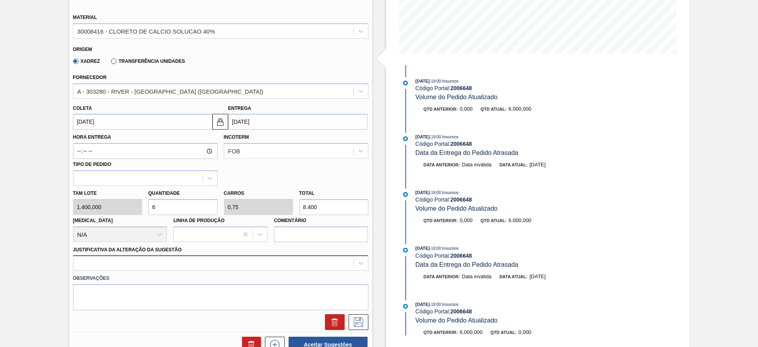
click at [186, 265] on div at bounding box center [220, 262] width 295 height 15
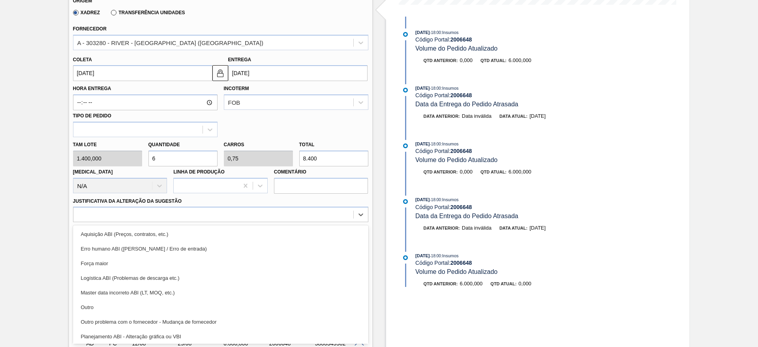
click at [170, 304] on div "Outro" at bounding box center [220, 307] width 295 height 15
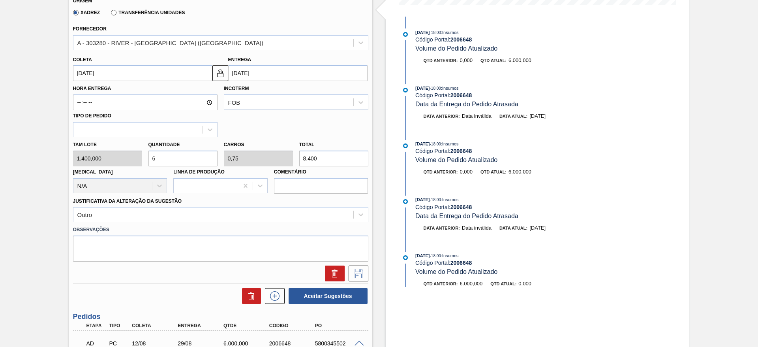
click at [152, 159] on input "6" at bounding box center [182, 158] width 69 height 16
type input "8"
type input "1"
type input "11.200"
type input "8"
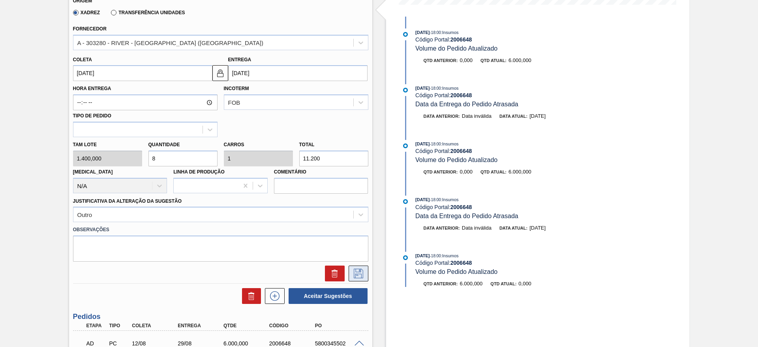
click at [363, 272] on icon at bounding box center [358, 272] width 13 height 9
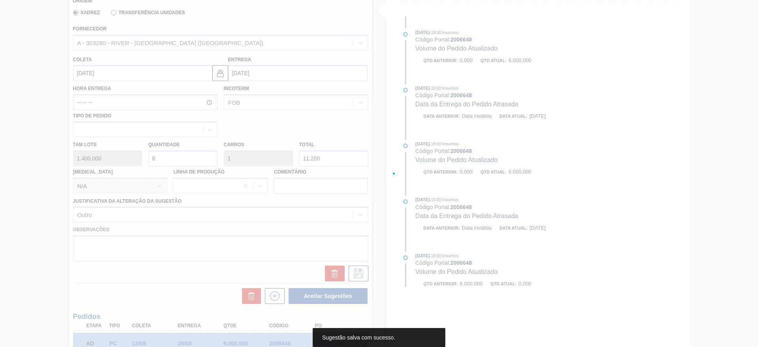
scroll to position [0, 0]
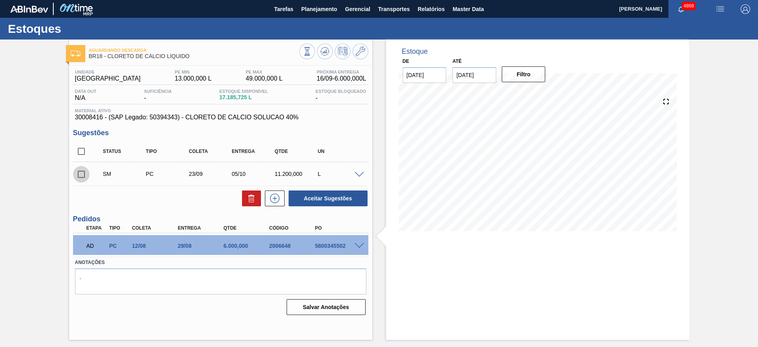
click at [79, 174] on input "checkbox" at bounding box center [81, 174] width 17 height 17
click at [350, 203] on button "Aceitar Sugestões" at bounding box center [328, 198] width 79 height 16
checkbox input "false"
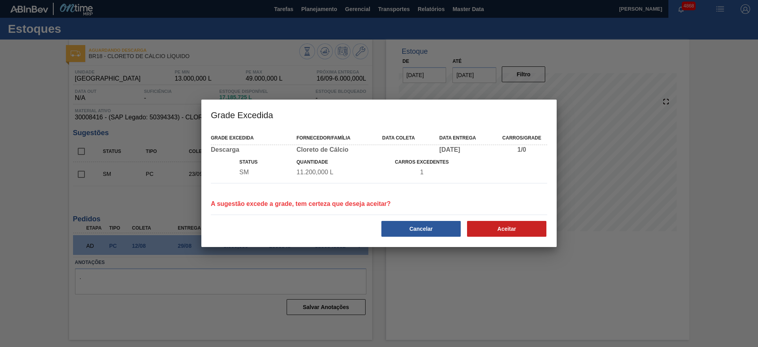
click at [503, 237] on div "Grade Excedida Fornecedor/Família Data coleta Data entrega Carros/Grade Descarg…" at bounding box center [378, 188] width 355 height 118
click at [501, 224] on button "Aceitar" at bounding box center [506, 229] width 79 height 16
